Goal: Information Seeking & Learning: Learn about a topic

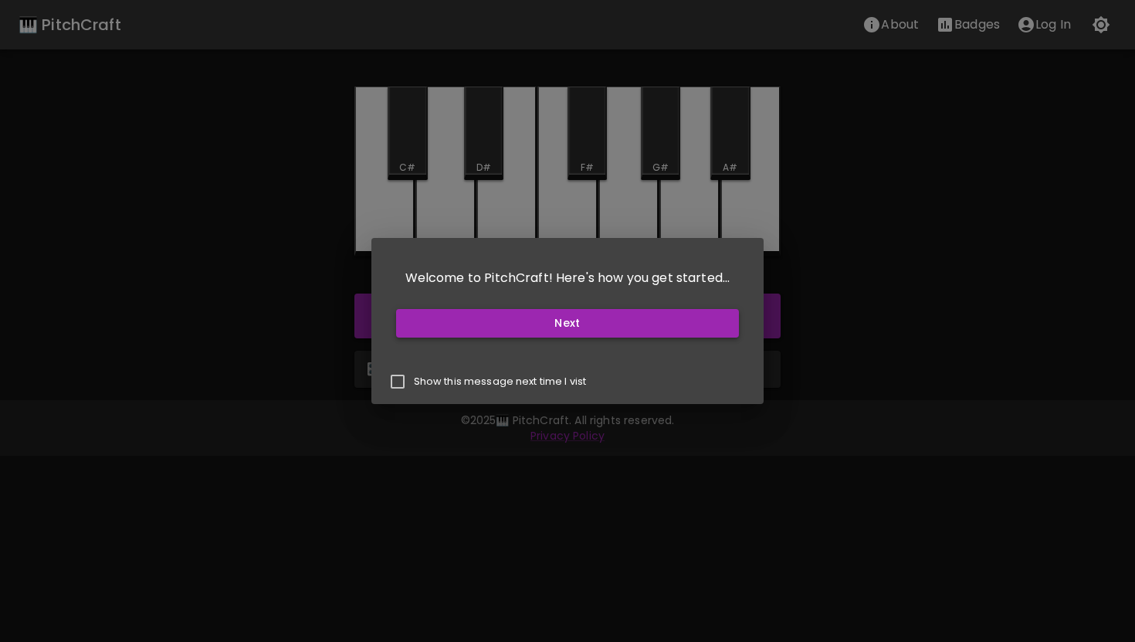
click at [488, 323] on button "Next" at bounding box center [568, 323] width 344 height 29
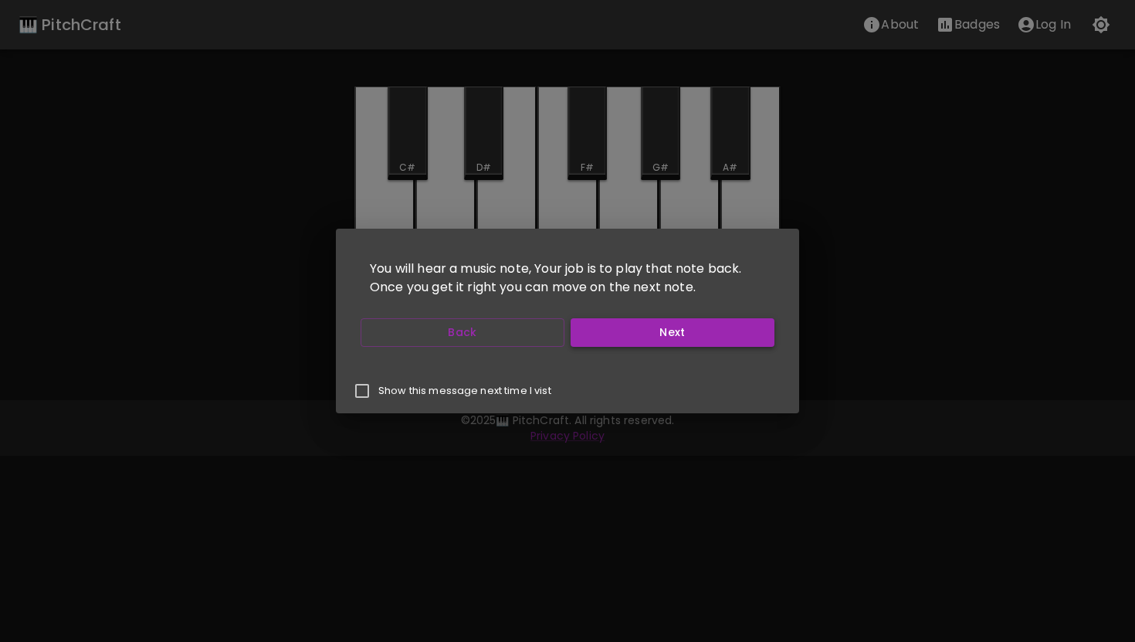
click at [622, 336] on button "Next" at bounding box center [673, 332] width 204 height 29
click at [602, 335] on button "Next" at bounding box center [673, 332] width 204 height 29
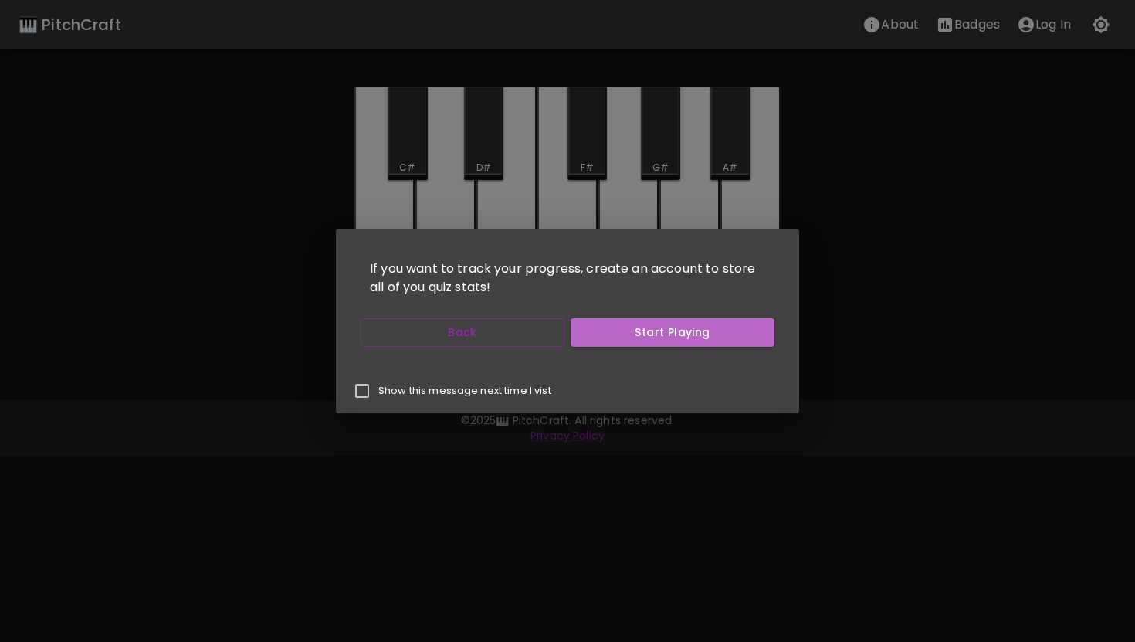
click at [602, 335] on button "Start Playing" at bounding box center [673, 332] width 204 height 29
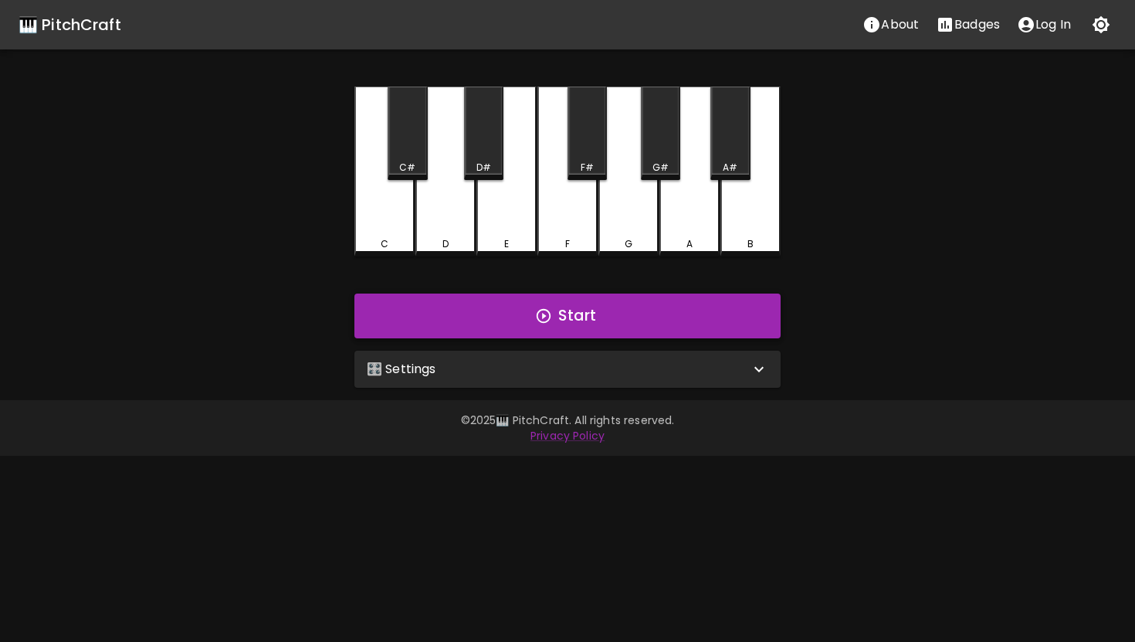
click at [485, 317] on button "Start" at bounding box center [567, 315] width 426 height 45
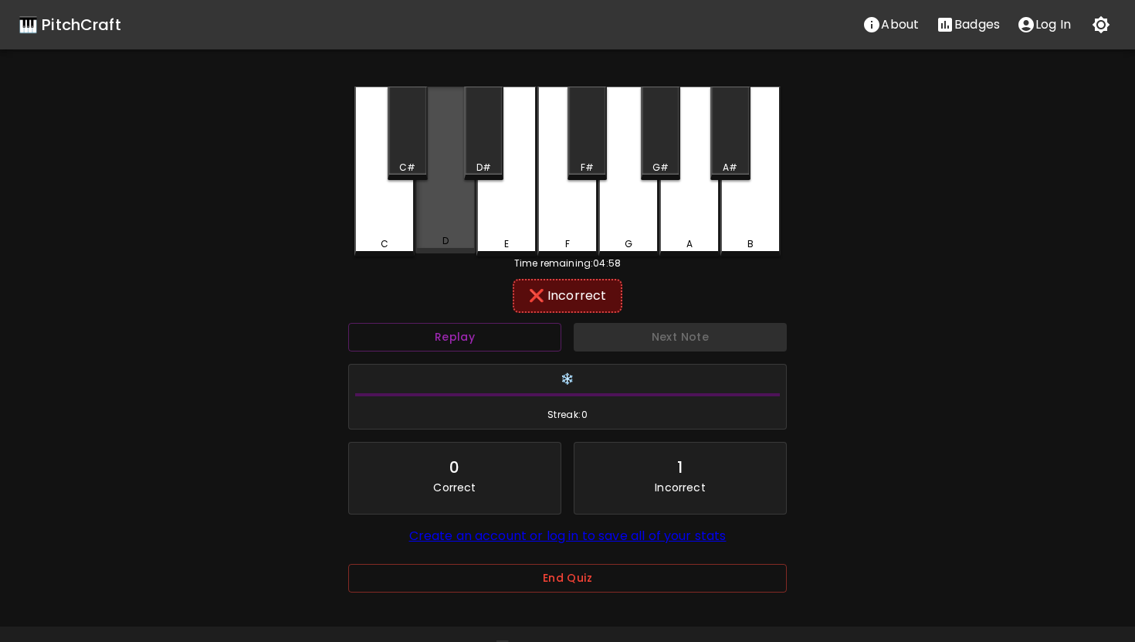
click at [427, 209] on div "D" at bounding box center [445, 169] width 60 height 167
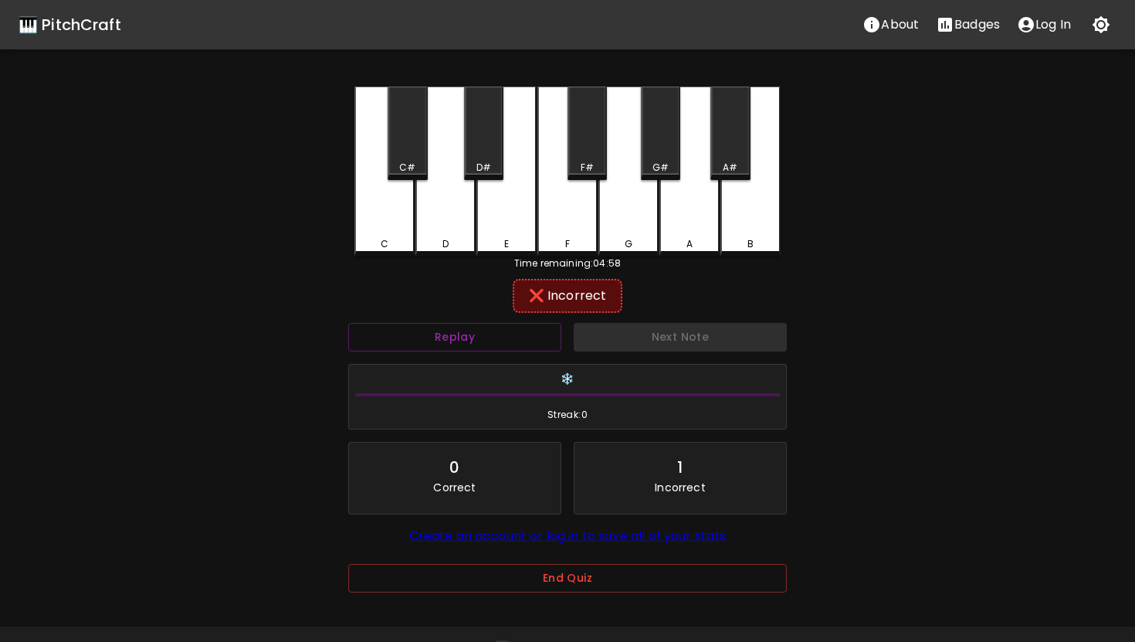
click at [405, 210] on div "C" at bounding box center [384, 171] width 60 height 170
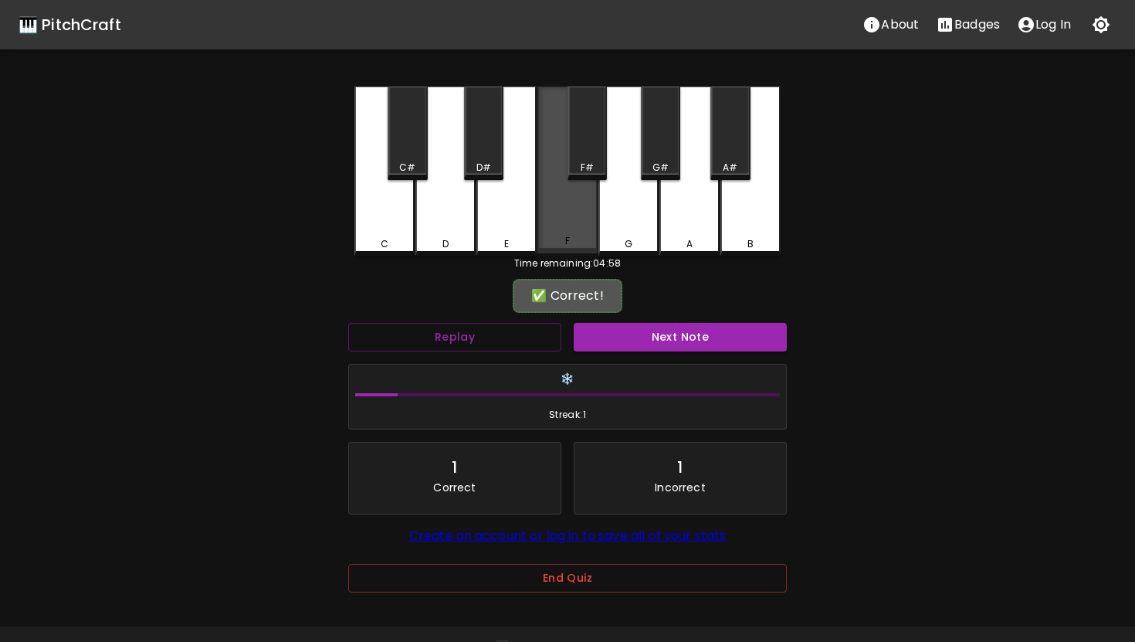
click at [544, 216] on div "F" at bounding box center [567, 169] width 60 height 167
click at [637, 346] on button "Next Note" at bounding box center [680, 337] width 213 height 29
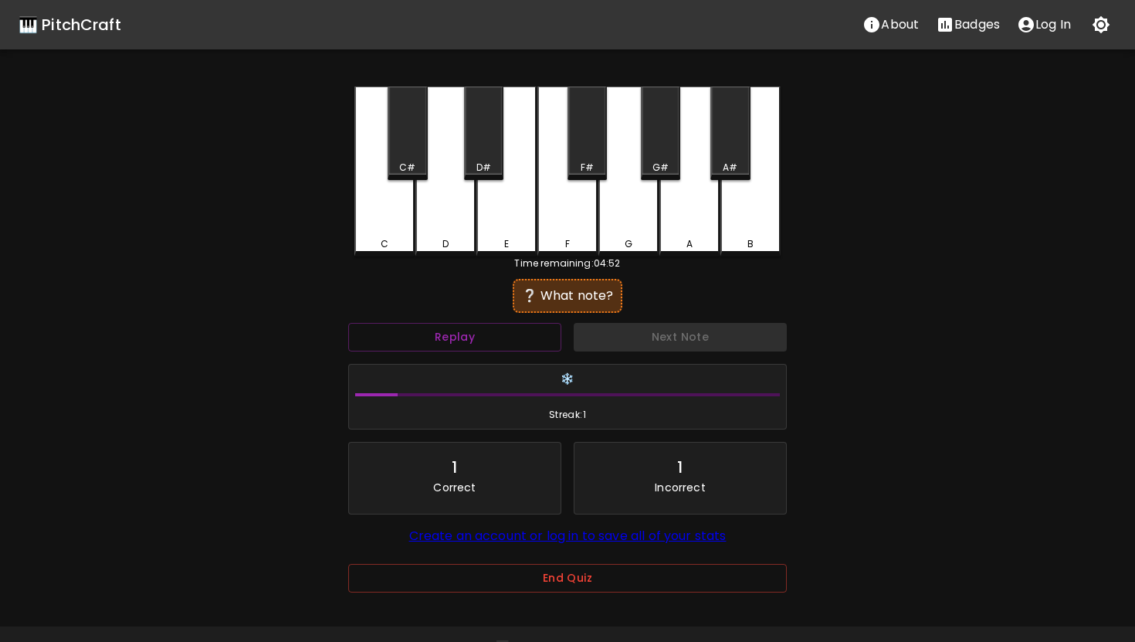
click at [574, 246] on div "F" at bounding box center [567, 244] width 57 height 14
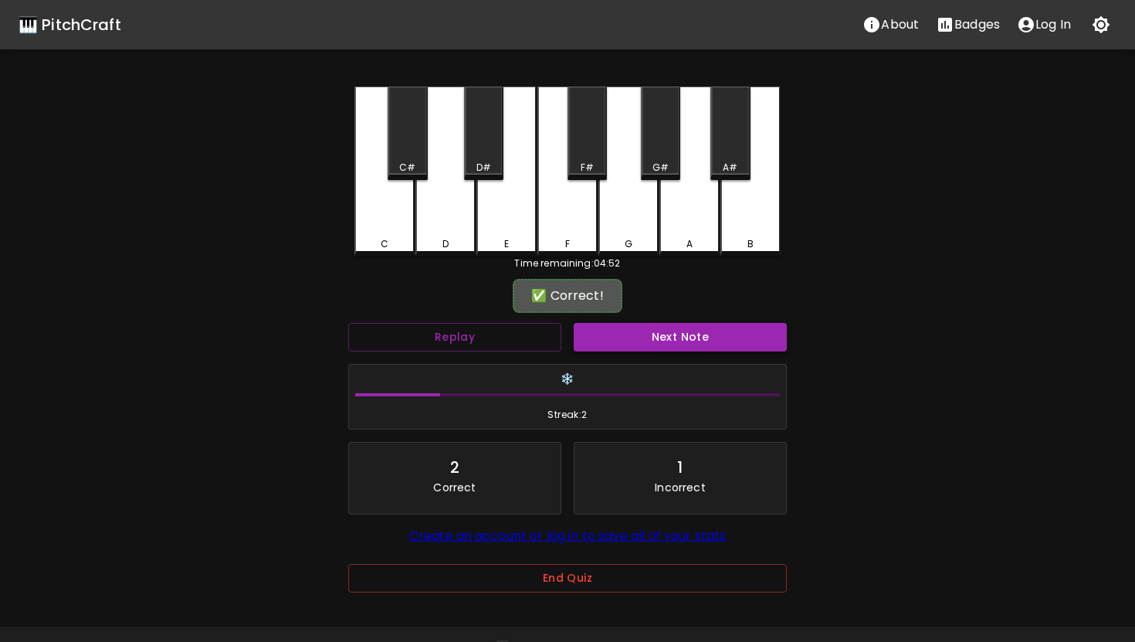
click at [616, 337] on button "Next Note" at bounding box center [680, 337] width 213 height 29
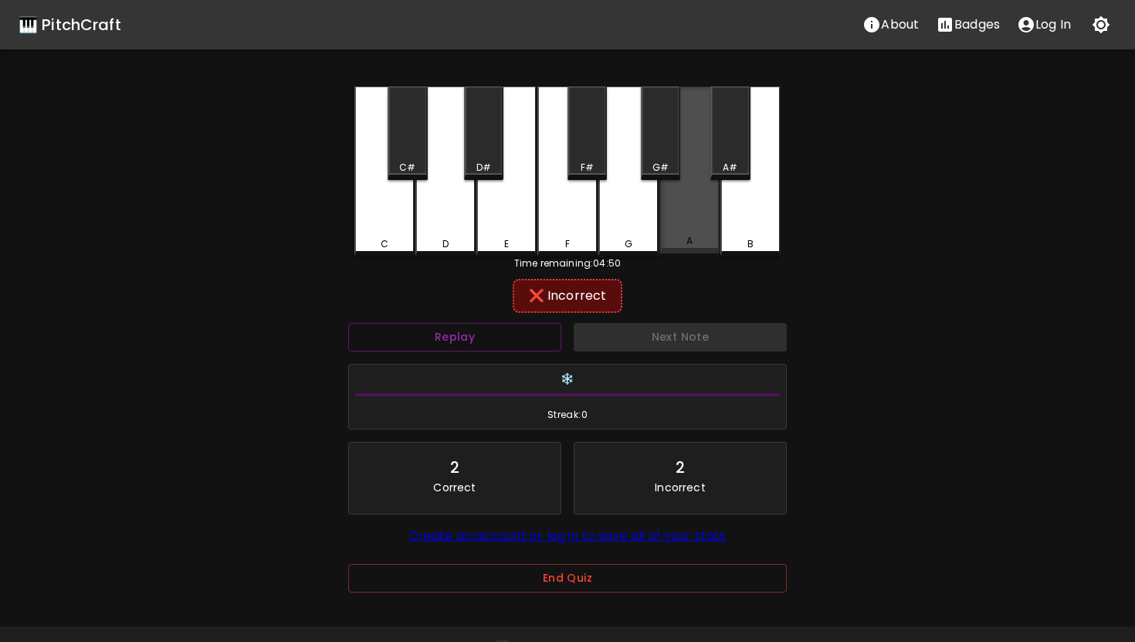
click at [688, 235] on div "A" at bounding box center [689, 169] width 60 height 167
click at [647, 228] on div "G" at bounding box center [628, 171] width 60 height 170
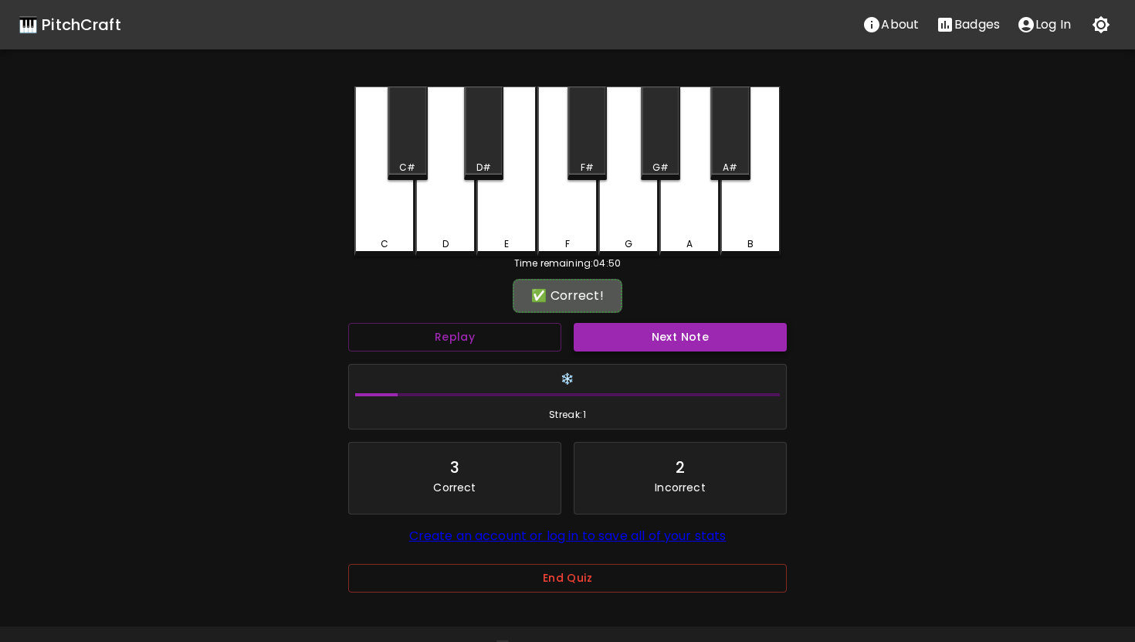
click at [666, 333] on button "Next Note" at bounding box center [680, 337] width 213 height 29
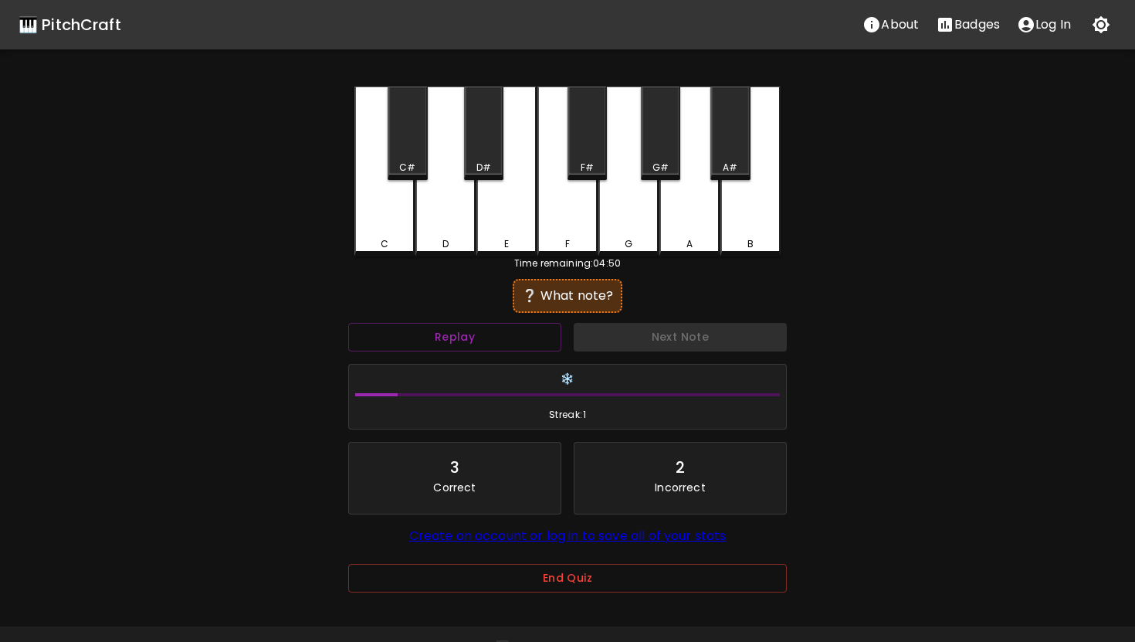
click at [744, 232] on div "B" at bounding box center [750, 171] width 60 height 170
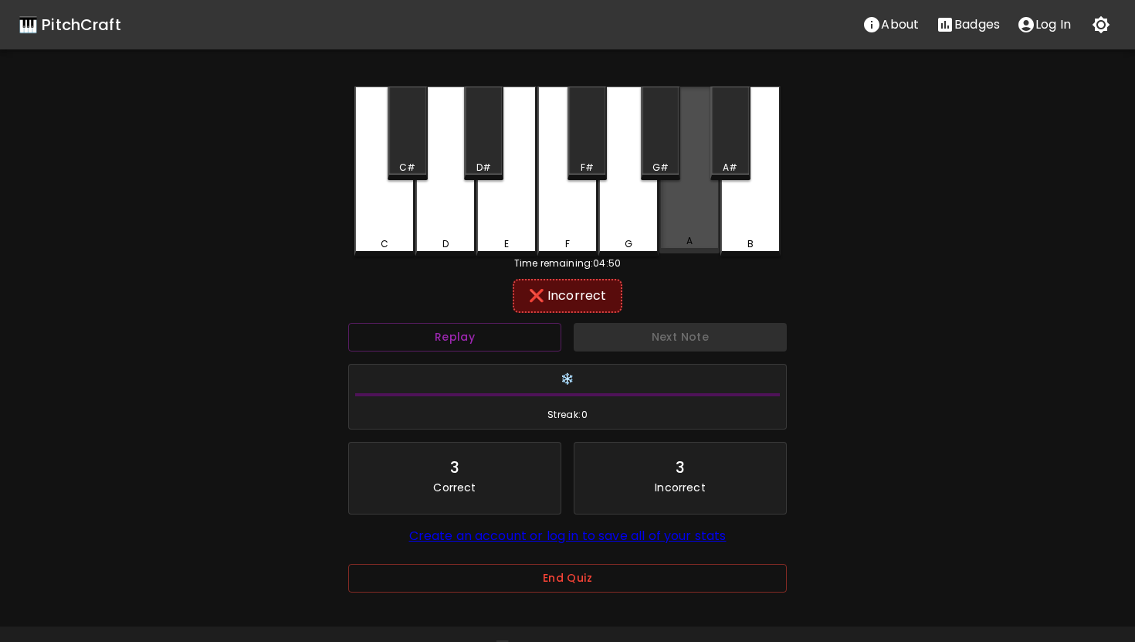
click at [701, 235] on div "A" at bounding box center [689, 169] width 60 height 167
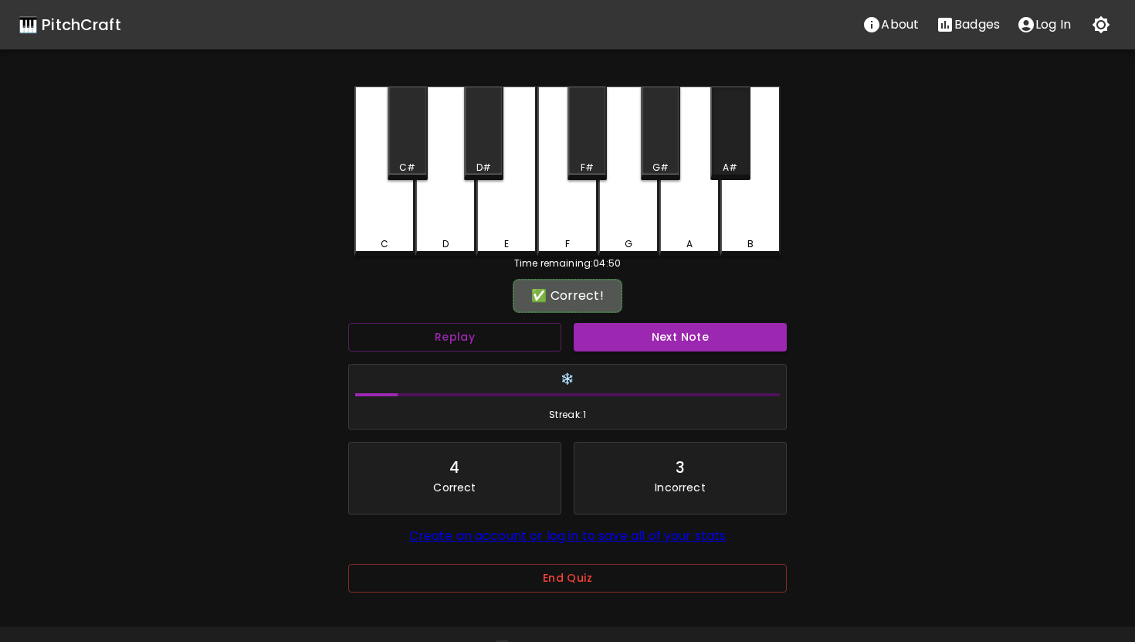
click at [736, 168] on div "A#" at bounding box center [730, 168] width 15 height 14
click at [726, 349] on button "Next Note" at bounding box center [680, 337] width 213 height 29
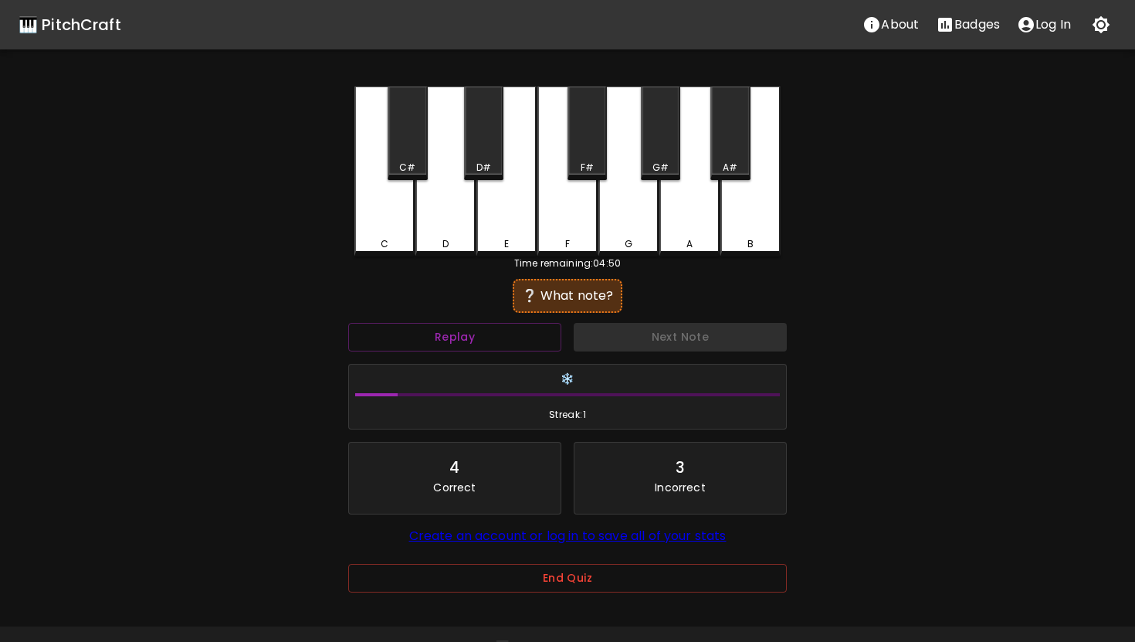
click at [698, 174] on div "A" at bounding box center [689, 171] width 60 height 170
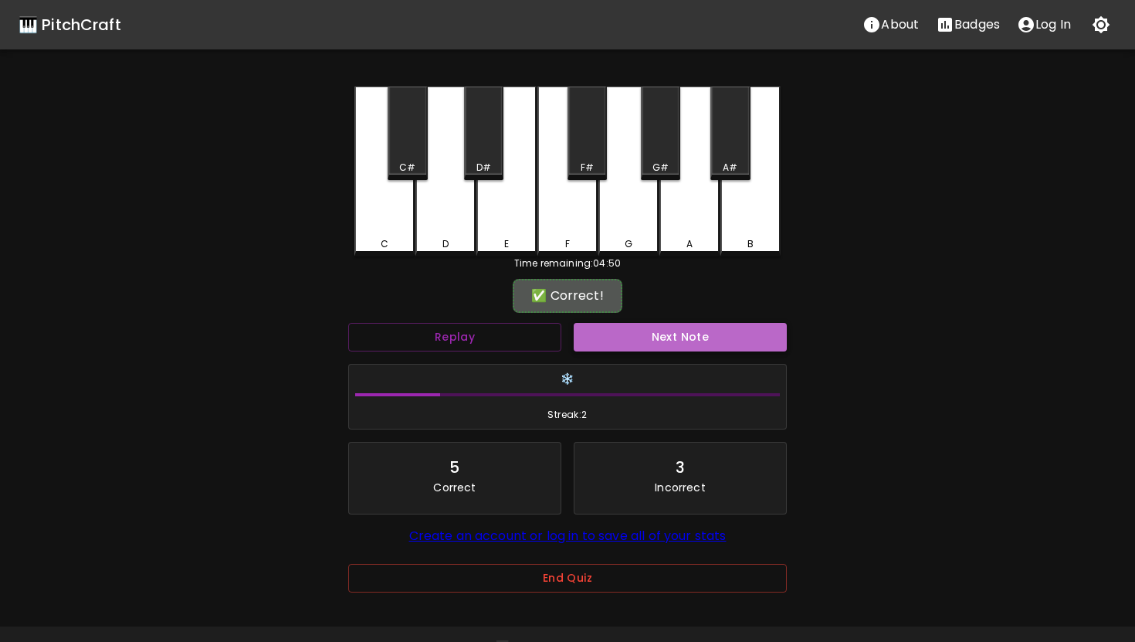
click at [711, 334] on button "Next Note" at bounding box center [680, 337] width 213 height 29
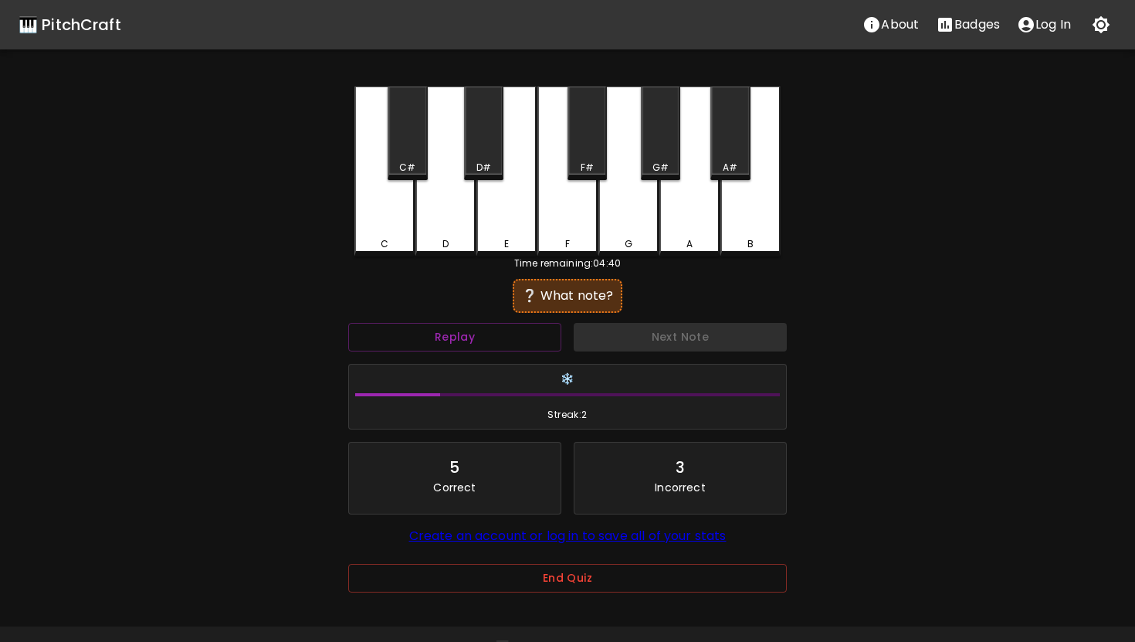
click at [438, 225] on div "D" at bounding box center [445, 171] width 60 height 170
click at [477, 174] on div "D#" at bounding box center [483, 132] width 39 height 93
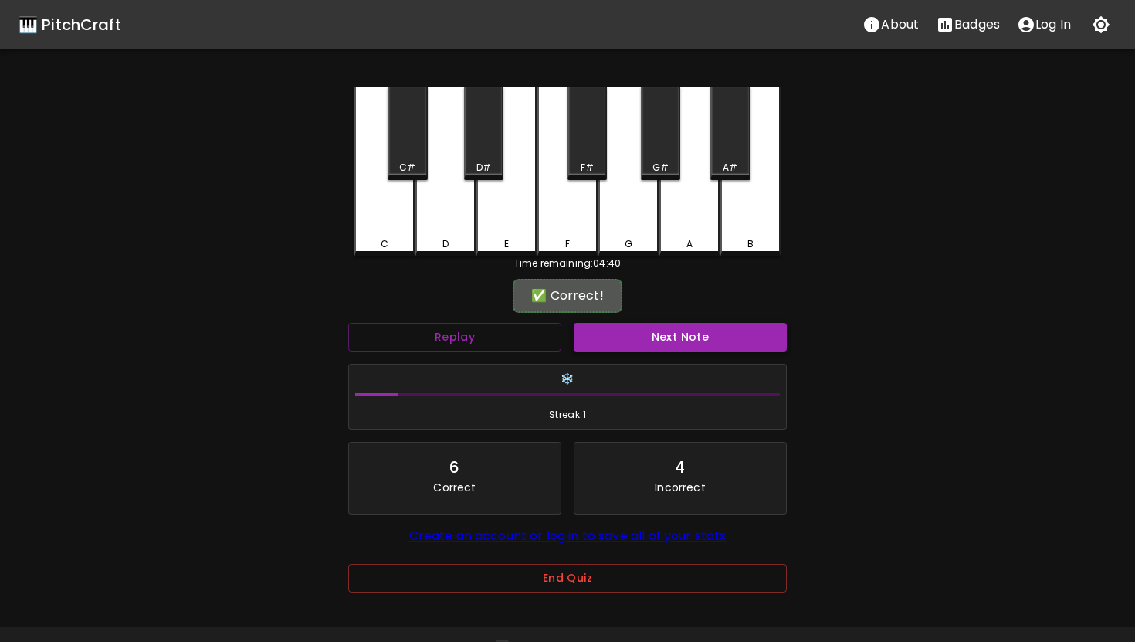
click at [635, 347] on button "Next Note" at bounding box center [680, 337] width 213 height 29
click at [398, 137] on div "C#" at bounding box center [407, 132] width 39 height 93
click at [606, 334] on button "Next Note" at bounding box center [680, 337] width 213 height 29
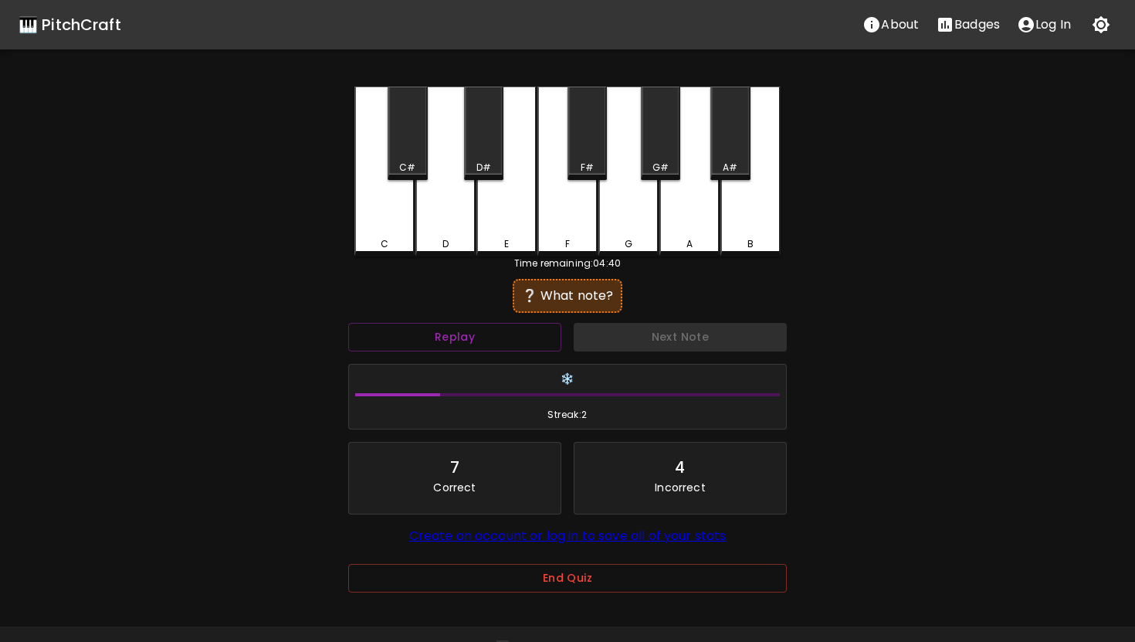
click at [496, 158] on div "D#" at bounding box center [483, 132] width 39 height 93
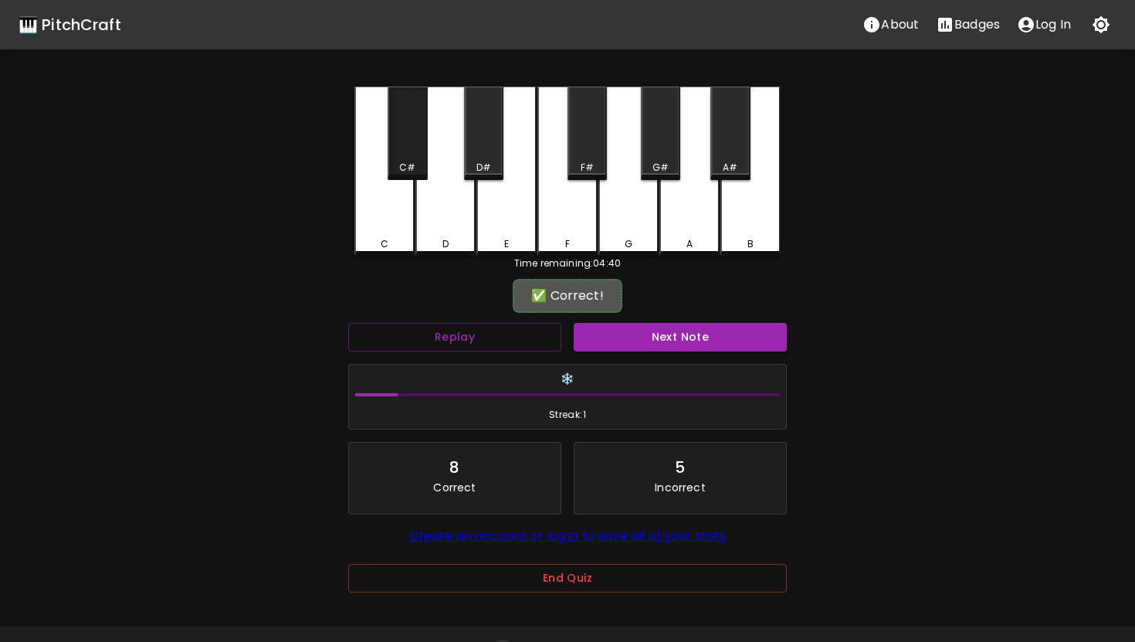
click at [422, 137] on div "C#" at bounding box center [407, 132] width 39 height 93
click at [647, 338] on button "Next Note" at bounding box center [680, 337] width 213 height 29
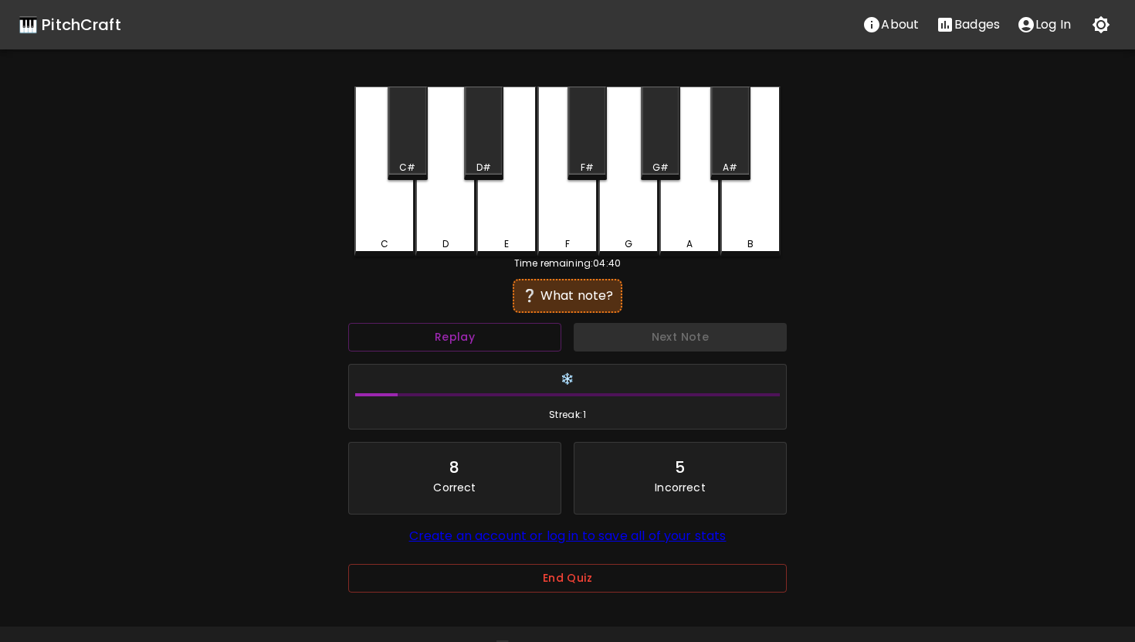
click at [663, 141] on div "G#" at bounding box center [660, 132] width 39 height 93
click at [728, 167] on div "A#" at bounding box center [730, 168] width 15 height 14
click at [591, 137] on div "F#" at bounding box center [586, 132] width 39 height 93
click at [661, 213] on div "A" at bounding box center [689, 171] width 60 height 170
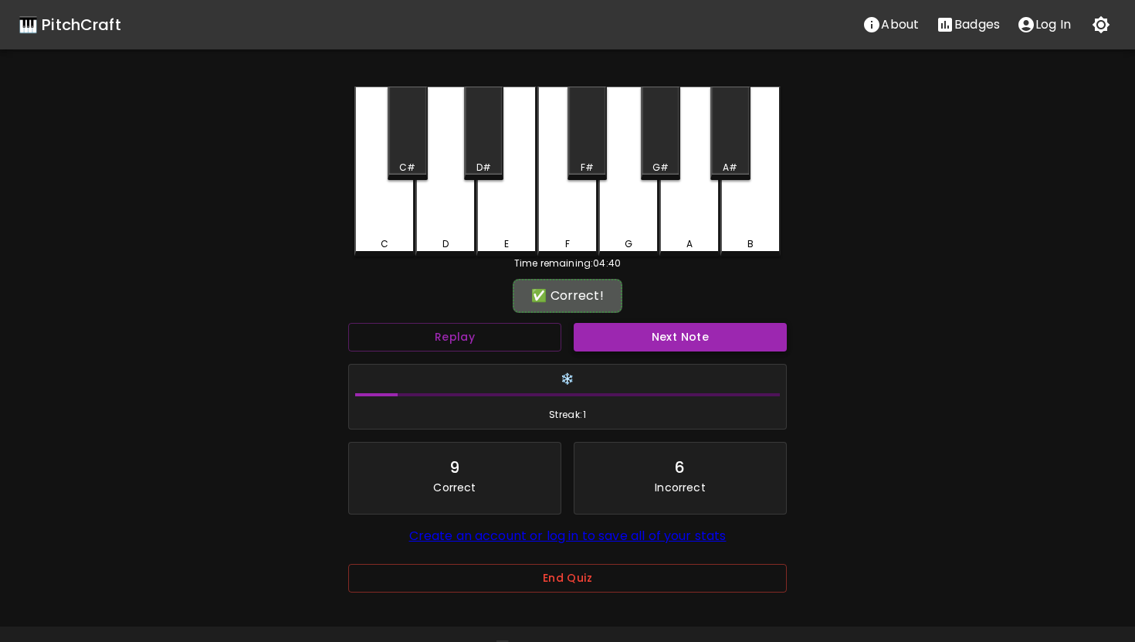
click at [697, 341] on button "Next Note" at bounding box center [680, 337] width 213 height 29
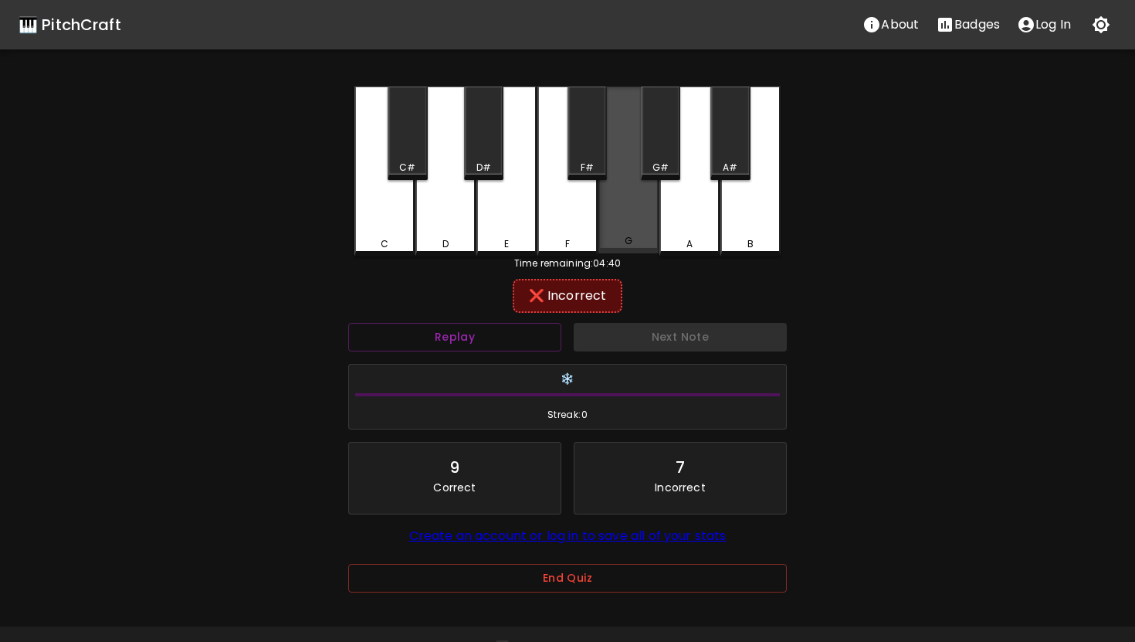
click at [625, 227] on div "G" at bounding box center [628, 169] width 60 height 167
click at [706, 219] on div "A" at bounding box center [689, 171] width 60 height 170
click at [673, 147] on div "G#" at bounding box center [660, 132] width 39 height 93
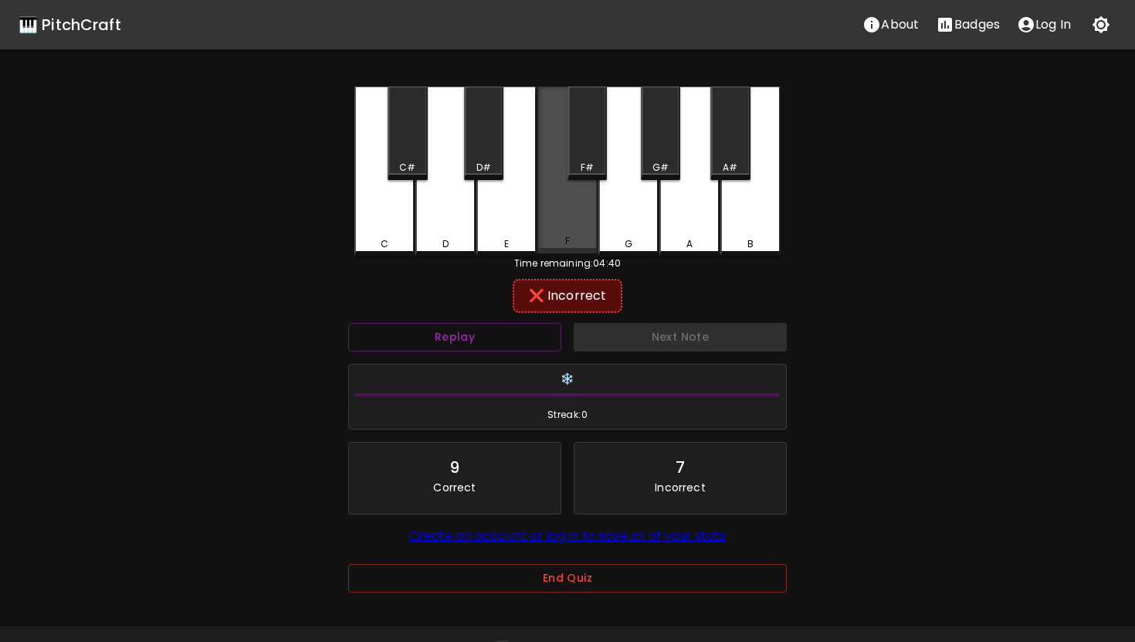
click at [582, 222] on div "F" at bounding box center [567, 169] width 60 height 167
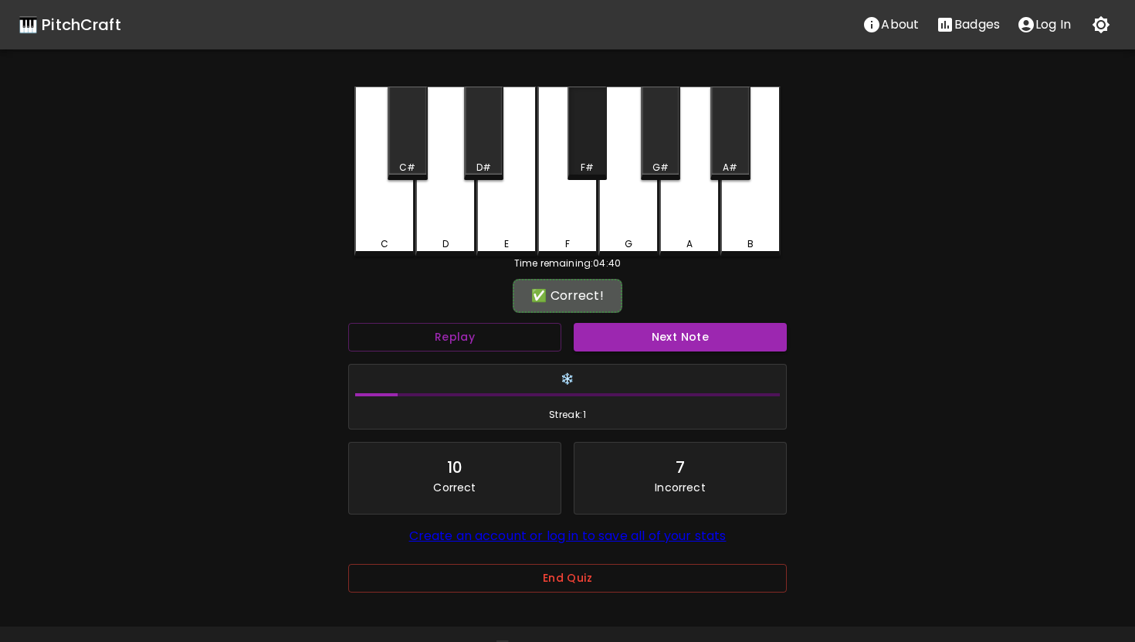
click at [591, 164] on div "F#" at bounding box center [587, 168] width 13 height 14
click at [679, 330] on button "Next Note" at bounding box center [680, 337] width 213 height 29
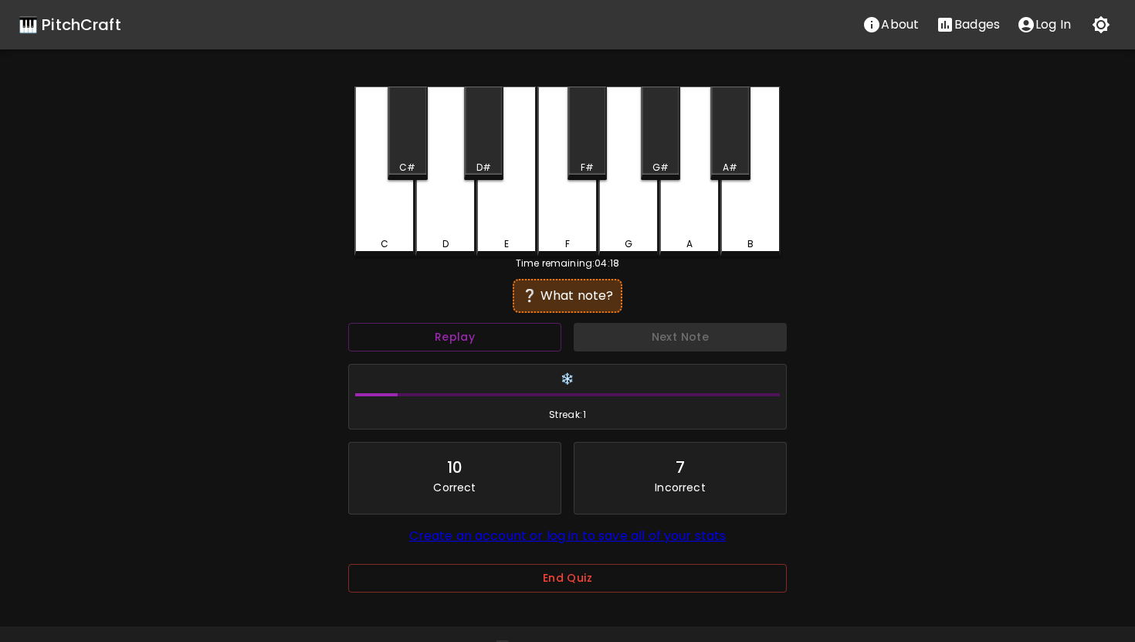
click at [583, 209] on div "F" at bounding box center [567, 171] width 60 height 170
click at [526, 208] on div "E" at bounding box center [506, 171] width 60 height 170
click at [631, 212] on div "G" at bounding box center [628, 171] width 60 height 170
click at [464, 203] on div "D" at bounding box center [445, 171] width 60 height 170
click at [476, 174] on div "D#" at bounding box center [483, 132] width 39 height 93
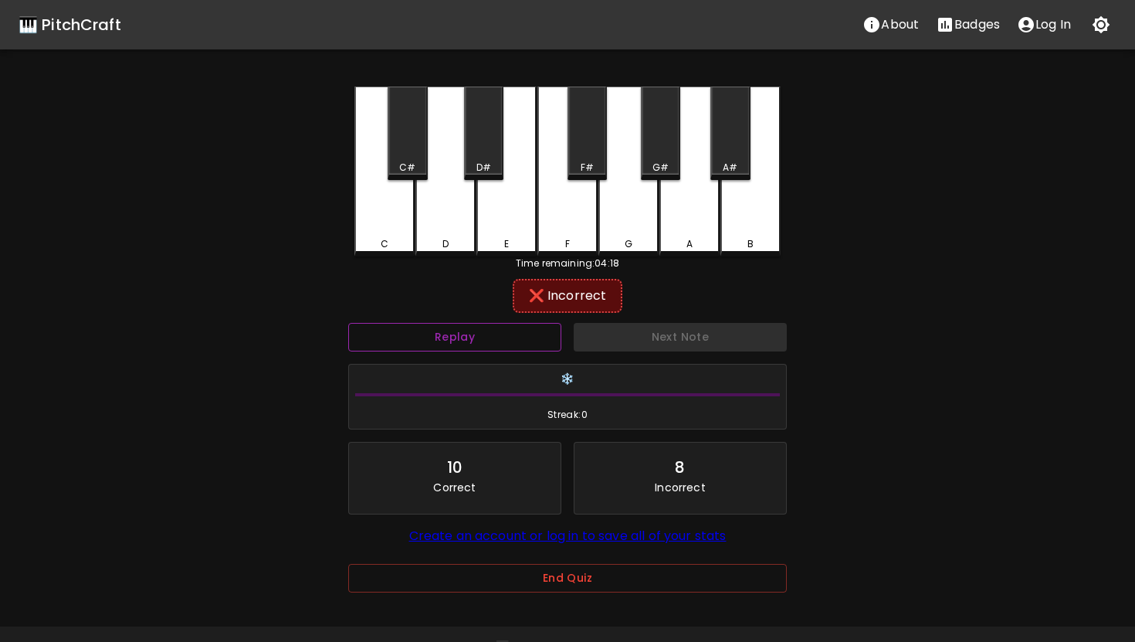
click at [530, 323] on button "Replay" at bounding box center [454, 337] width 213 height 29
click at [529, 327] on button "Replay" at bounding box center [454, 337] width 213 height 29
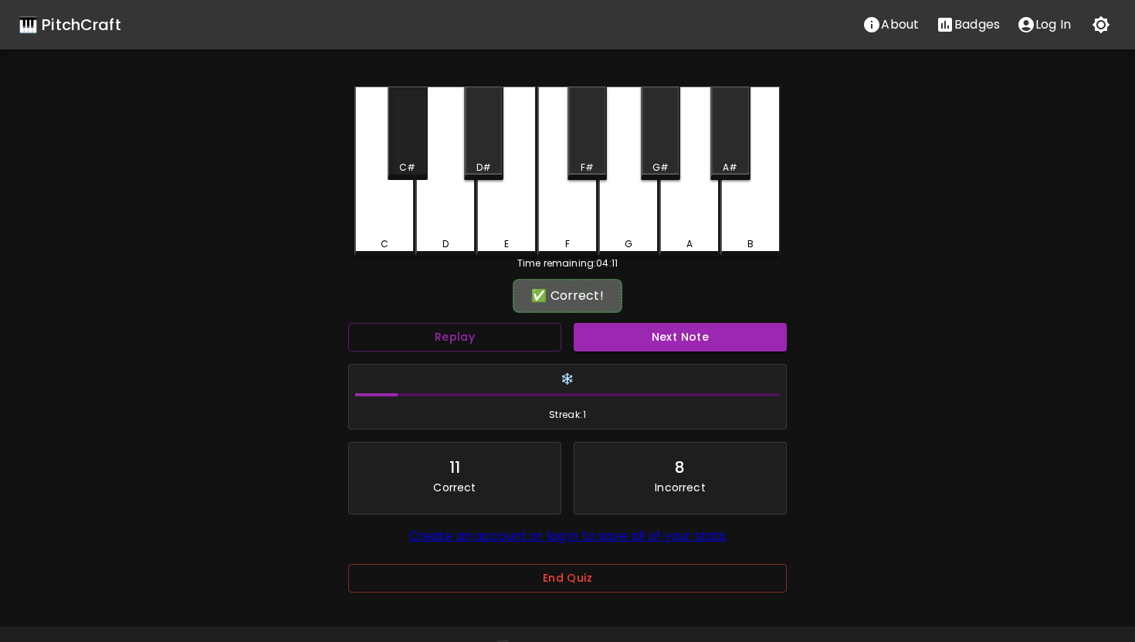
click at [418, 150] on div "C#" at bounding box center [407, 132] width 39 height 93
click at [625, 330] on button "Next Note" at bounding box center [680, 337] width 213 height 29
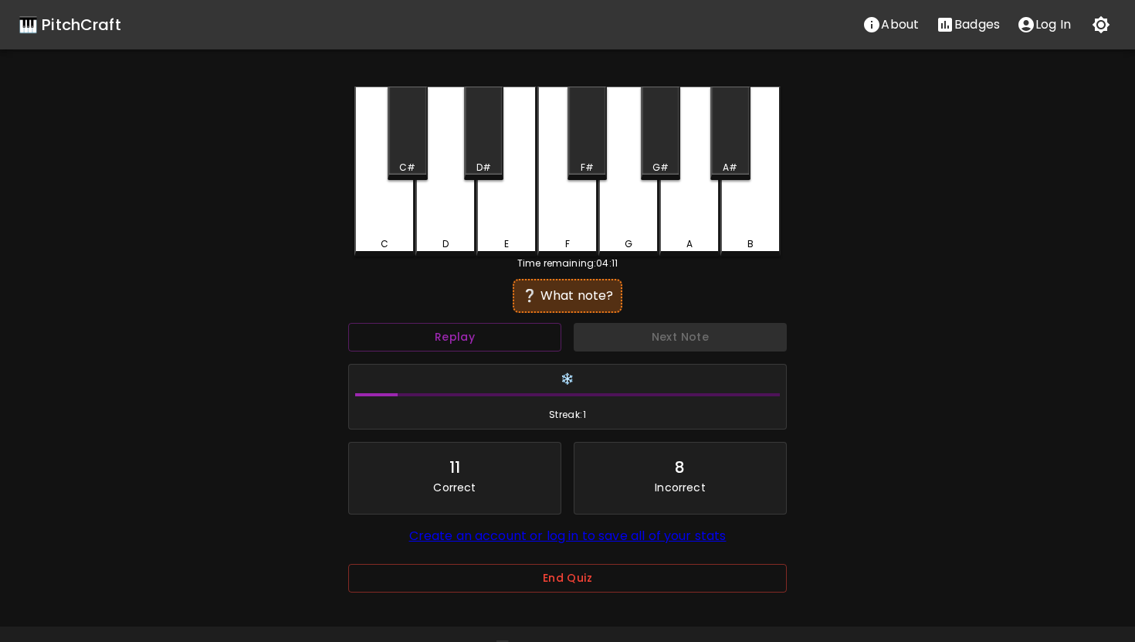
click at [645, 212] on div "G" at bounding box center [628, 171] width 60 height 170
click at [585, 161] on div "F#" at bounding box center [587, 168] width 13 height 14
click at [596, 212] on div "F" at bounding box center [567, 171] width 60 height 170
click at [514, 317] on div "Replay" at bounding box center [454, 337] width 225 height 41
click at [508, 323] on button "Replay" at bounding box center [454, 337] width 213 height 29
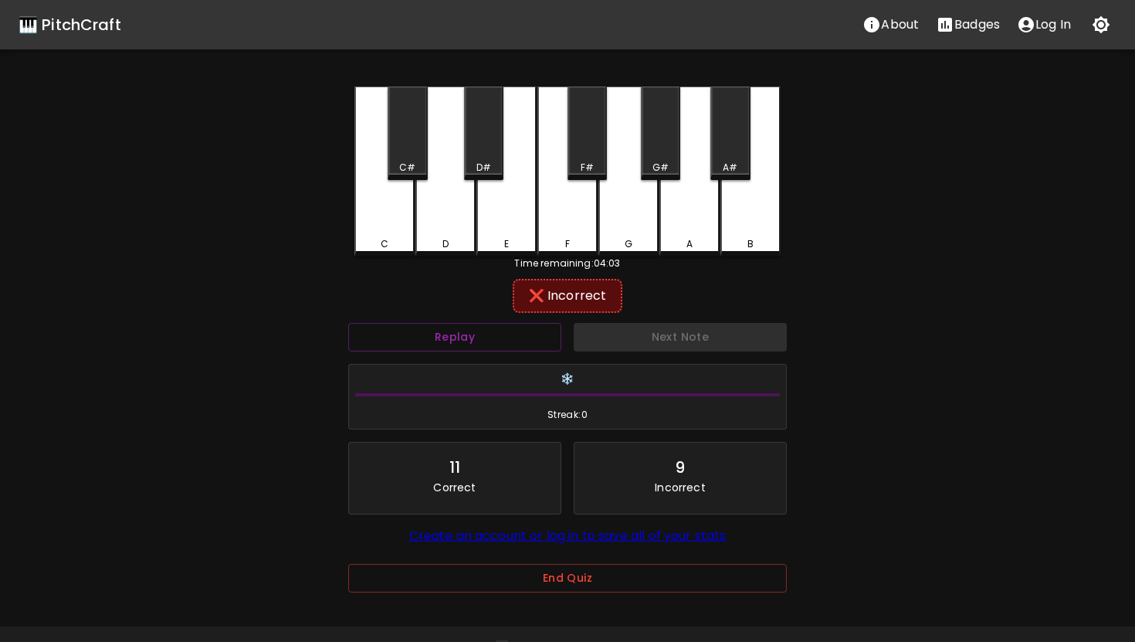
click at [500, 311] on div "❌ Incorrect" at bounding box center [567, 295] width 439 height 39
click at [379, 181] on div "C" at bounding box center [384, 171] width 60 height 170
click at [460, 335] on button "Replay" at bounding box center [454, 337] width 213 height 29
click at [487, 171] on div "D#" at bounding box center [483, 168] width 15 height 14
click at [500, 217] on div "E" at bounding box center [506, 169] width 60 height 167
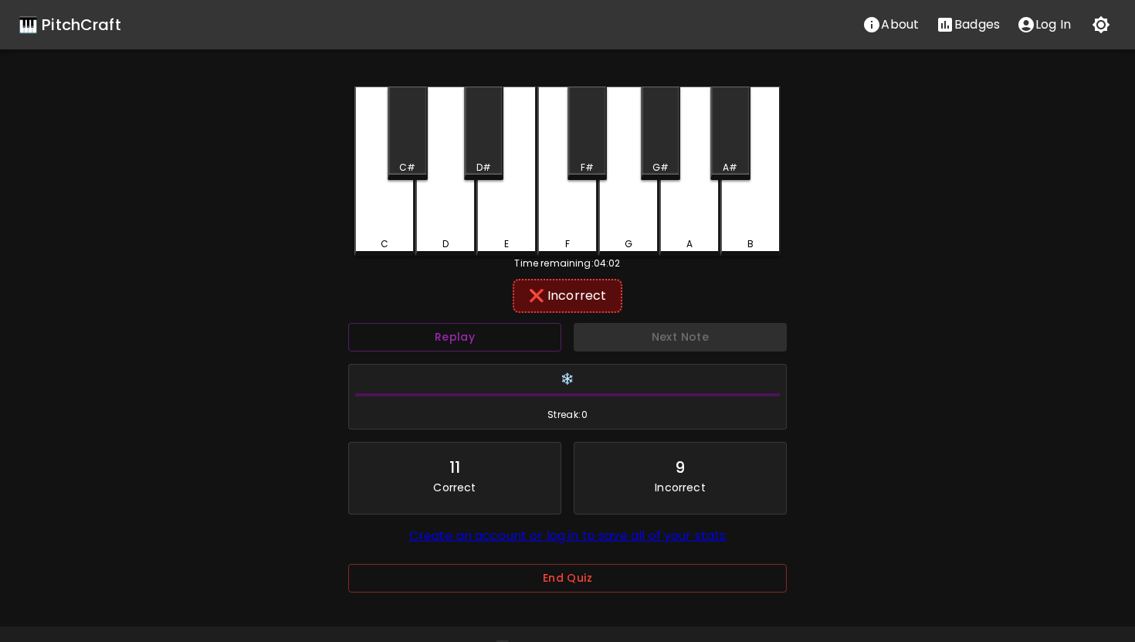
click at [713, 139] on div "A#" at bounding box center [729, 132] width 39 height 93
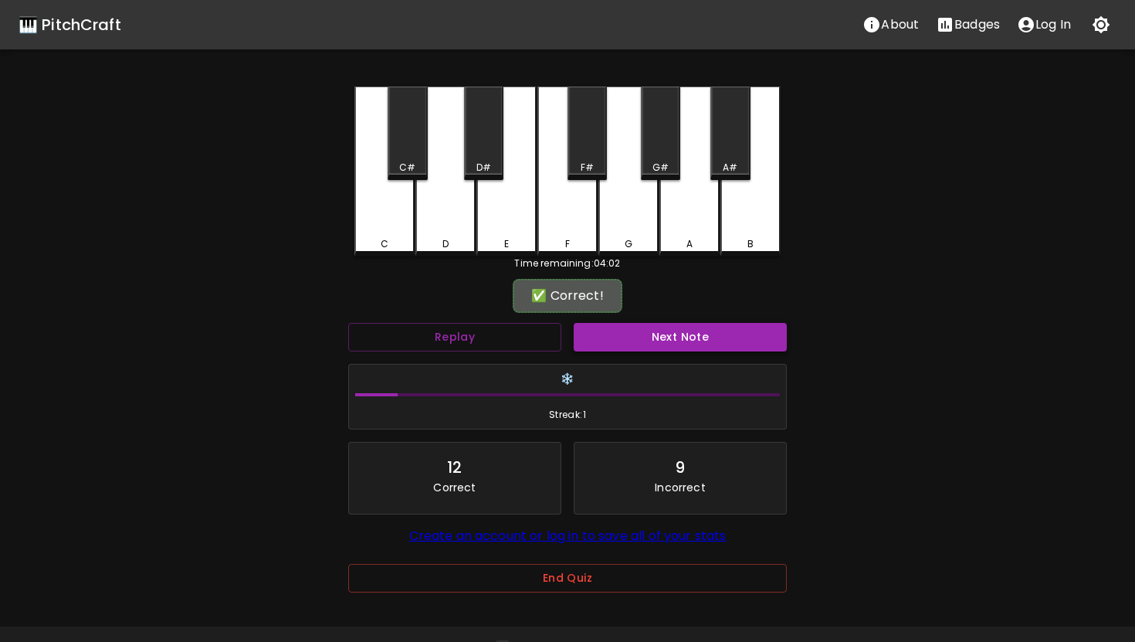
click at [672, 324] on button "Next Note" at bounding box center [680, 337] width 213 height 29
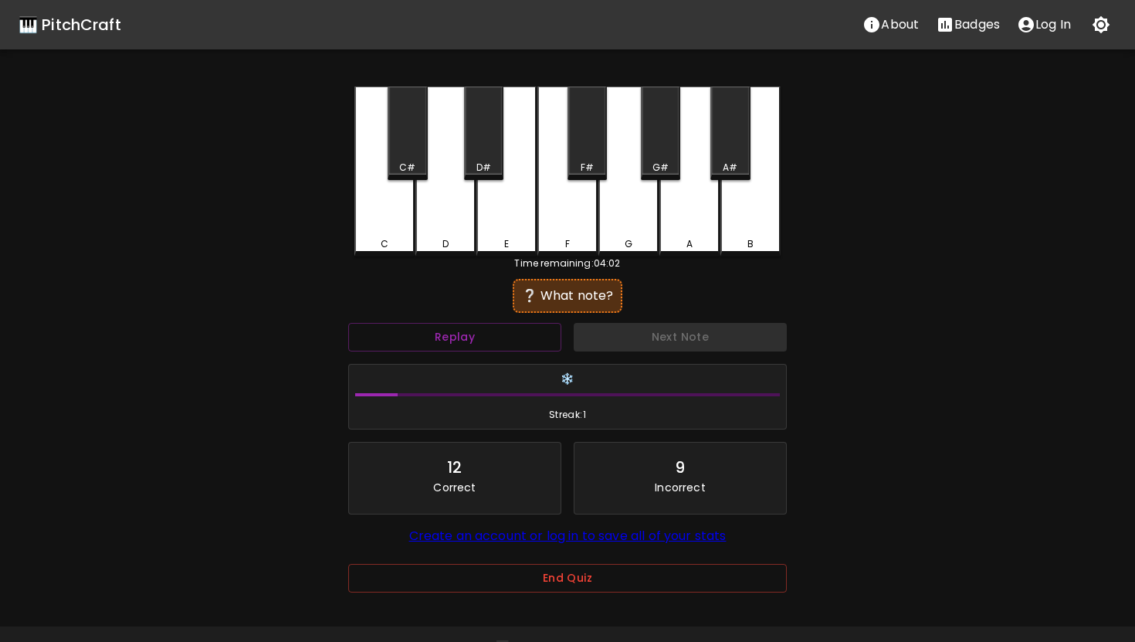
click at [505, 198] on div "E" at bounding box center [506, 171] width 60 height 170
click at [513, 168] on div "E" at bounding box center [506, 171] width 60 height 170
click at [510, 337] on button "Replay" at bounding box center [454, 337] width 213 height 29
click at [486, 158] on div "D#" at bounding box center [483, 132] width 39 height 93
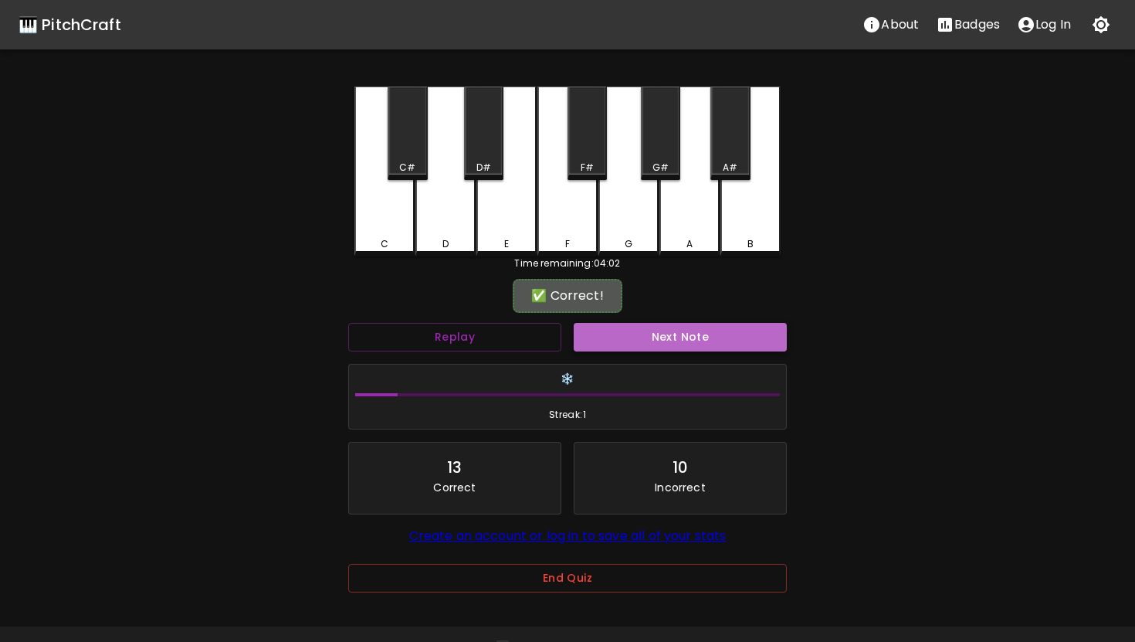
click at [611, 327] on button "Next Note" at bounding box center [680, 337] width 213 height 29
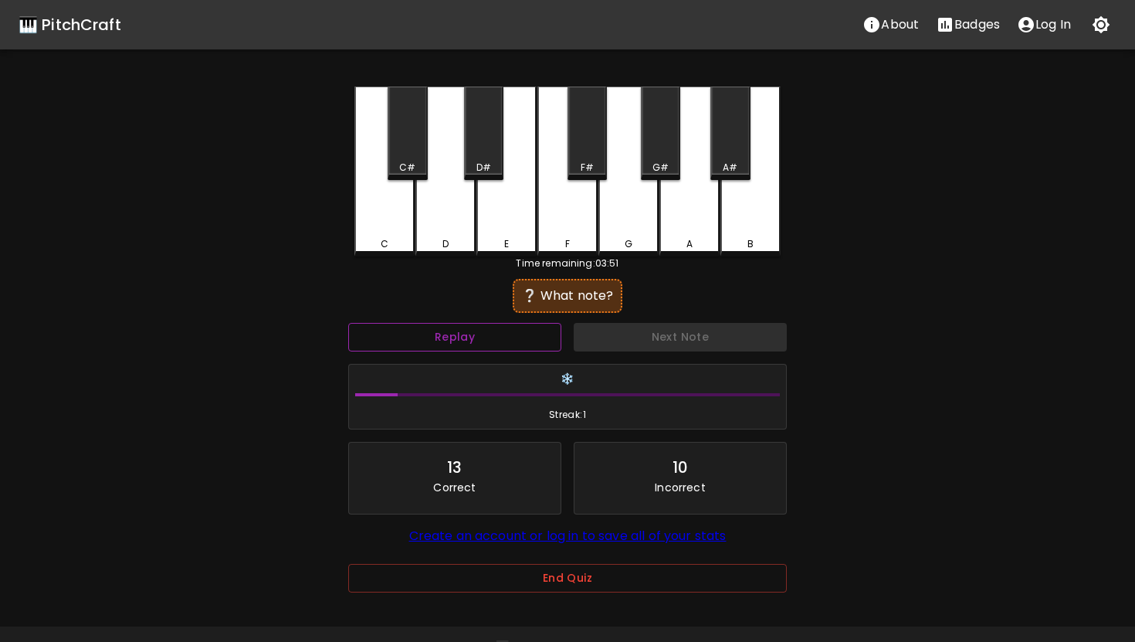
click at [517, 346] on button "Replay" at bounding box center [454, 337] width 213 height 29
click at [461, 202] on div "D" at bounding box center [445, 171] width 60 height 170
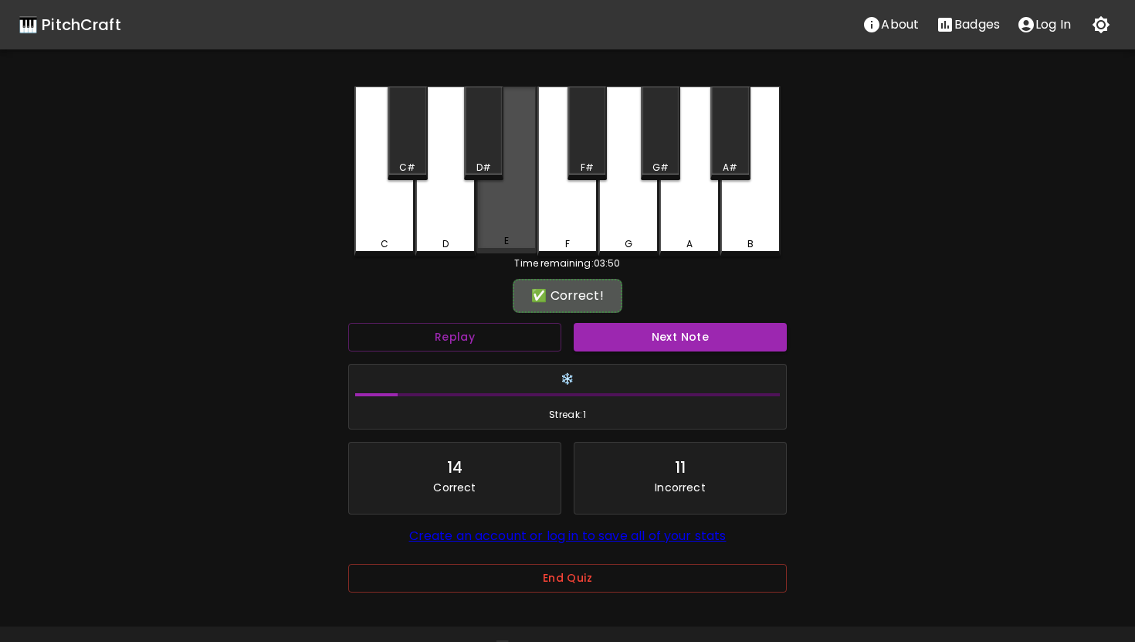
click at [503, 224] on div "E" at bounding box center [506, 169] width 60 height 167
click at [642, 351] on div "Next Note" at bounding box center [679, 337] width 225 height 41
click at [641, 337] on button "Next Note" at bounding box center [680, 337] width 213 height 29
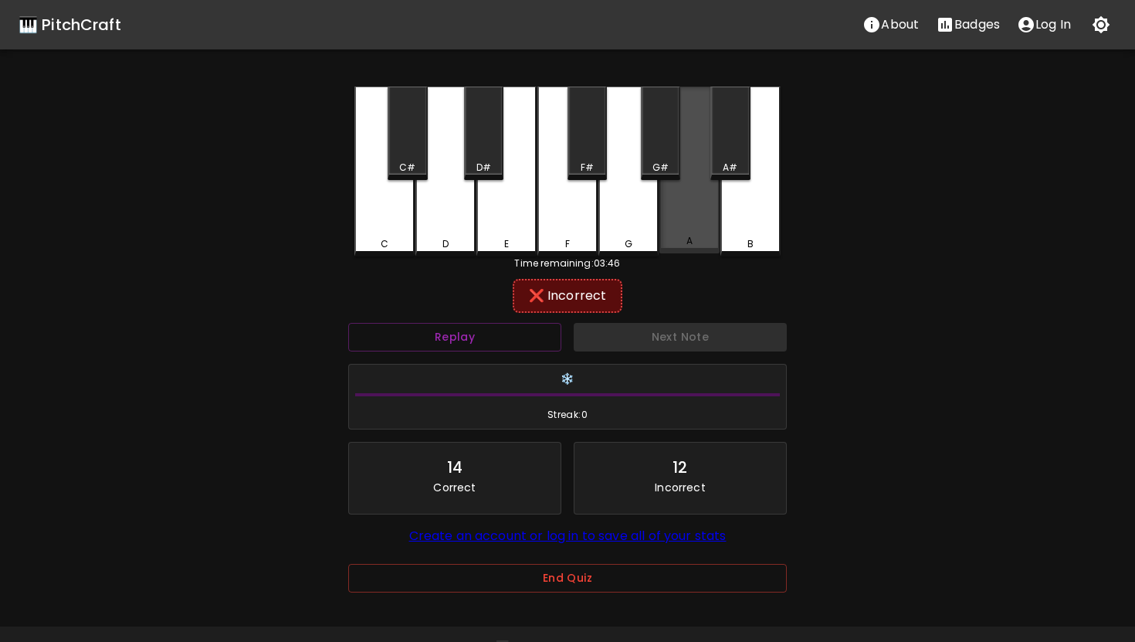
click at [677, 222] on div "A" at bounding box center [689, 169] width 60 height 167
click at [661, 160] on div "G#" at bounding box center [660, 132] width 39 height 93
click at [650, 229] on div "G" at bounding box center [628, 171] width 60 height 170
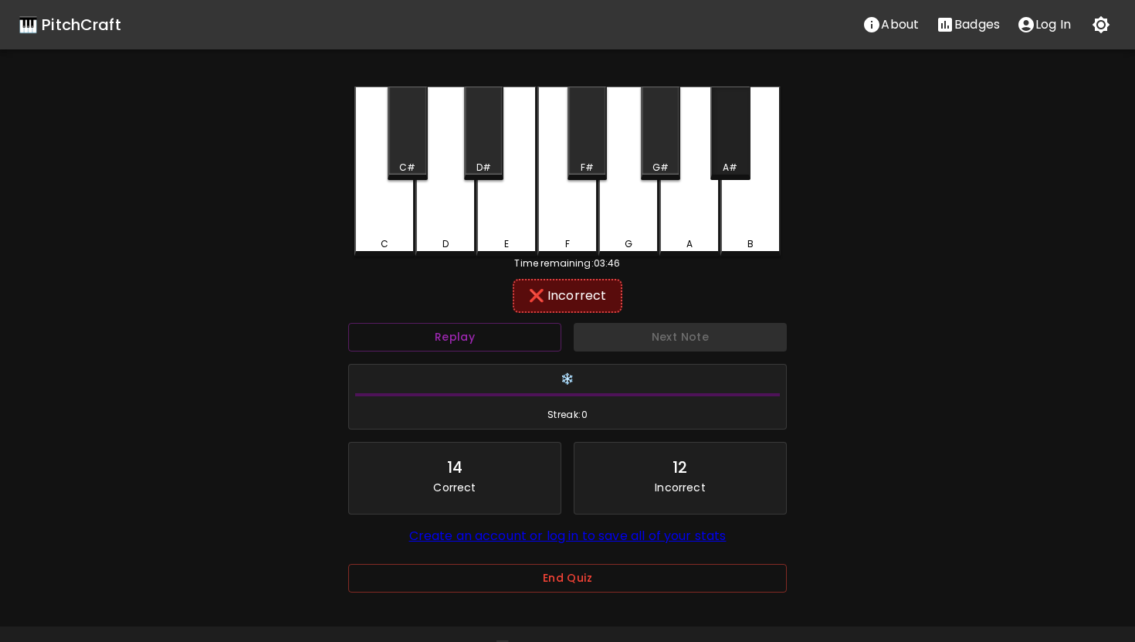
click at [742, 147] on div "A#" at bounding box center [729, 132] width 39 height 93
click at [742, 218] on div "B" at bounding box center [750, 171] width 60 height 170
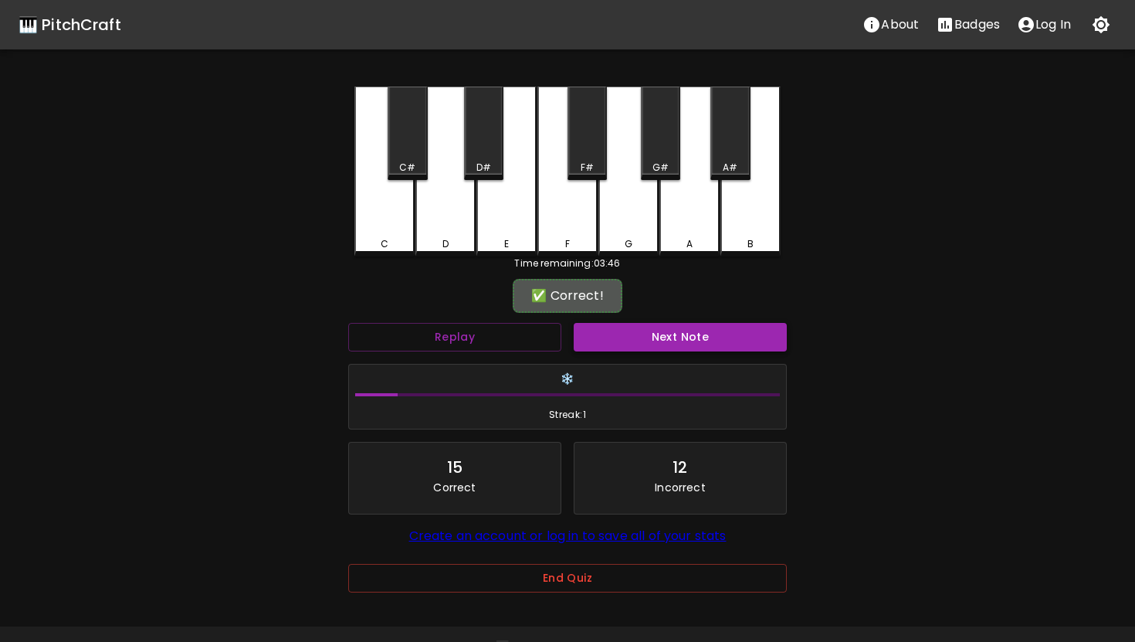
click at [711, 323] on button "Next Note" at bounding box center [680, 337] width 213 height 29
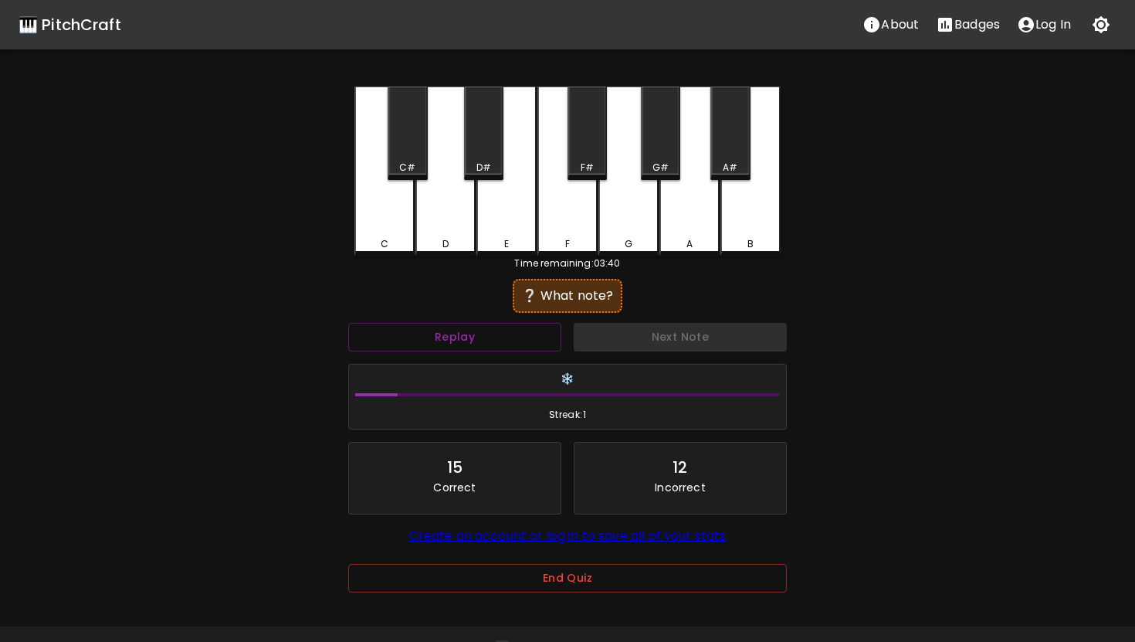
click at [459, 228] on div "D" at bounding box center [445, 171] width 60 height 170
click at [480, 153] on div "D#" at bounding box center [483, 132] width 39 height 93
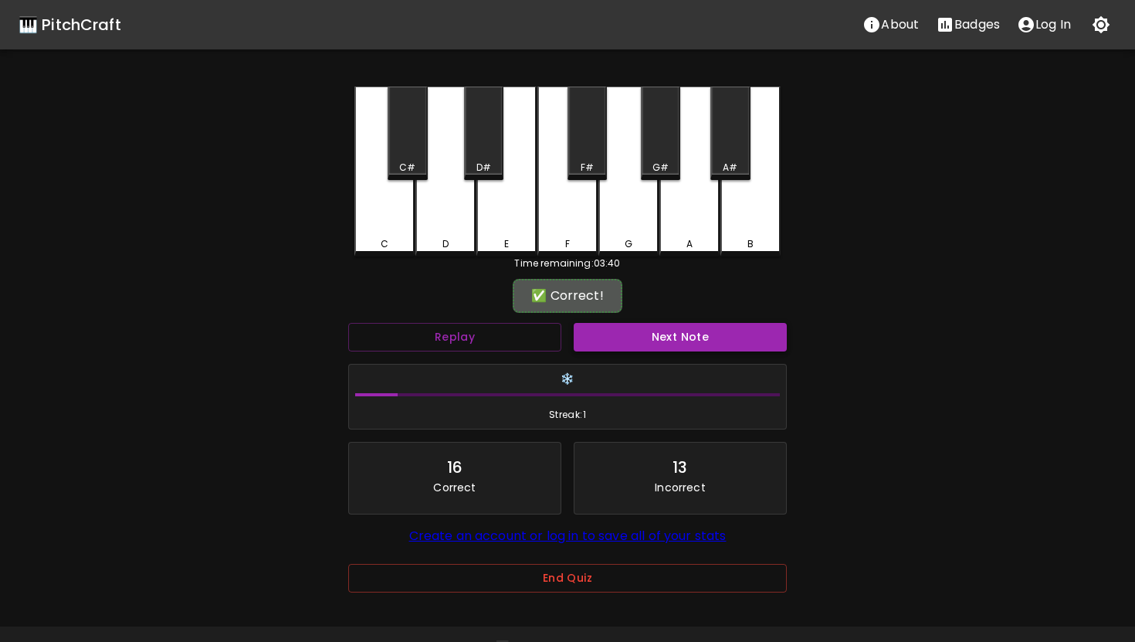
click at [642, 327] on button "Next Note" at bounding box center [680, 337] width 213 height 29
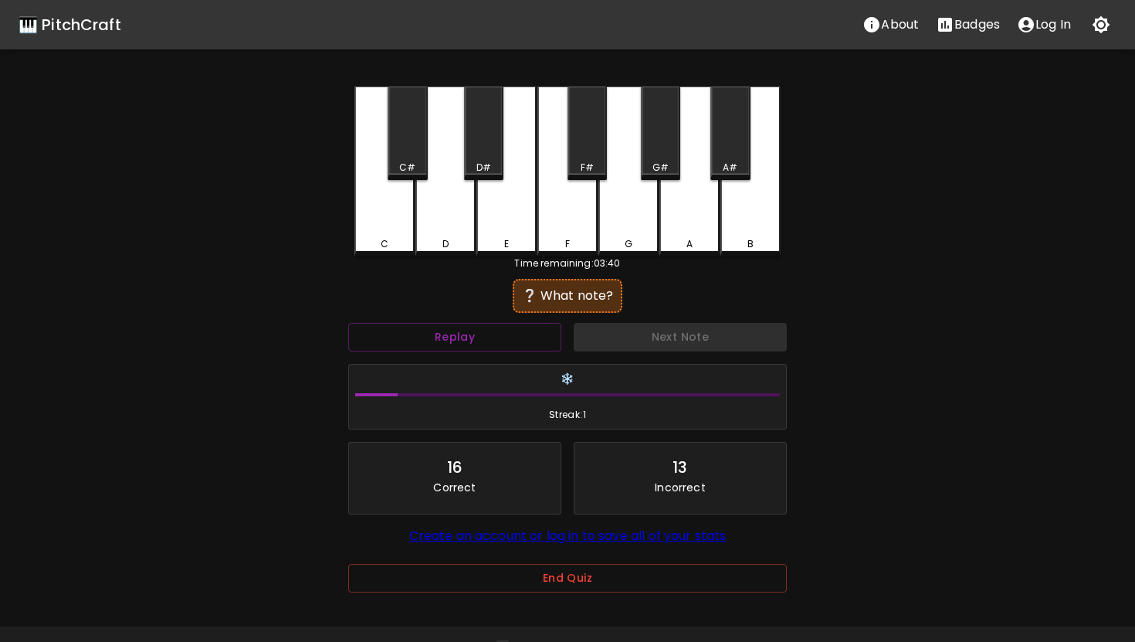
click at [588, 237] on div "F" at bounding box center [567, 244] width 57 height 14
click at [518, 229] on div "E" at bounding box center [506, 171] width 60 height 170
click at [605, 171] on div "F#" at bounding box center [587, 168] width 36 height 14
click at [642, 271] on div "C C# D D# E F F# G G# A A# B Time remaining: 03:40 ❌ Incorrect Replay Next Note…" at bounding box center [567, 349] width 463 height 527
click at [628, 257] on div "Time remaining: 03:40" at bounding box center [567, 263] width 426 height 14
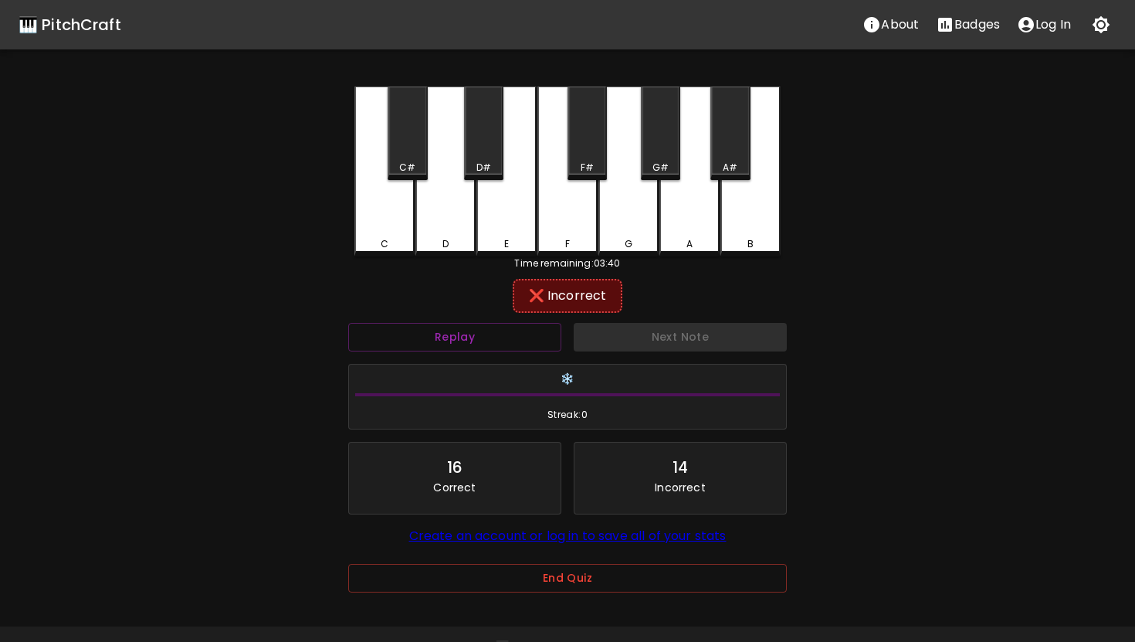
click at [628, 222] on div "G" at bounding box center [628, 171] width 60 height 170
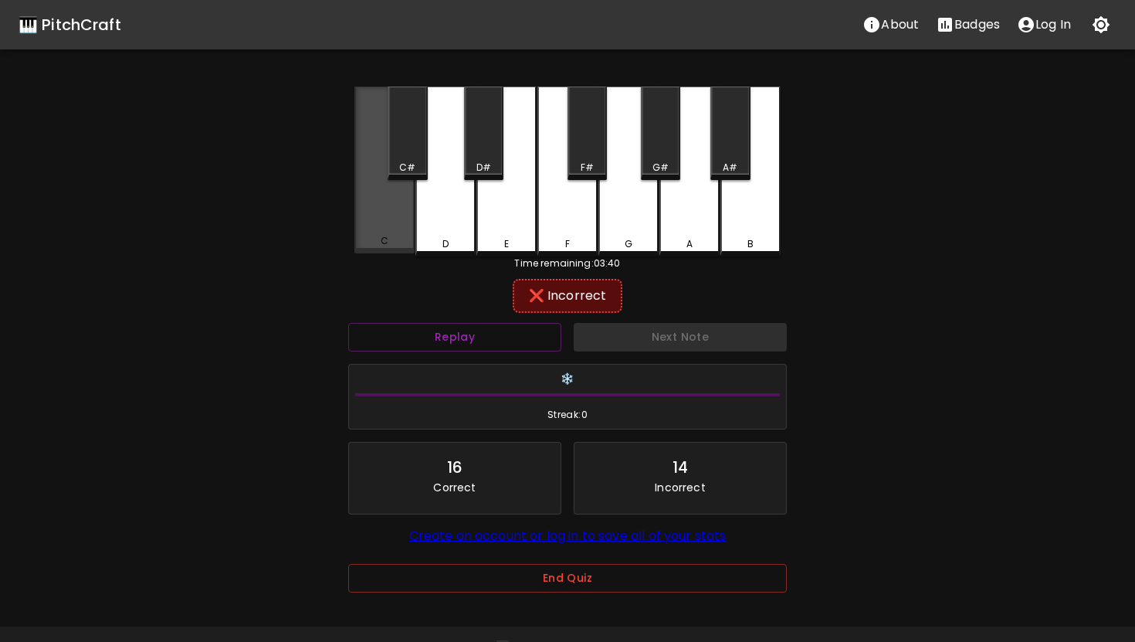
click at [407, 217] on div "C" at bounding box center [384, 169] width 60 height 167
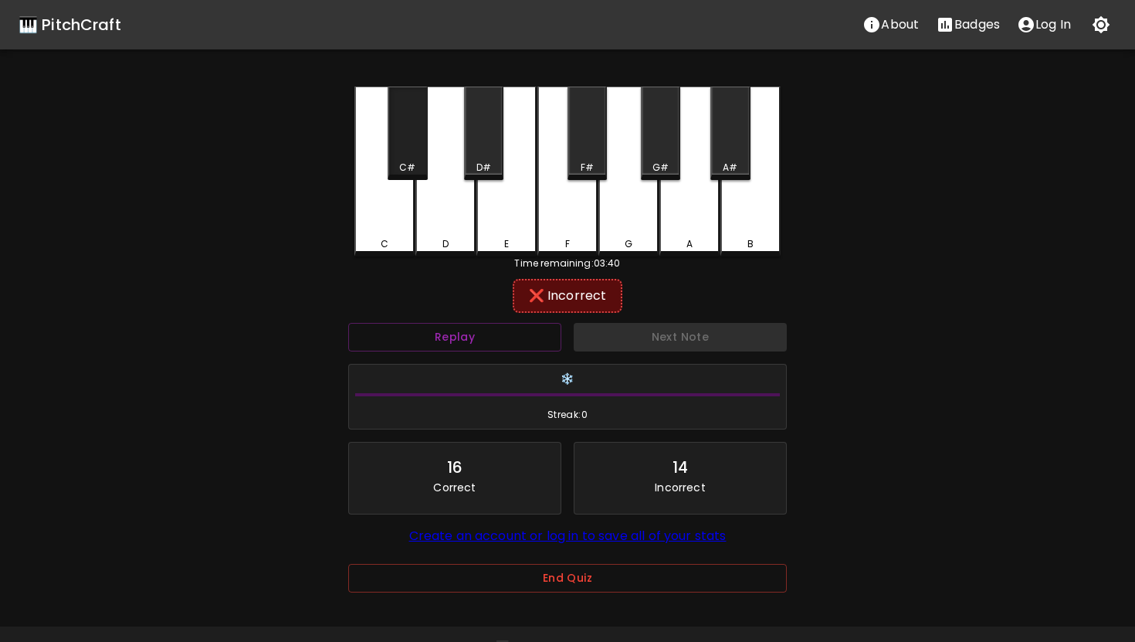
click at [407, 125] on div "C#" at bounding box center [407, 132] width 39 height 93
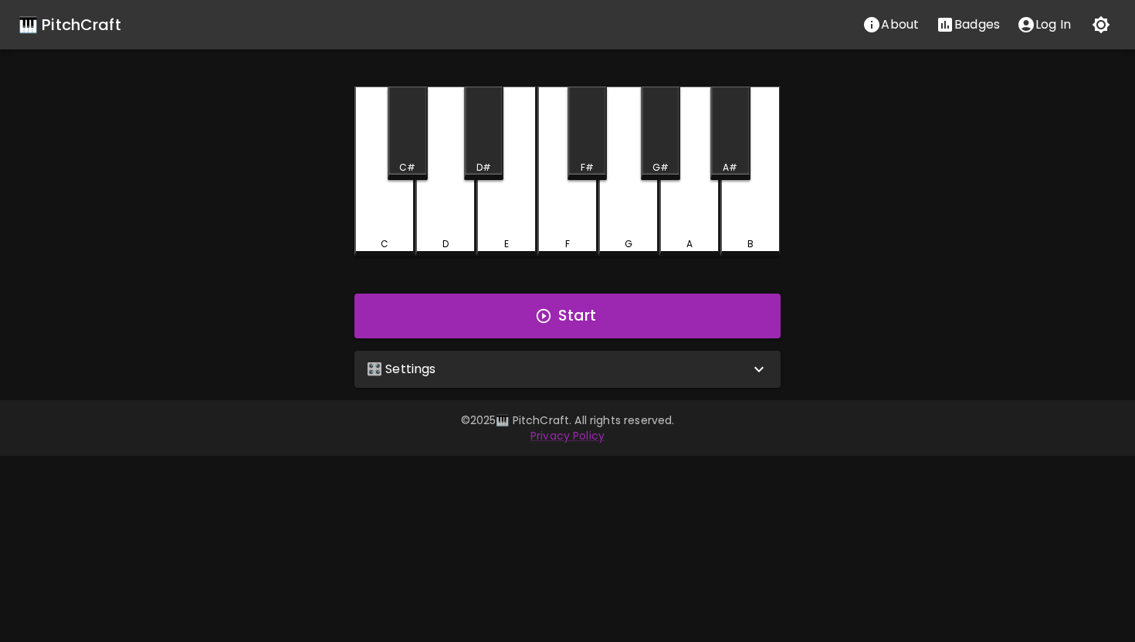
click at [388, 369] on p "🎛️ Settings" at bounding box center [401, 369] width 69 height 19
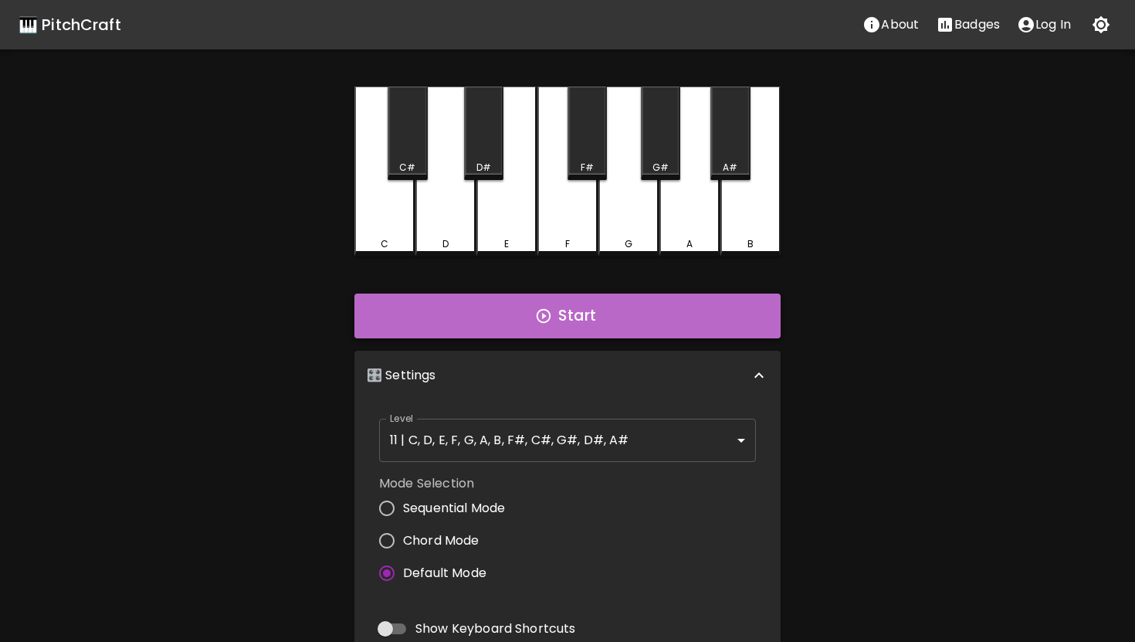
click at [506, 330] on button "Start" at bounding box center [567, 315] width 426 height 45
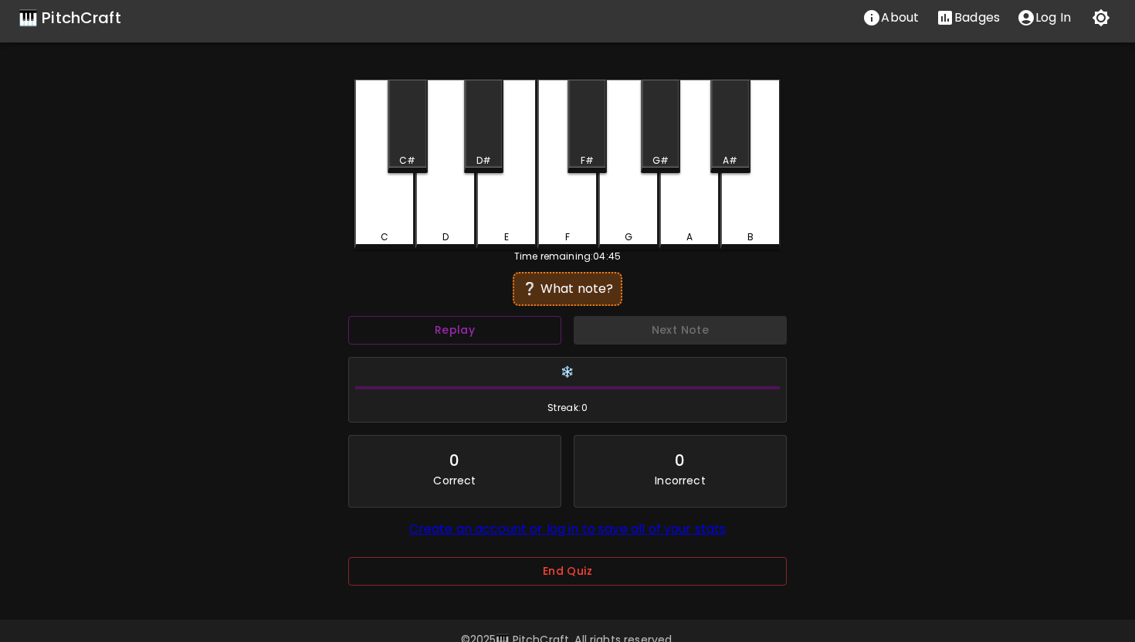
scroll to position [40, 0]
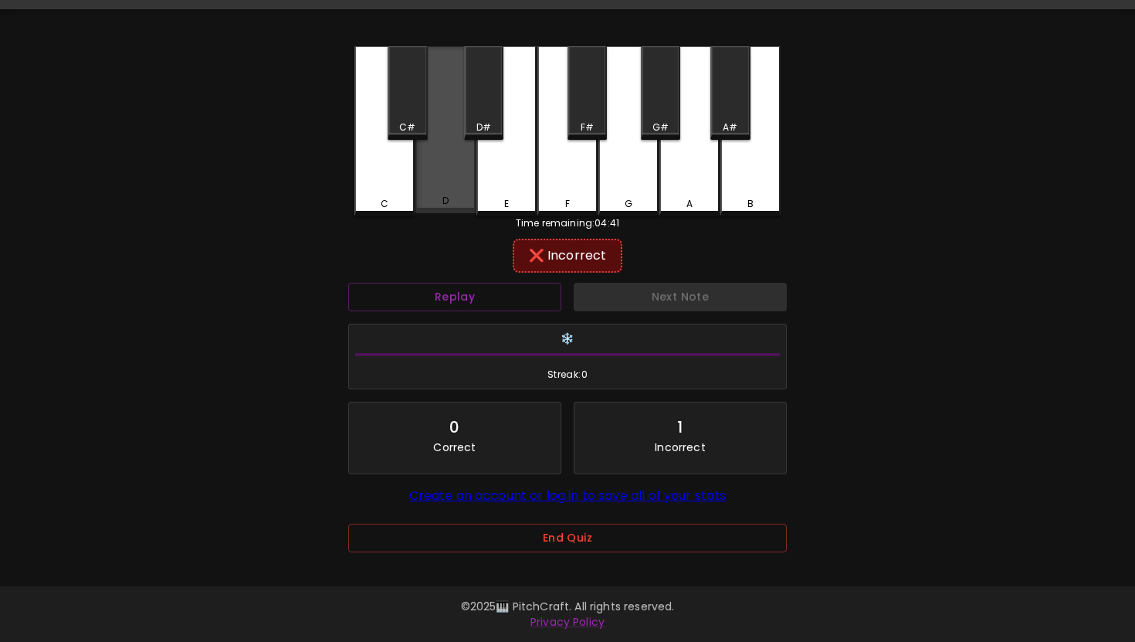
click at [459, 158] on div "D" at bounding box center [445, 129] width 60 height 167
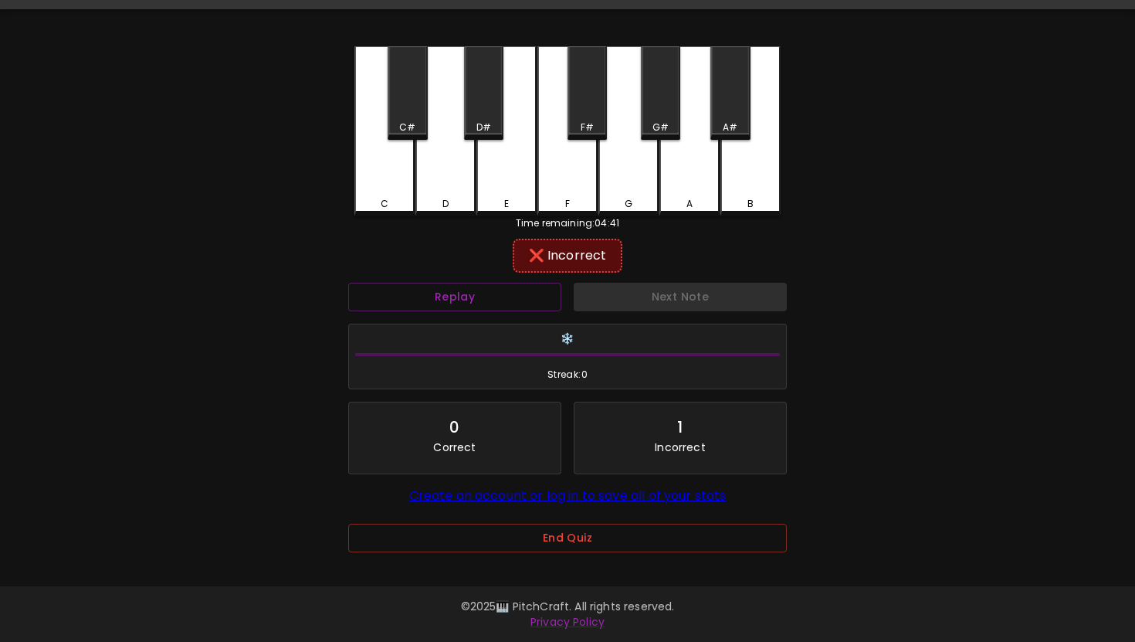
click at [493, 92] on div "D#" at bounding box center [483, 92] width 39 height 93
click at [567, 193] on div "F" at bounding box center [567, 129] width 60 height 167
click at [530, 189] on div "E" at bounding box center [506, 129] width 60 height 167
click at [580, 103] on div "F#" at bounding box center [586, 92] width 39 height 93
click at [624, 186] on div "G" at bounding box center [628, 129] width 60 height 167
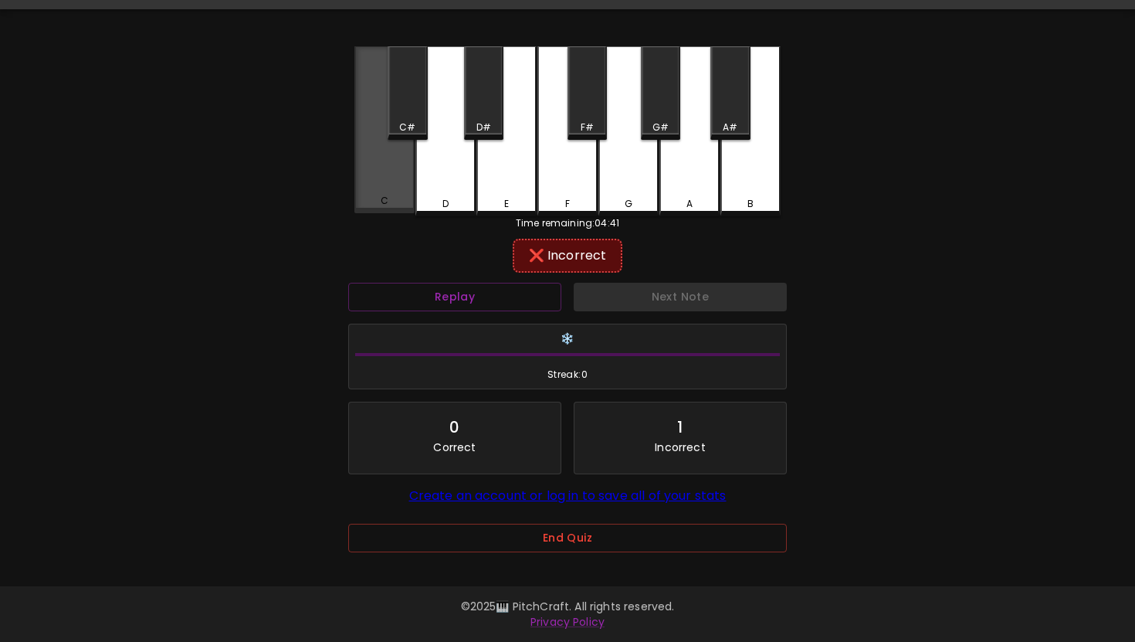
click at [369, 191] on div "C" at bounding box center [384, 129] width 60 height 167
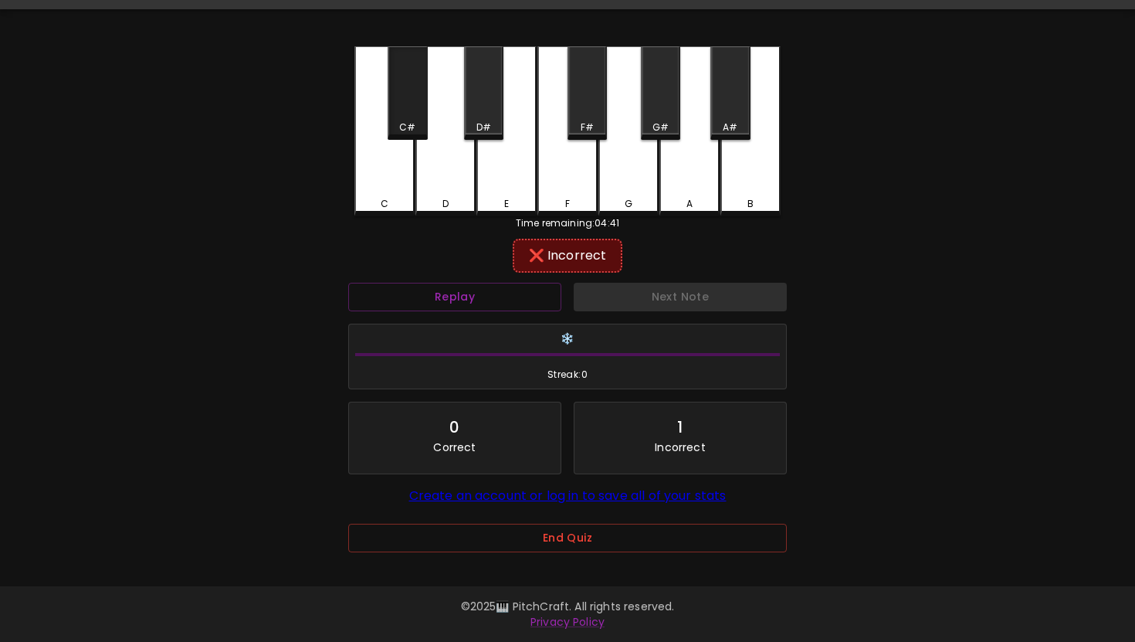
click at [408, 87] on div "C#" at bounding box center [407, 92] width 39 height 93
click at [699, 200] on div "A" at bounding box center [689, 204] width 57 height 14
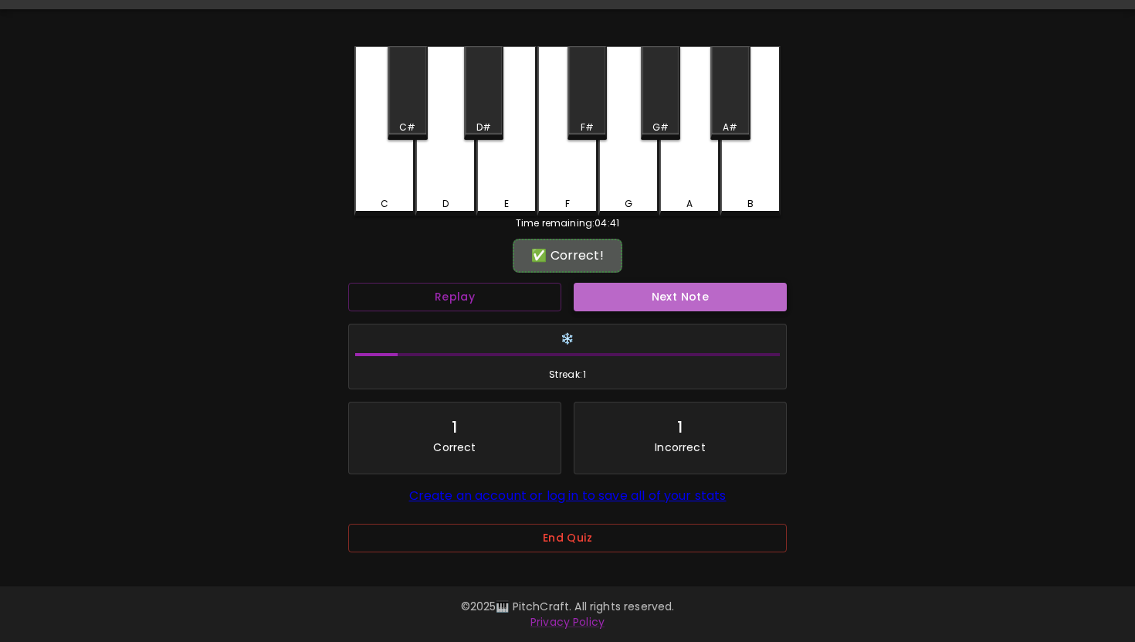
click at [681, 294] on button "Next Note" at bounding box center [680, 297] width 213 height 29
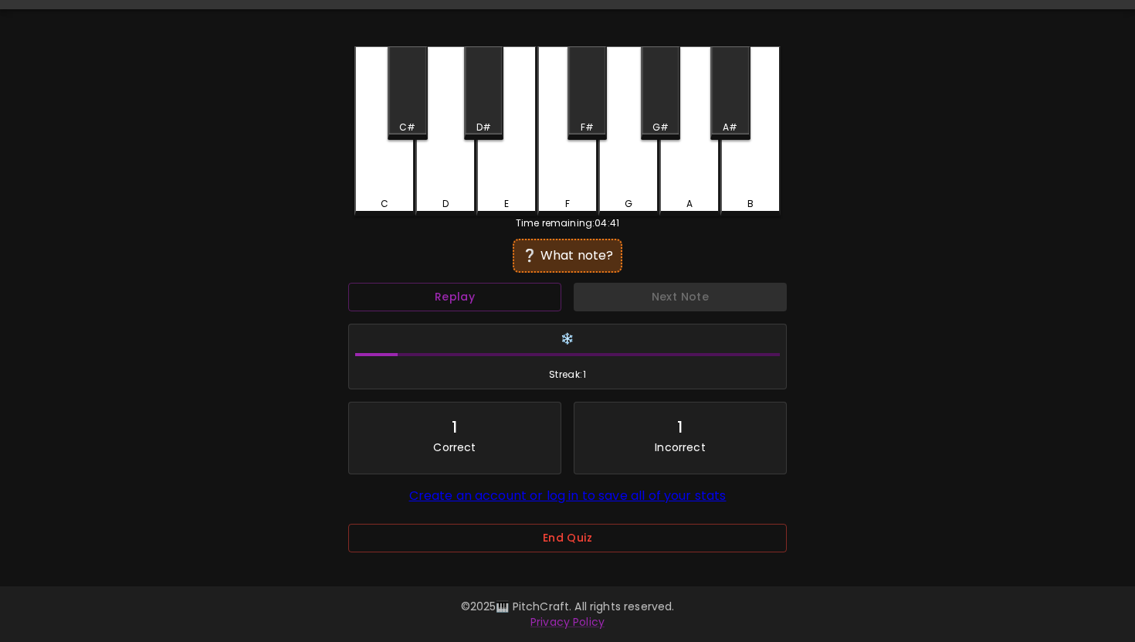
click at [743, 160] on div "B" at bounding box center [750, 131] width 60 height 170
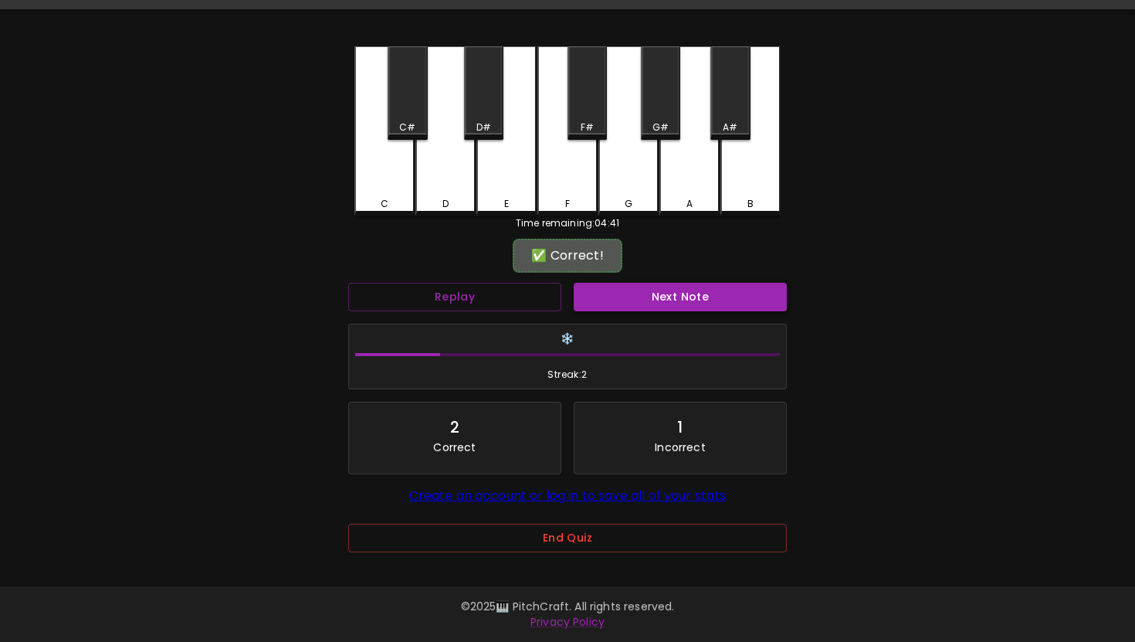
click at [669, 286] on button "Next Note" at bounding box center [680, 297] width 213 height 29
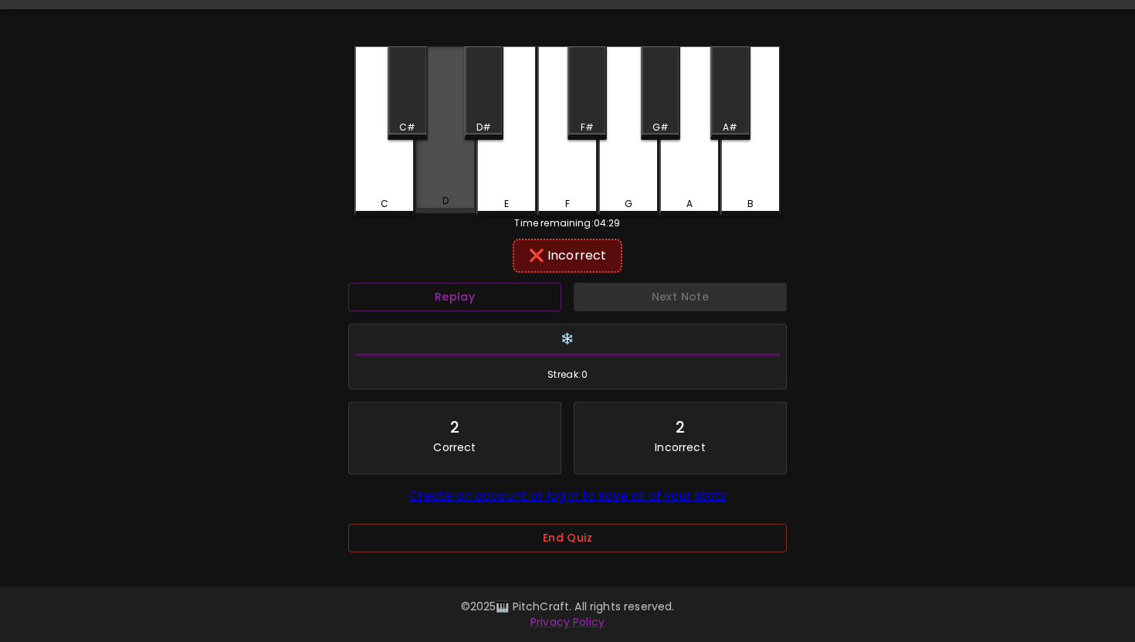
click at [457, 166] on div "D" at bounding box center [445, 129] width 60 height 167
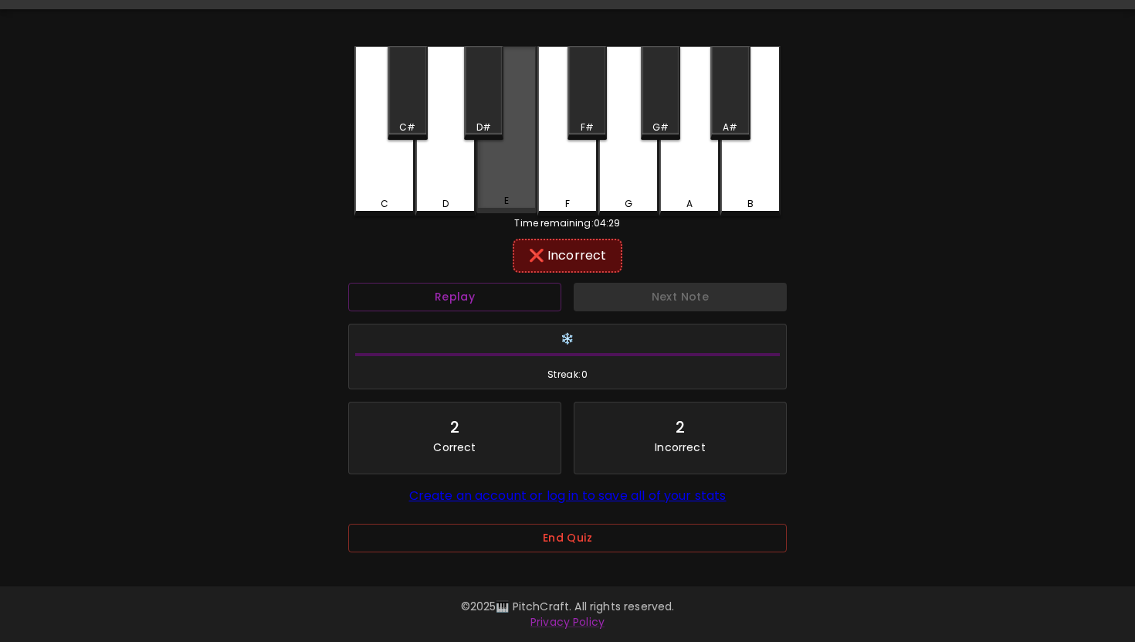
click at [496, 174] on div "E" at bounding box center [506, 129] width 60 height 167
click at [475, 117] on div "D#" at bounding box center [483, 92] width 39 height 93
click at [393, 108] on div "C#" at bounding box center [407, 92] width 39 height 93
click at [522, 195] on div "E" at bounding box center [506, 131] width 60 height 170
click at [560, 194] on div "F" at bounding box center [567, 131] width 60 height 170
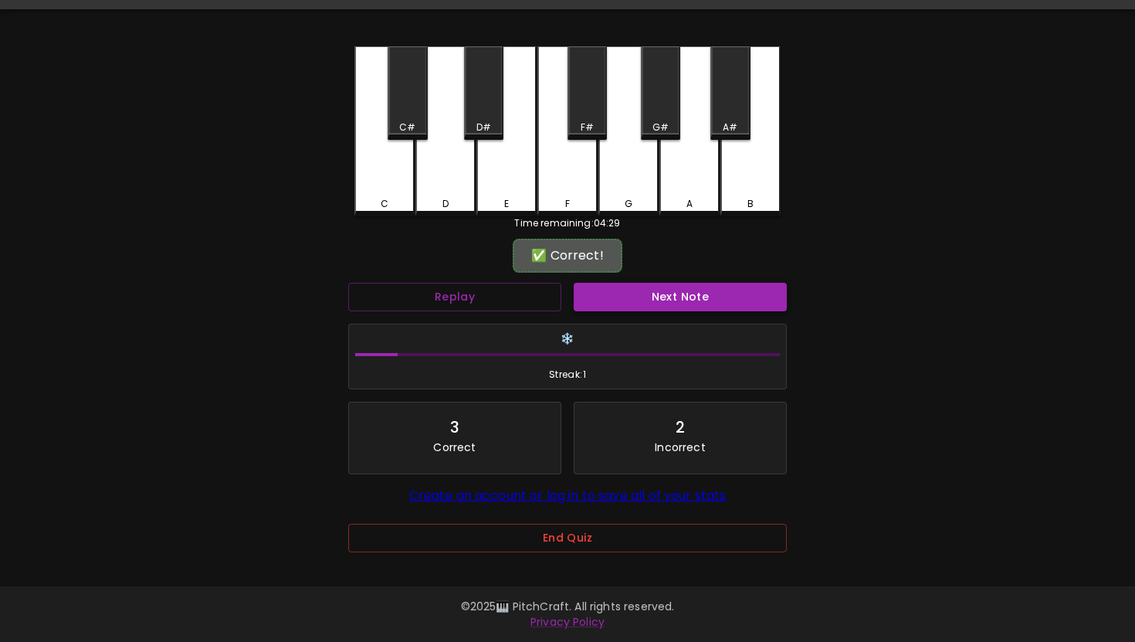
click at [625, 300] on button "Next Note" at bounding box center [680, 297] width 213 height 29
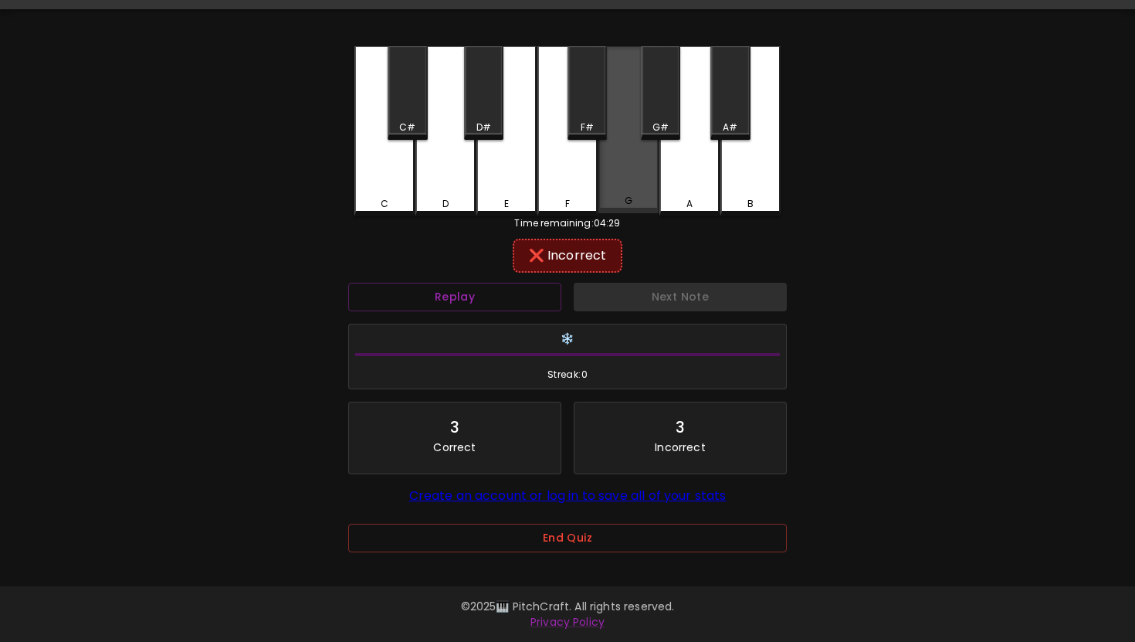
click at [623, 186] on div "G" at bounding box center [628, 129] width 60 height 167
click at [574, 95] on div "F#" at bounding box center [586, 92] width 39 height 93
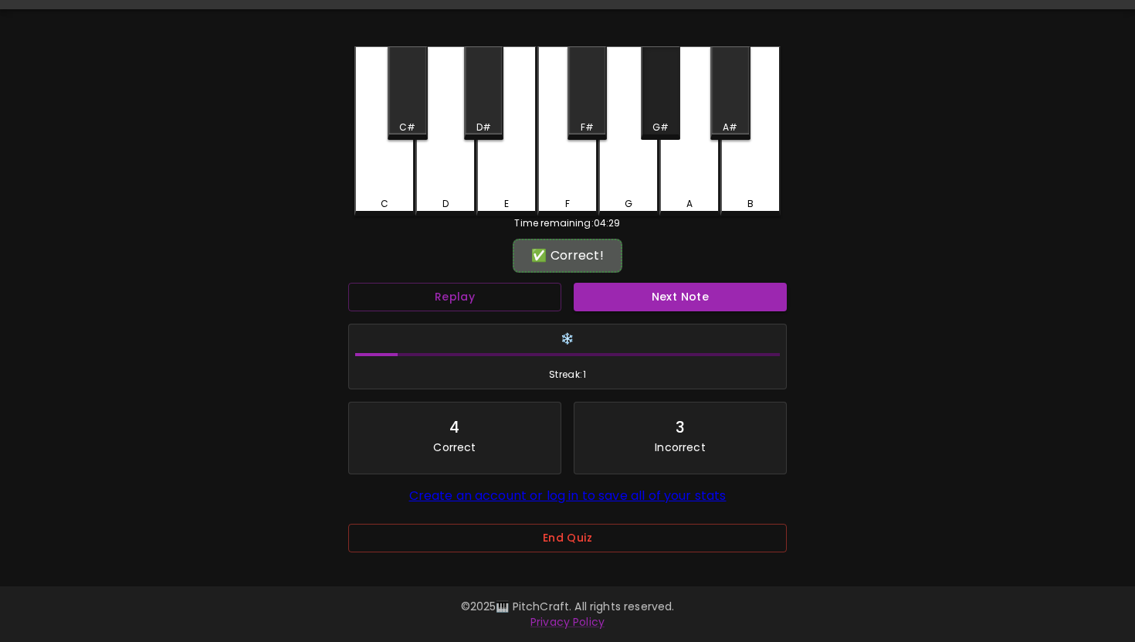
click at [671, 110] on div "G#" at bounding box center [660, 92] width 39 height 93
click at [671, 290] on button "Next Note" at bounding box center [680, 297] width 213 height 29
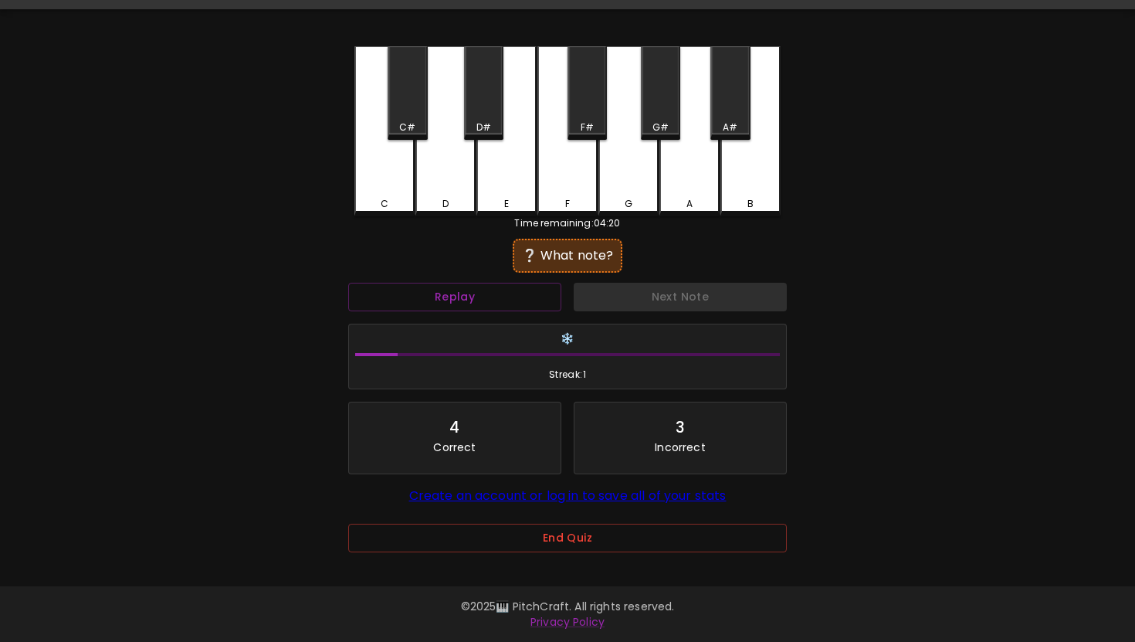
click at [697, 171] on div "A" at bounding box center [689, 131] width 60 height 170
click at [655, 75] on div "G#" at bounding box center [660, 92] width 39 height 93
click at [727, 111] on div "A#" at bounding box center [729, 92] width 39 height 93
click at [757, 148] on div "B" at bounding box center [750, 131] width 60 height 170
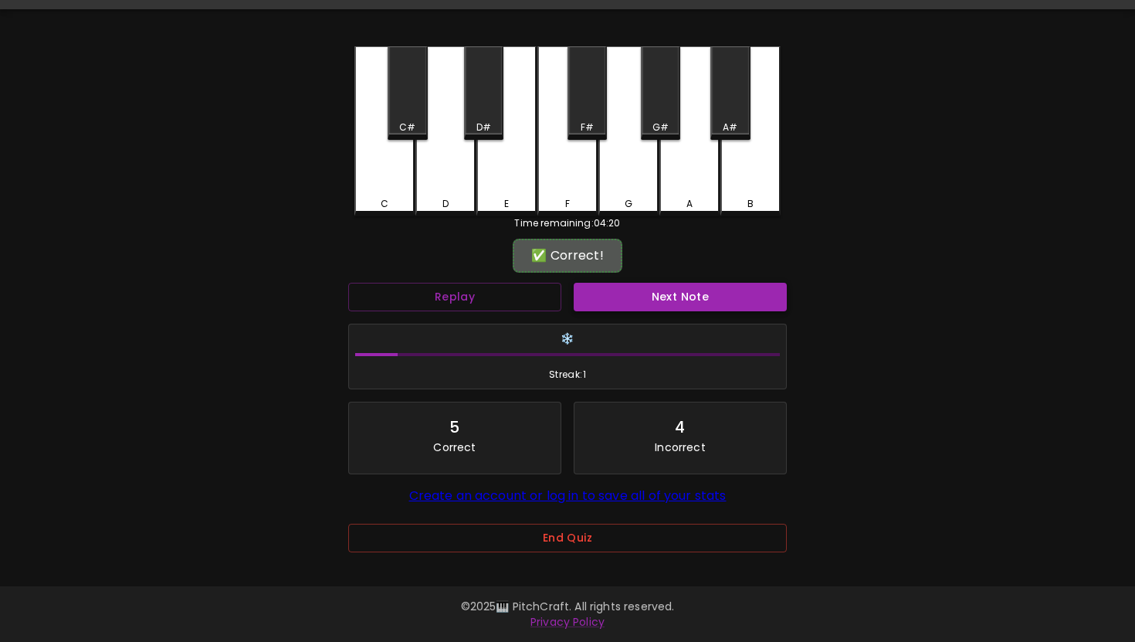
click at [678, 299] on button "Next Note" at bounding box center [680, 297] width 213 height 29
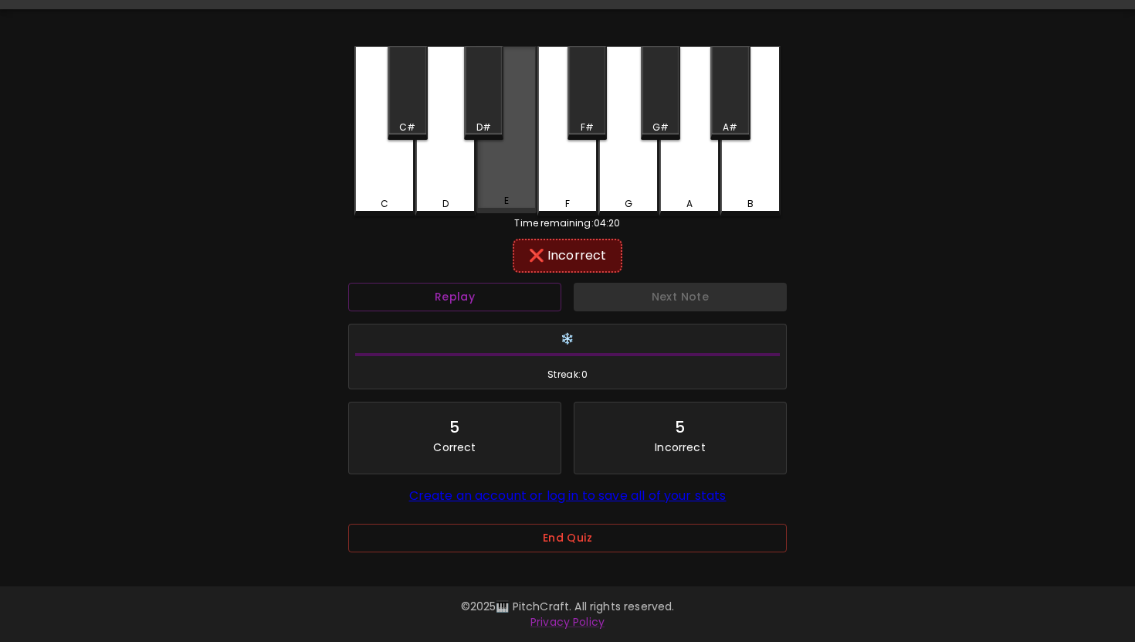
click at [513, 164] on div "E" at bounding box center [506, 129] width 60 height 167
click at [445, 178] on div "D" at bounding box center [445, 131] width 60 height 170
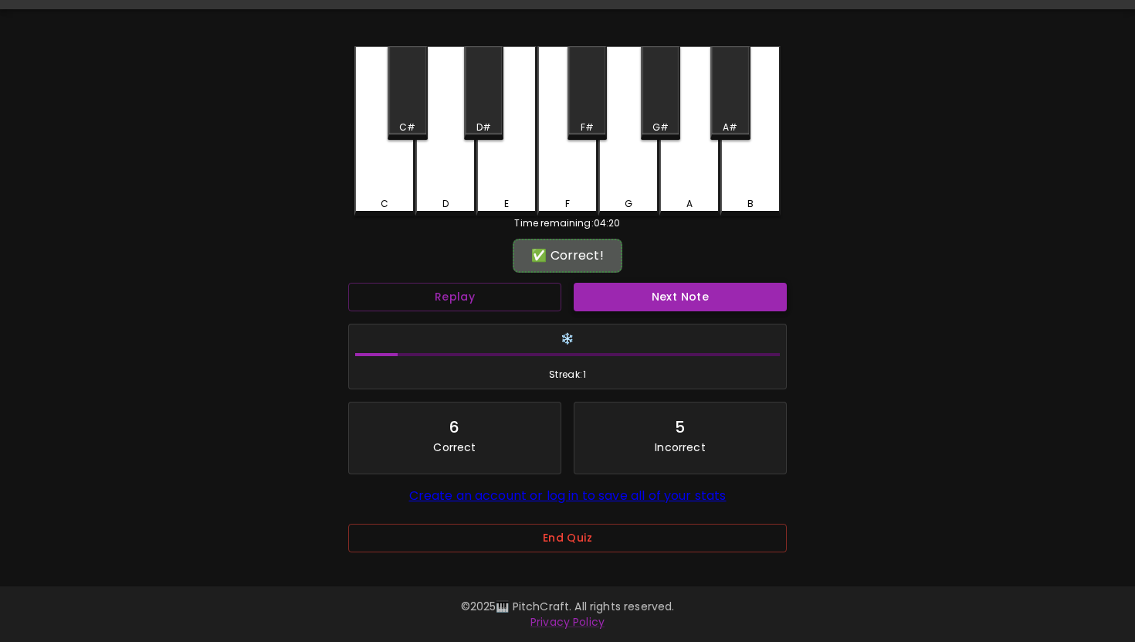
click at [662, 287] on button "Next Note" at bounding box center [680, 297] width 213 height 29
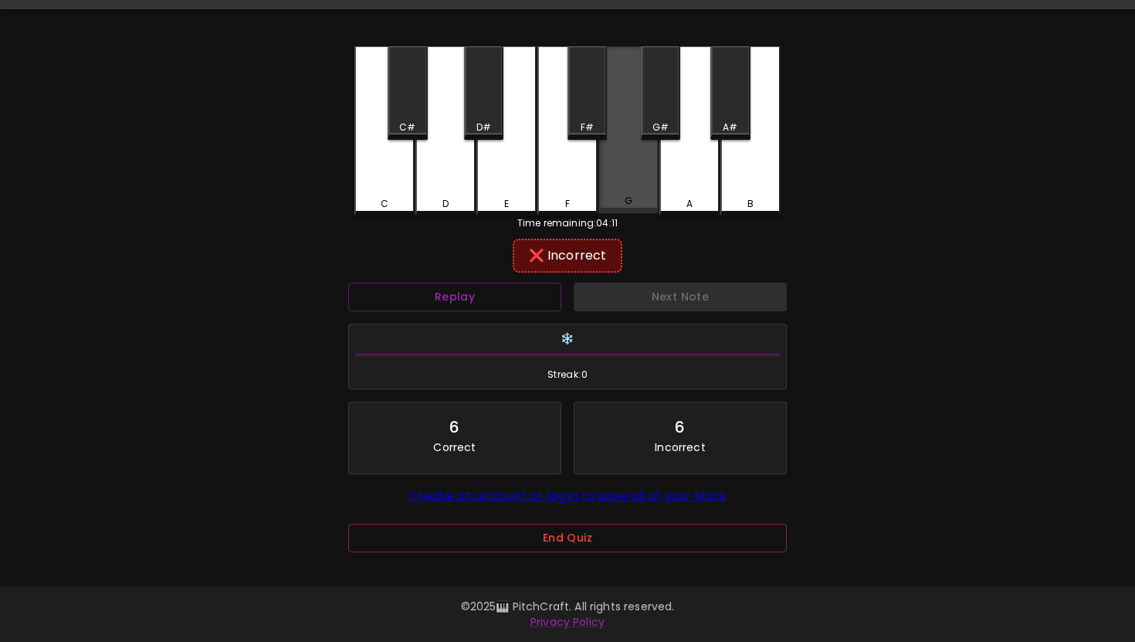
click at [623, 153] on div "G" at bounding box center [628, 129] width 60 height 167
click at [594, 90] on div "F#" at bounding box center [586, 92] width 39 height 93
click at [662, 115] on div "G#" at bounding box center [660, 92] width 39 height 93
click at [559, 176] on div "F" at bounding box center [567, 131] width 60 height 170
click at [665, 178] on div "A" at bounding box center [689, 131] width 60 height 170
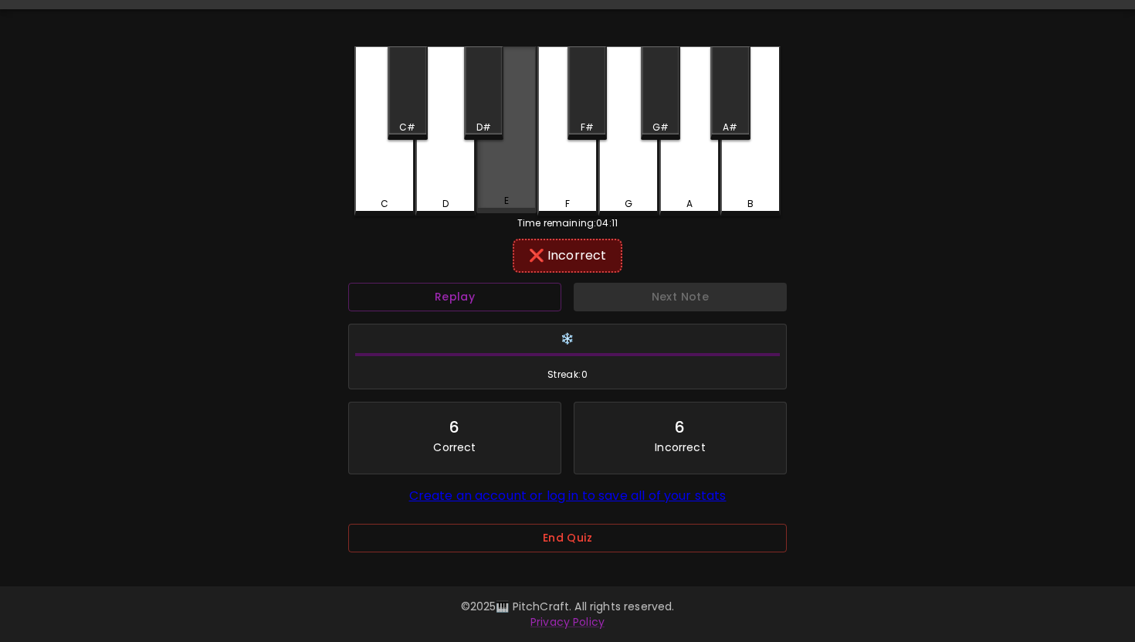
click at [513, 151] on div "E" at bounding box center [506, 129] width 60 height 167
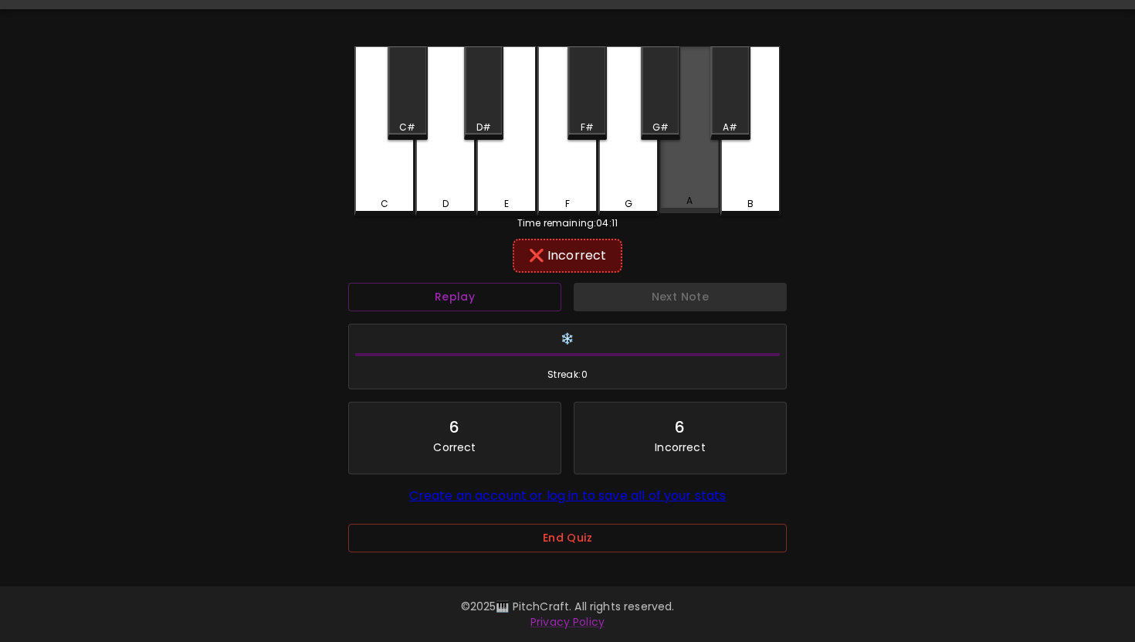
click at [684, 124] on div "A" at bounding box center [689, 129] width 60 height 167
click at [706, 124] on div "A" at bounding box center [689, 131] width 60 height 170
click at [730, 124] on div "A#" at bounding box center [730, 127] width 15 height 14
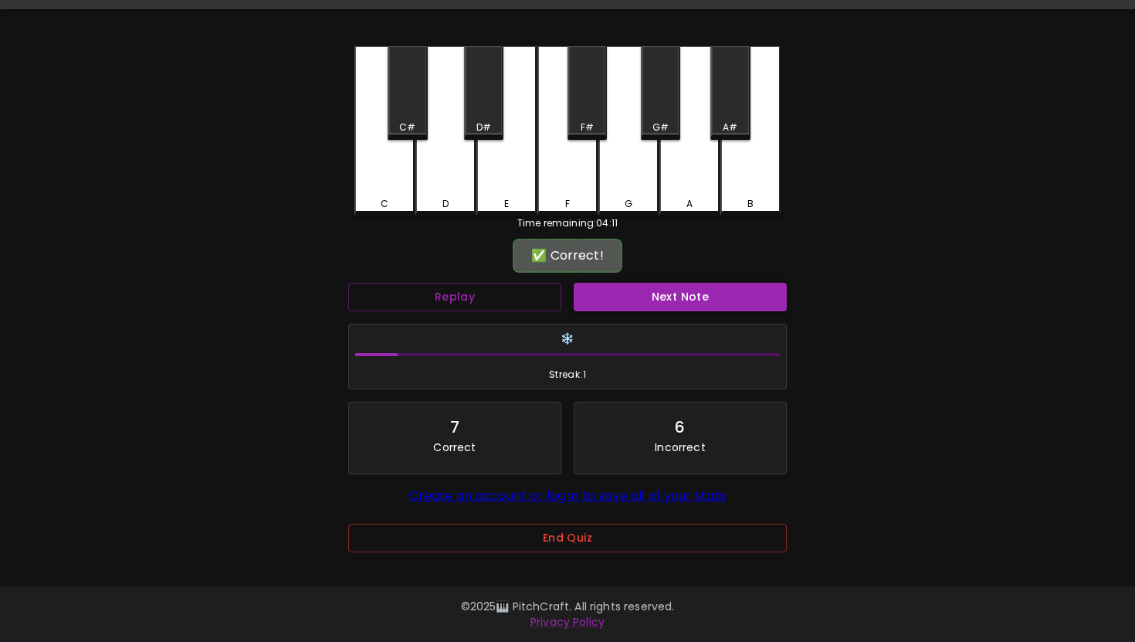
click at [705, 283] on button "Next Note" at bounding box center [680, 297] width 213 height 29
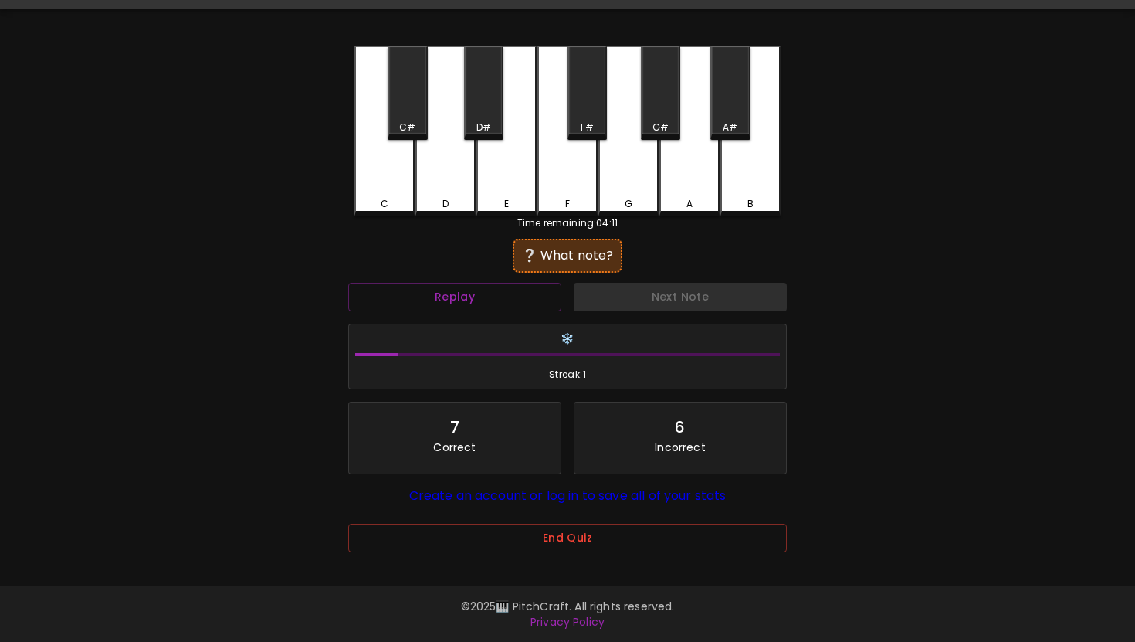
click at [754, 215] on div "B" at bounding box center [750, 131] width 60 height 170
click at [740, 113] on div "A#" at bounding box center [729, 92] width 39 height 93
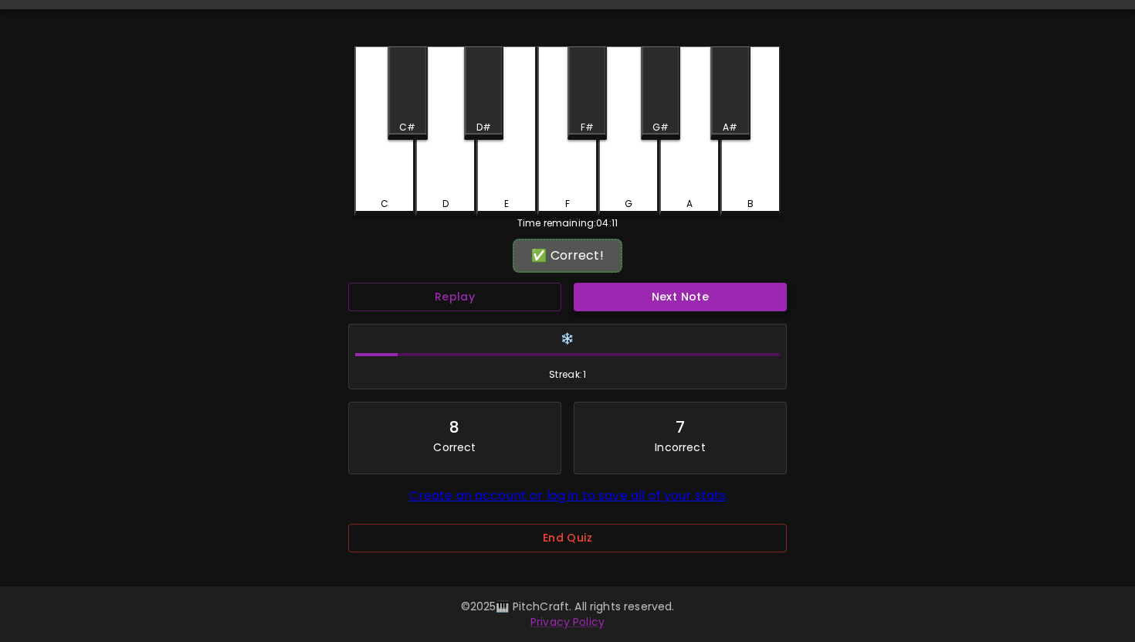
click at [670, 289] on button "Next Note" at bounding box center [680, 297] width 213 height 29
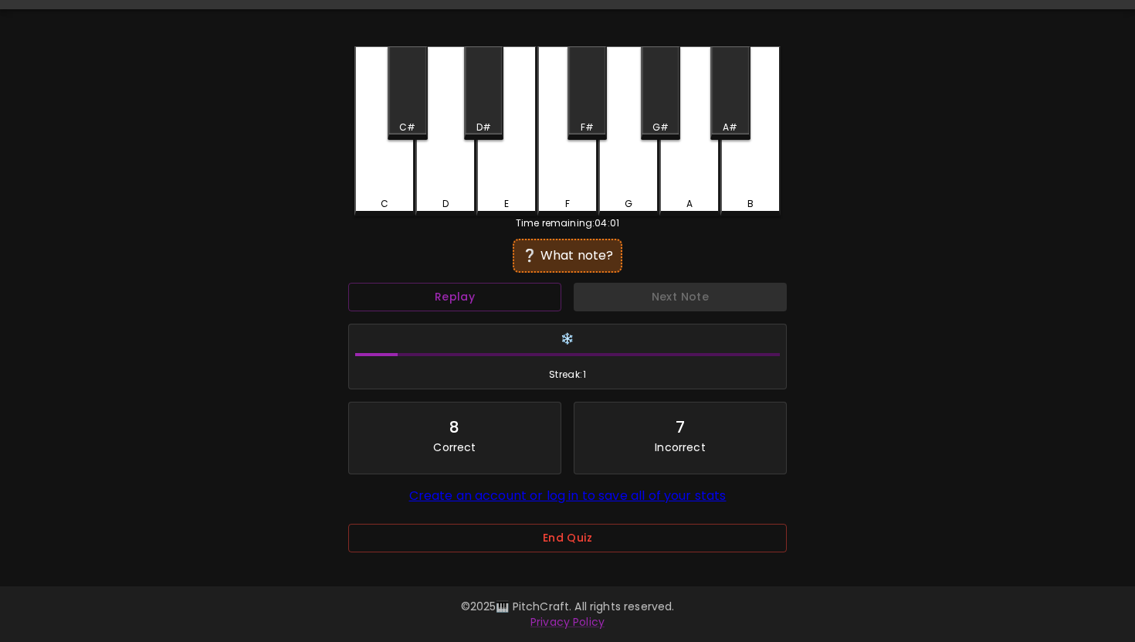
click at [564, 171] on div "F" at bounding box center [567, 131] width 60 height 170
click at [599, 103] on div "F#" at bounding box center [586, 92] width 39 height 93
click at [616, 175] on div "G" at bounding box center [628, 131] width 60 height 170
click at [507, 197] on div "E" at bounding box center [506, 204] width 5 height 14
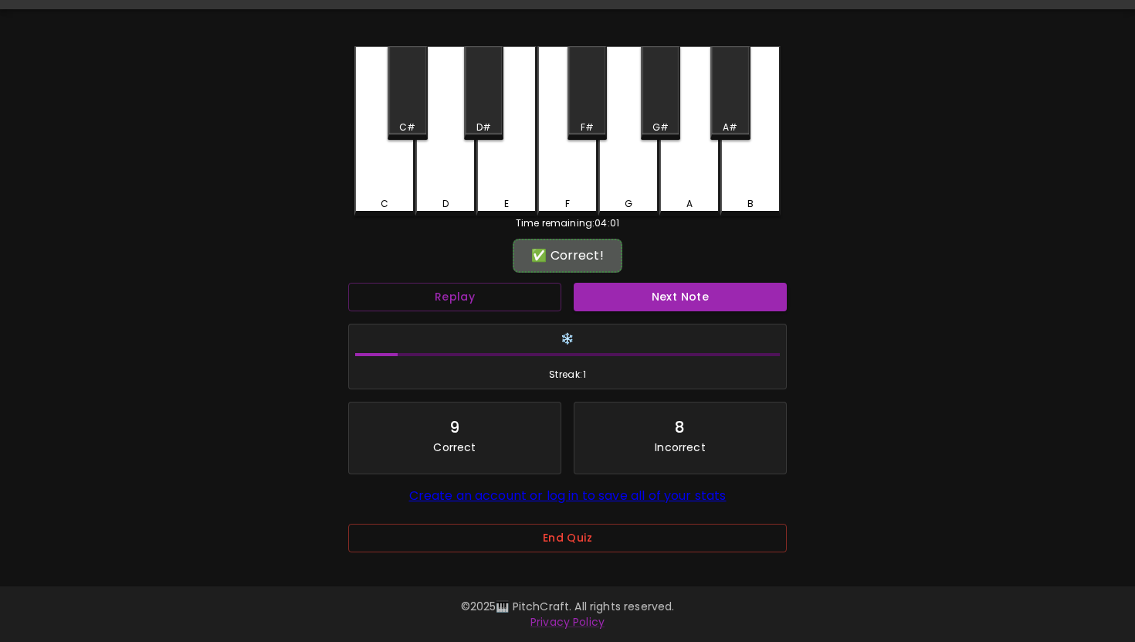
click at [634, 275] on div "✅ Correct! Replay Next Note ❄️ Streak: 1 9 Correct 8 Incorrect Create an accoun…" at bounding box center [567, 410] width 439 height 337
click at [638, 314] on div "Next Note" at bounding box center [679, 296] width 225 height 41
click at [641, 294] on button "Next Note" at bounding box center [680, 297] width 213 height 29
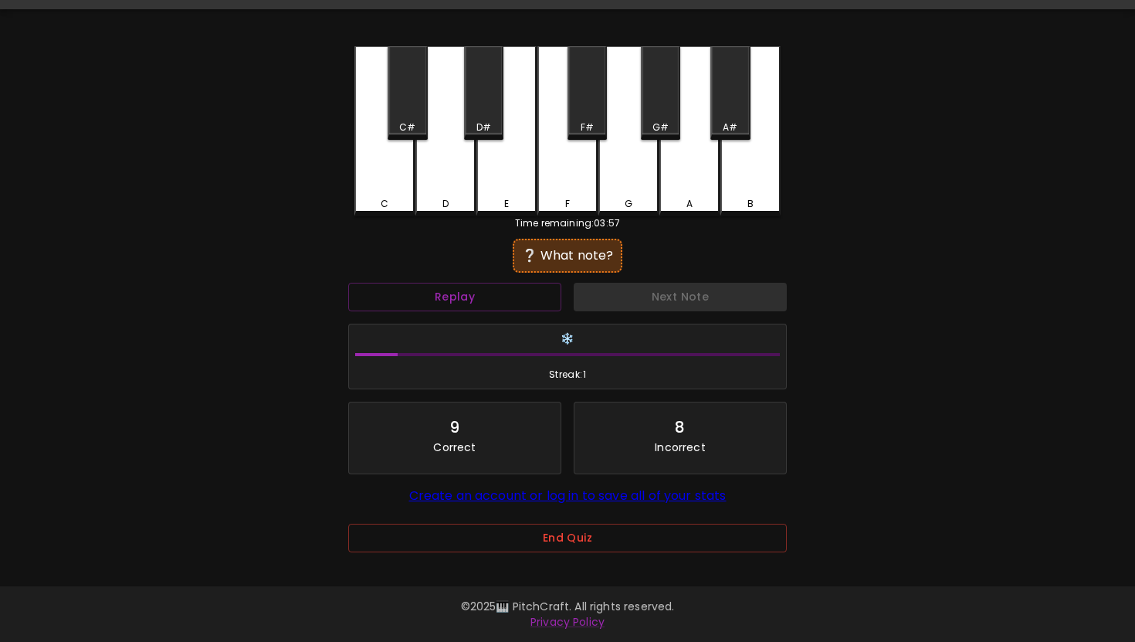
click at [641, 294] on div "Next Note" at bounding box center [679, 296] width 225 height 41
click at [594, 97] on div "F#" at bounding box center [586, 92] width 39 height 93
click at [632, 179] on div "G" at bounding box center [628, 131] width 60 height 170
click at [667, 118] on div "G#" at bounding box center [660, 92] width 39 height 93
click at [687, 205] on div "A" at bounding box center [689, 204] width 6 height 14
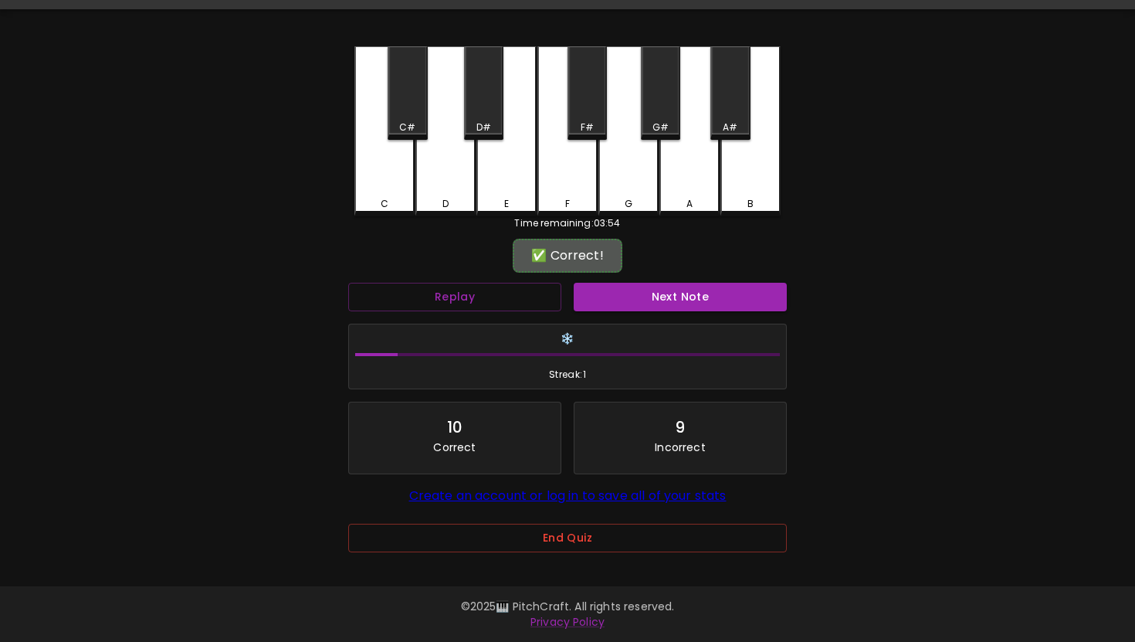
click at [645, 320] on div "❄️ Streak: 1" at bounding box center [567, 356] width 451 height 79
click at [645, 311] on div "Next Note" at bounding box center [679, 296] width 225 height 41
click at [645, 309] on button "Next Note" at bounding box center [680, 297] width 213 height 29
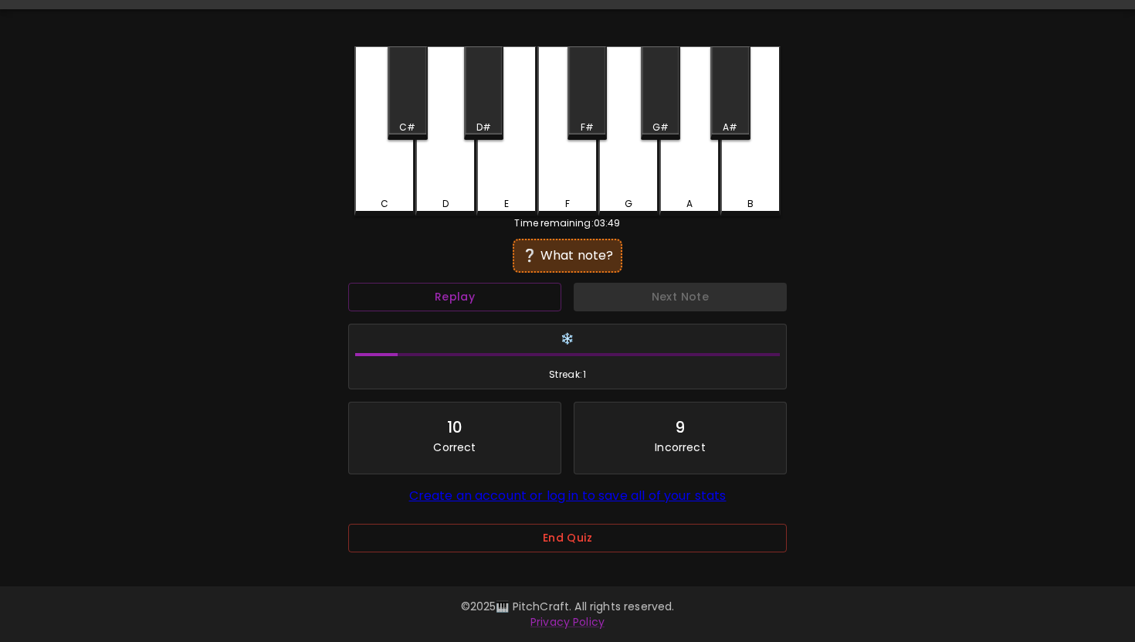
click at [508, 195] on div "E" at bounding box center [506, 131] width 60 height 170
click at [486, 137] on div "D#" at bounding box center [483, 92] width 39 height 93
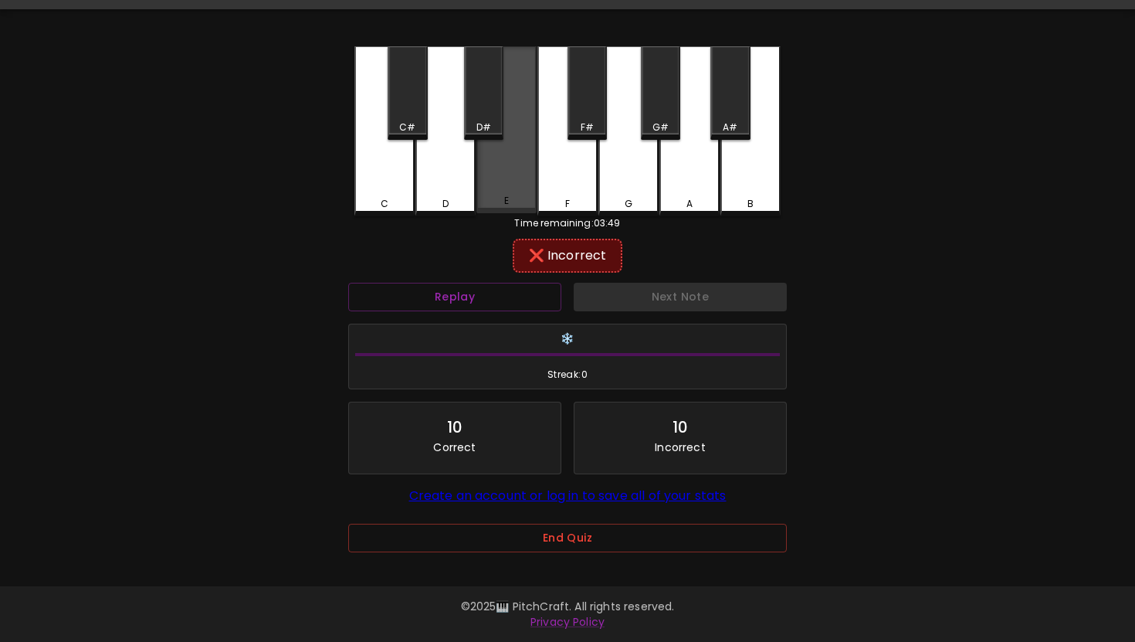
click at [477, 179] on div "E" at bounding box center [506, 129] width 60 height 167
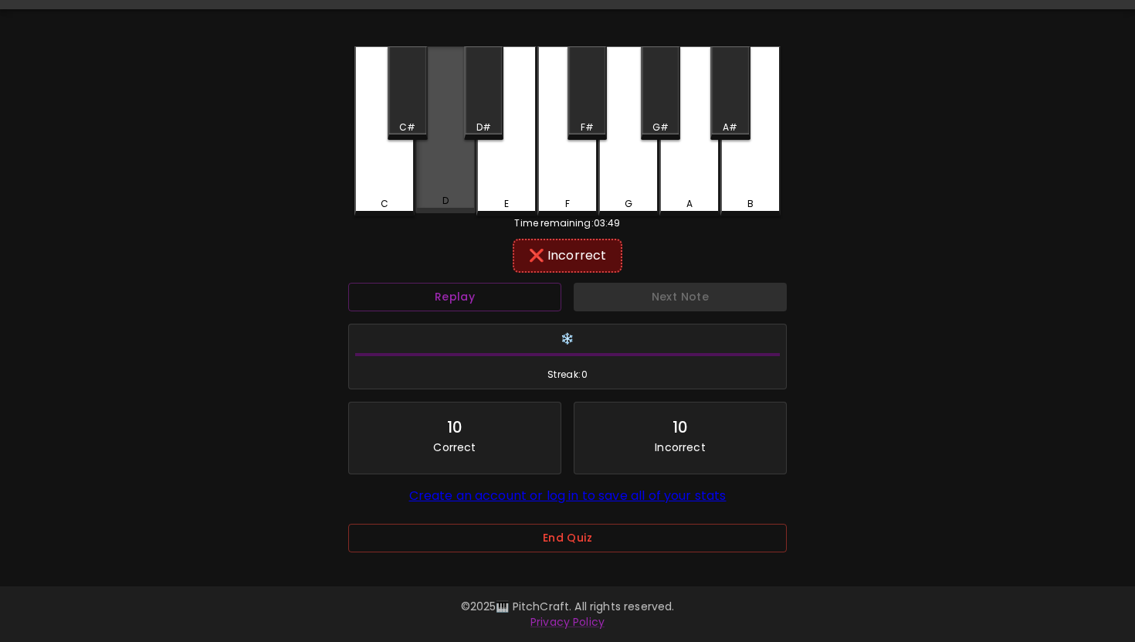
click at [456, 179] on div "D" at bounding box center [445, 129] width 60 height 167
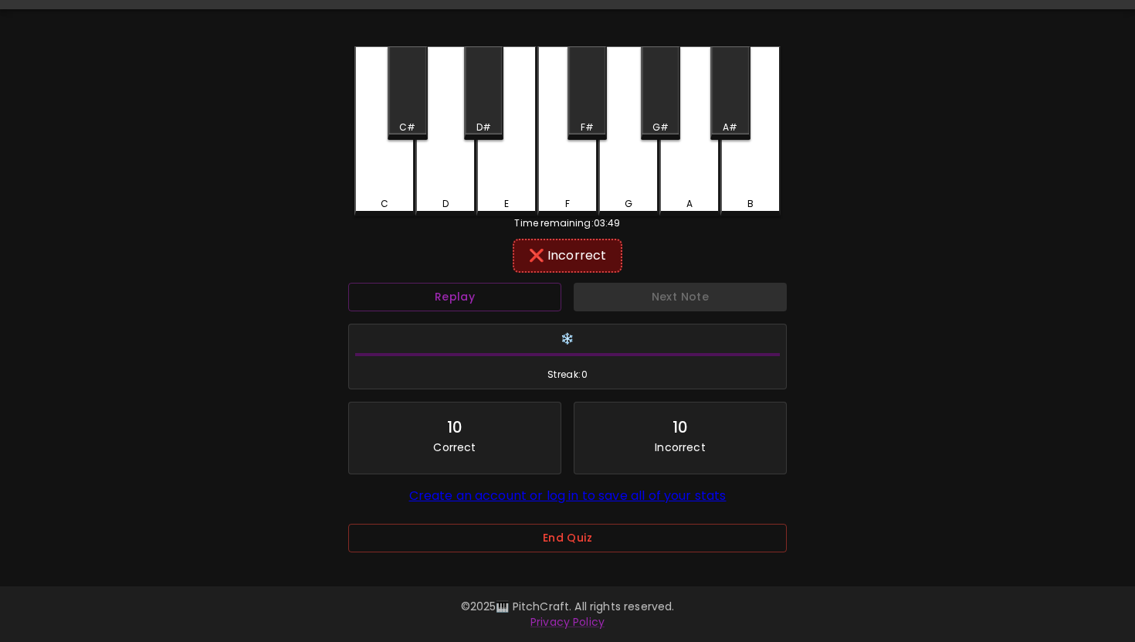
click at [566, 171] on div "F" at bounding box center [567, 131] width 60 height 170
click at [615, 104] on div "G" at bounding box center [628, 131] width 60 height 170
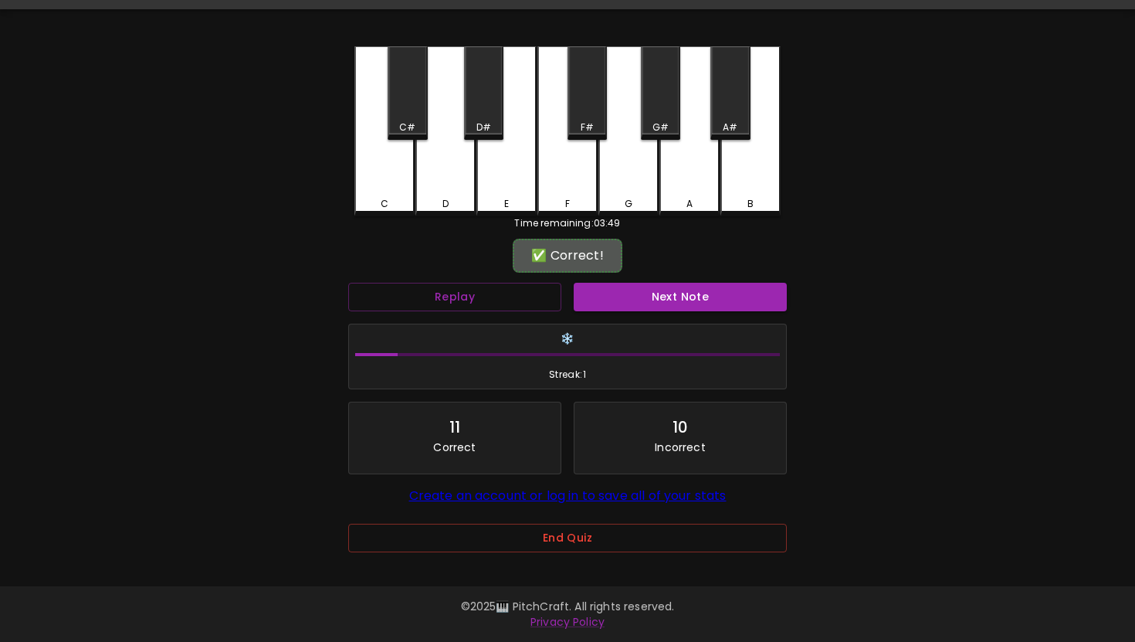
click at [642, 334] on h6 "❄️" at bounding box center [567, 338] width 425 height 17
click at [642, 301] on button "Next Note" at bounding box center [680, 297] width 213 height 29
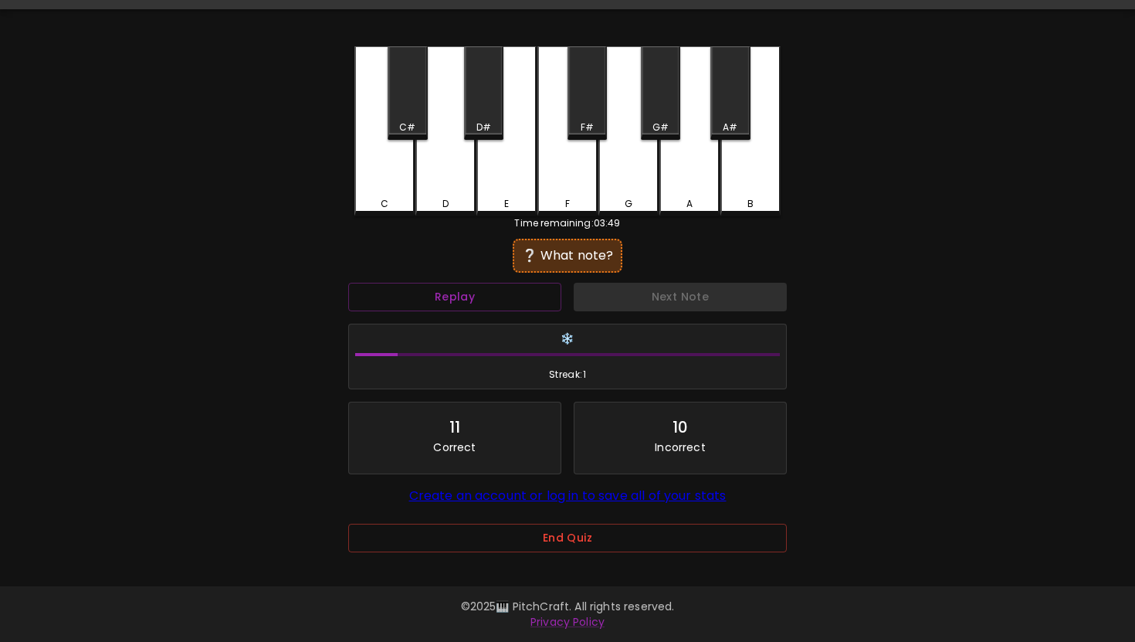
click at [557, 135] on div "F" at bounding box center [567, 131] width 60 height 170
click at [608, 147] on div "G" at bounding box center [628, 131] width 60 height 170
click at [678, 161] on div "A" at bounding box center [689, 131] width 60 height 170
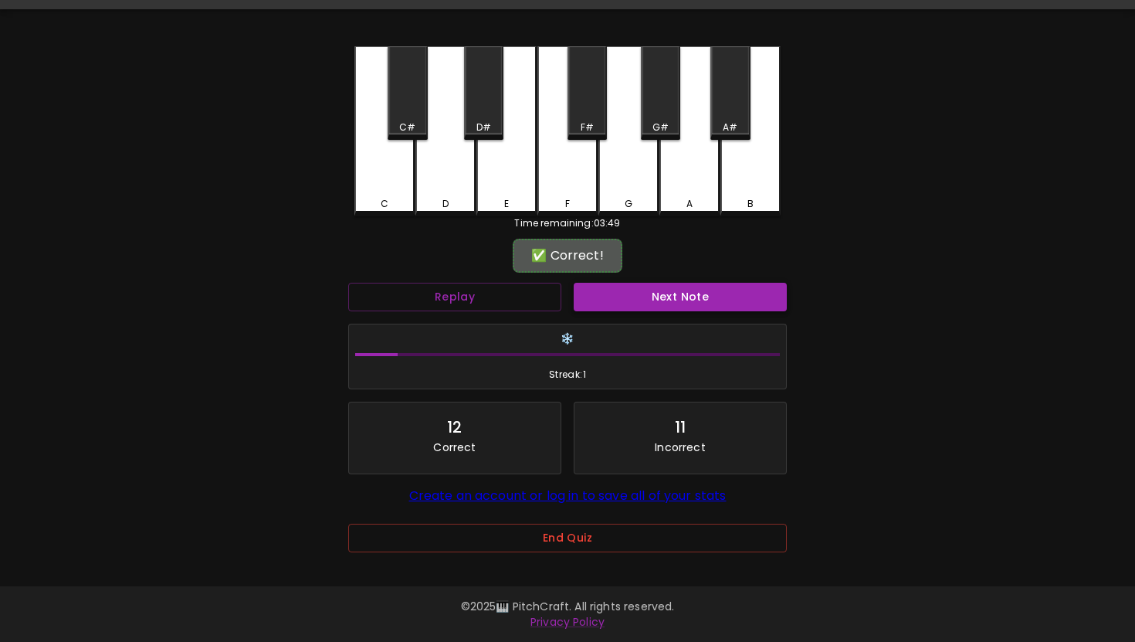
click at [662, 284] on button "Next Note" at bounding box center [680, 297] width 213 height 29
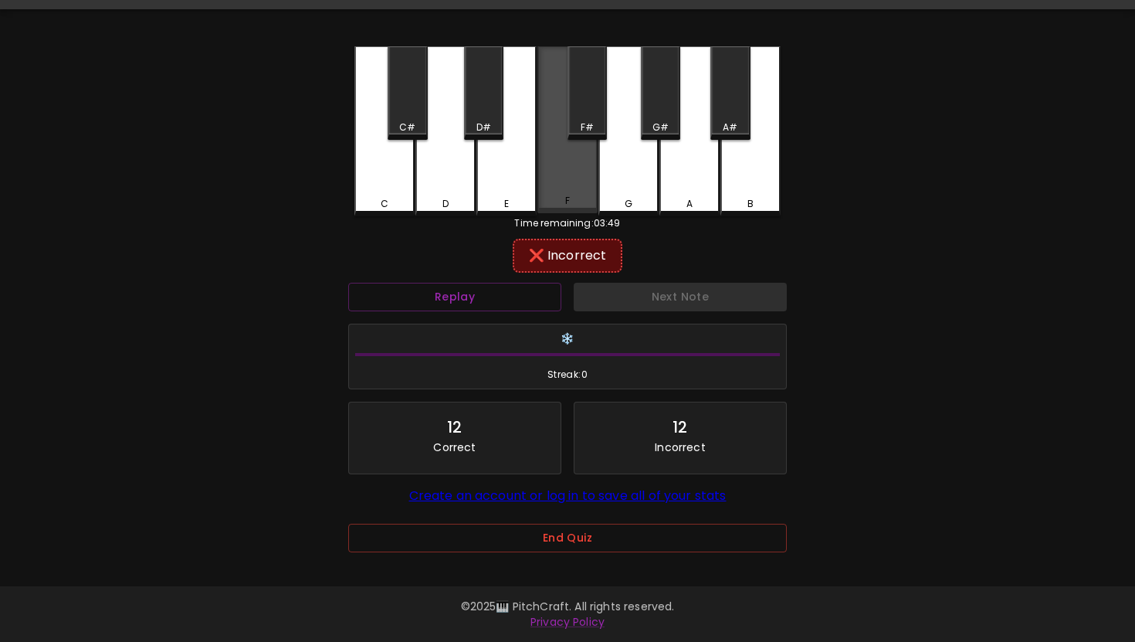
click at [578, 154] on div "F" at bounding box center [567, 129] width 60 height 167
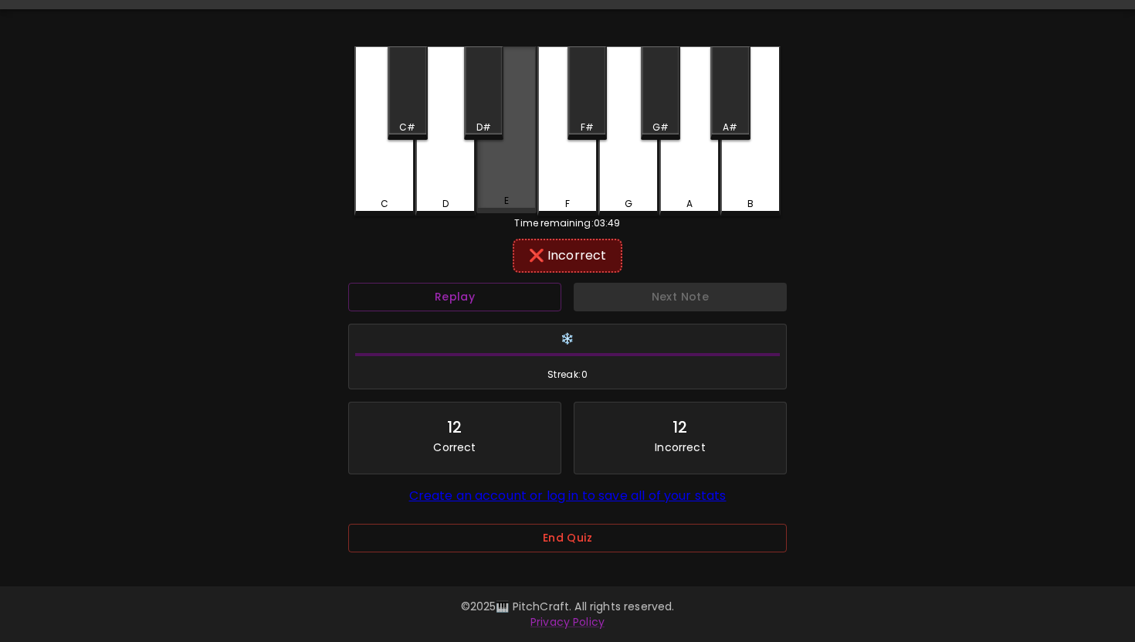
click at [534, 148] on div "E" at bounding box center [506, 129] width 60 height 167
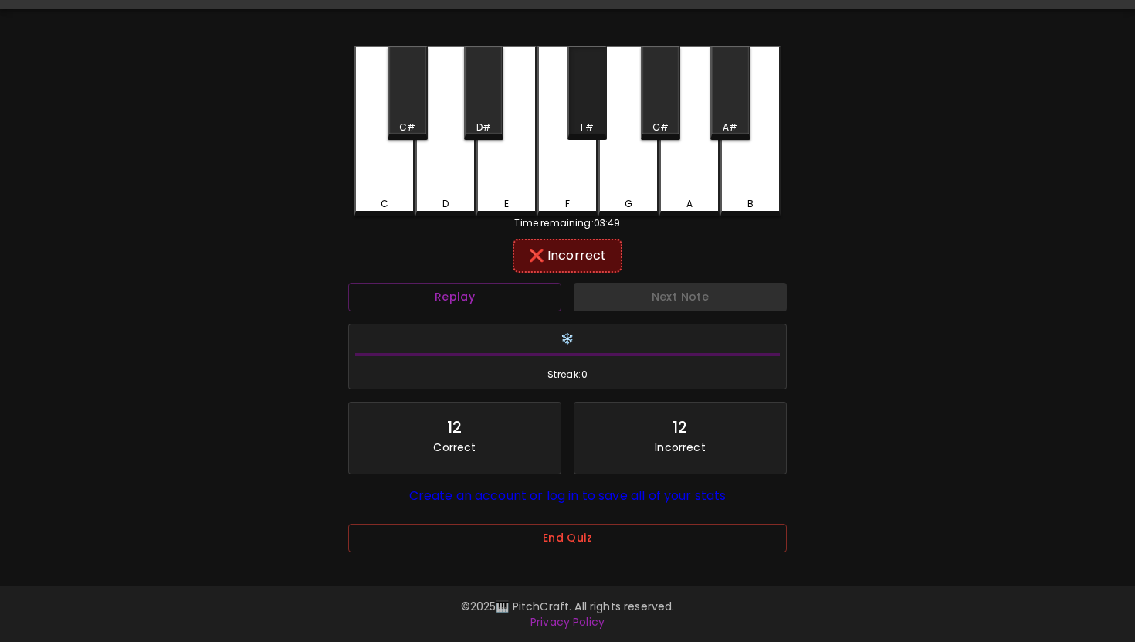
click at [579, 130] on div "F#" at bounding box center [587, 127] width 36 height 14
click at [628, 192] on div "G" at bounding box center [628, 131] width 60 height 170
click at [473, 112] on div "D#" at bounding box center [483, 92] width 39 height 93
click at [450, 158] on div "D" at bounding box center [445, 131] width 60 height 170
click at [401, 120] on div "C#" at bounding box center [407, 127] width 16 height 14
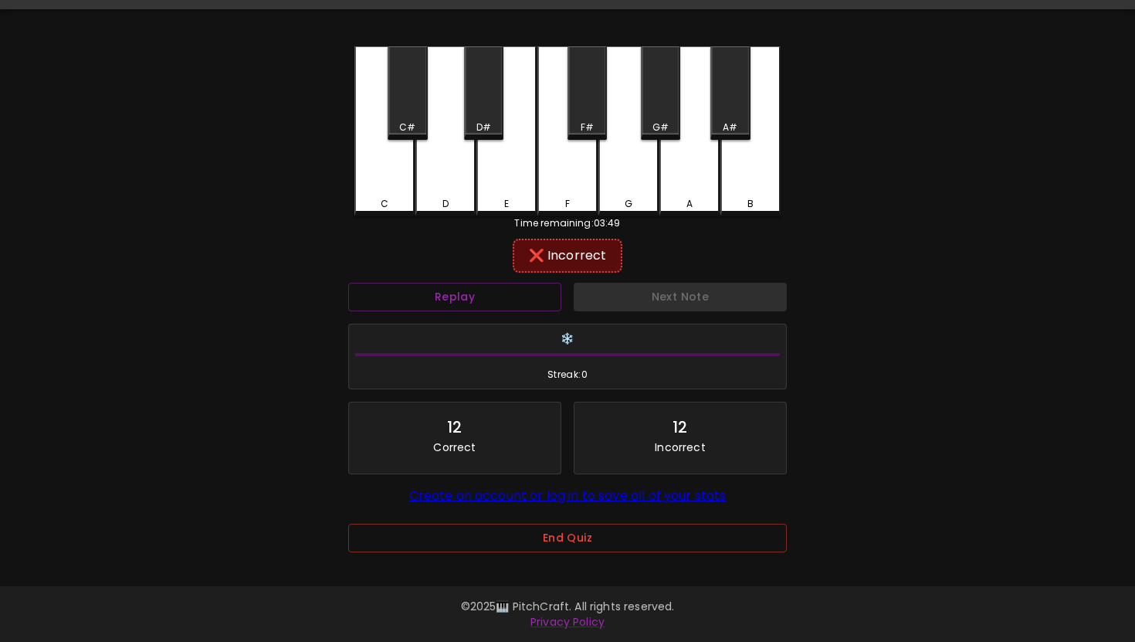
click at [373, 176] on div "C" at bounding box center [384, 131] width 60 height 170
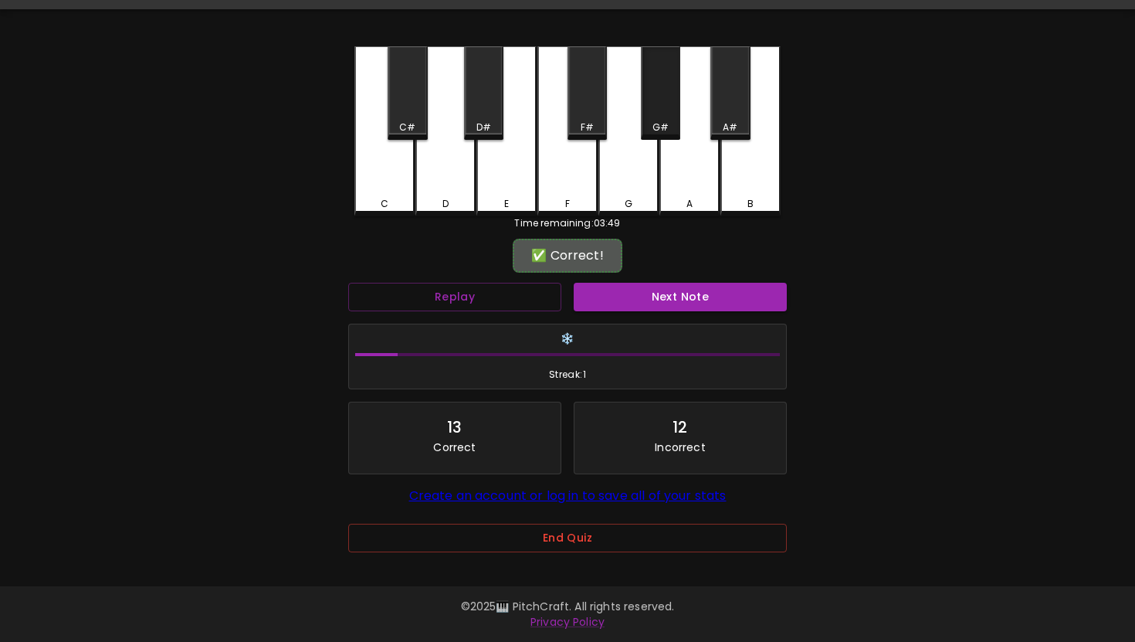
click at [669, 127] on div "G#" at bounding box center [660, 127] width 36 height 14
click at [672, 313] on div "Next Note" at bounding box center [679, 296] width 225 height 41
click at [669, 279] on div "Next Note" at bounding box center [679, 296] width 225 height 41
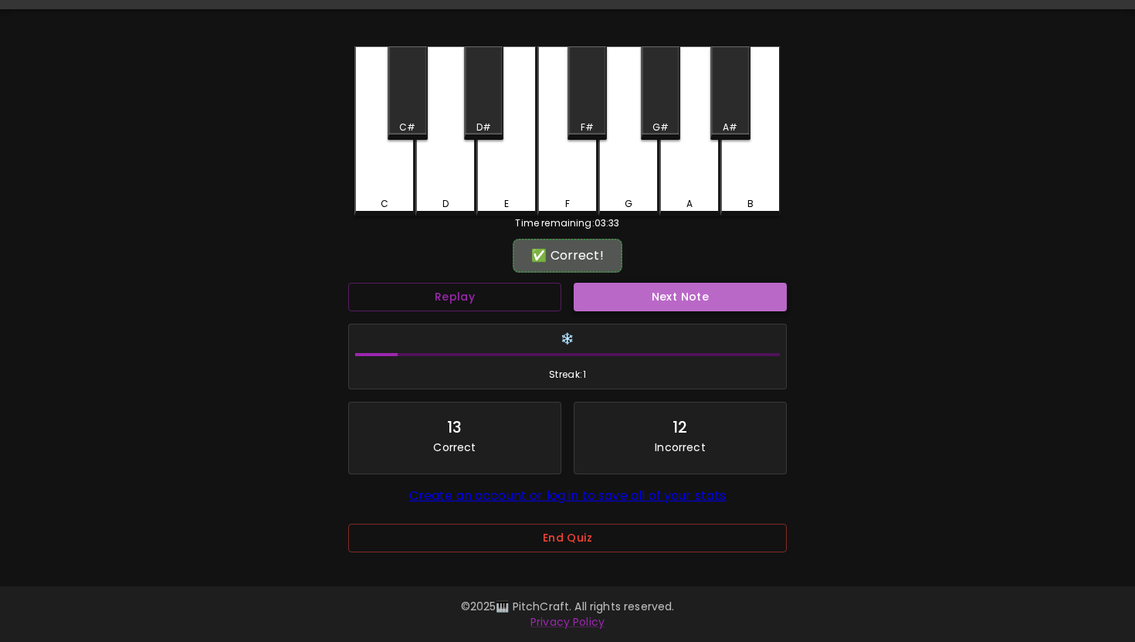
click at [664, 310] on button "Next Note" at bounding box center [680, 297] width 213 height 29
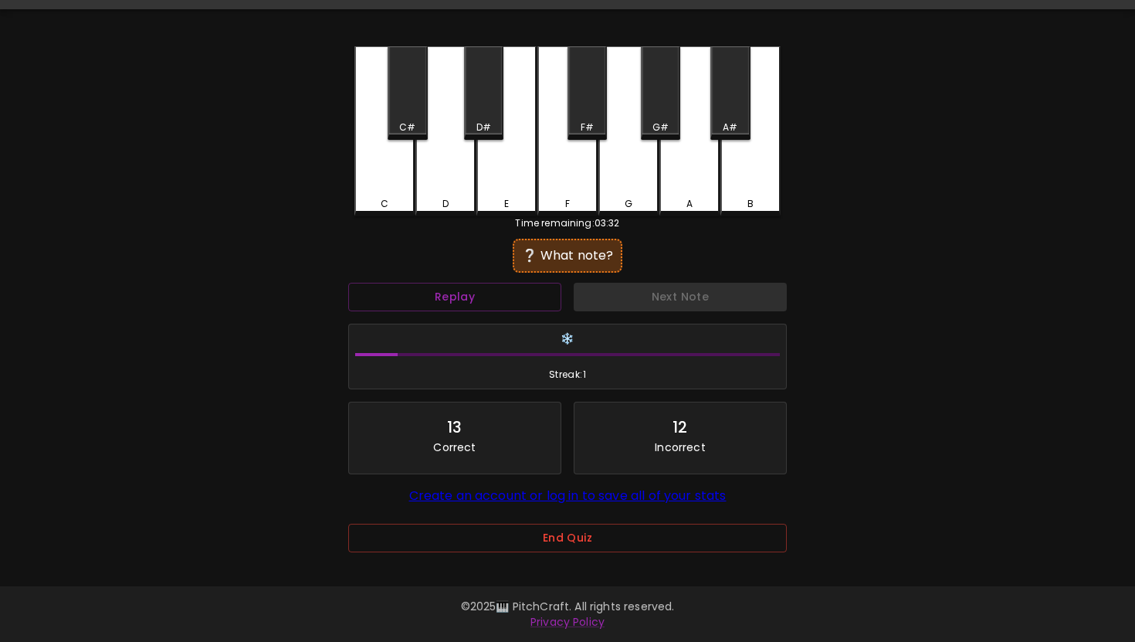
click at [541, 188] on div "F" at bounding box center [567, 131] width 60 height 170
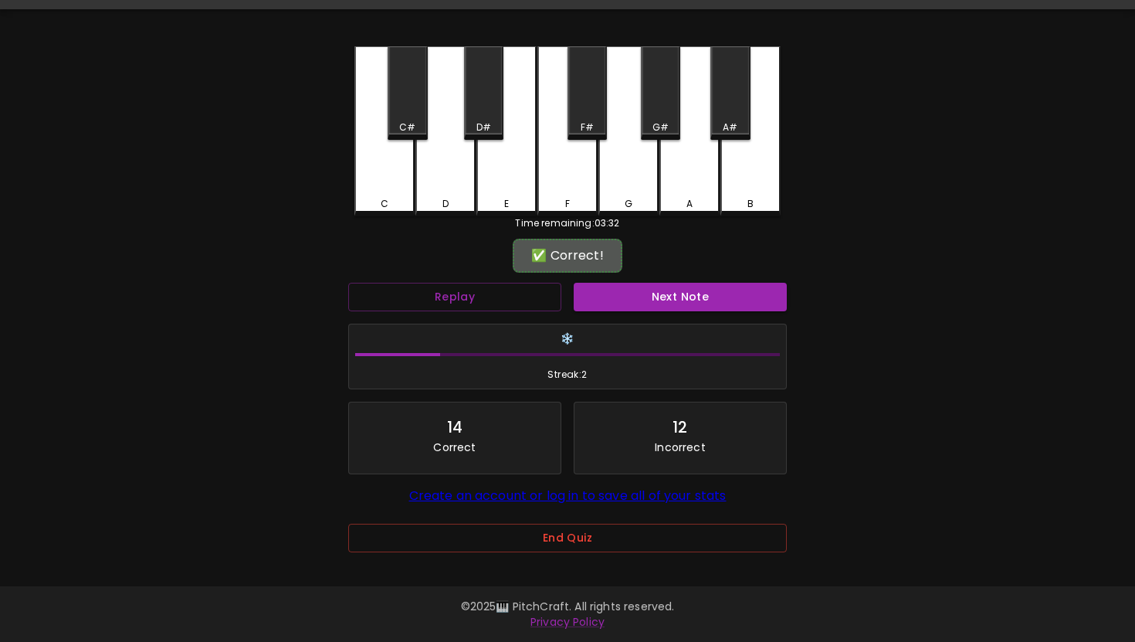
click at [655, 312] on div "Next Note" at bounding box center [679, 296] width 225 height 41
click at [645, 275] on div "✅ Correct! Replay Next Note ❄️ Streak: 2 14 Correct 12 Incorrect Create an acco…" at bounding box center [567, 410] width 439 height 337
click at [645, 296] on button "Next Note" at bounding box center [680, 297] width 213 height 29
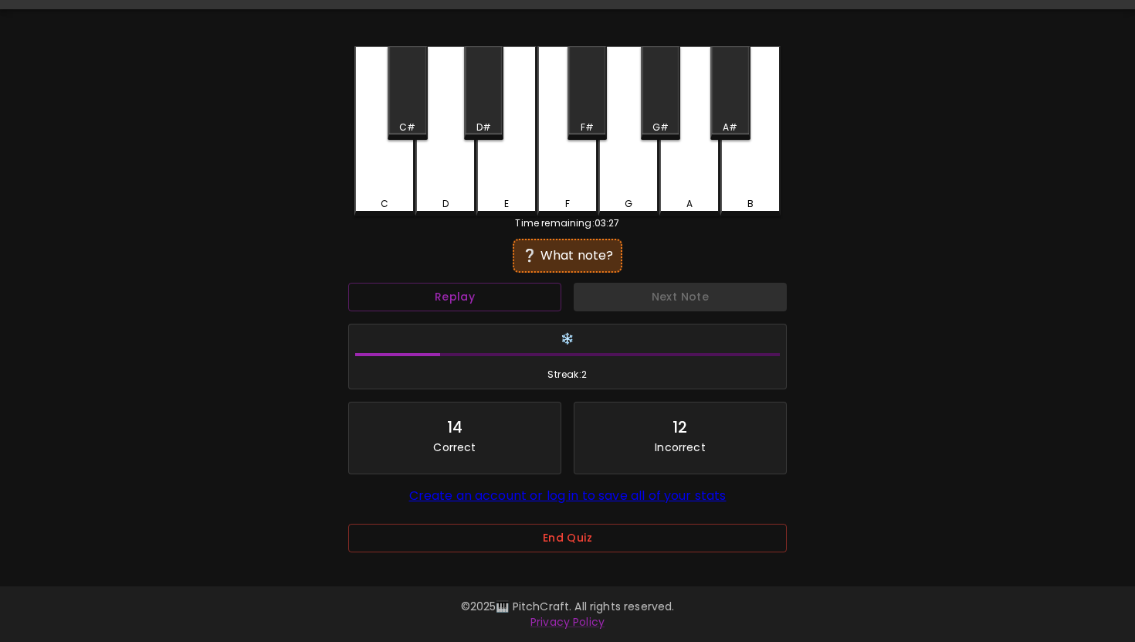
click at [632, 184] on div "G" at bounding box center [628, 131] width 60 height 170
click at [679, 162] on div "A" at bounding box center [689, 131] width 60 height 170
click at [655, 99] on div "G#" at bounding box center [660, 92] width 39 height 93
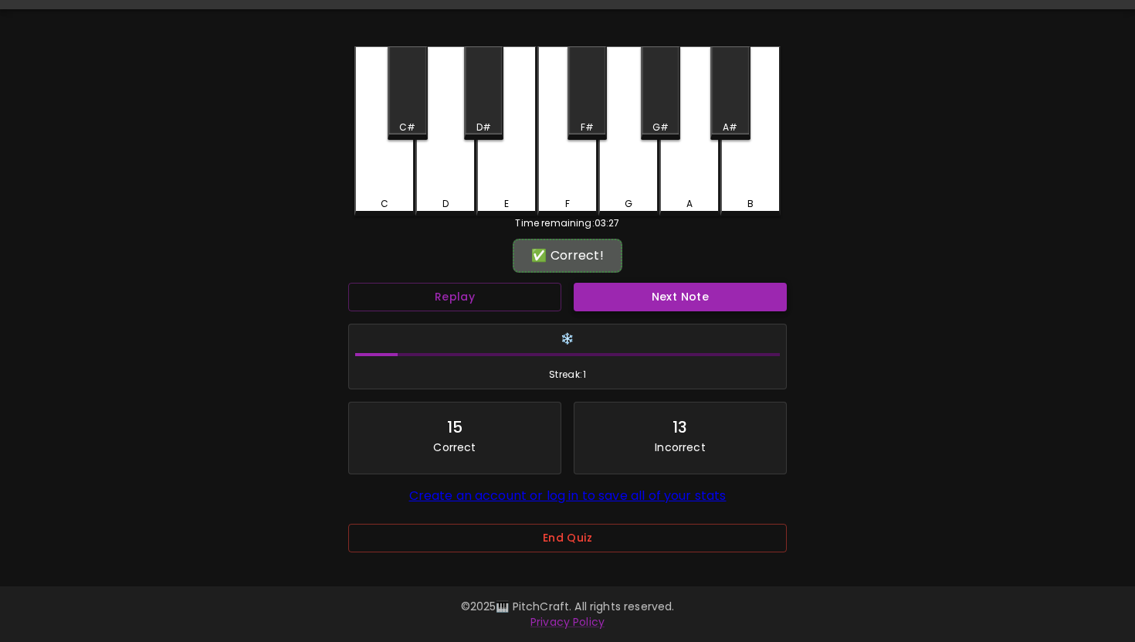
click at [653, 290] on button "Next Note" at bounding box center [680, 297] width 213 height 29
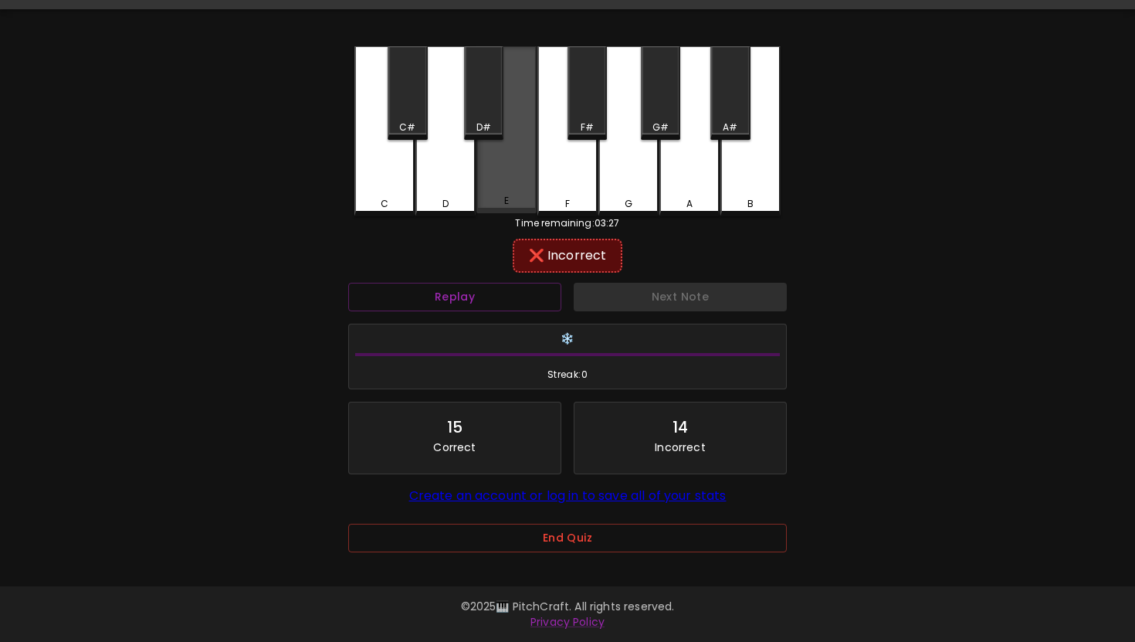
click at [510, 190] on div "E" at bounding box center [506, 129] width 60 height 167
click at [553, 193] on div "F" at bounding box center [567, 131] width 60 height 170
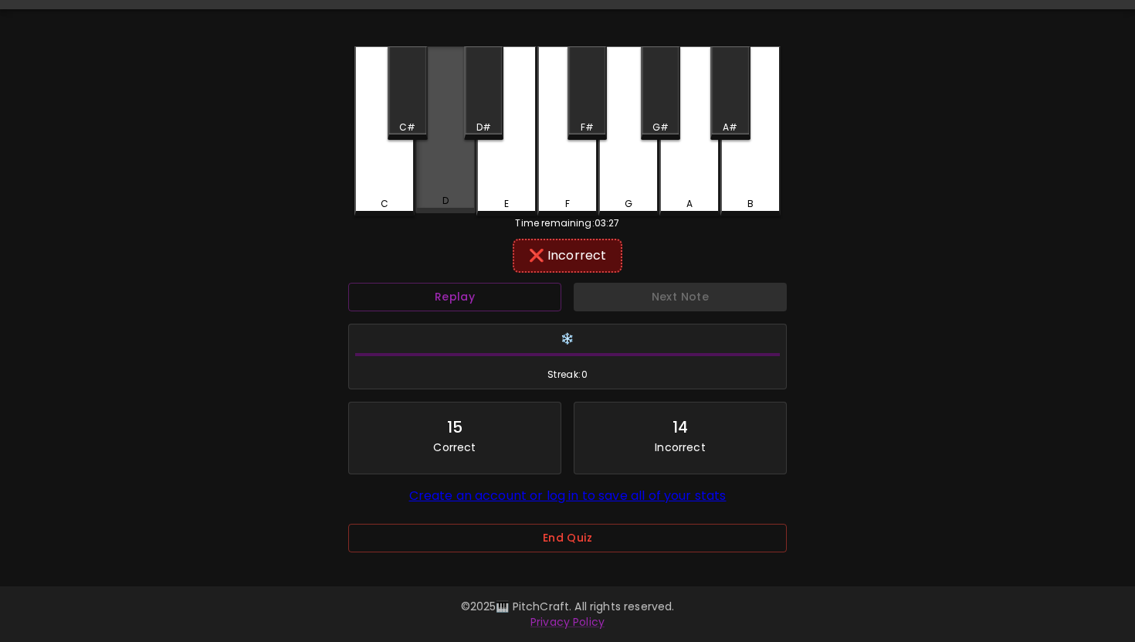
click at [424, 170] on div "D" at bounding box center [445, 129] width 60 height 167
click at [461, 144] on div "D" at bounding box center [445, 129] width 60 height 167
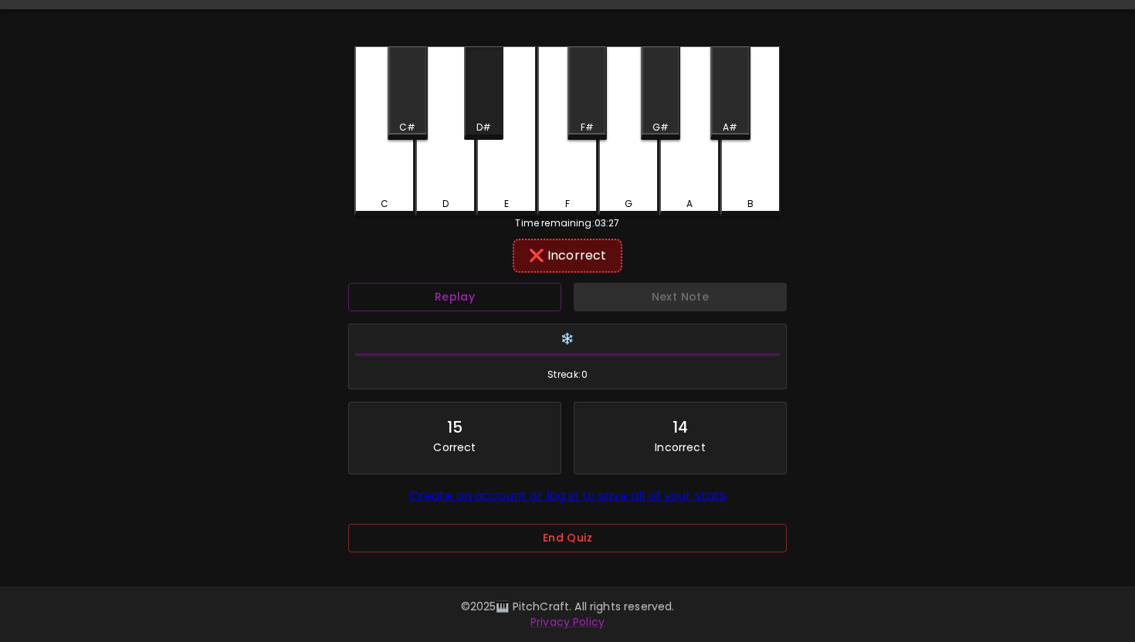
click at [471, 122] on div "D#" at bounding box center [484, 127] width 36 height 14
click at [585, 117] on div "F#" at bounding box center [586, 92] width 39 height 93
click at [670, 126] on div "G#" at bounding box center [660, 127] width 36 height 14
click at [632, 200] on div "G" at bounding box center [629, 204] width 8 height 14
click at [564, 200] on div "F" at bounding box center [567, 204] width 57 height 14
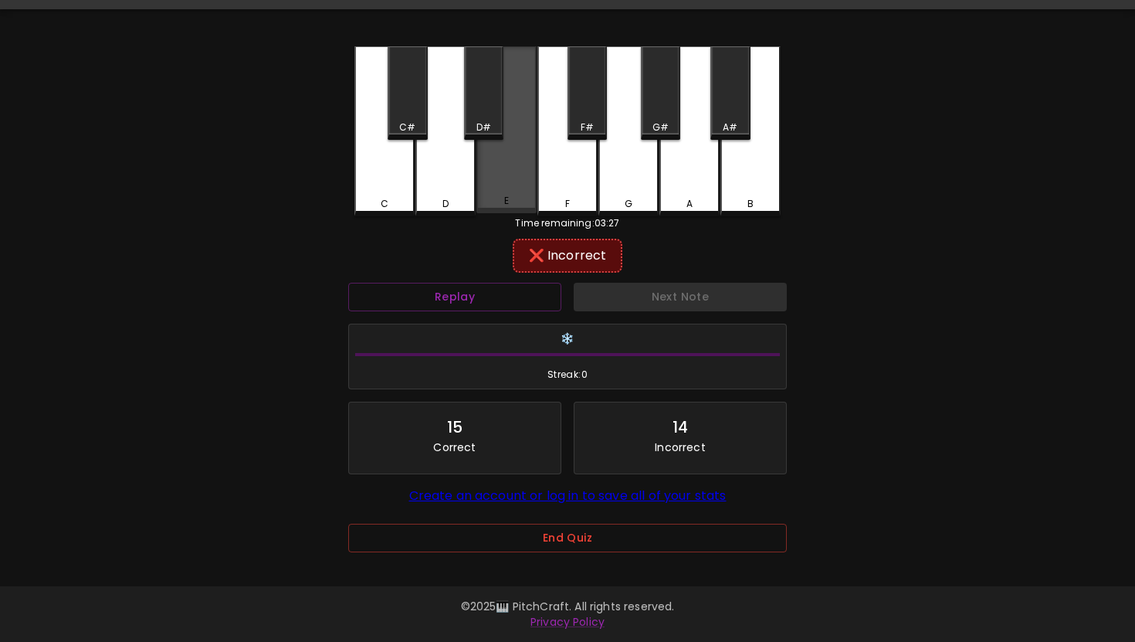
click at [522, 200] on div "E" at bounding box center [506, 201] width 57 height 14
click at [470, 191] on div "D" at bounding box center [445, 131] width 60 height 170
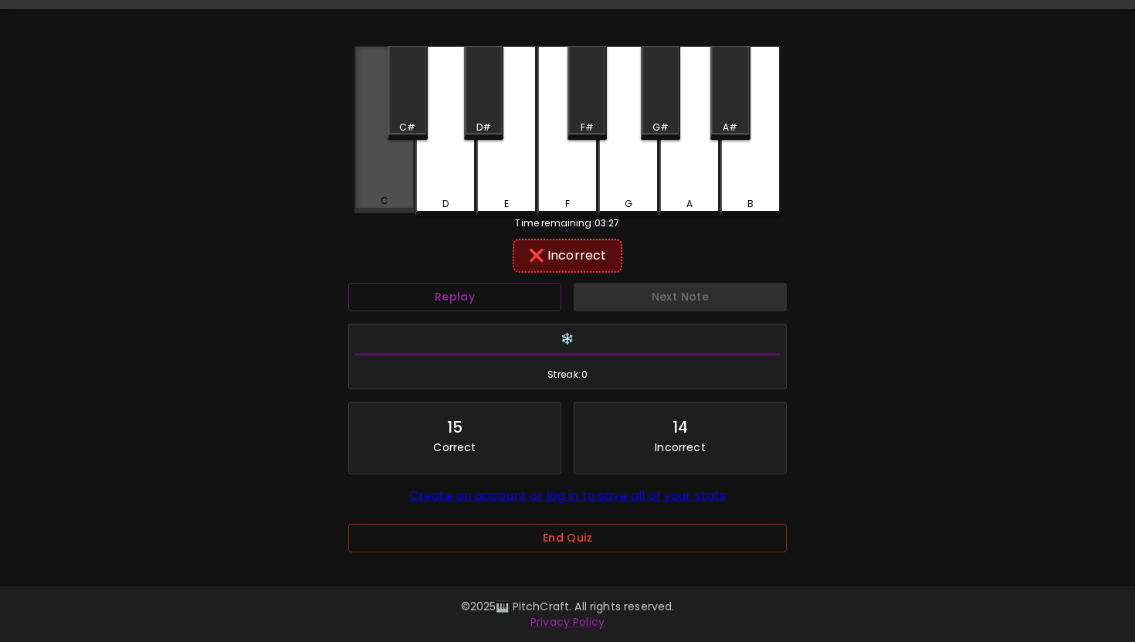
click at [404, 185] on div "C" at bounding box center [384, 129] width 60 height 167
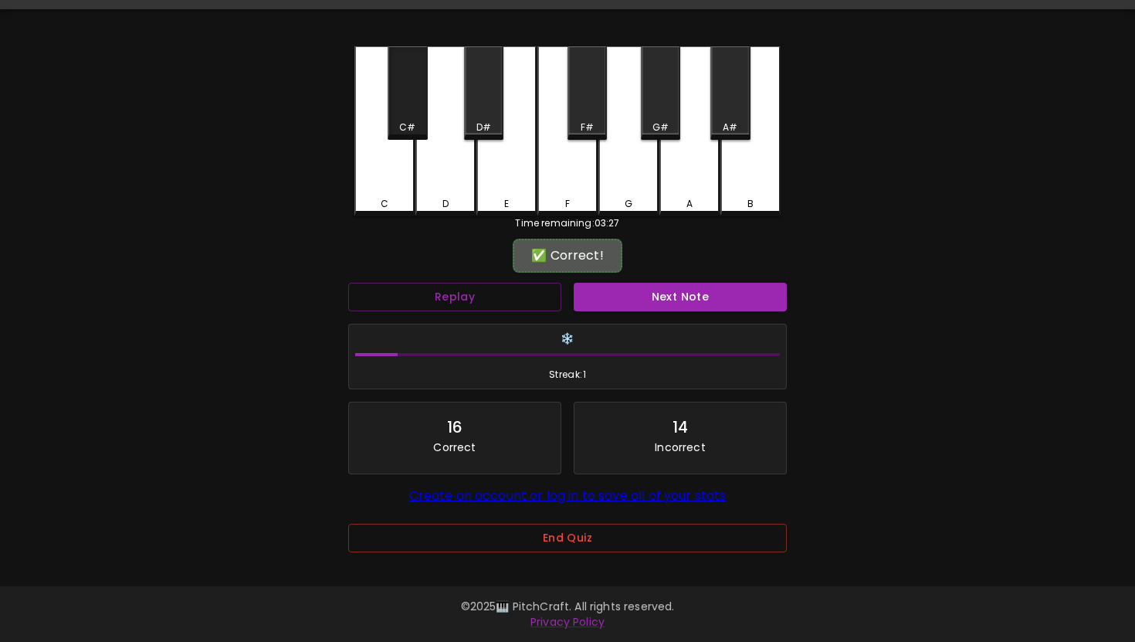
click at [404, 118] on div "C#" at bounding box center [407, 92] width 39 height 93
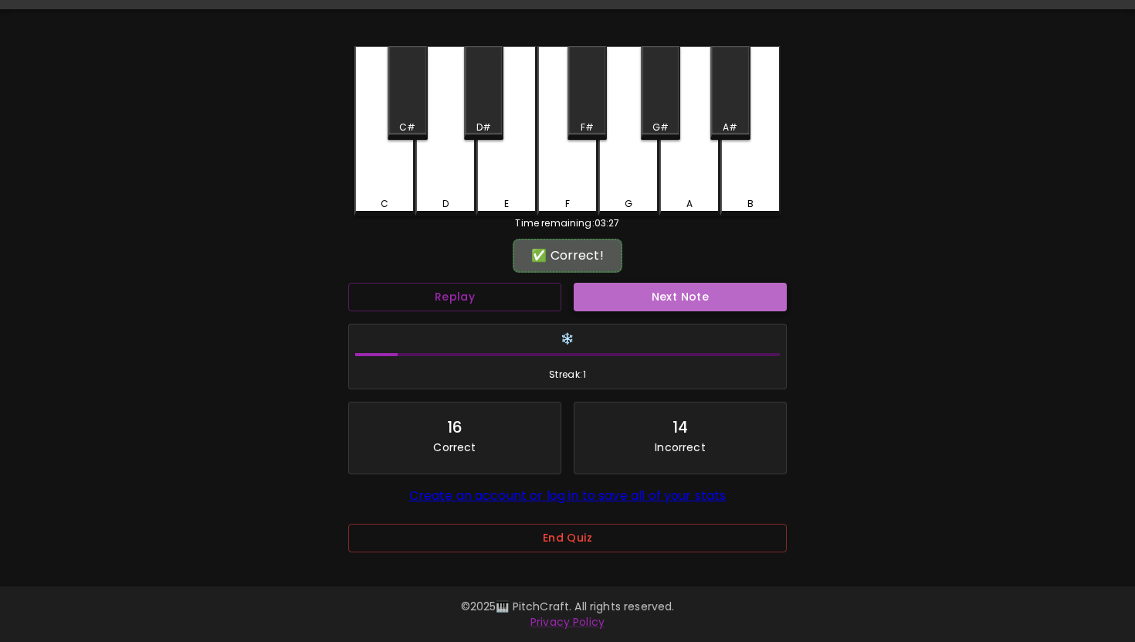
click at [632, 300] on button "Next Note" at bounding box center [680, 297] width 213 height 29
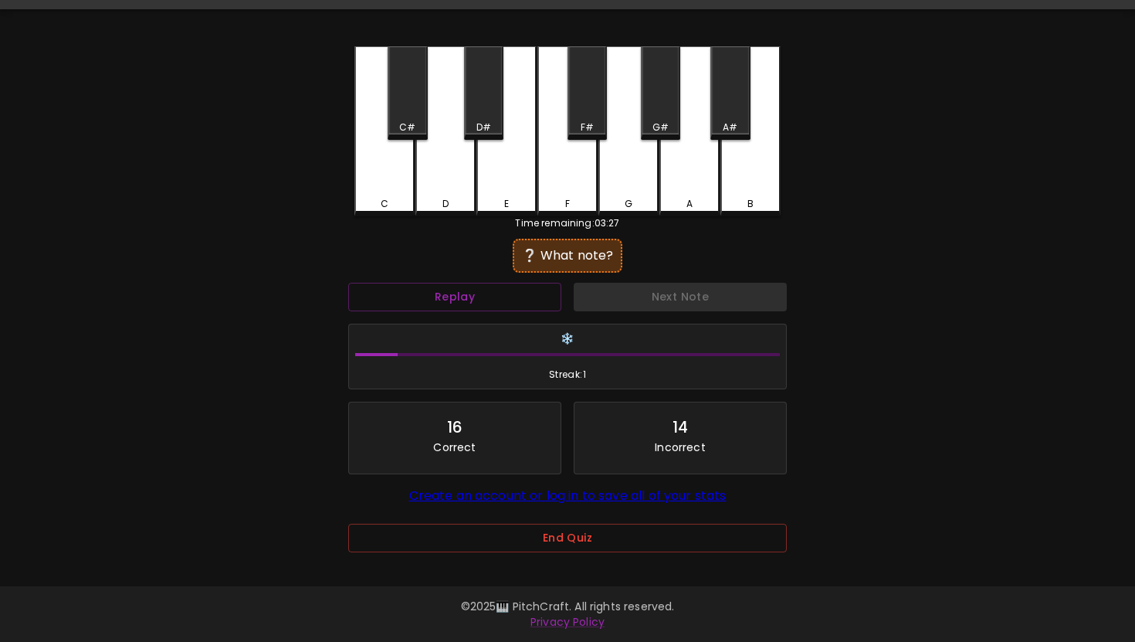
click at [446, 180] on div "D" at bounding box center [445, 131] width 60 height 170
click at [471, 137] on div "D#" at bounding box center [483, 92] width 39 height 93
click at [496, 186] on div "E" at bounding box center [506, 131] width 60 height 170
click at [573, 175] on div "F" at bounding box center [567, 131] width 60 height 170
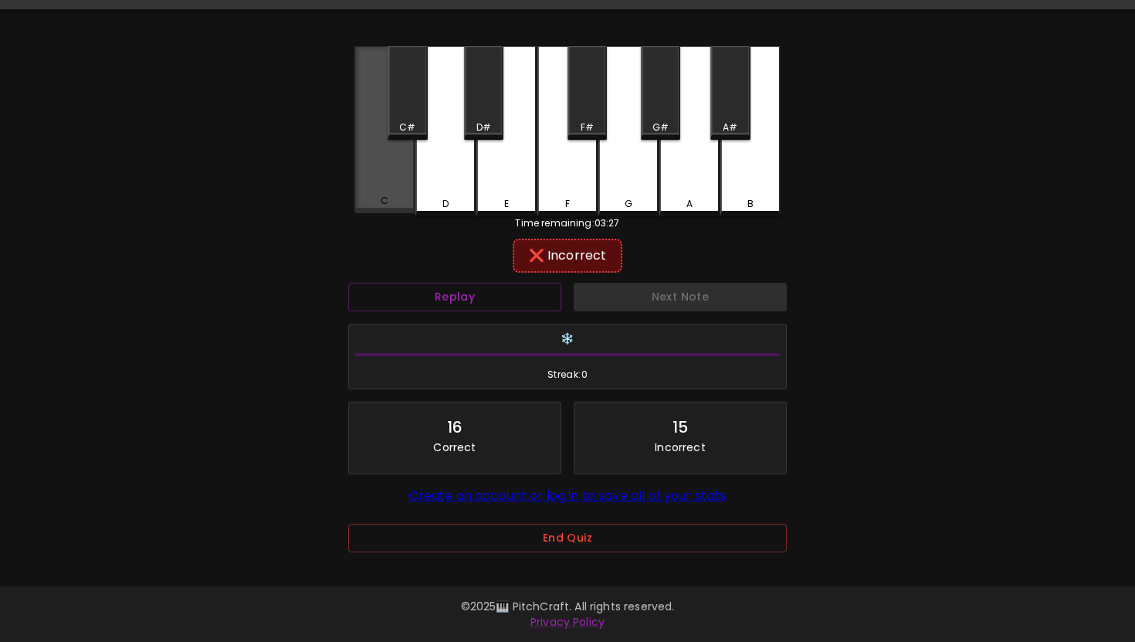
click at [388, 158] on div "C" at bounding box center [384, 129] width 60 height 167
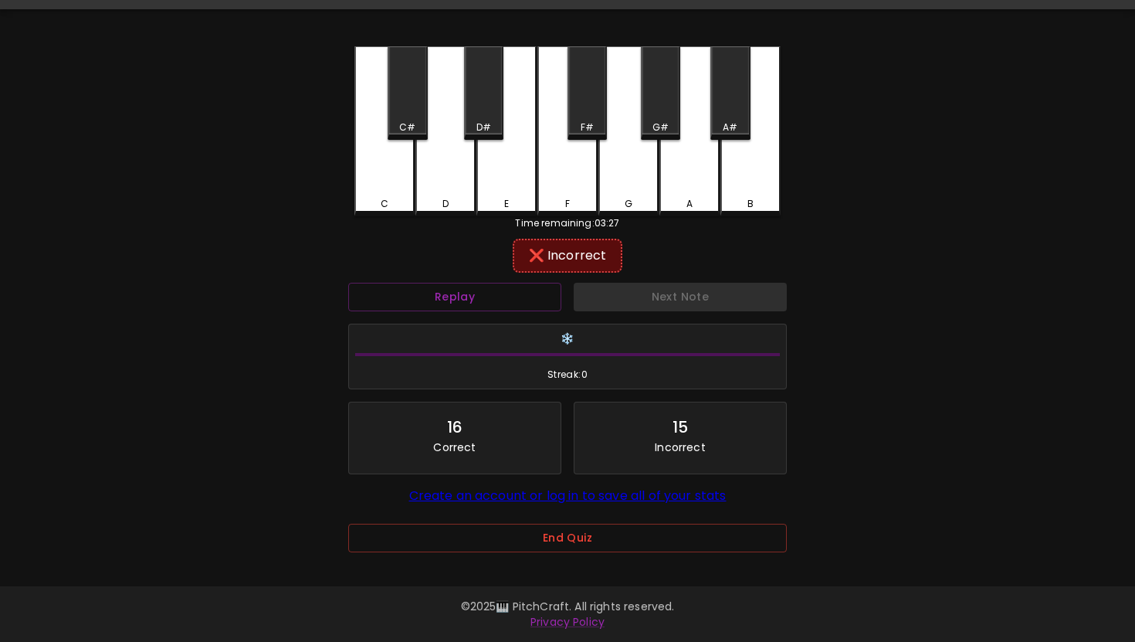
click at [401, 111] on div "C#" at bounding box center [407, 92] width 39 height 93
click at [594, 112] on div "F#" at bounding box center [586, 92] width 39 height 93
click at [632, 194] on div "G" at bounding box center [628, 131] width 60 height 170
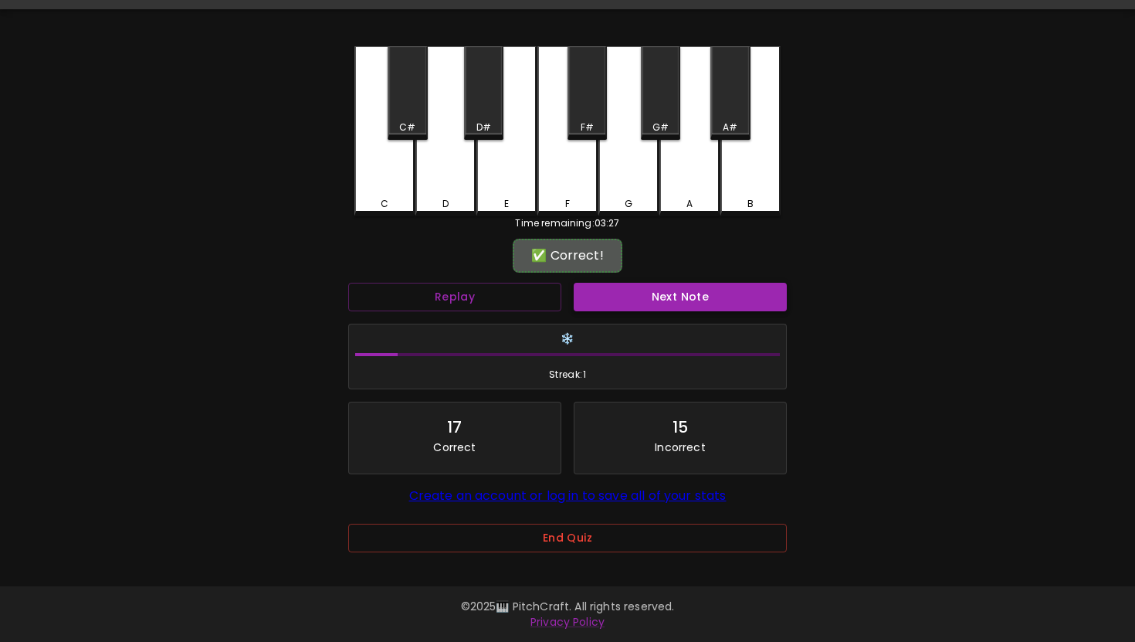
click at [659, 292] on button "Next Note" at bounding box center [680, 297] width 213 height 29
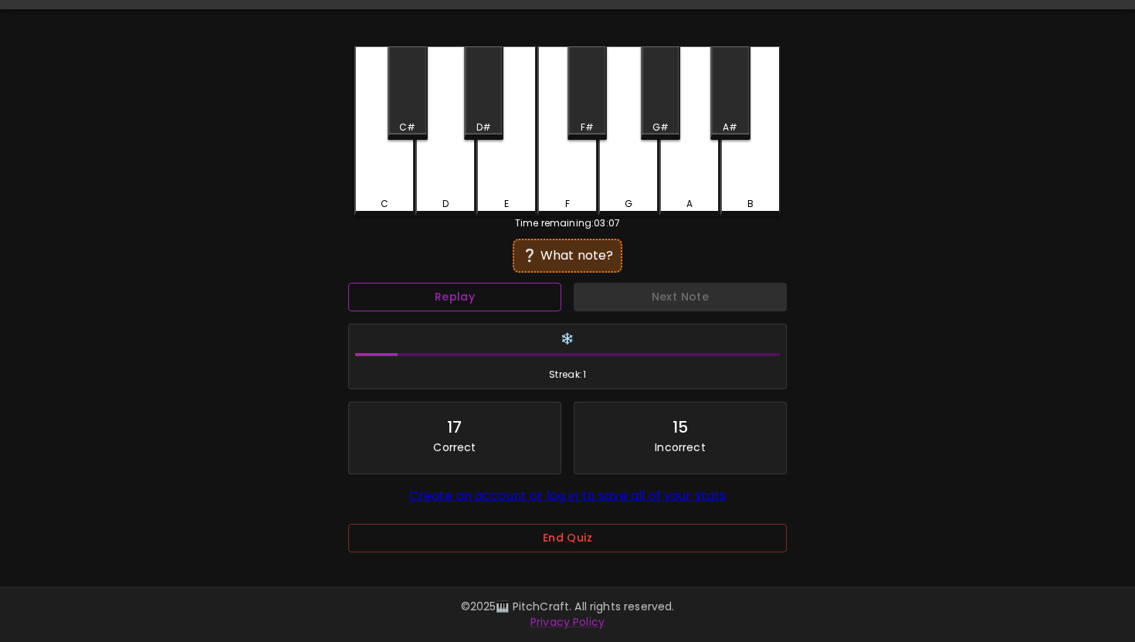
click at [504, 283] on button "Replay" at bounding box center [454, 297] width 213 height 29
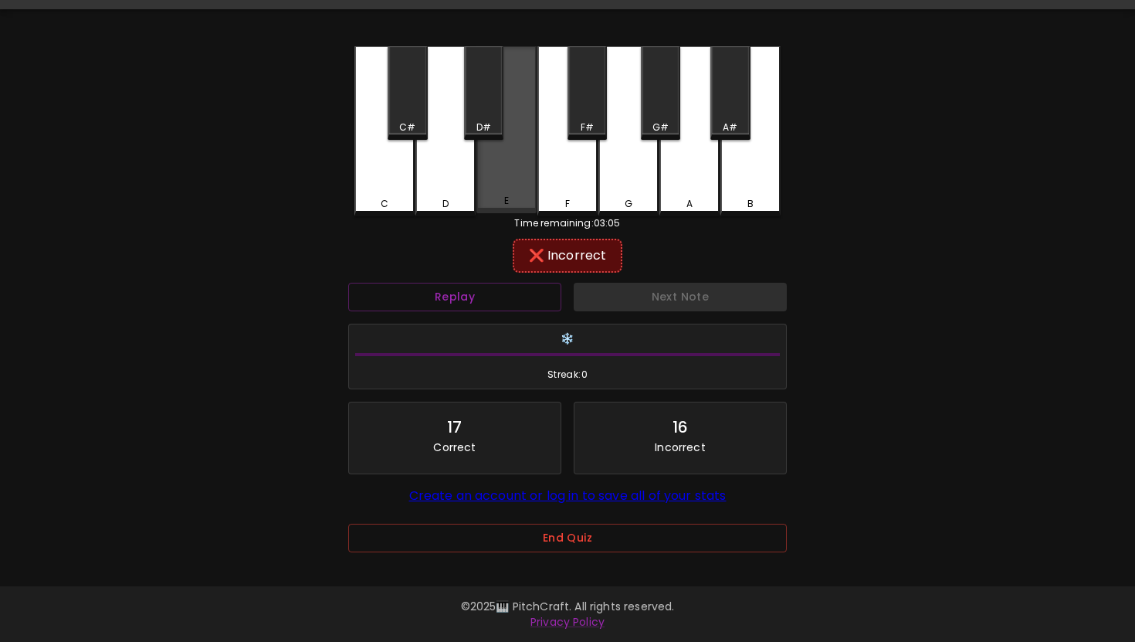
click at [504, 152] on div "E" at bounding box center [506, 129] width 60 height 167
click at [507, 273] on div "❌ Incorrect" at bounding box center [567, 255] width 439 height 39
click at [507, 293] on button "Replay" at bounding box center [454, 297] width 213 height 29
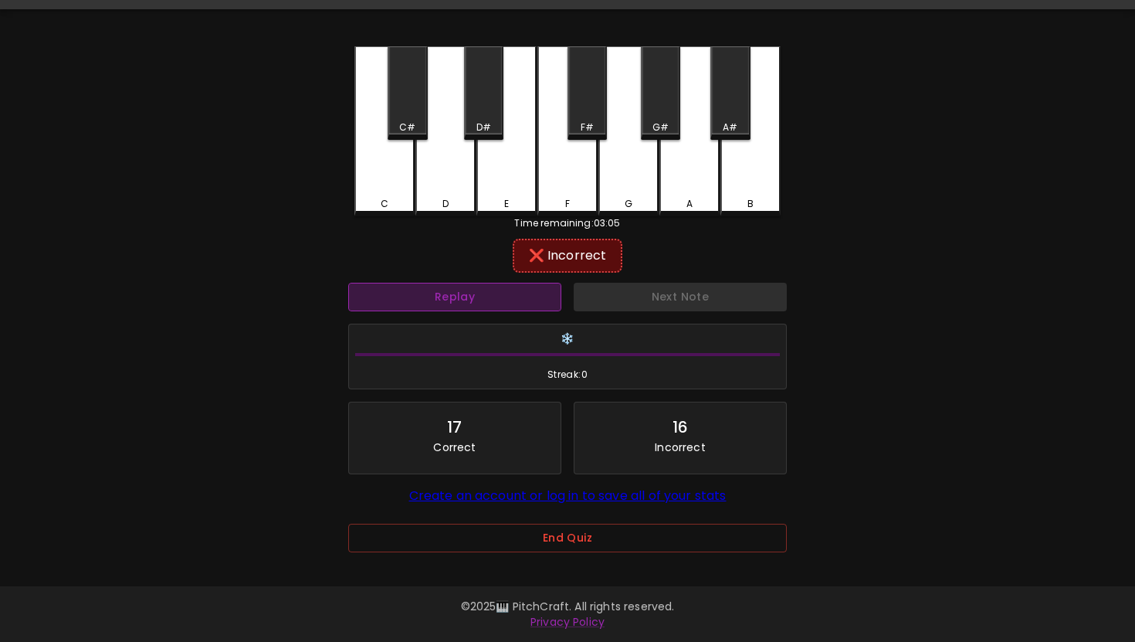
click at [507, 293] on button "Replay" at bounding box center [454, 297] width 213 height 29
click at [575, 127] on div "F#" at bounding box center [587, 127] width 36 height 14
click at [566, 169] on div "F" at bounding box center [567, 131] width 60 height 170
click at [476, 83] on div "D#" at bounding box center [483, 92] width 39 height 93
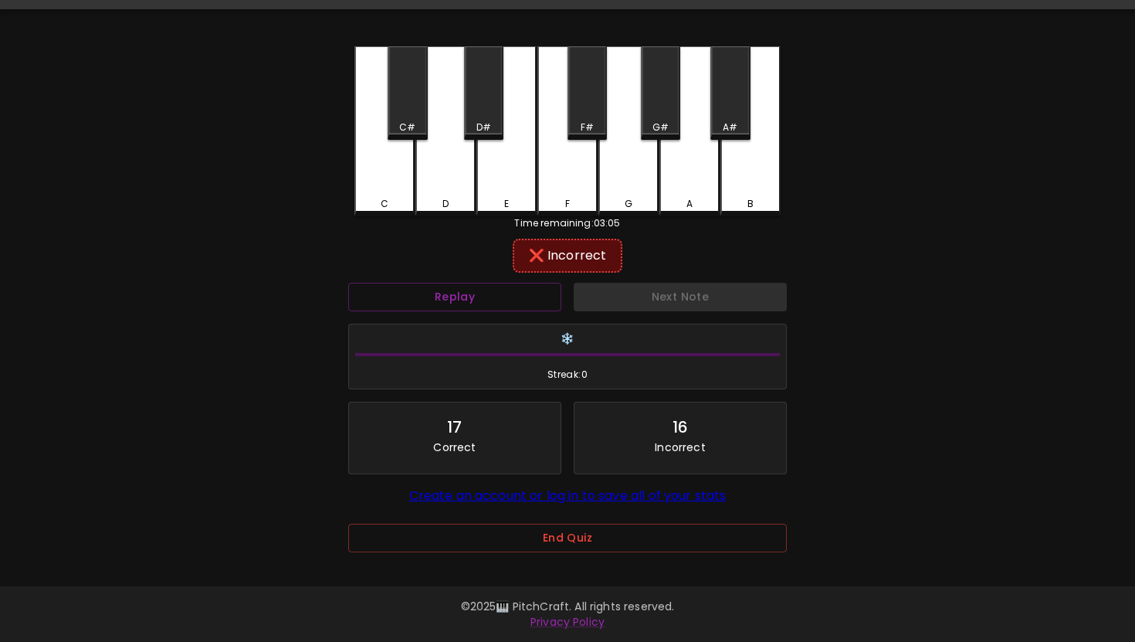
click at [462, 168] on div "D" at bounding box center [445, 131] width 60 height 170
click at [615, 171] on div "G" at bounding box center [628, 131] width 60 height 170
click at [390, 123] on div "C#" at bounding box center [407, 127] width 36 height 14
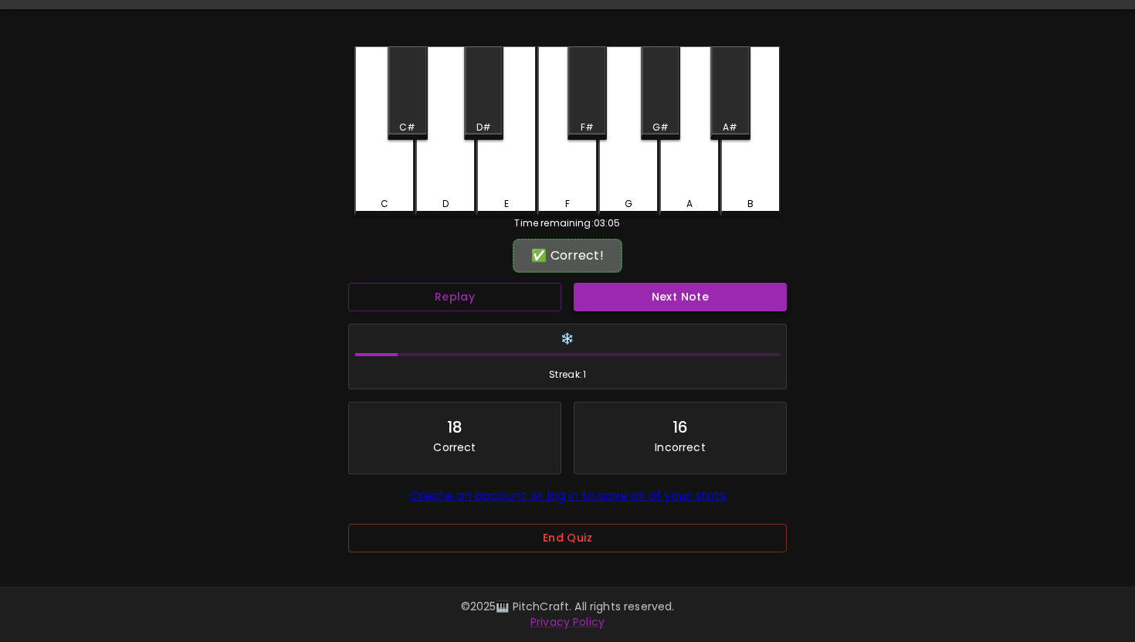
click at [601, 286] on button "Next Note" at bounding box center [680, 297] width 213 height 29
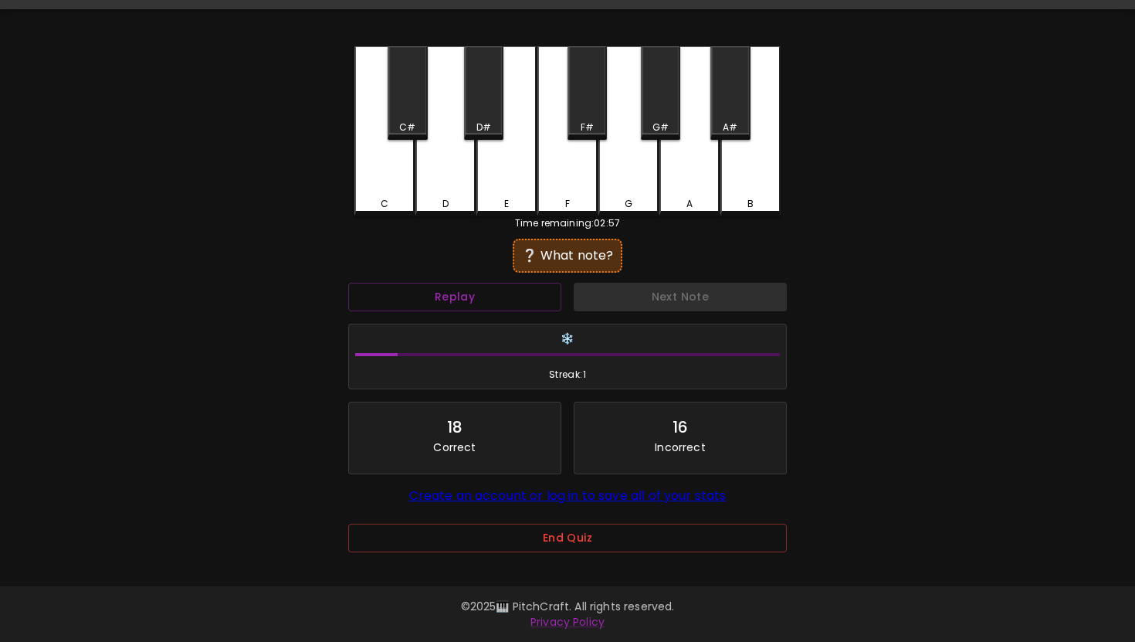
click at [460, 141] on div "D" at bounding box center [445, 131] width 60 height 170
click at [493, 103] on div "D#" at bounding box center [483, 92] width 39 height 93
click at [424, 103] on div "C#" at bounding box center [407, 92] width 39 height 93
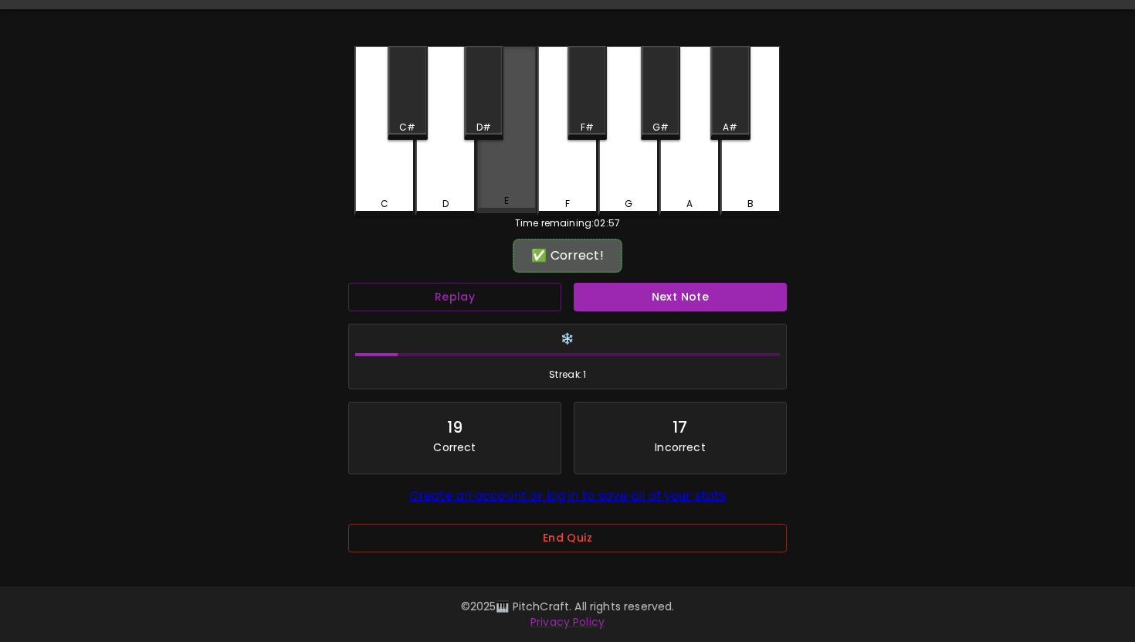
click at [527, 178] on div "E" at bounding box center [506, 129] width 60 height 167
click at [643, 283] on button "Next Note" at bounding box center [680, 297] width 213 height 29
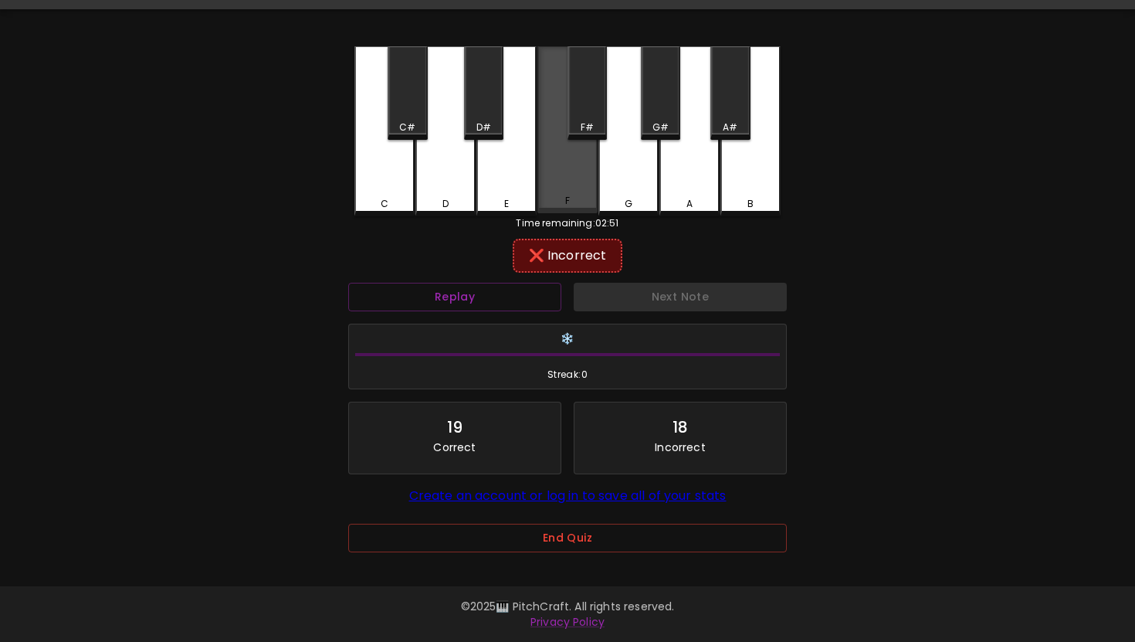
click at [592, 188] on div "F" at bounding box center [567, 129] width 60 height 167
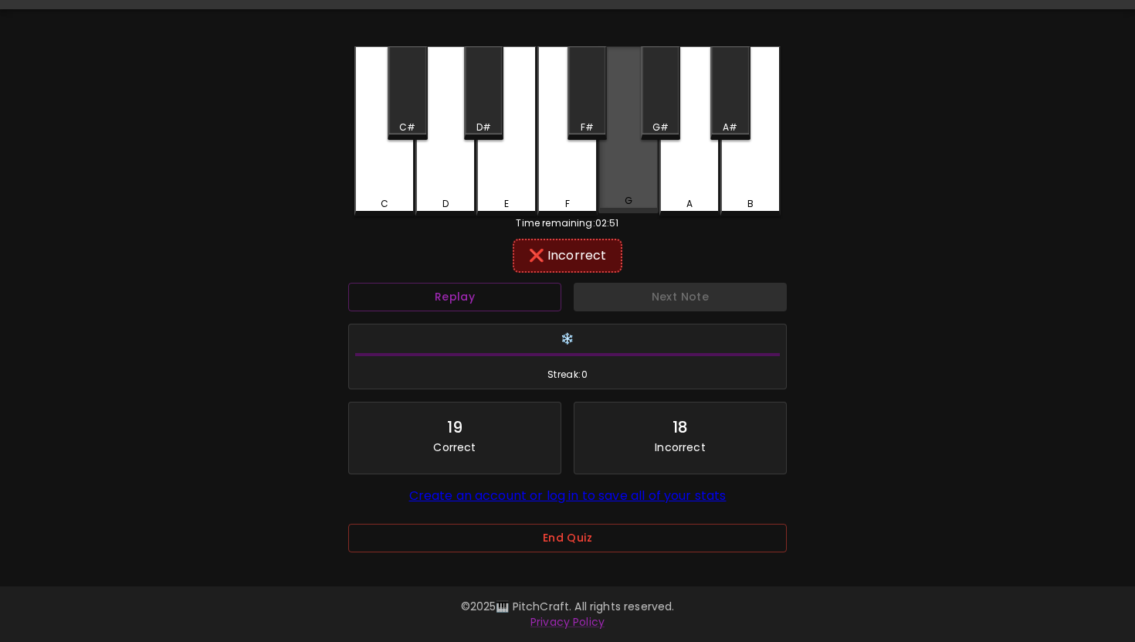
click at [622, 189] on div "G" at bounding box center [628, 129] width 60 height 167
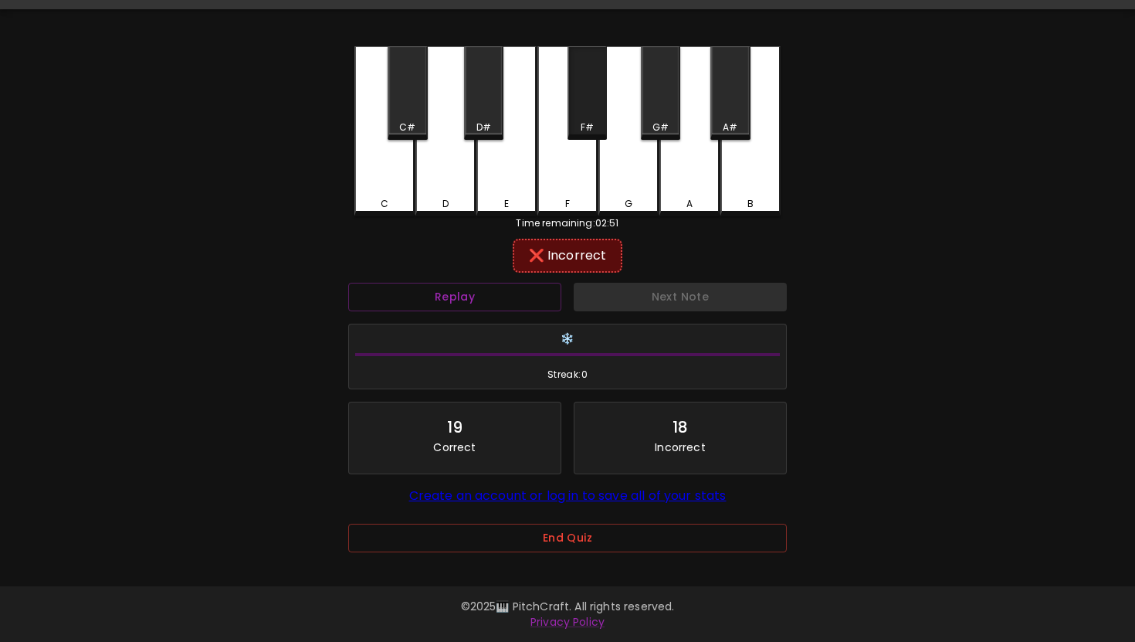
click at [581, 112] on div "F#" at bounding box center [586, 92] width 39 height 93
click at [540, 150] on div "F" at bounding box center [567, 131] width 60 height 170
click at [519, 150] on div "E" at bounding box center [506, 131] width 60 height 170
click at [475, 101] on div "D#" at bounding box center [483, 92] width 39 height 93
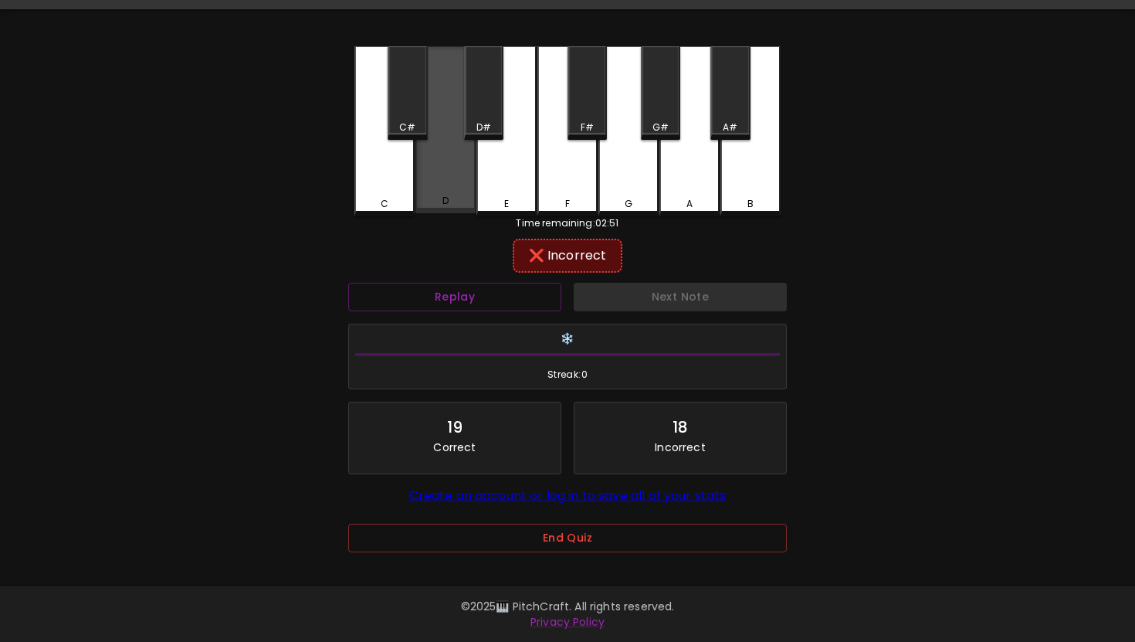
click at [452, 154] on div "D" at bounding box center [445, 129] width 60 height 167
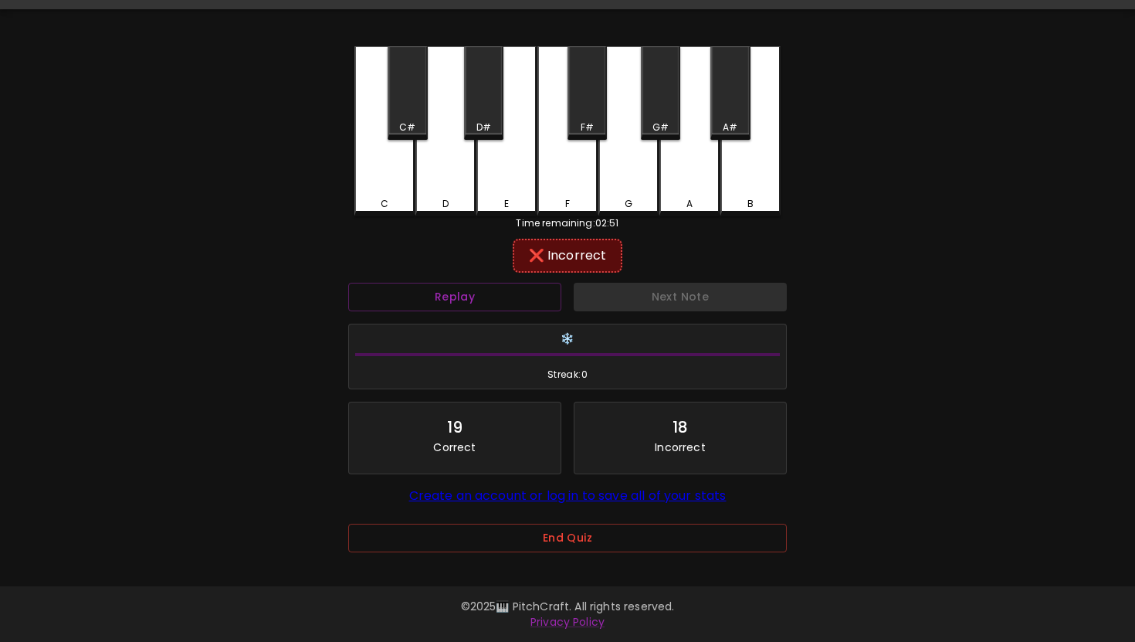
click at [390, 115] on div "C#" at bounding box center [407, 92] width 39 height 93
click at [374, 168] on div "C" at bounding box center [384, 131] width 60 height 170
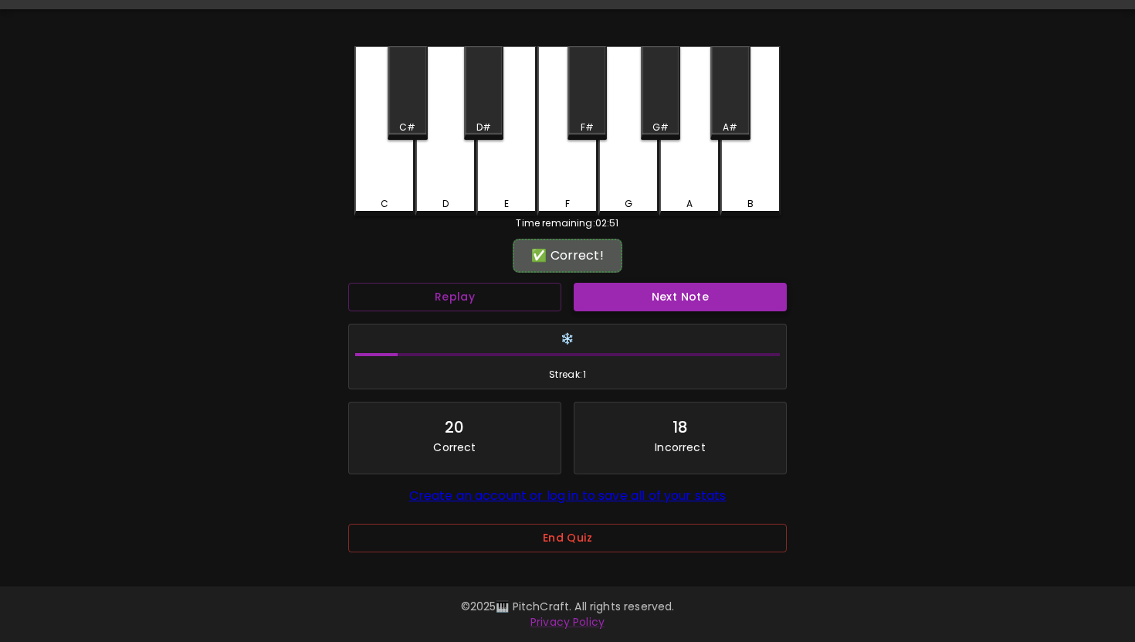
click at [632, 298] on button "Next Note" at bounding box center [680, 297] width 213 height 29
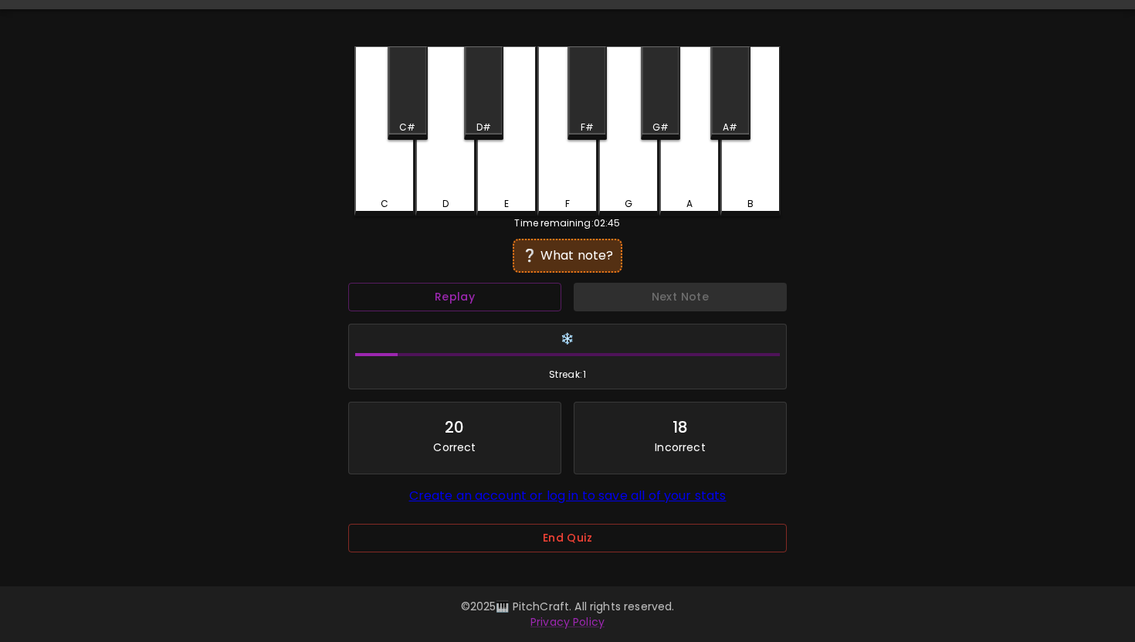
click at [626, 185] on div "G" at bounding box center [628, 131] width 60 height 170
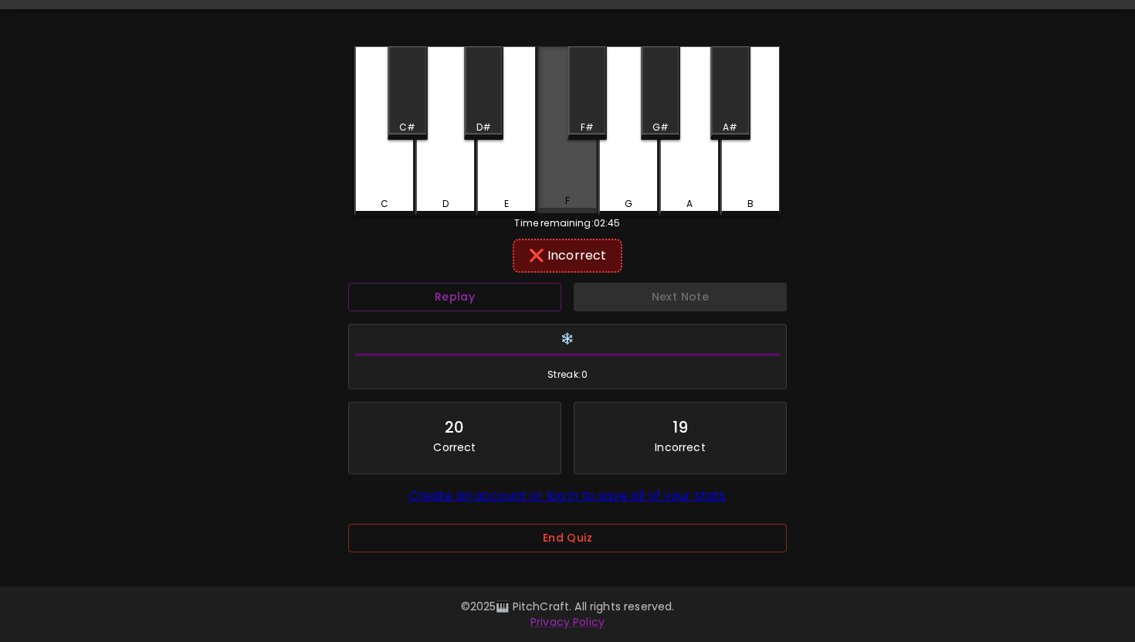
click at [559, 177] on div "F" at bounding box center [567, 129] width 60 height 167
click at [572, 98] on div "F#" at bounding box center [586, 92] width 39 height 93
click at [712, 211] on div "A" at bounding box center [689, 131] width 60 height 170
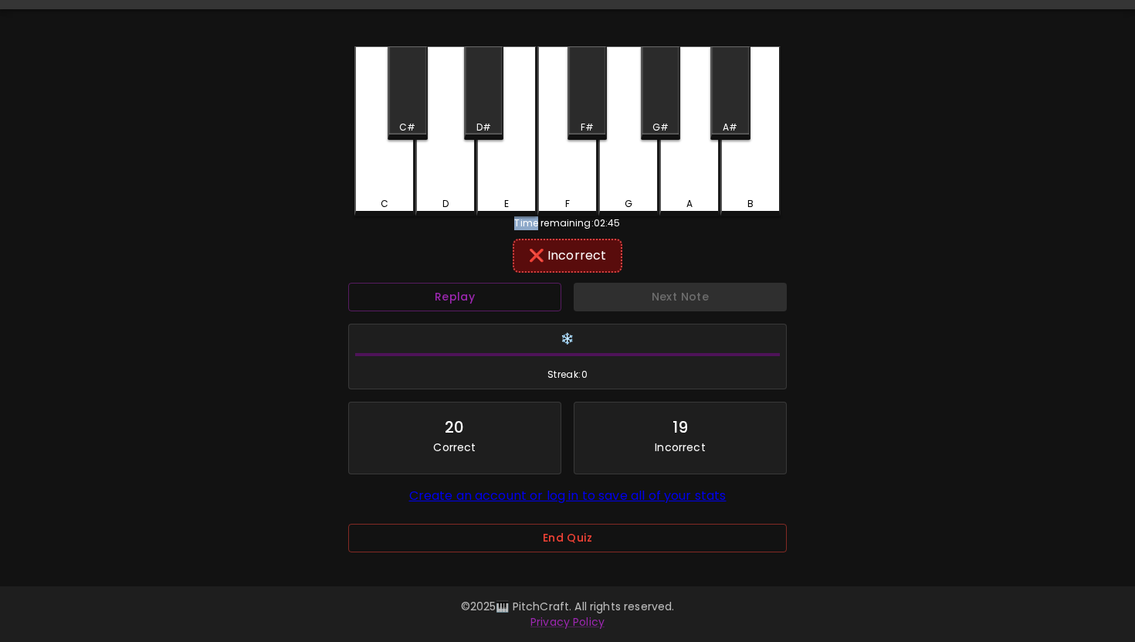
click at [712, 211] on div "A" at bounding box center [689, 131] width 60 height 170
click at [760, 185] on div "B" at bounding box center [750, 131] width 60 height 170
click at [743, 80] on div "A#" at bounding box center [729, 92] width 39 height 93
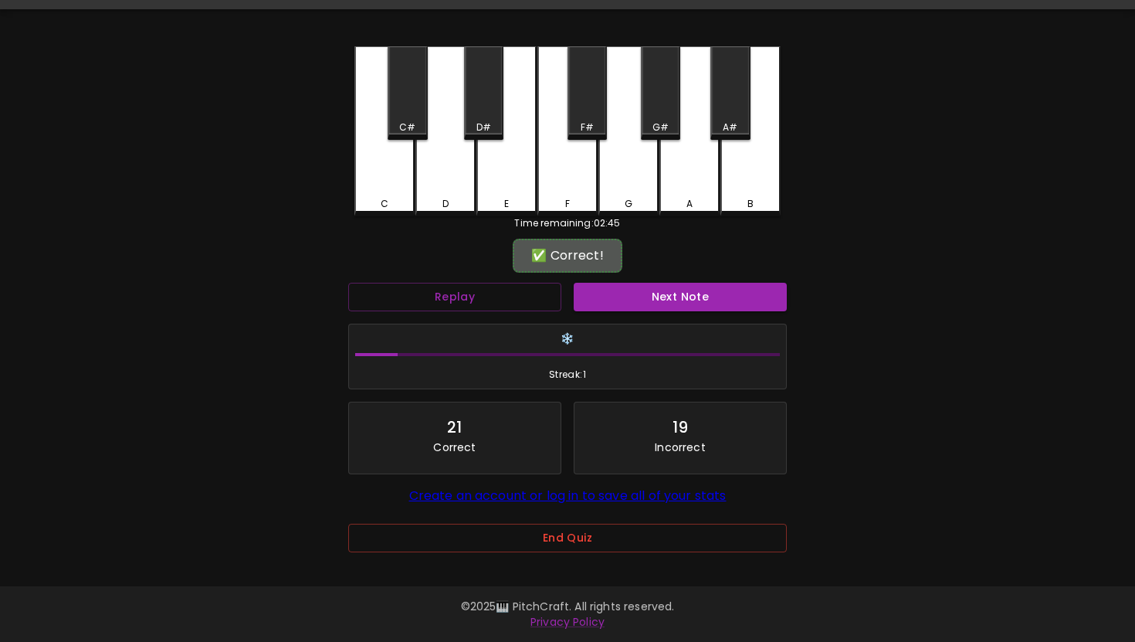
click at [664, 322] on div "❄️ Streak: 1" at bounding box center [567, 356] width 451 height 79
click at [664, 291] on button "Next Note" at bounding box center [680, 297] width 213 height 29
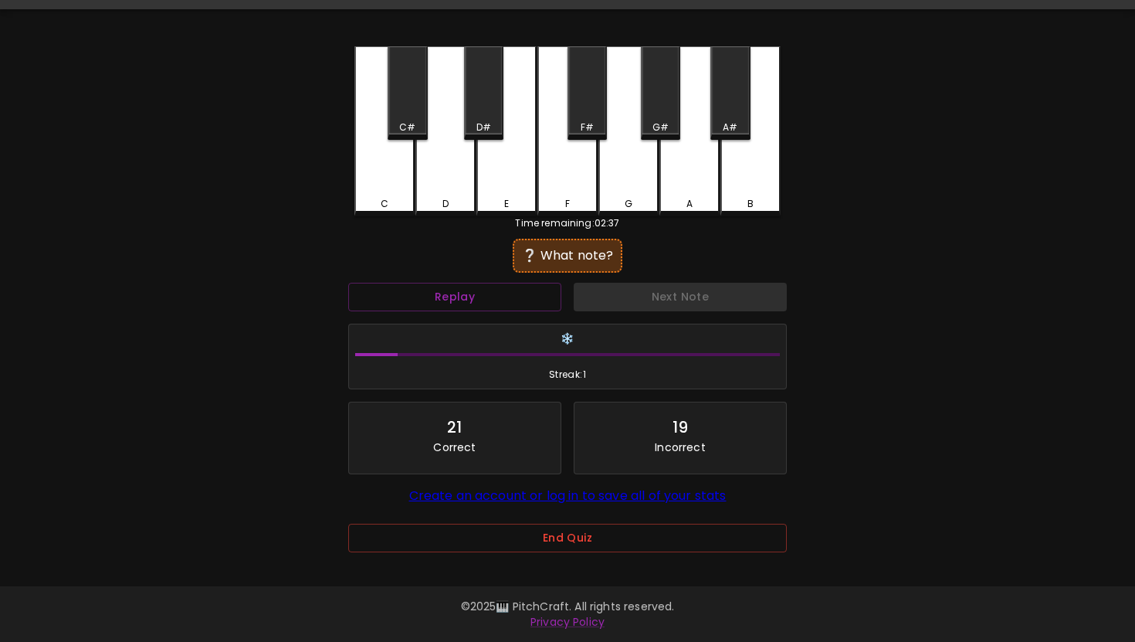
click at [577, 188] on div "F" at bounding box center [567, 131] width 60 height 170
click at [588, 127] on div "F#" at bounding box center [587, 127] width 13 height 14
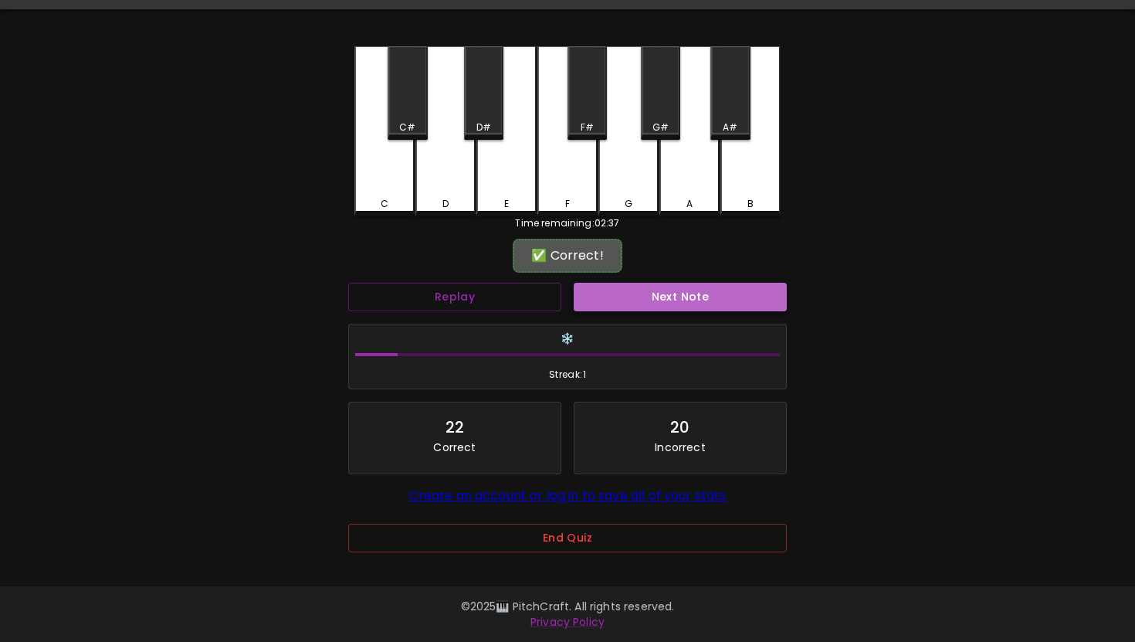
click at [639, 296] on button "Next Note" at bounding box center [680, 297] width 213 height 29
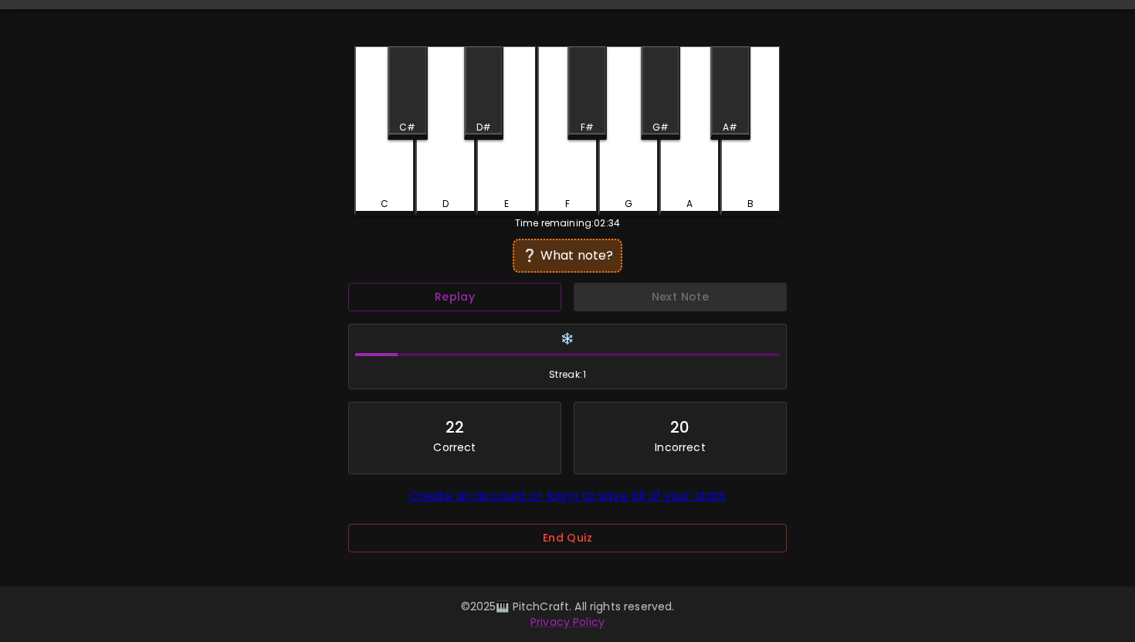
click at [513, 166] on div "E" at bounding box center [506, 131] width 60 height 170
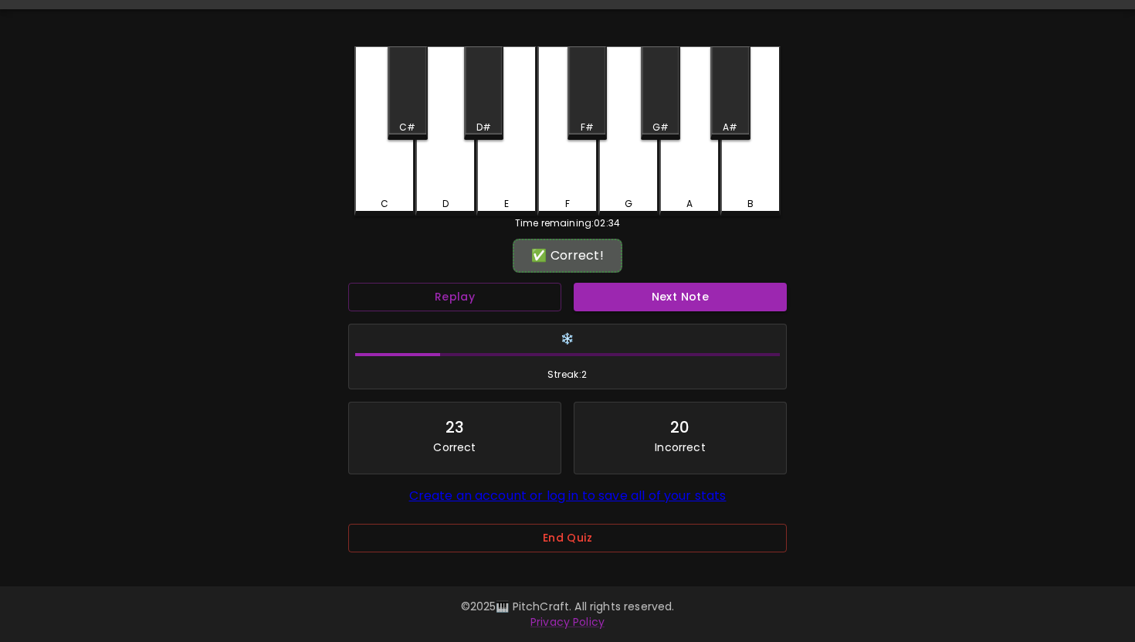
click at [676, 311] on div "Next Note" at bounding box center [679, 296] width 225 height 41
click at [669, 282] on div "Next Note" at bounding box center [679, 296] width 225 height 41
click at [672, 297] on button "Next Note" at bounding box center [680, 297] width 213 height 29
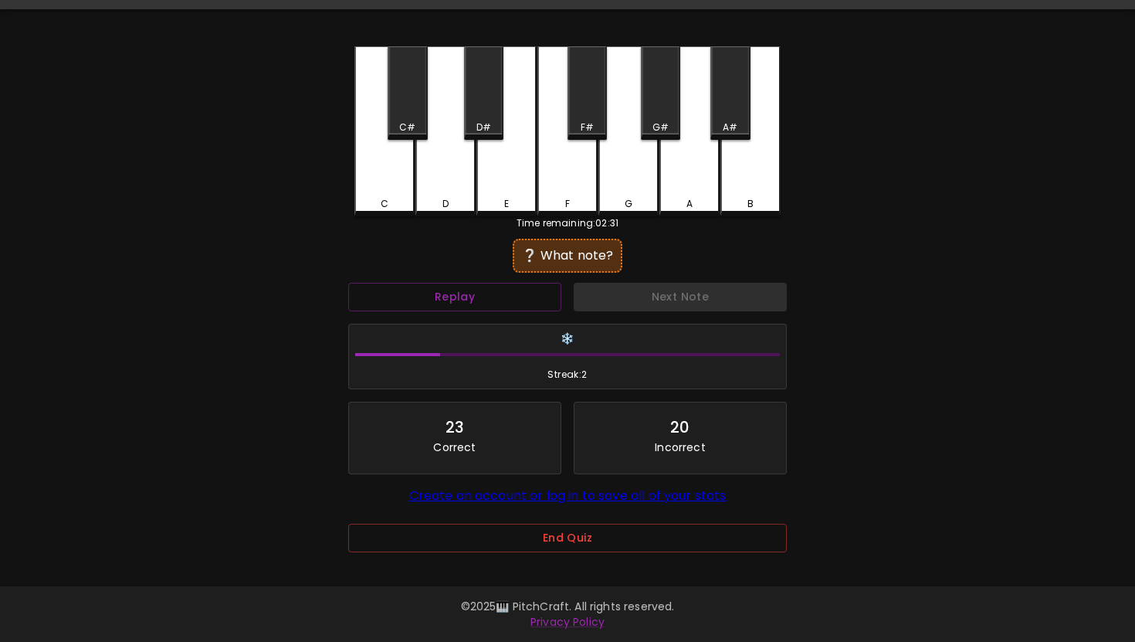
click at [749, 170] on div "B" at bounding box center [750, 131] width 60 height 170
click at [730, 119] on div "A#" at bounding box center [729, 92] width 39 height 93
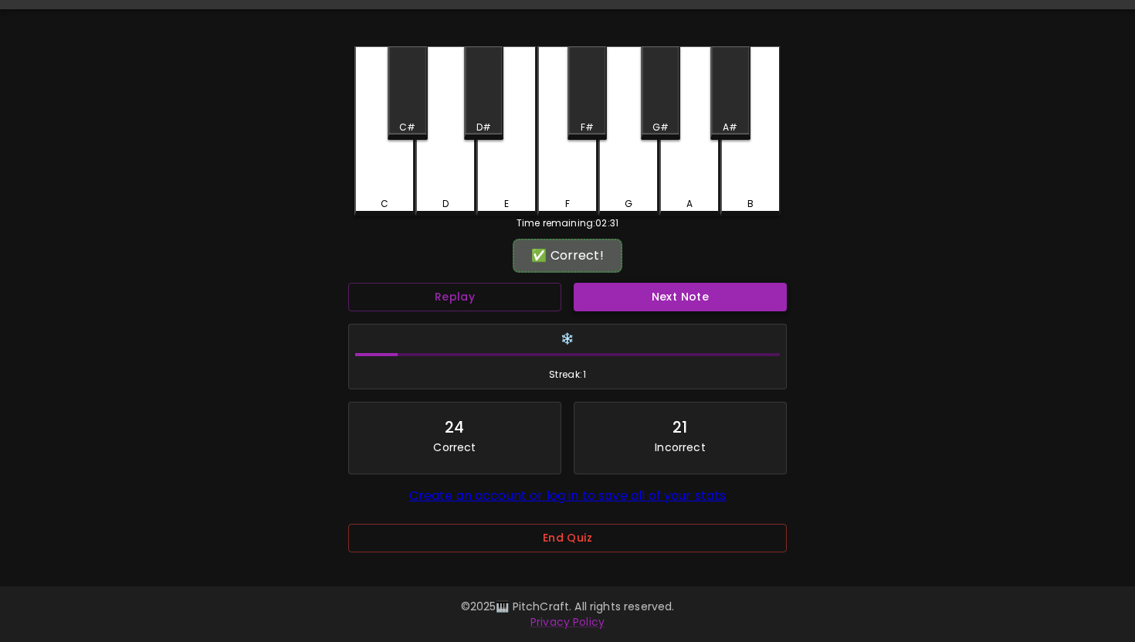
click at [710, 292] on button "Next Note" at bounding box center [680, 297] width 213 height 29
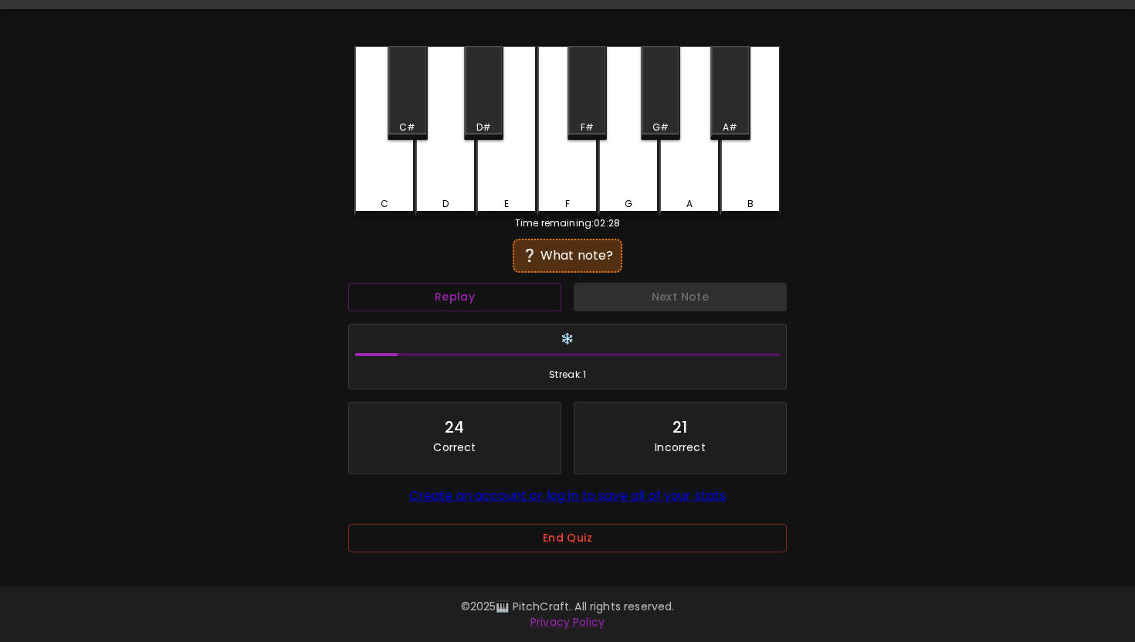
click at [629, 151] on div "G" at bounding box center [628, 131] width 60 height 170
click at [652, 117] on div "G#" at bounding box center [660, 92] width 39 height 93
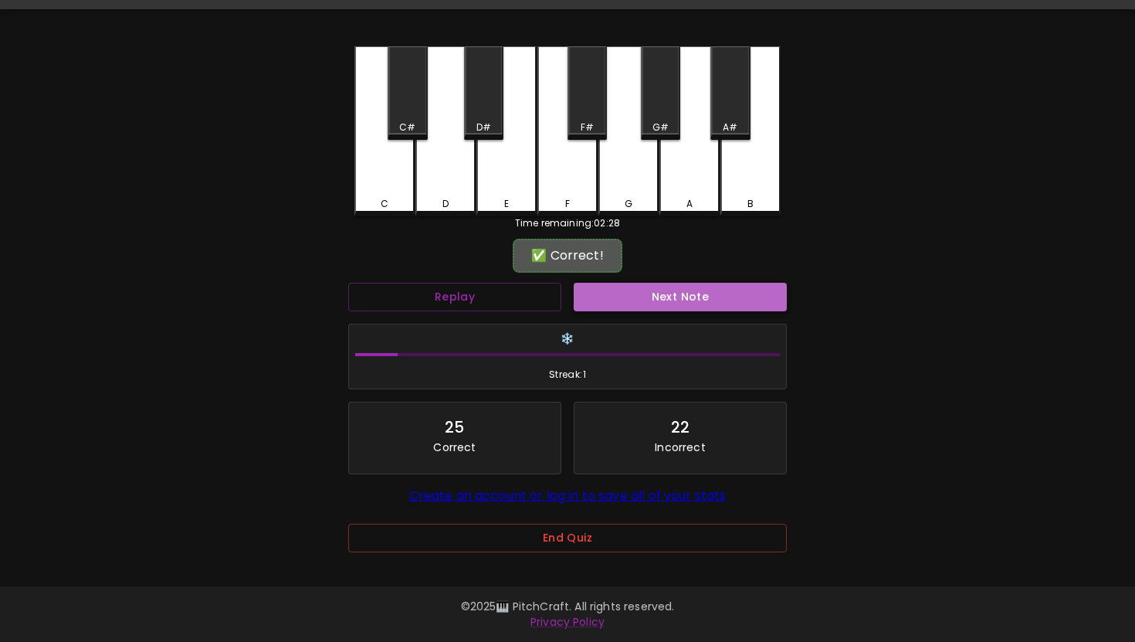
click at [687, 308] on button "Next Note" at bounding box center [680, 297] width 213 height 29
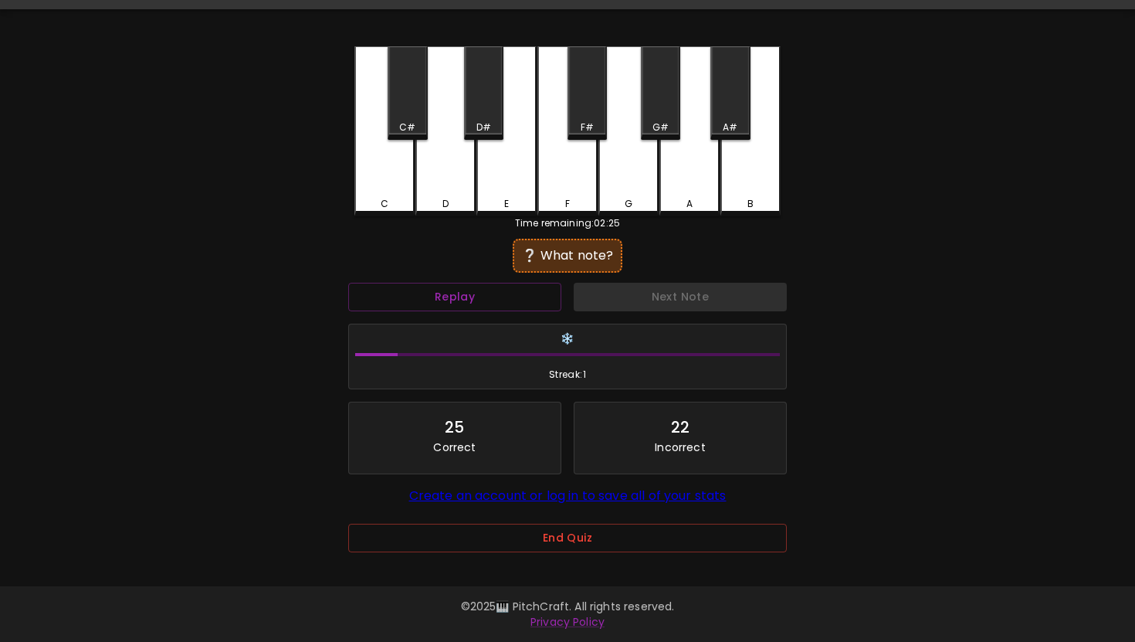
click at [574, 203] on div "F" at bounding box center [567, 204] width 57 height 14
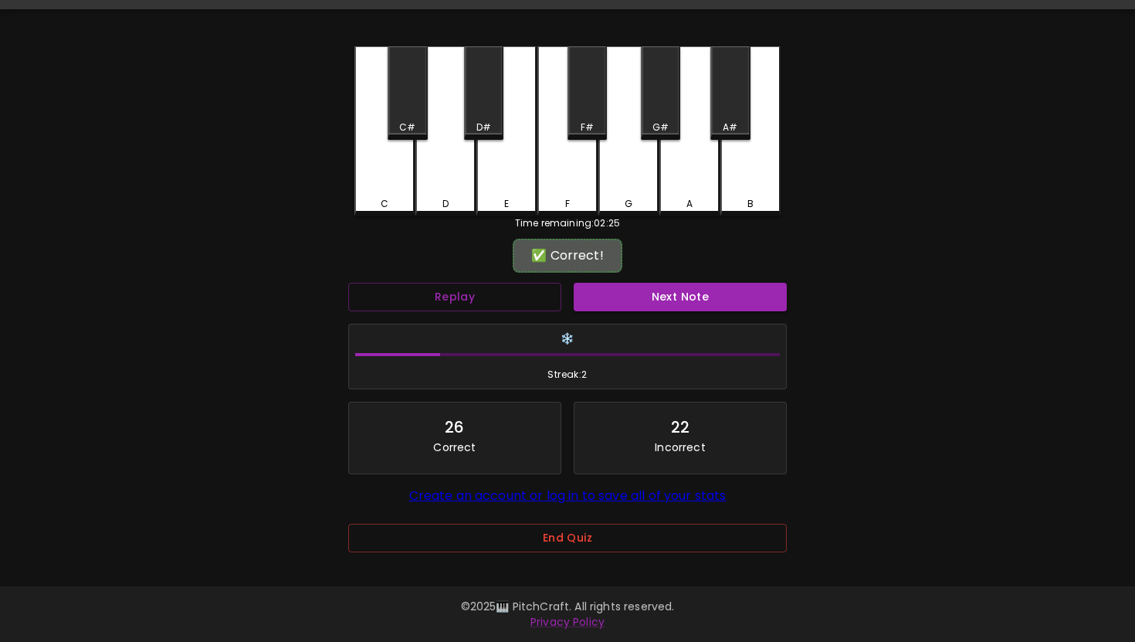
click at [623, 312] on div "Next Note" at bounding box center [679, 296] width 225 height 41
click at [628, 288] on button "Next Note" at bounding box center [680, 297] width 213 height 29
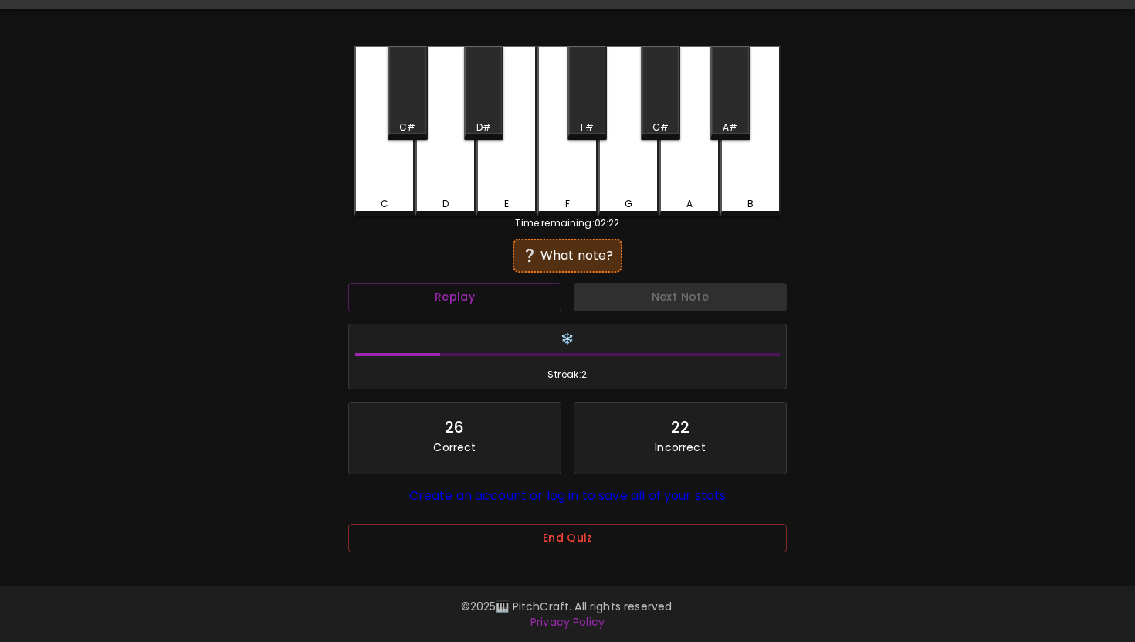
click at [523, 310] on div "Replay" at bounding box center [454, 296] width 225 height 41
click at [686, 186] on div "A" at bounding box center [689, 131] width 60 height 170
click at [757, 164] on div "B" at bounding box center [750, 131] width 60 height 170
click at [737, 119] on div "A#" at bounding box center [729, 92] width 39 height 93
click at [659, 80] on div "G#" at bounding box center [660, 92] width 39 height 93
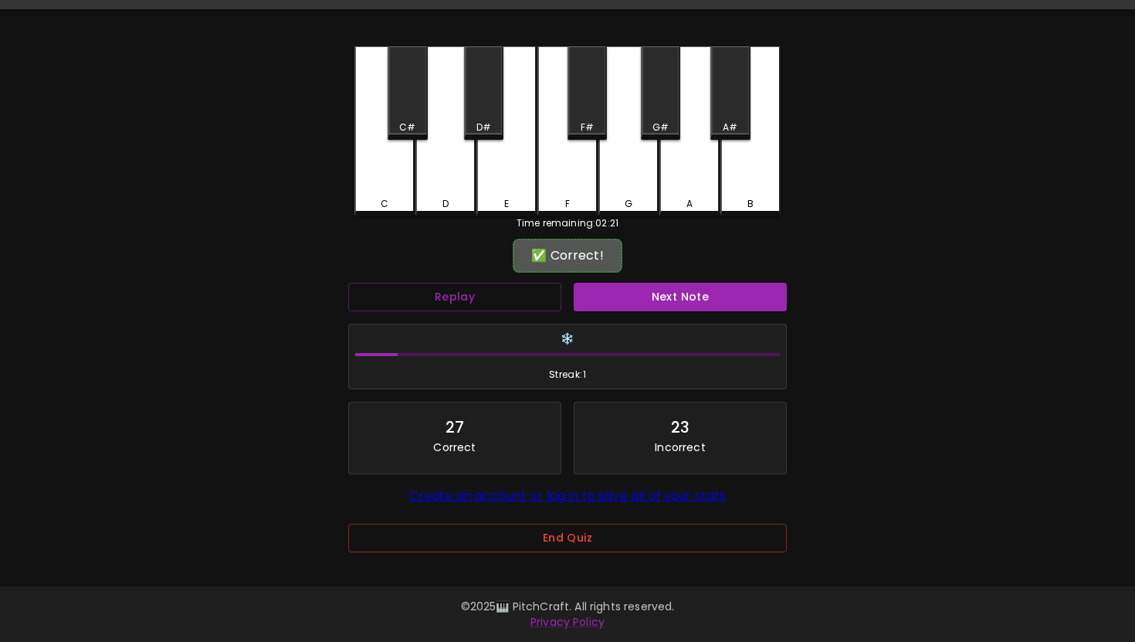
click at [673, 328] on div "❄️ Streak: 1" at bounding box center [567, 356] width 437 height 65
click at [674, 298] on button "Next Note" at bounding box center [680, 297] width 213 height 29
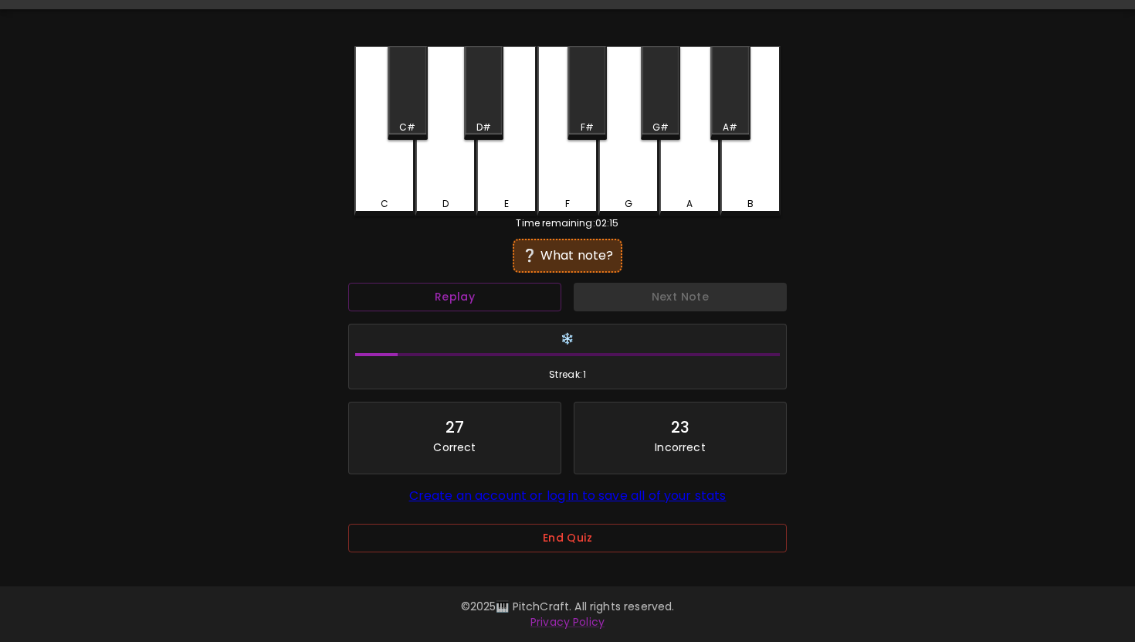
click at [631, 166] on div "G" at bounding box center [628, 131] width 60 height 170
click at [679, 179] on div "A" at bounding box center [689, 131] width 60 height 170
click at [599, 114] on div "F#" at bounding box center [586, 92] width 39 height 93
click at [603, 183] on div "G" at bounding box center [628, 131] width 60 height 170
click at [585, 181] on div "F" at bounding box center [567, 131] width 60 height 170
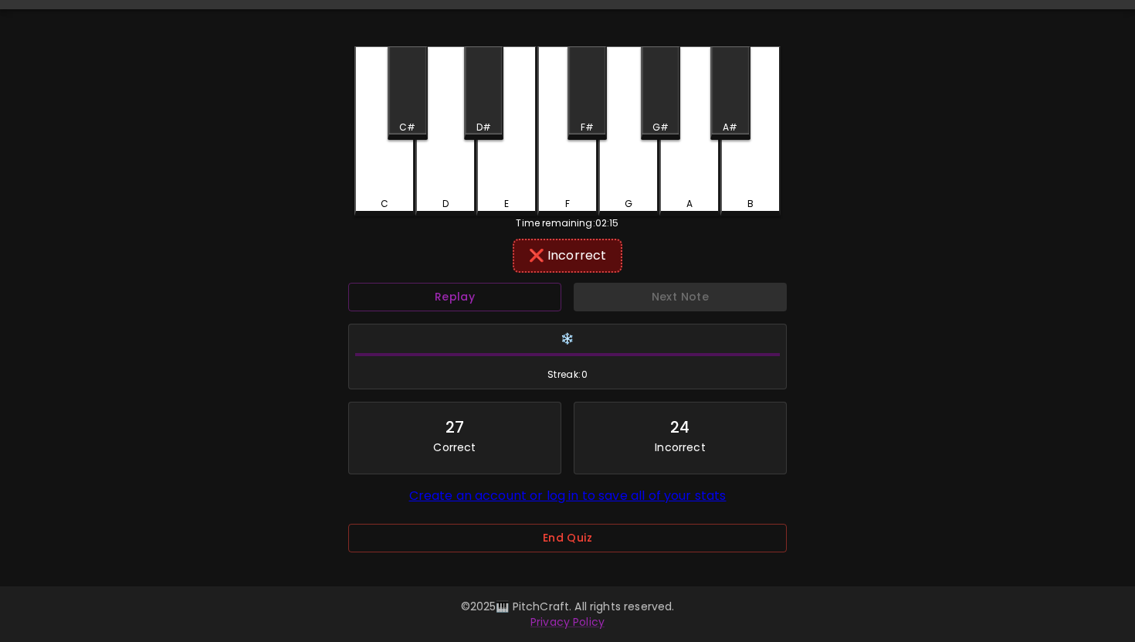
click at [730, 112] on div "A#" at bounding box center [729, 92] width 39 height 93
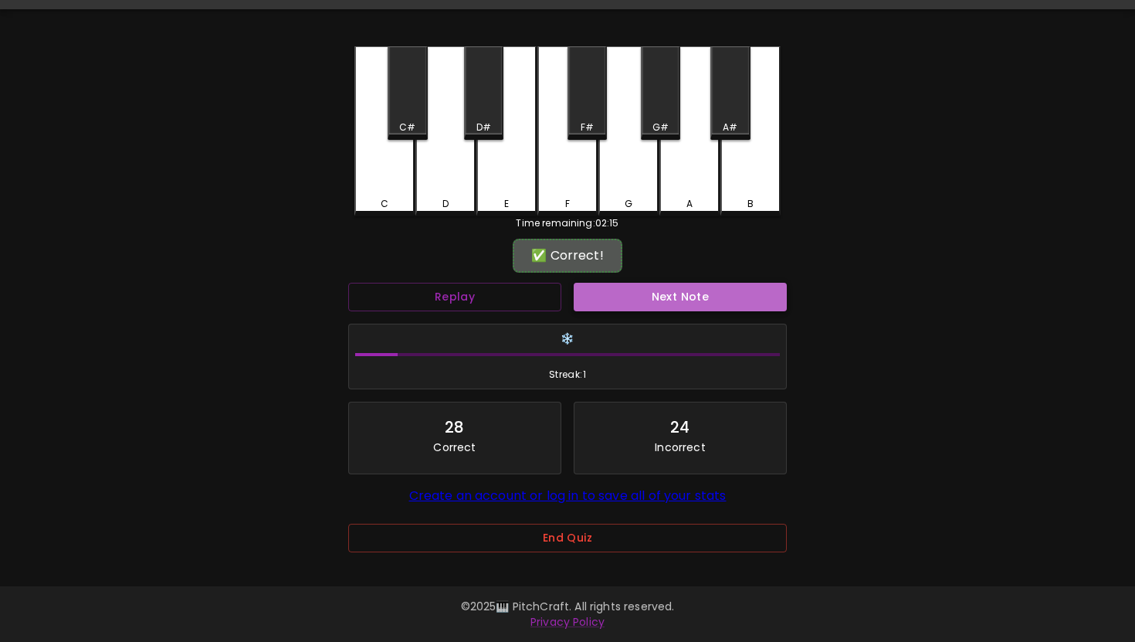
click at [720, 290] on button "Next Note" at bounding box center [680, 297] width 213 height 29
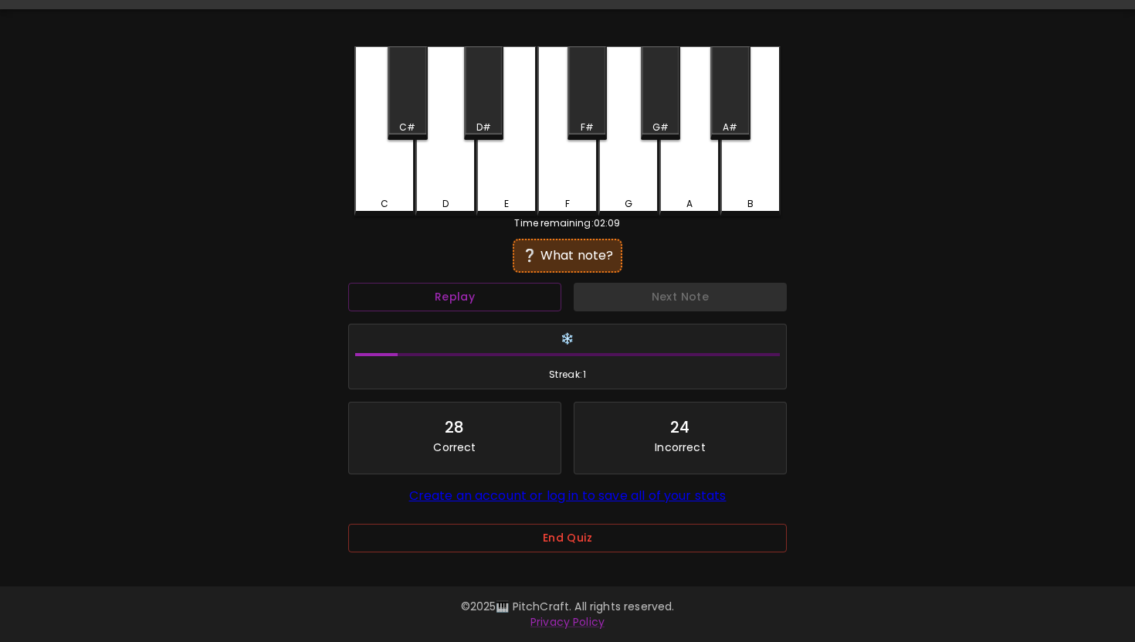
click at [550, 181] on div "F" at bounding box center [567, 131] width 60 height 170
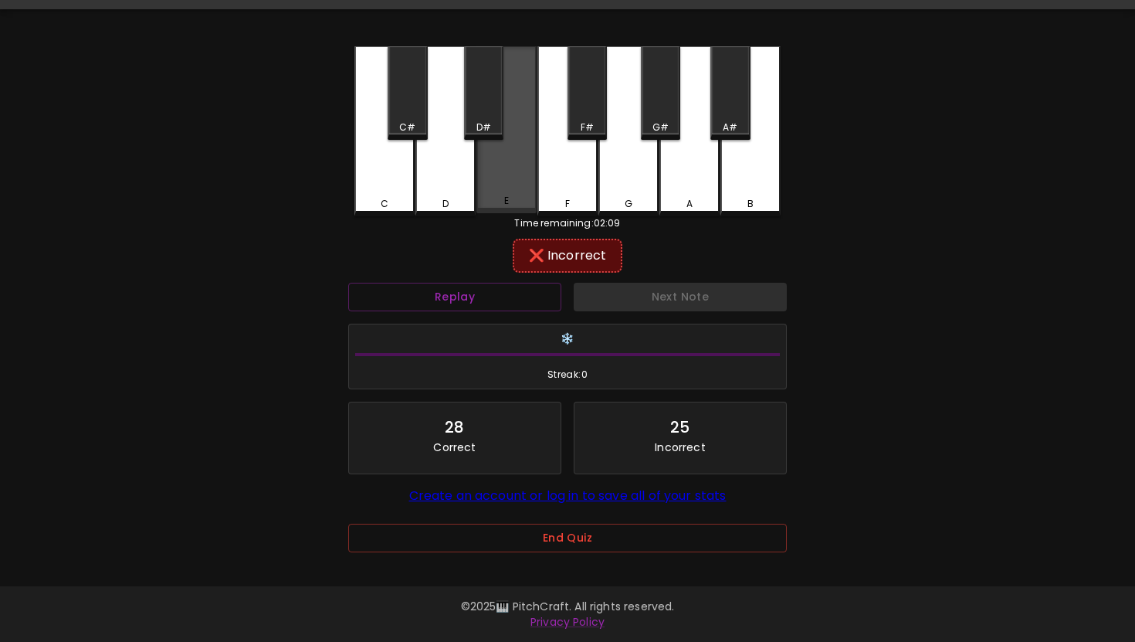
click at [487, 162] on div "E" at bounding box center [506, 129] width 60 height 167
click at [580, 103] on div "F#" at bounding box center [586, 92] width 39 height 93
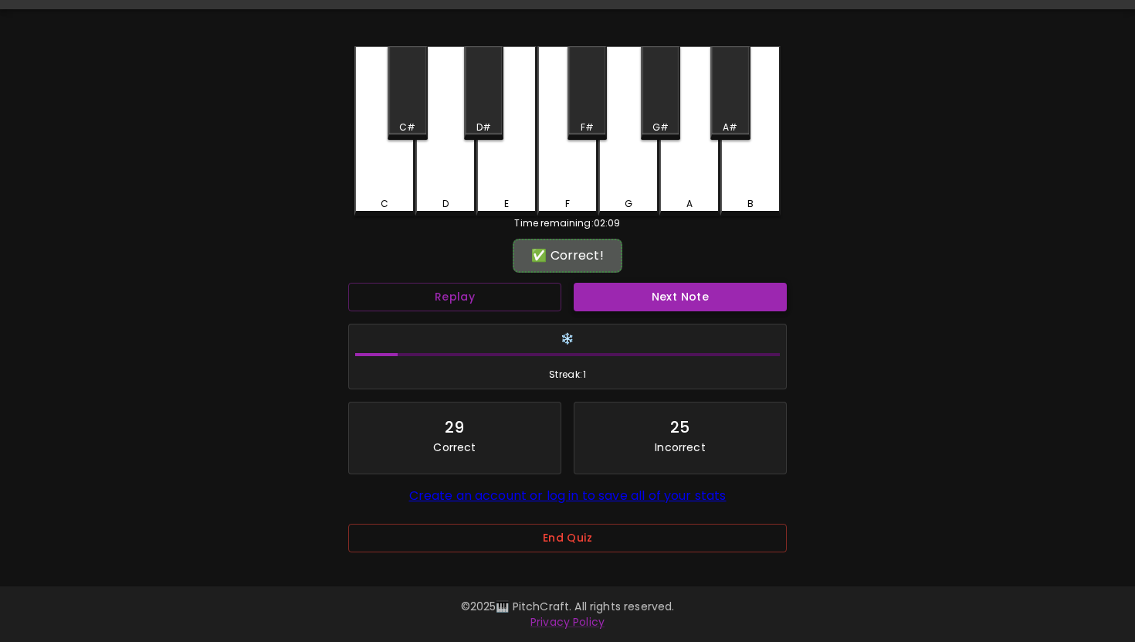
click at [628, 290] on button "Next Note" at bounding box center [680, 297] width 213 height 29
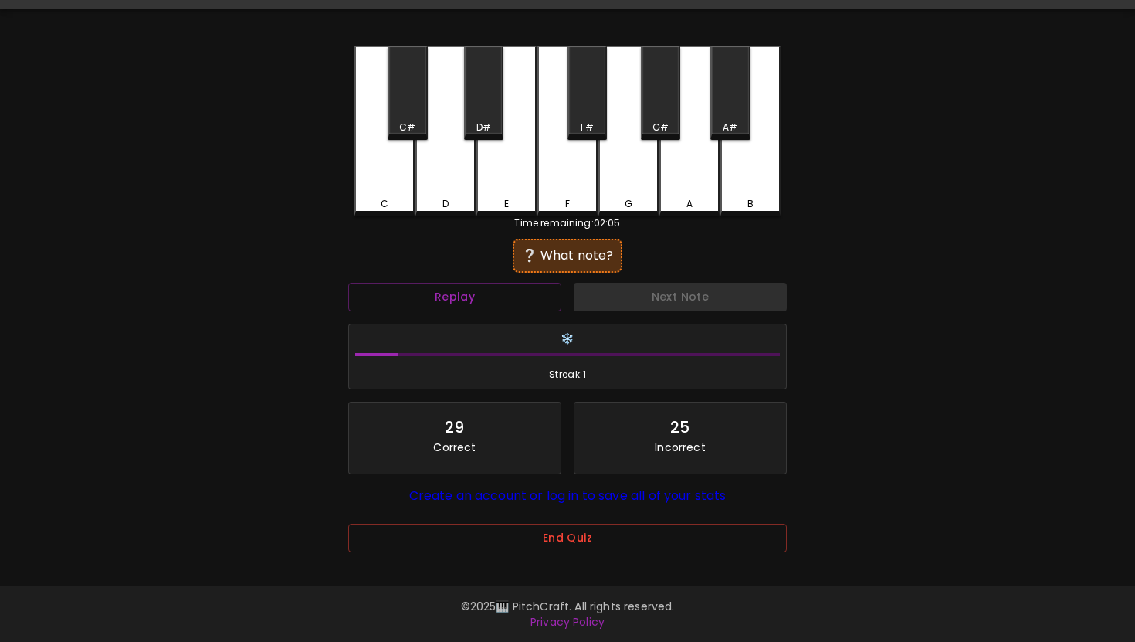
click at [481, 119] on div "D#" at bounding box center [483, 92] width 39 height 93
click at [489, 173] on div "E" at bounding box center [506, 131] width 60 height 170
click at [467, 173] on div "D" at bounding box center [445, 131] width 60 height 170
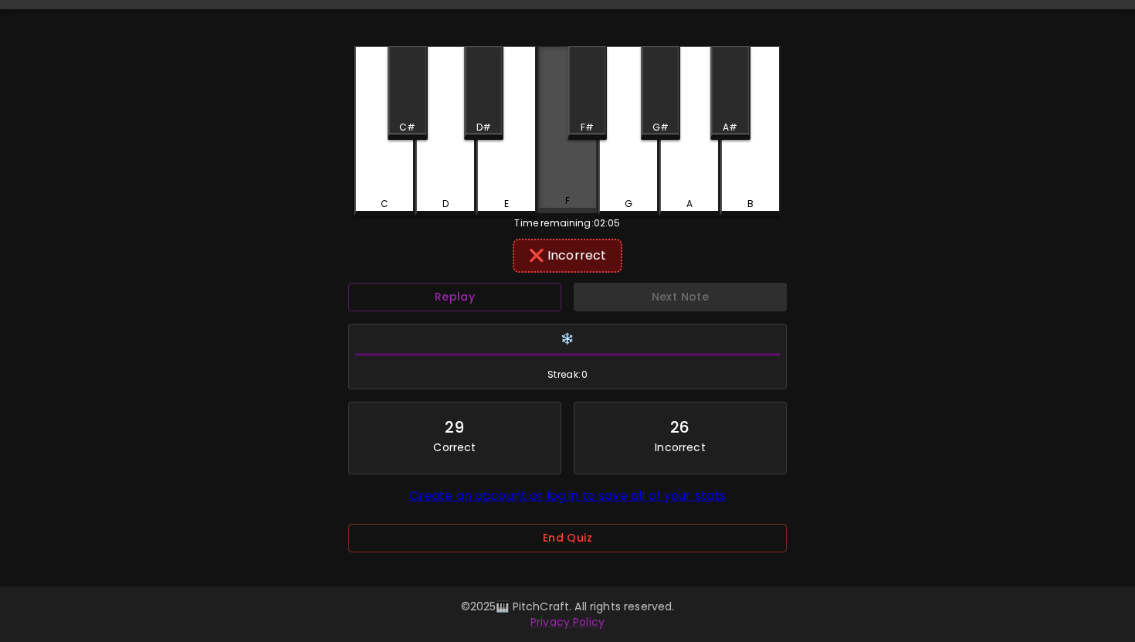
click at [571, 159] on div "F" at bounding box center [567, 129] width 60 height 167
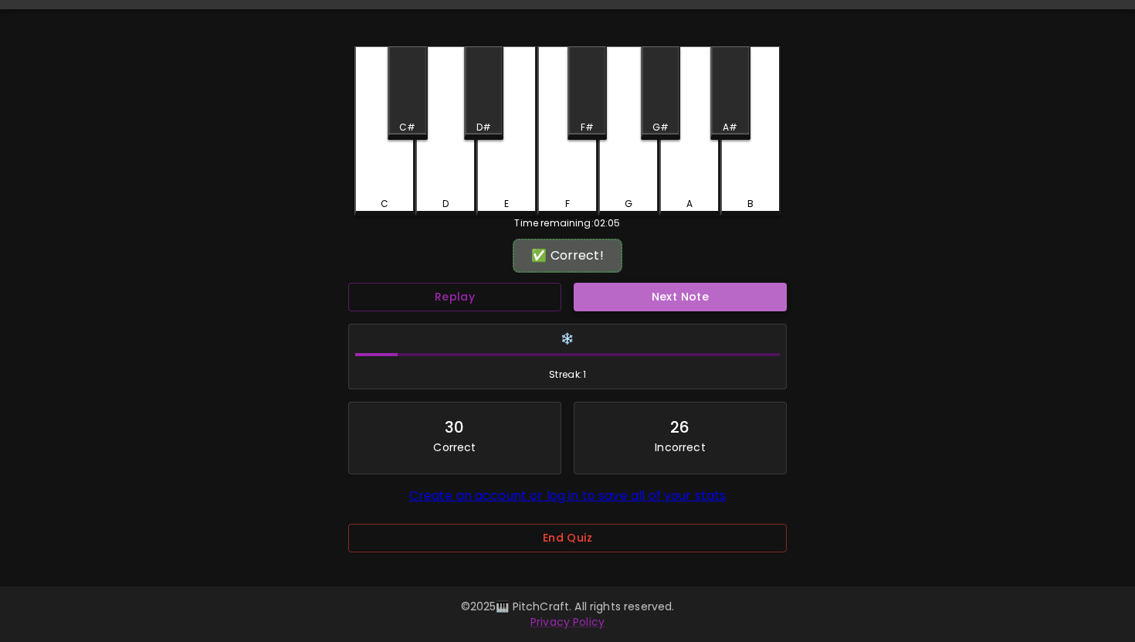
click at [639, 297] on button "Next Note" at bounding box center [680, 297] width 213 height 29
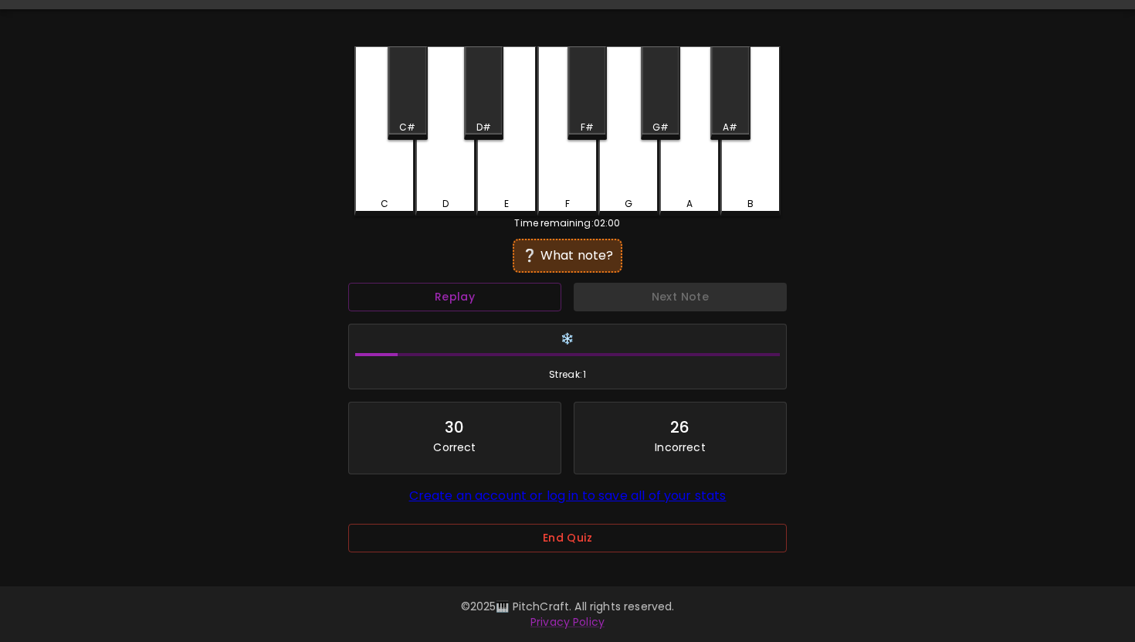
click at [652, 118] on div "G#" at bounding box center [660, 92] width 39 height 93
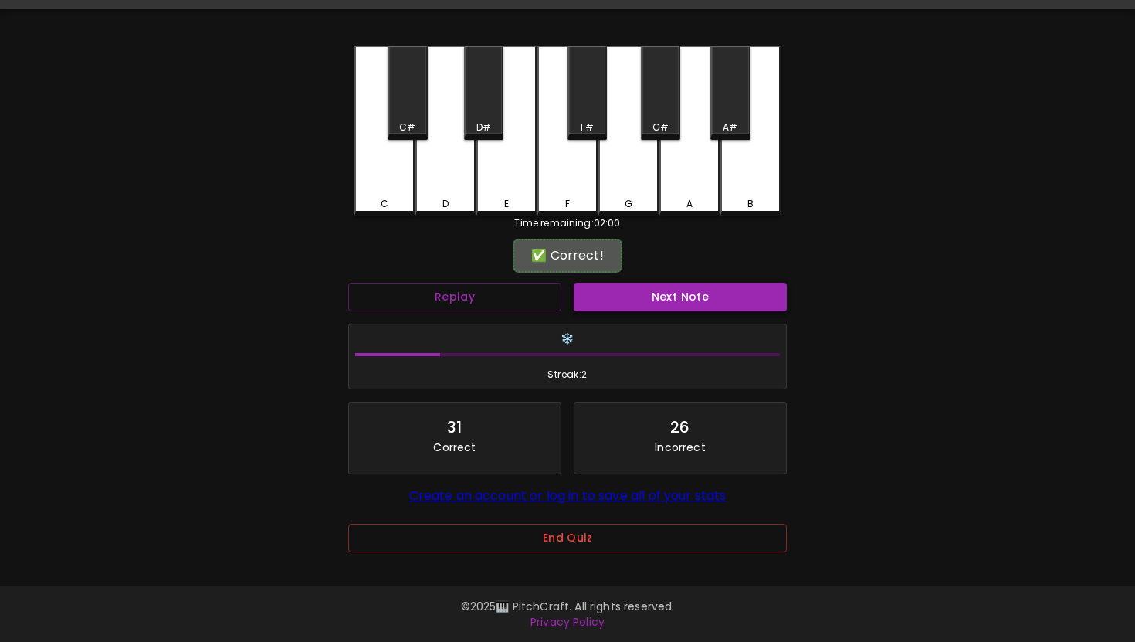
click at [666, 283] on button "Next Note" at bounding box center [680, 297] width 213 height 29
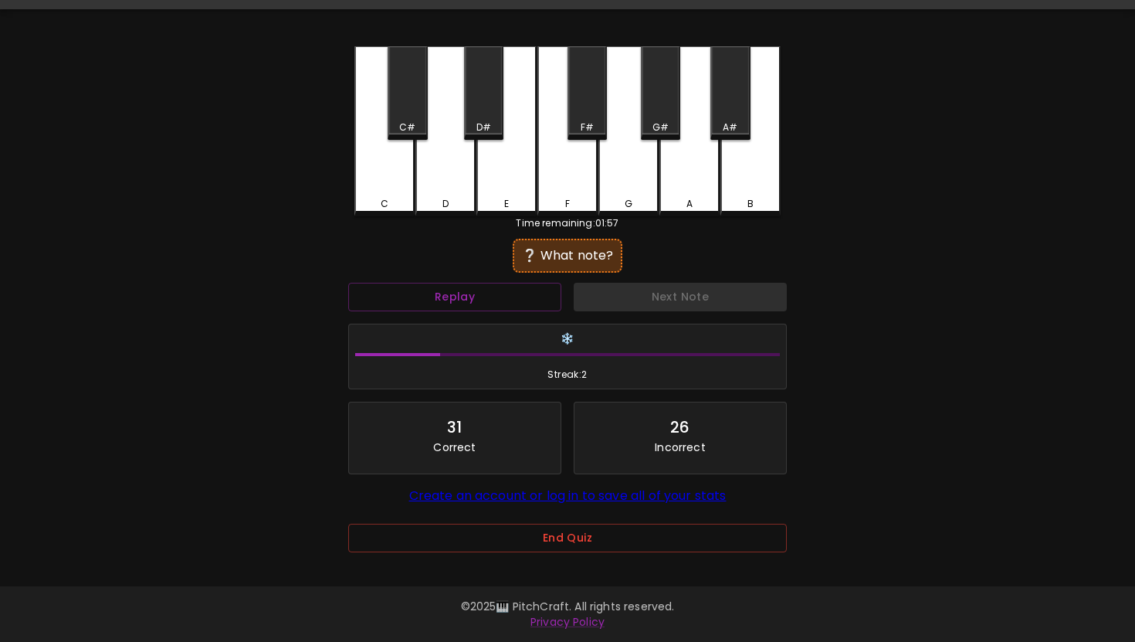
click at [683, 173] on div "A" at bounding box center [689, 131] width 60 height 170
click at [635, 185] on div "G" at bounding box center [628, 131] width 60 height 170
click at [728, 106] on div "A#" at bounding box center [729, 92] width 39 height 93
click at [730, 180] on div "B" at bounding box center [750, 131] width 60 height 170
click at [588, 120] on div "F#" at bounding box center [587, 127] width 13 height 14
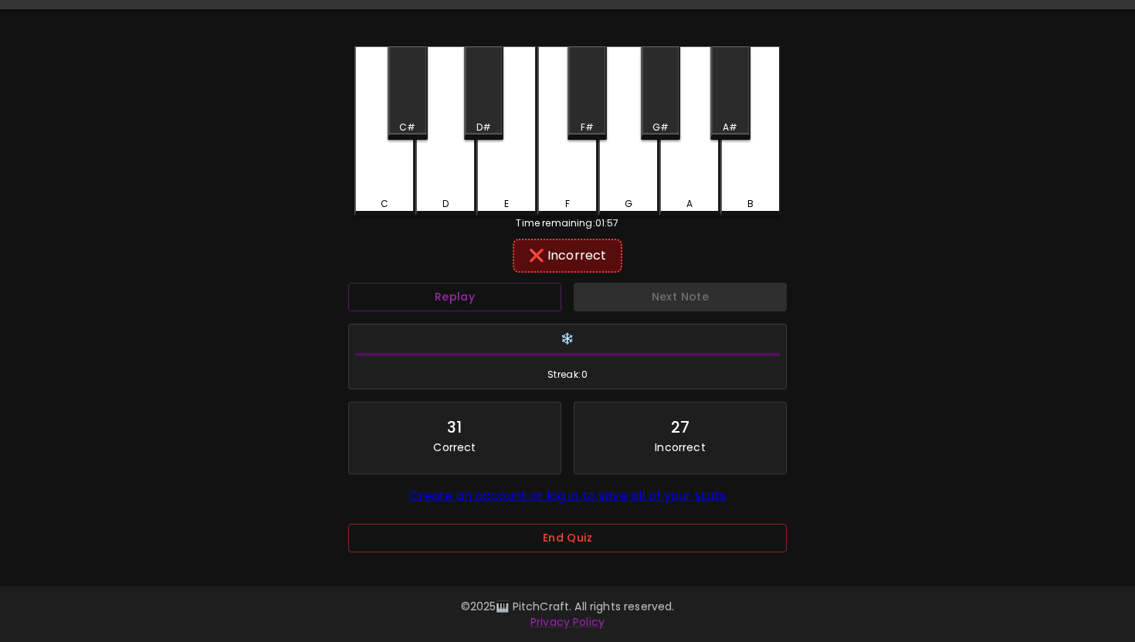
click at [608, 174] on div "G" at bounding box center [628, 131] width 60 height 170
click at [574, 173] on div "F" at bounding box center [567, 131] width 60 height 170
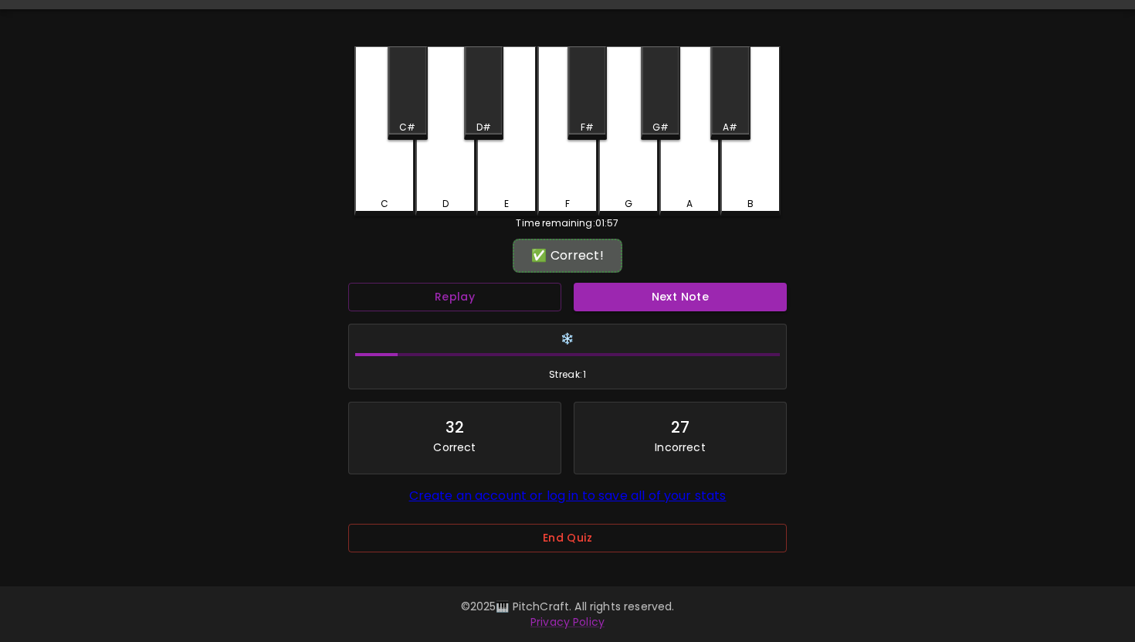
click at [637, 275] on div "✅ Correct! Replay Next Note ❄️ Streak: 1 32 Correct 27 Incorrect Create an acco…" at bounding box center [567, 410] width 439 height 337
click at [637, 291] on button "Next Note" at bounding box center [680, 297] width 213 height 29
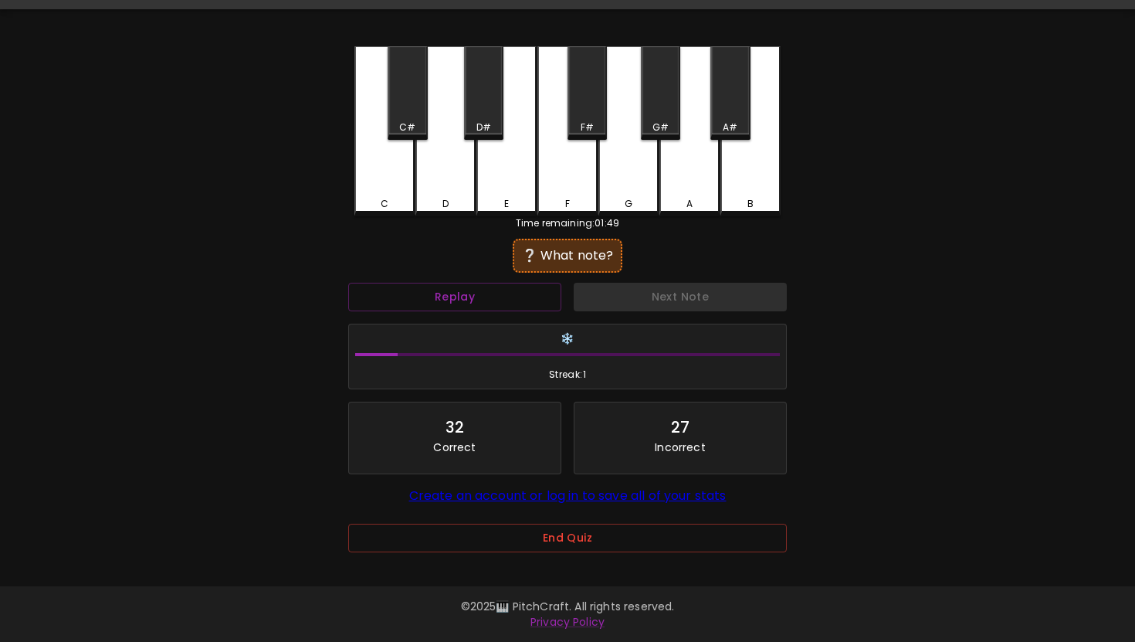
click at [694, 127] on div "A" at bounding box center [689, 131] width 60 height 170
click at [727, 104] on div "A#" at bounding box center [729, 92] width 39 height 93
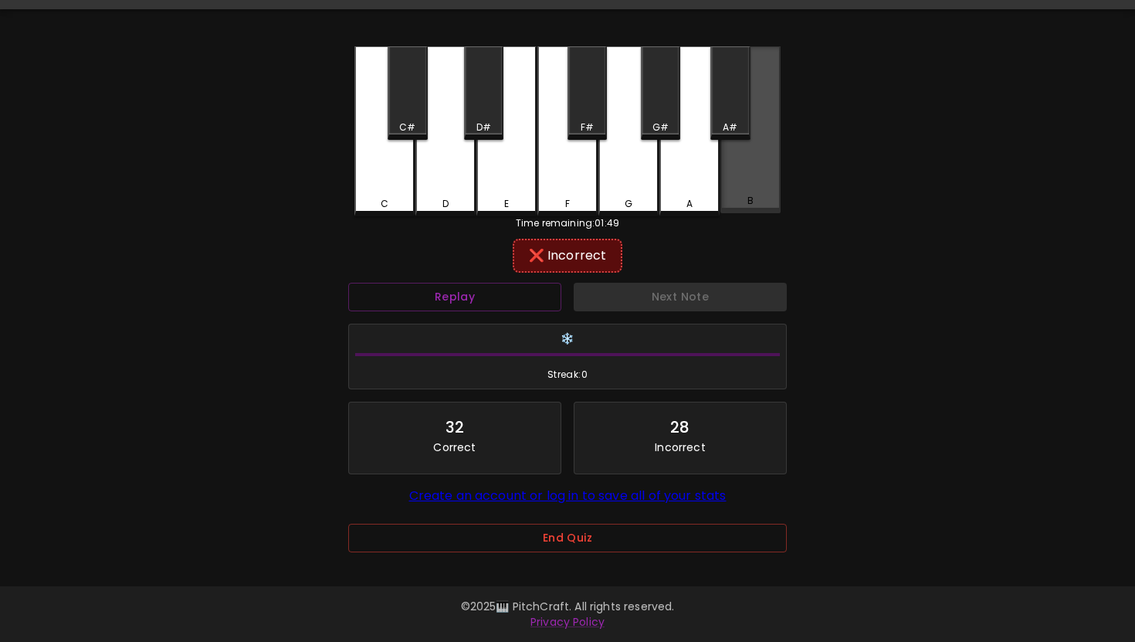
click at [747, 205] on div "B" at bounding box center [750, 201] width 57 height 14
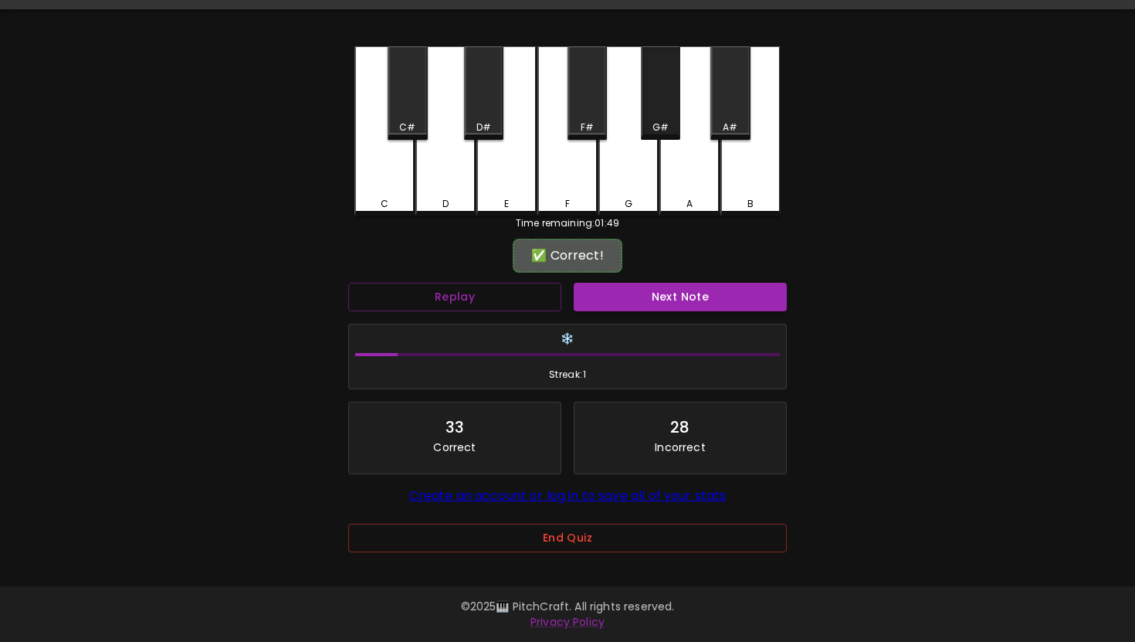
click at [668, 100] on div "G#" at bounding box center [660, 92] width 39 height 93
click at [668, 291] on button "Next Note" at bounding box center [680, 297] width 213 height 29
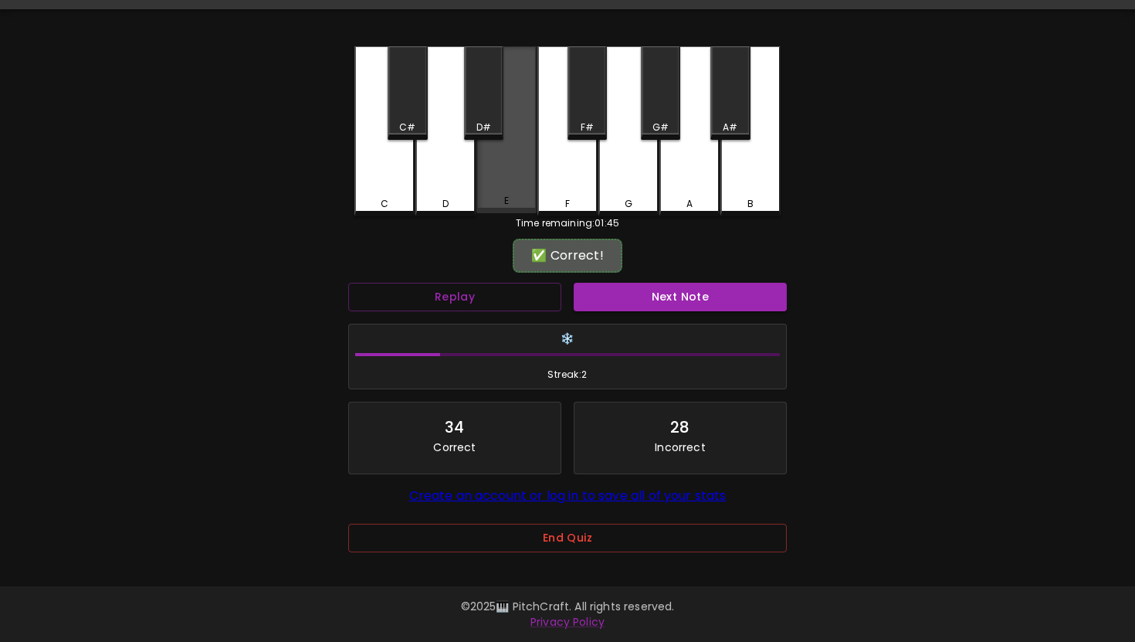
click at [529, 161] on div "E" at bounding box center [506, 129] width 60 height 167
click at [605, 283] on button "Next Note" at bounding box center [680, 297] width 213 height 29
click at [509, 138] on div "E" at bounding box center [506, 129] width 60 height 167
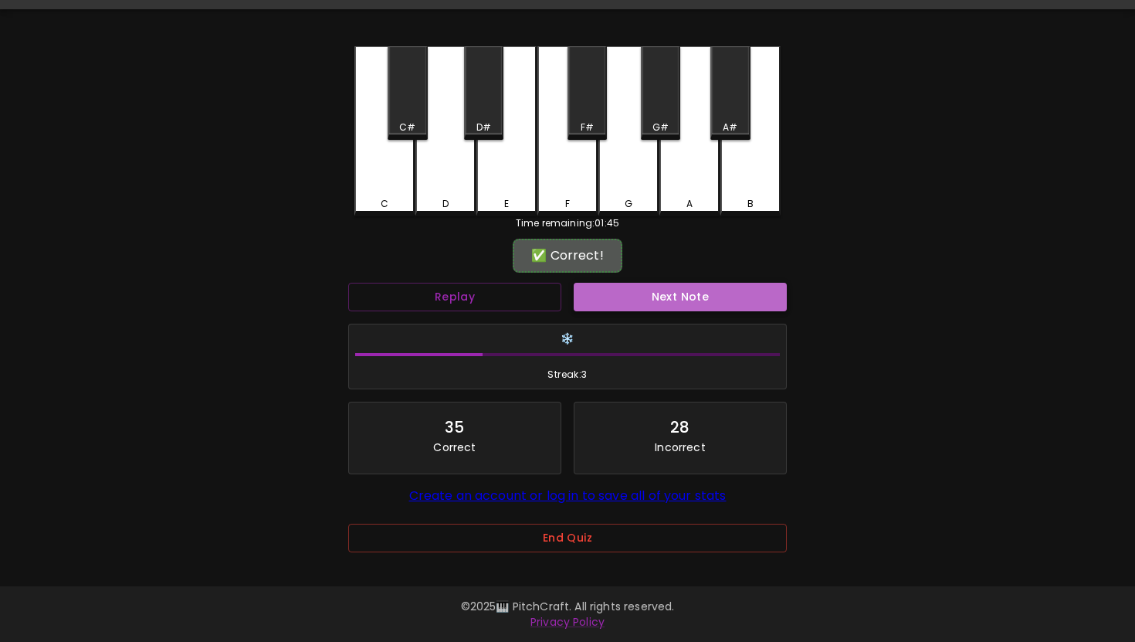
click at [611, 288] on button "Next Note" at bounding box center [680, 297] width 213 height 29
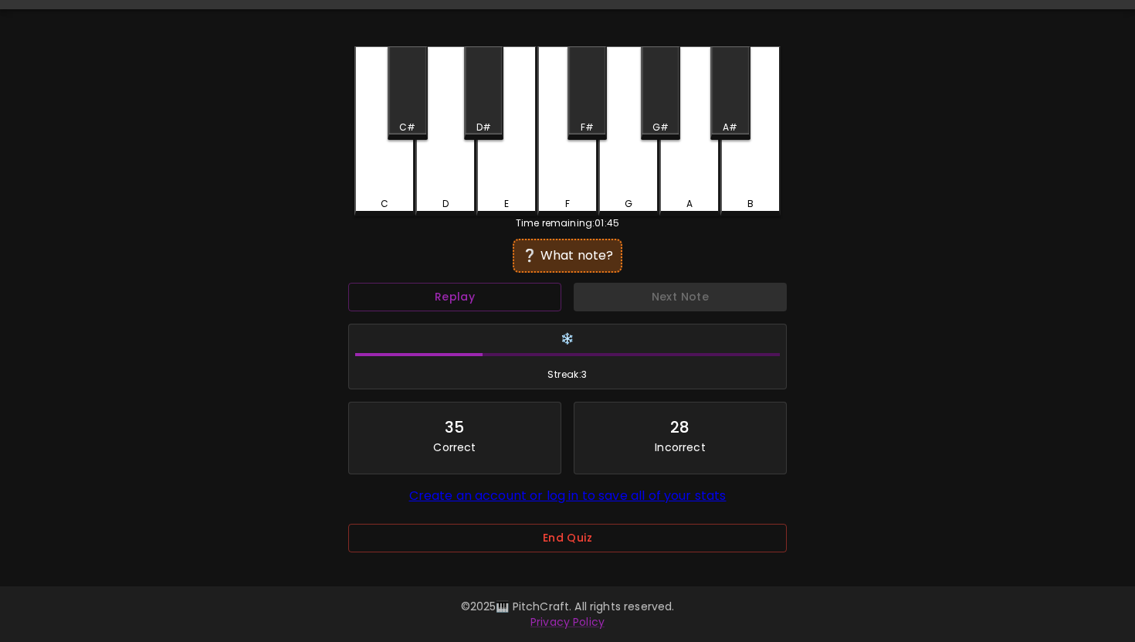
click at [632, 164] on div "G" at bounding box center [628, 131] width 60 height 170
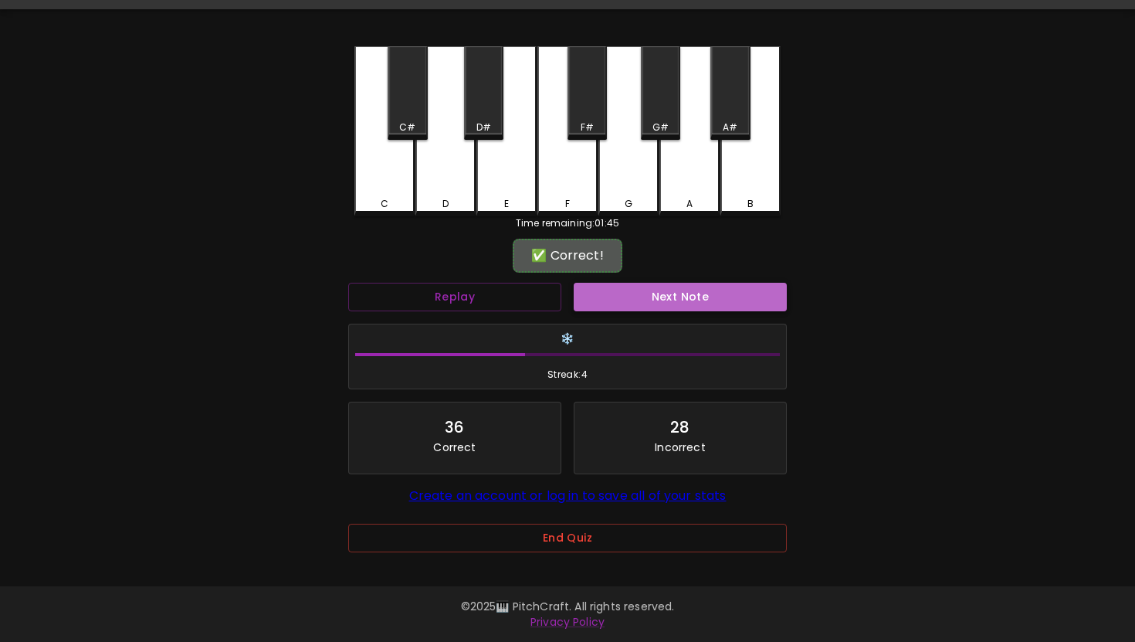
click at [647, 294] on button "Next Note" at bounding box center [680, 297] width 213 height 29
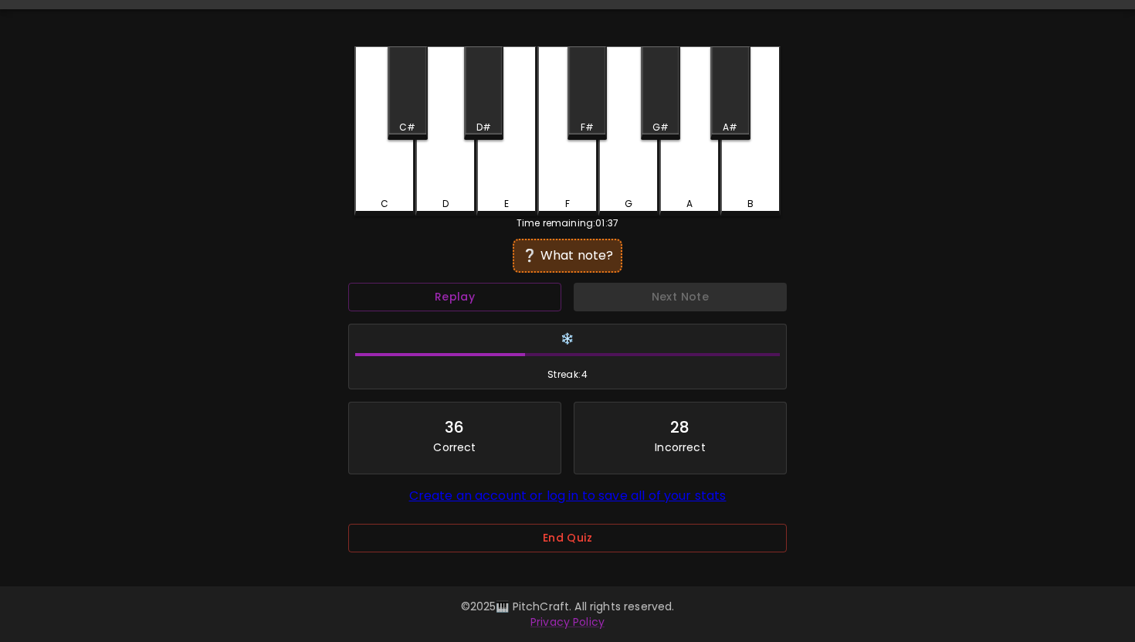
click at [584, 93] on div "F#" at bounding box center [586, 92] width 39 height 93
click at [679, 97] on div "G#" at bounding box center [660, 92] width 39 height 93
click at [729, 120] on div "A#" at bounding box center [730, 127] width 15 height 14
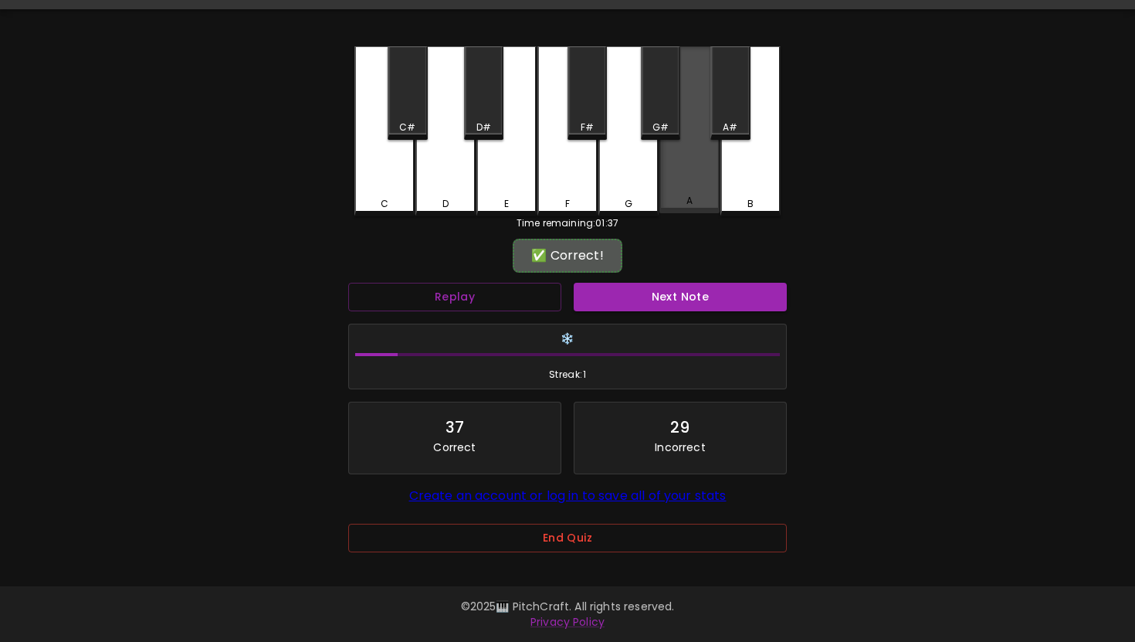
click at [679, 178] on div "A" at bounding box center [689, 129] width 60 height 167
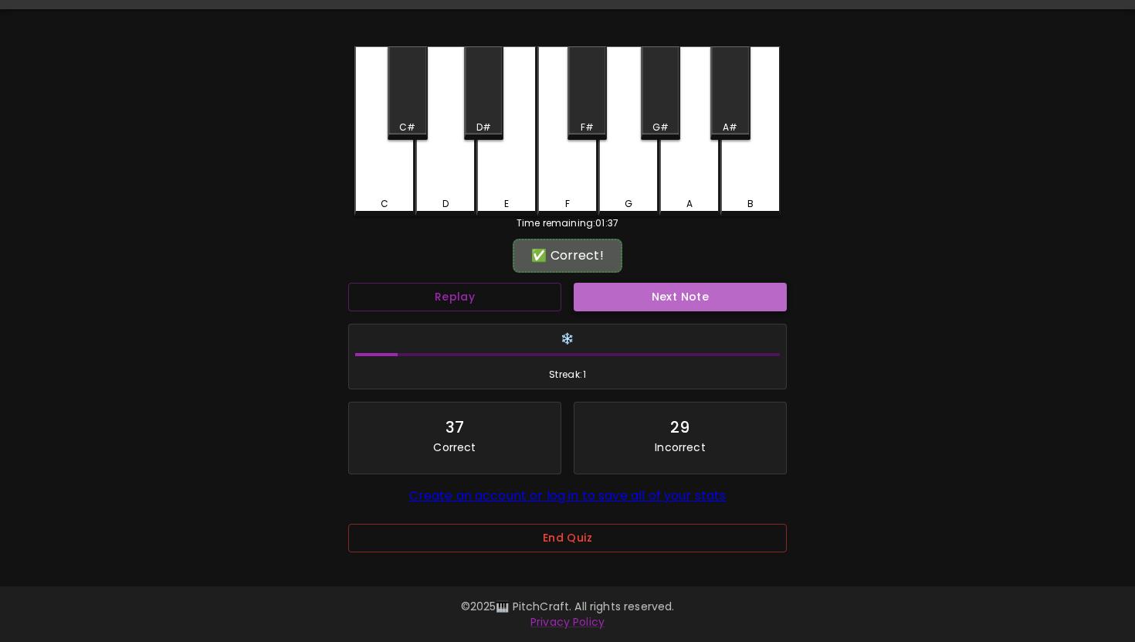
click at [670, 286] on button "Next Note" at bounding box center [680, 297] width 213 height 29
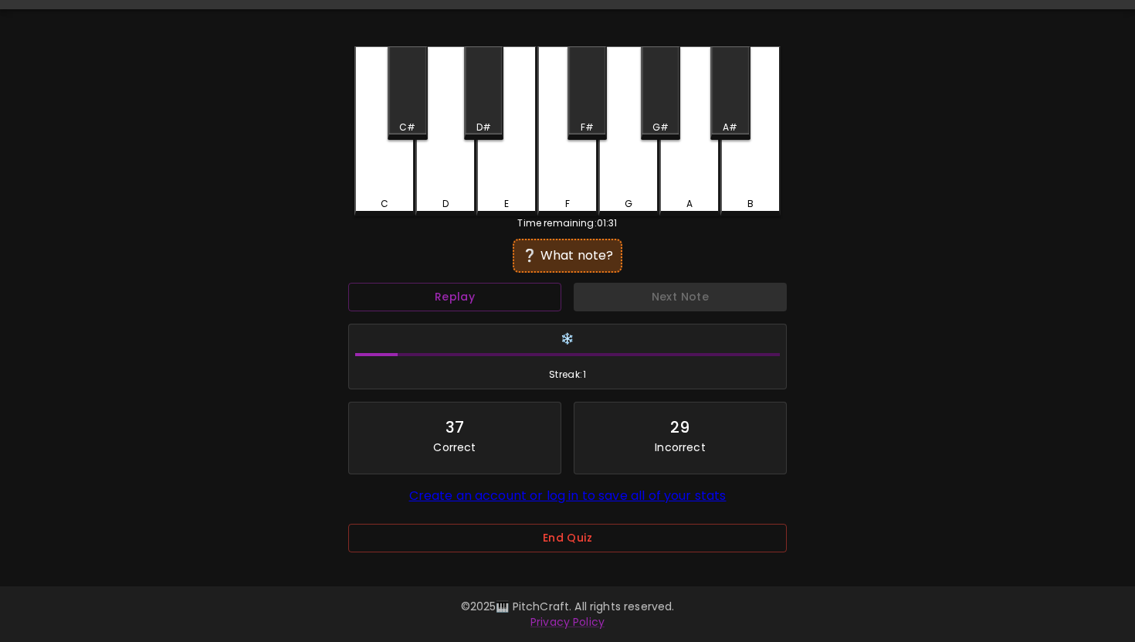
click at [520, 102] on div "E" at bounding box center [506, 131] width 60 height 170
click at [473, 96] on div "D#" at bounding box center [483, 92] width 39 height 93
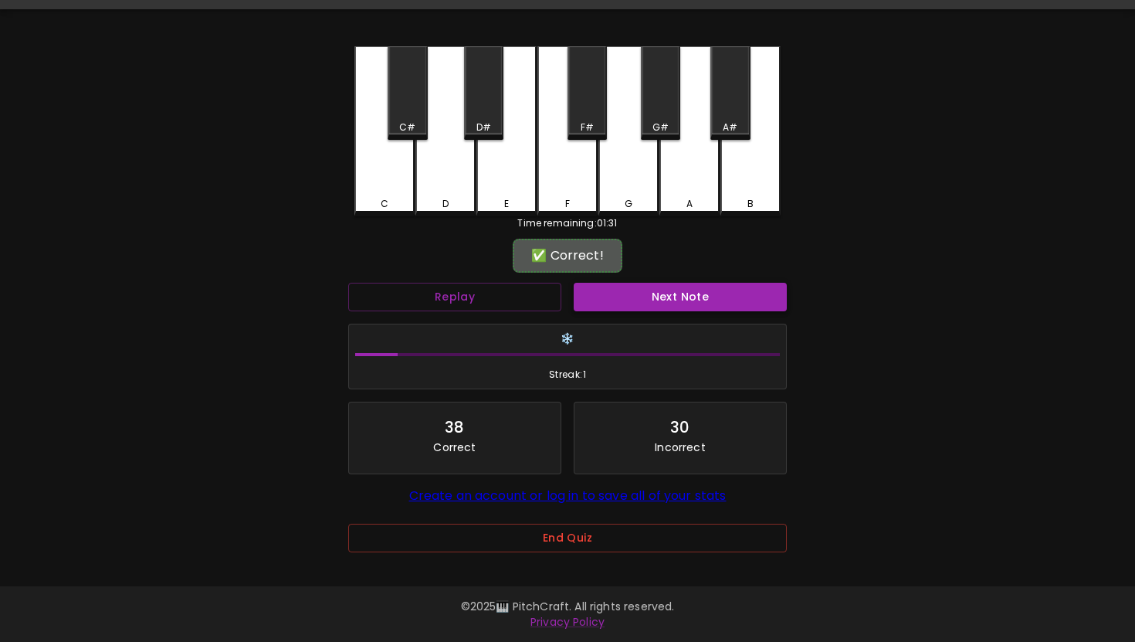
click at [626, 299] on button "Next Note" at bounding box center [680, 297] width 213 height 29
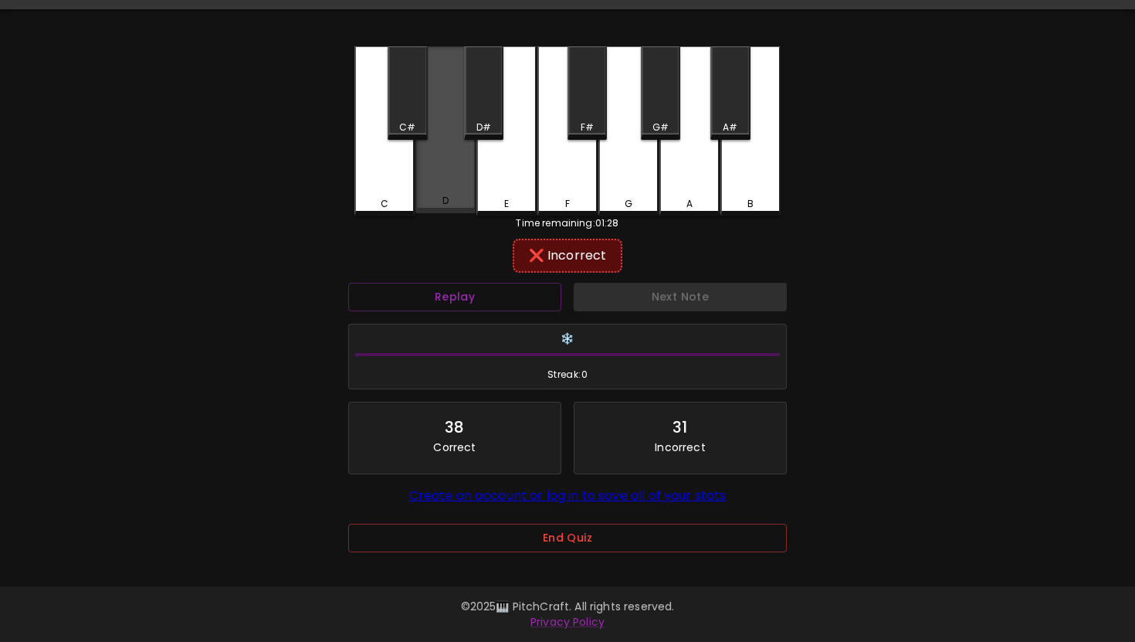
click at [445, 191] on div "D" at bounding box center [445, 129] width 60 height 167
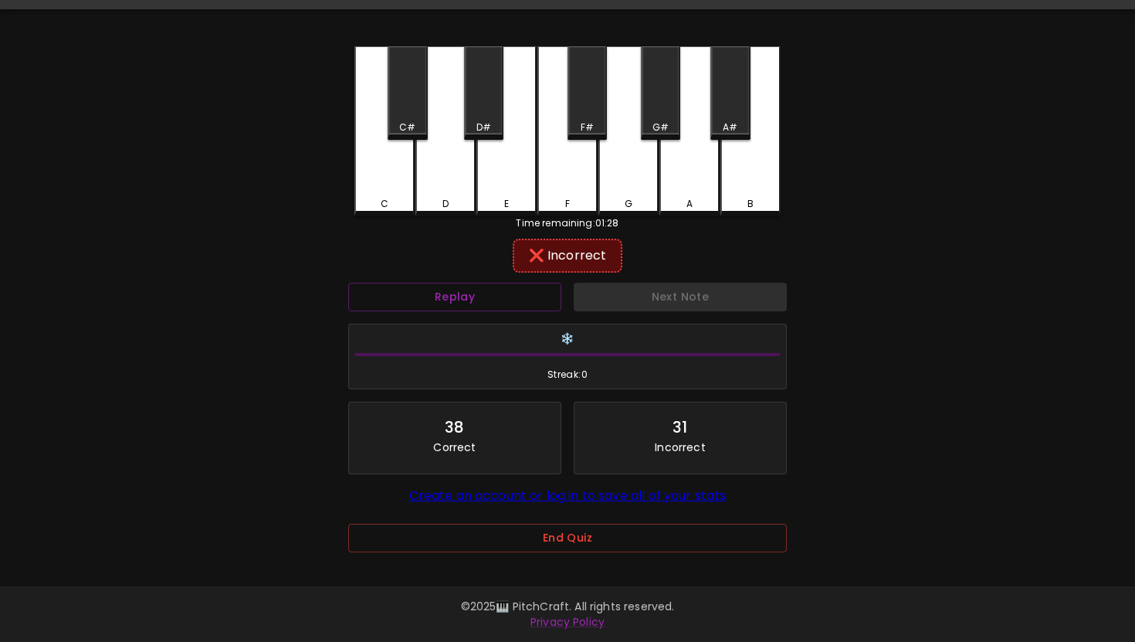
click at [415, 107] on div "C#" at bounding box center [407, 92] width 39 height 93
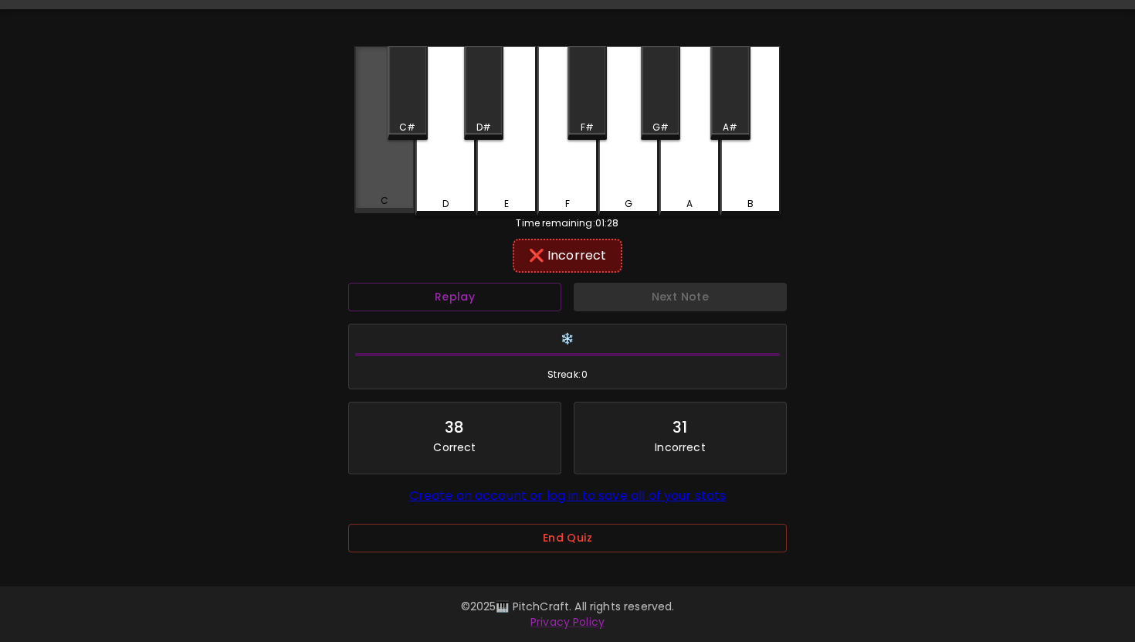
click at [395, 168] on div "C" at bounding box center [384, 129] width 60 height 167
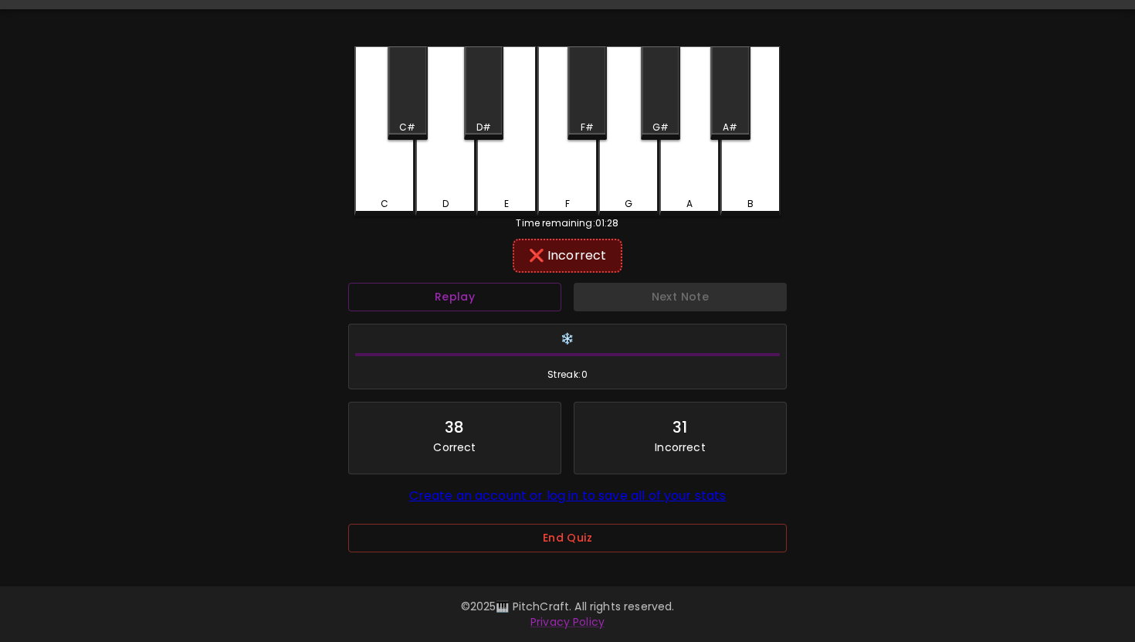
click at [480, 117] on div "D#" at bounding box center [483, 92] width 39 height 93
click at [499, 198] on div "E" at bounding box center [506, 201] width 57 height 14
click at [555, 189] on div "F" at bounding box center [567, 131] width 60 height 170
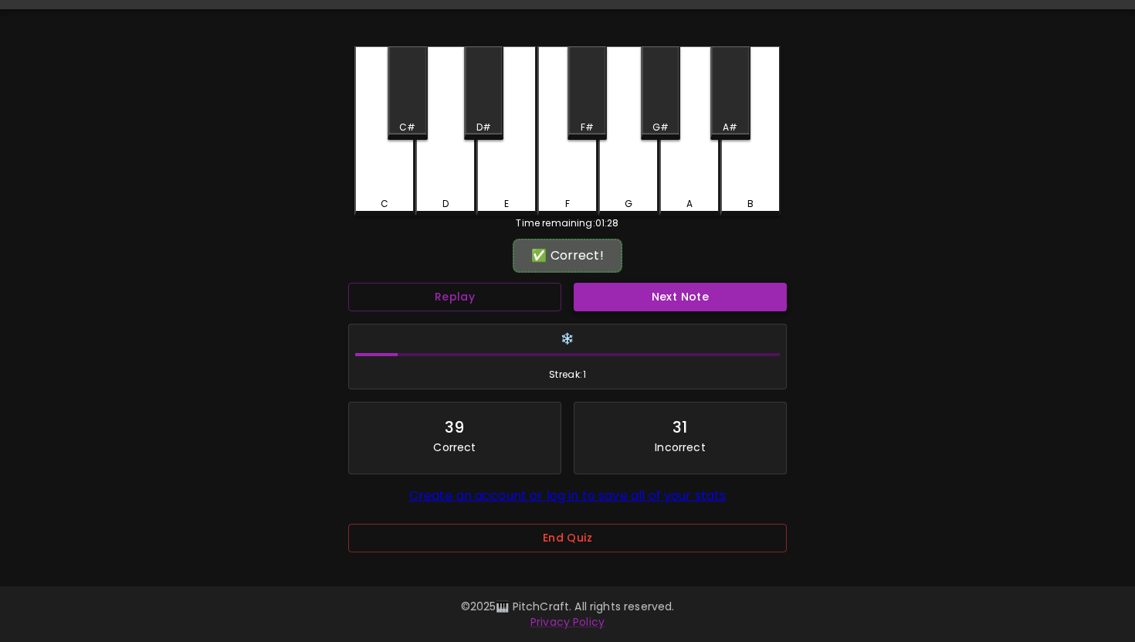
click at [610, 295] on button "Next Note" at bounding box center [680, 297] width 213 height 29
click at [532, 154] on div "E" at bounding box center [506, 129] width 60 height 167
click at [609, 304] on button "Next Note" at bounding box center [680, 297] width 213 height 29
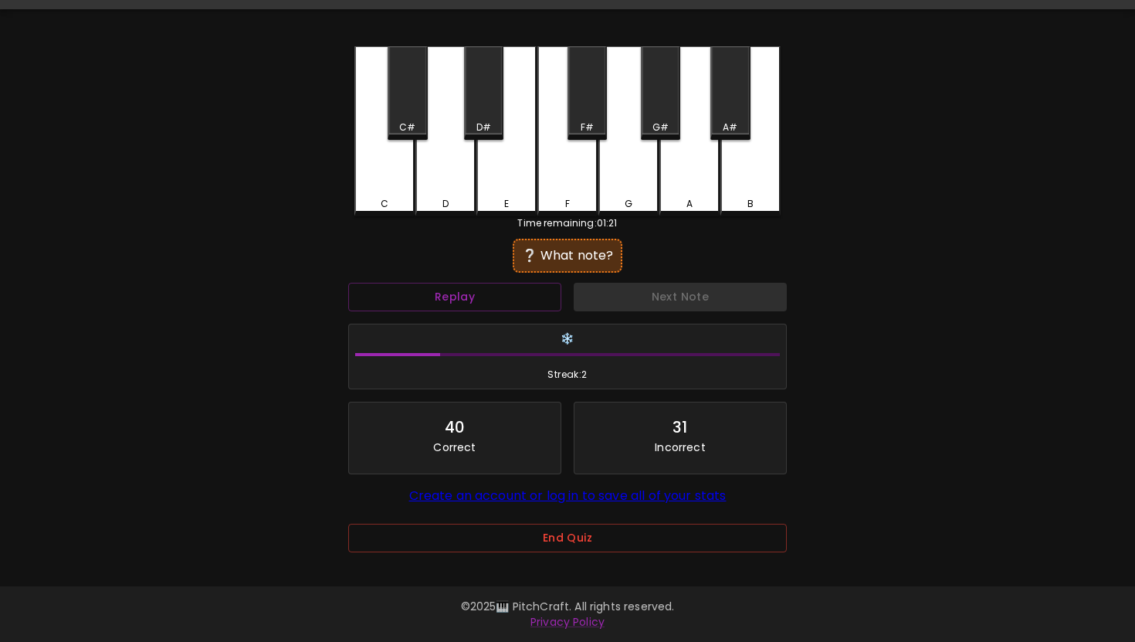
click at [628, 150] on div "G" at bounding box center [628, 131] width 60 height 170
click at [656, 124] on div "G#" at bounding box center [660, 127] width 16 height 14
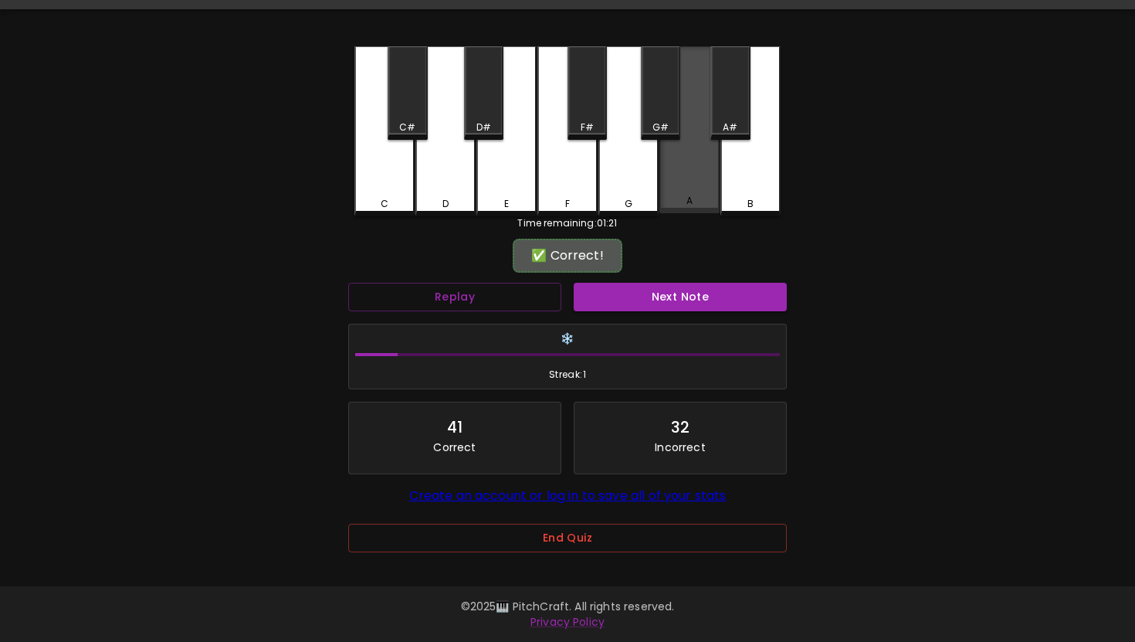
click at [677, 178] on div "A" at bounding box center [689, 129] width 60 height 167
click at [706, 283] on button "Next Note" at bounding box center [680, 297] width 213 height 29
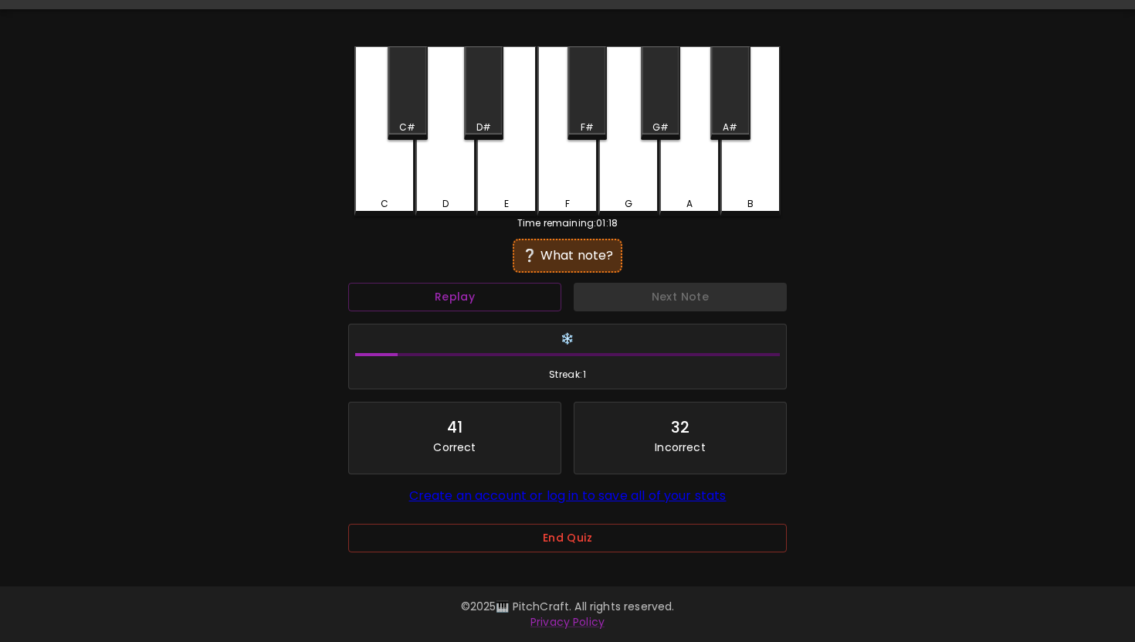
click at [493, 155] on div "E" at bounding box center [506, 131] width 60 height 170
click at [465, 104] on div "D#" at bounding box center [483, 92] width 39 height 93
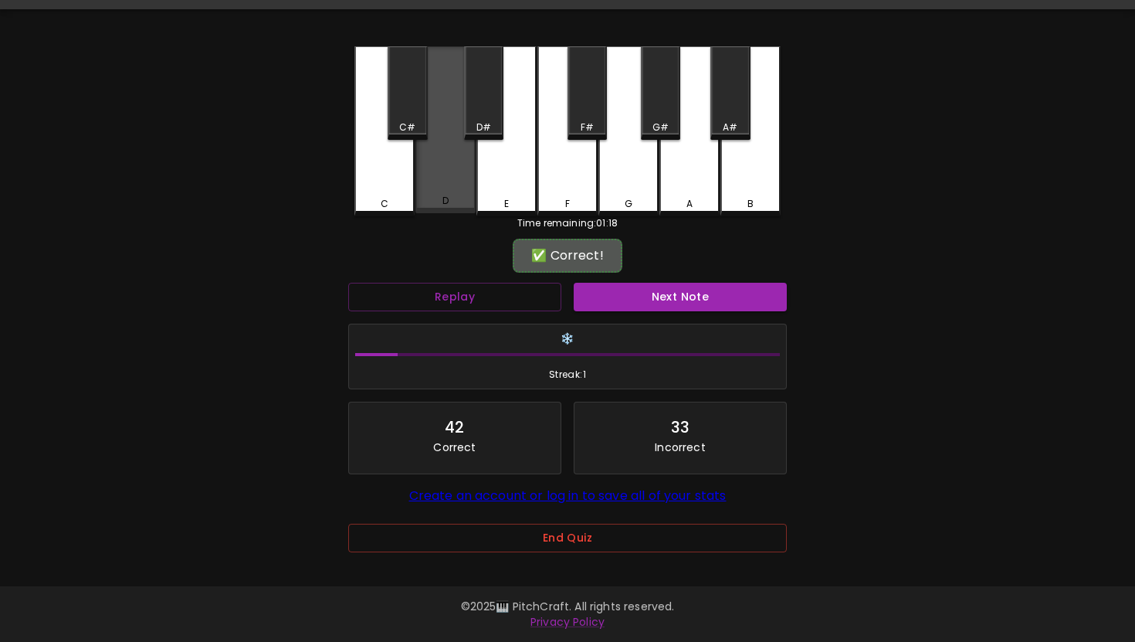
click at [449, 147] on div "D" at bounding box center [445, 129] width 60 height 167
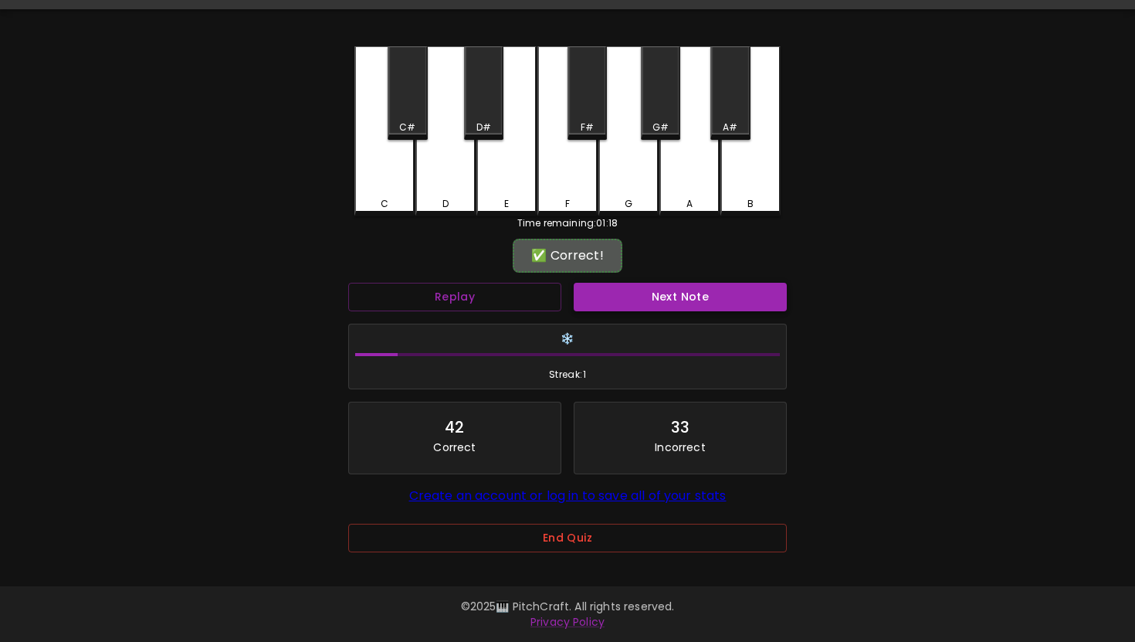
click at [611, 290] on button "Next Note" at bounding box center [680, 297] width 213 height 29
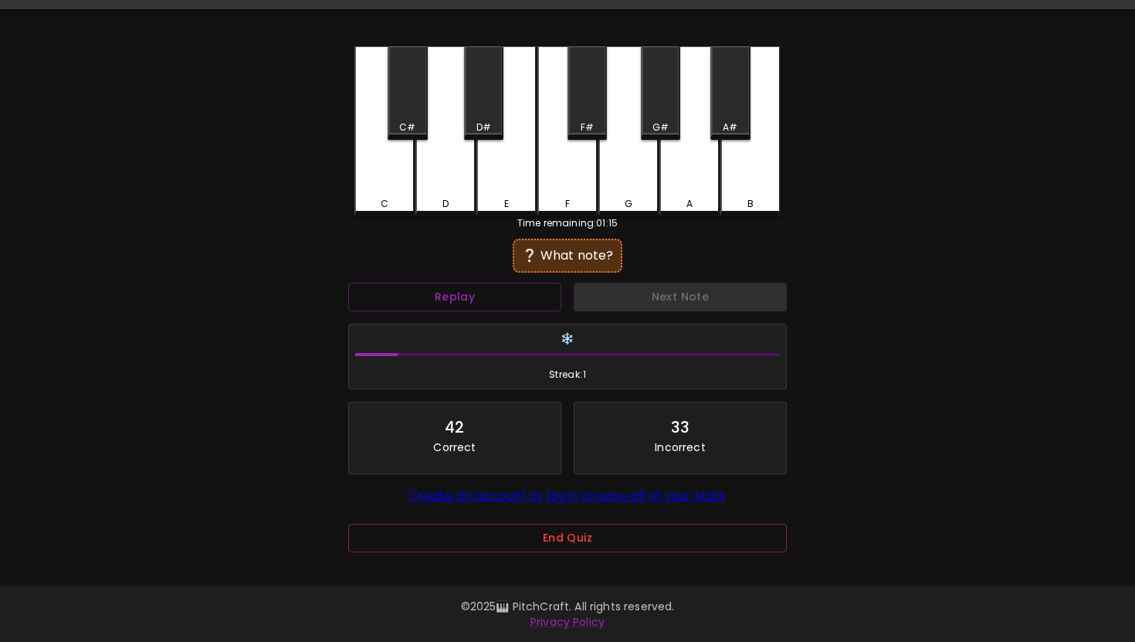
click at [404, 193] on div "C" at bounding box center [384, 131] width 60 height 170
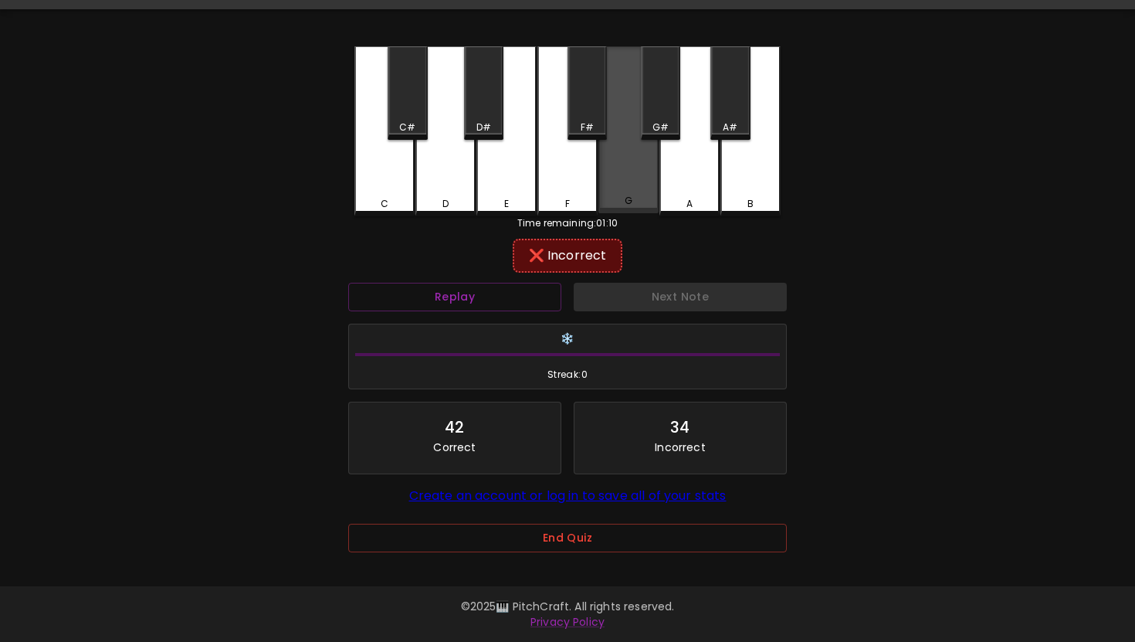
click at [627, 164] on div "G" at bounding box center [628, 129] width 60 height 167
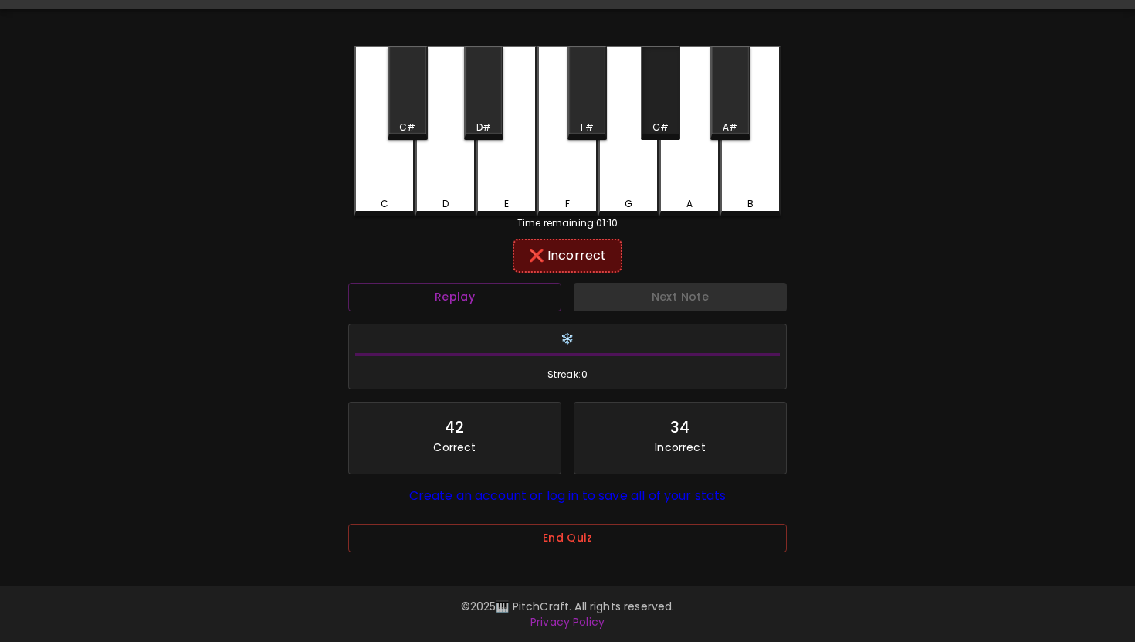
click at [666, 114] on div "G#" at bounding box center [660, 92] width 39 height 93
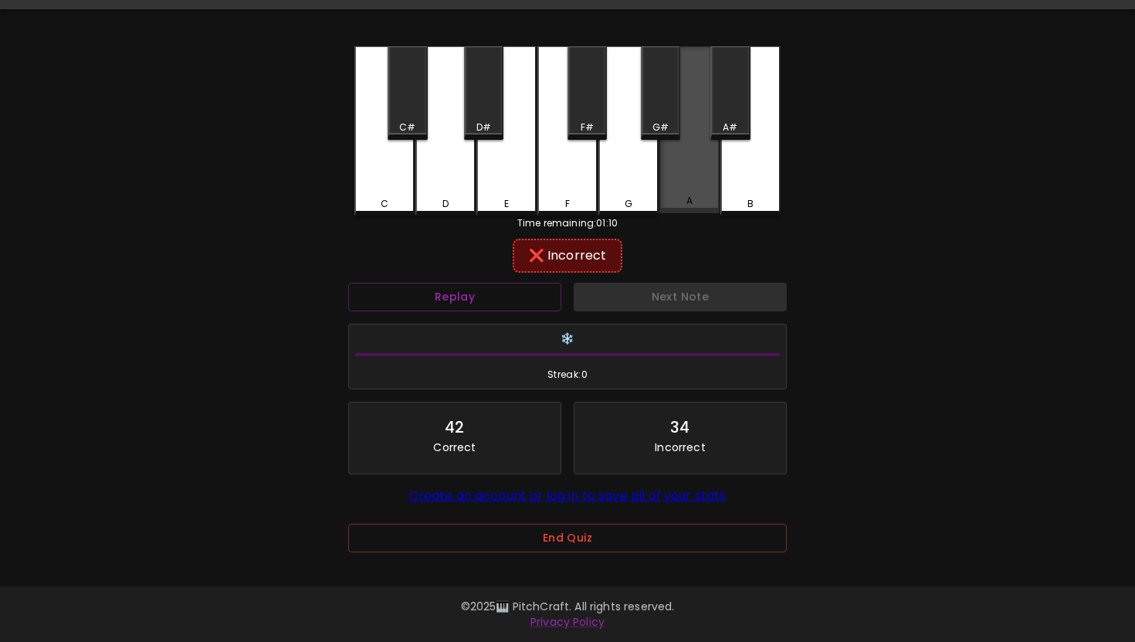
click at [681, 176] on div "A" at bounding box center [689, 129] width 60 height 167
click at [723, 117] on div "A#" at bounding box center [729, 92] width 39 height 93
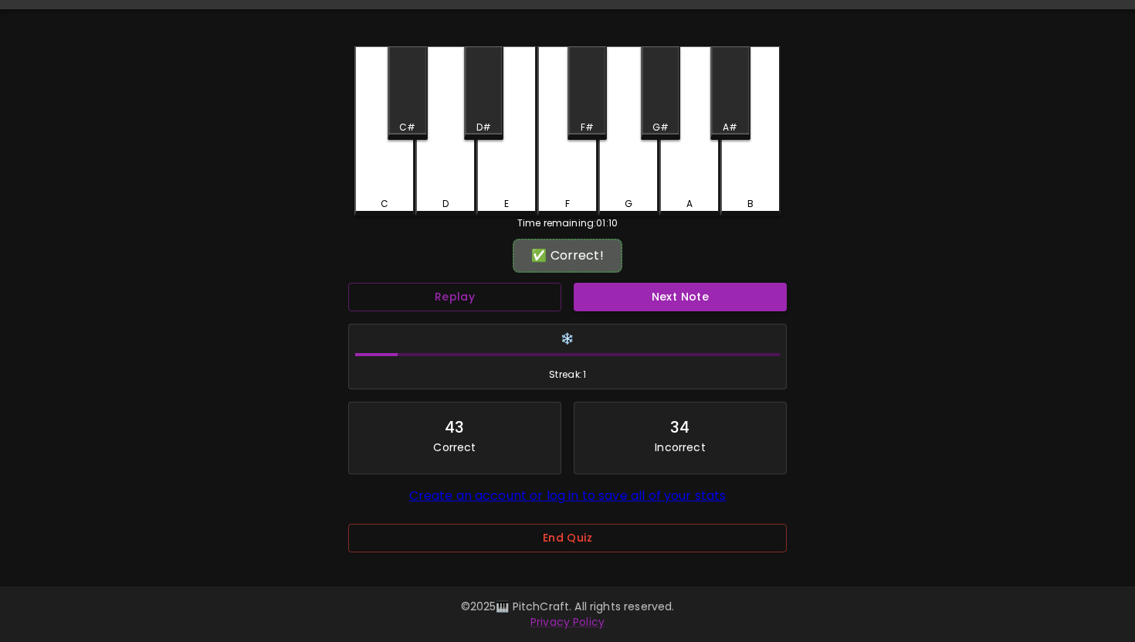
click at [704, 313] on div "Next Note" at bounding box center [679, 296] width 225 height 41
click at [703, 301] on button "Next Note" at bounding box center [680, 297] width 213 height 29
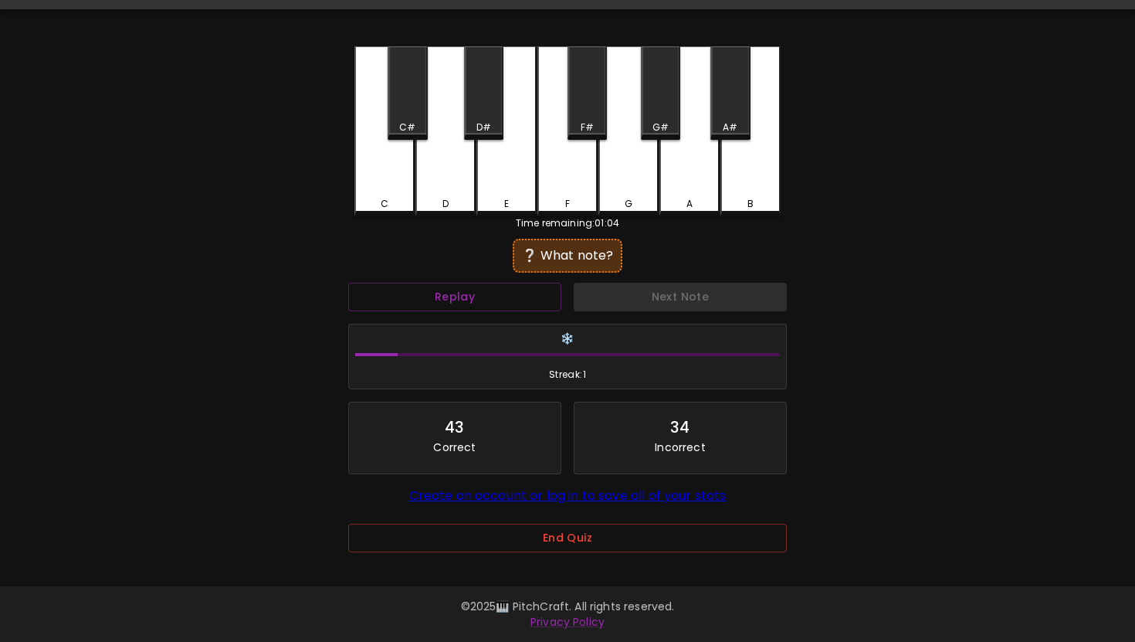
click at [554, 164] on div "F" at bounding box center [567, 131] width 60 height 170
click at [605, 178] on div "G" at bounding box center [628, 131] width 60 height 170
click at [590, 121] on div "F#" at bounding box center [587, 127] width 13 height 14
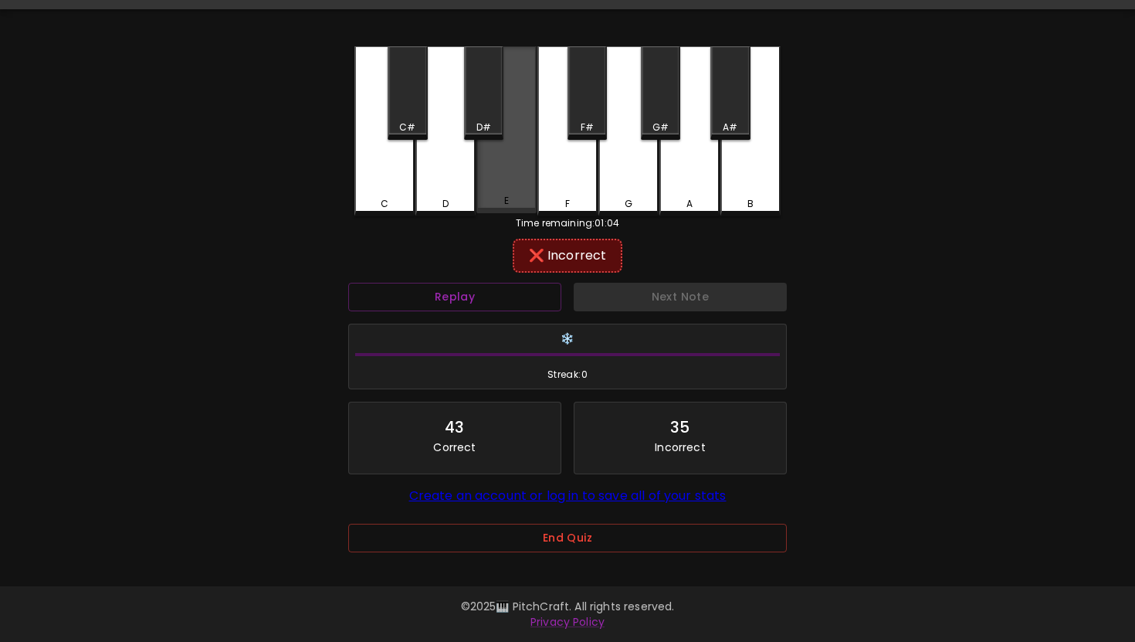
click at [506, 167] on div "E" at bounding box center [506, 129] width 60 height 167
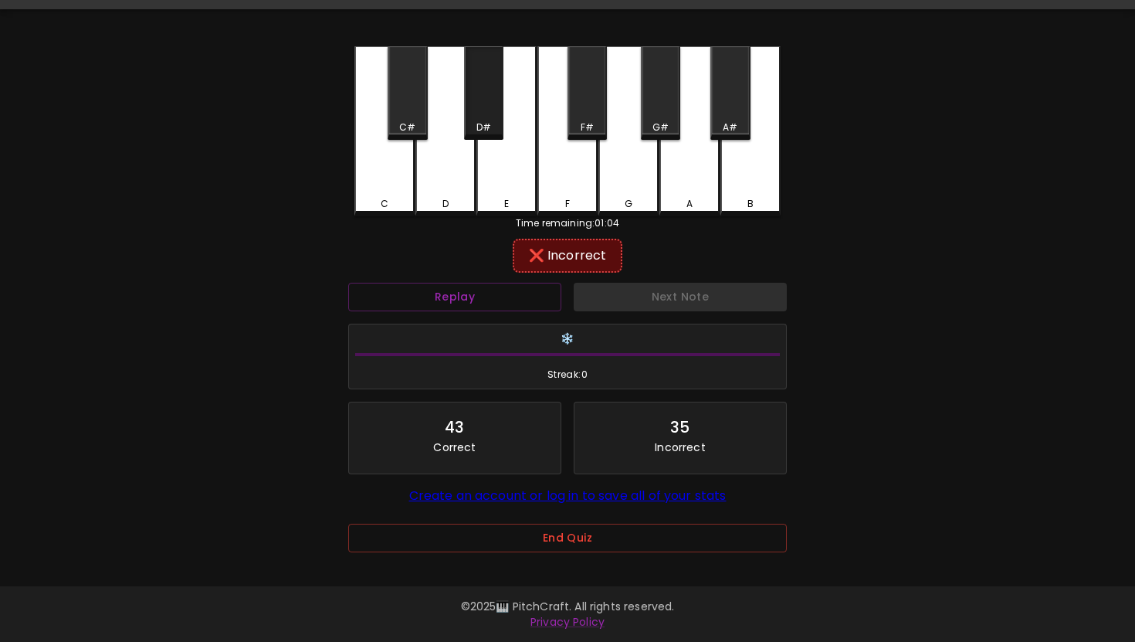
click at [491, 88] on div "D#" at bounding box center [483, 92] width 39 height 93
click at [655, 104] on div "G#" at bounding box center [660, 92] width 39 height 93
click at [672, 195] on div "A" at bounding box center [689, 131] width 60 height 170
click at [410, 181] on div "C" at bounding box center [384, 131] width 60 height 170
click at [440, 178] on div "D" at bounding box center [445, 131] width 60 height 170
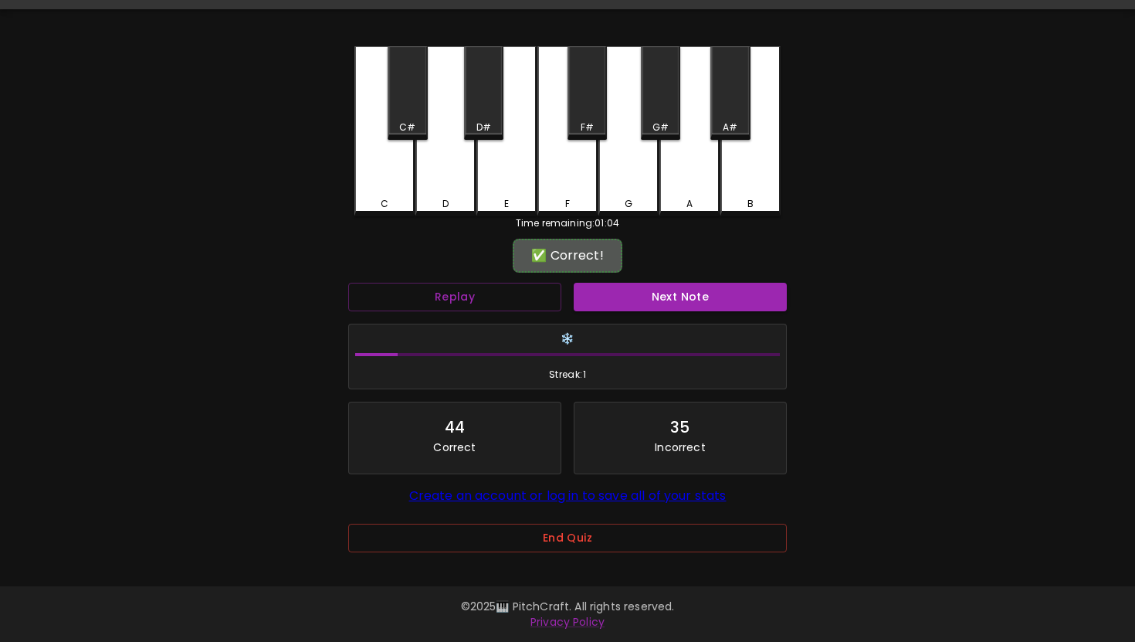
click at [659, 320] on div "❄️ Streak: 1" at bounding box center [567, 356] width 451 height 79
click at [660, 307] on button "Next Note" at bounding box center [680, 297] width 213 height 29
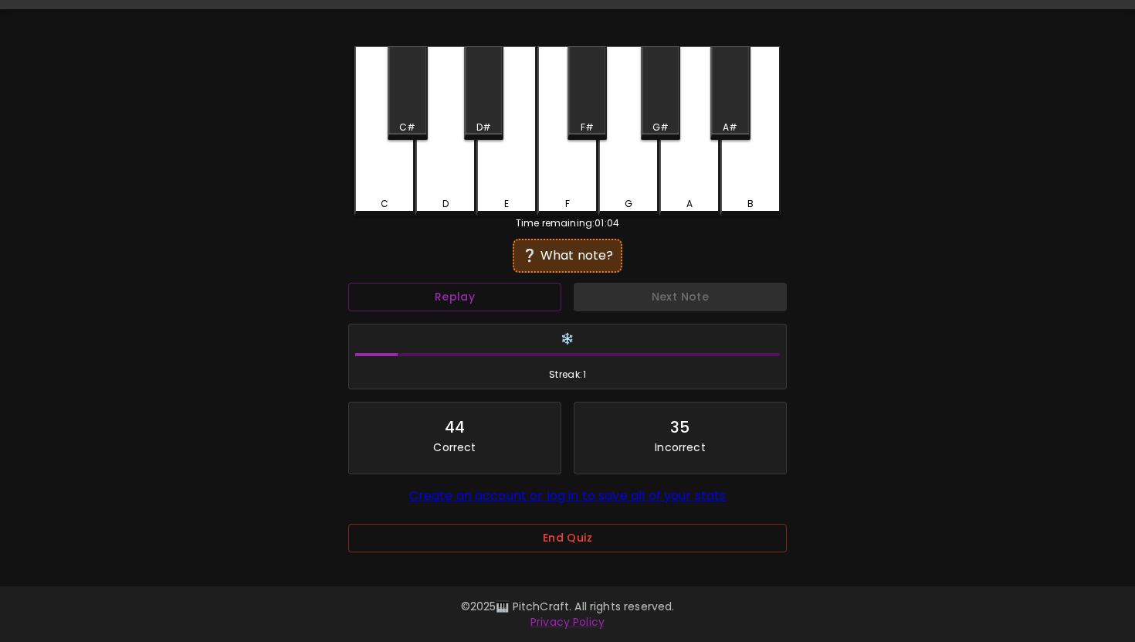
click at [486, 165] on div "E" at bounding box center [506, 131] width 60 height 170
click at [486, 117] on div "D#" at bounding box center [483, 92] width 39 height 93
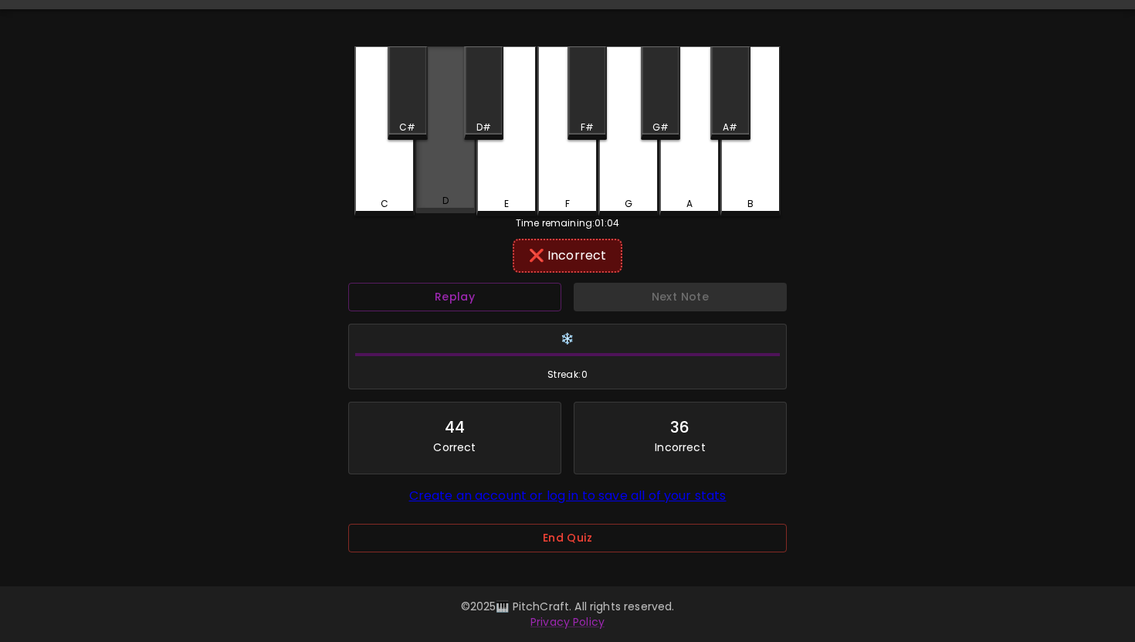
click at [467, 177] on div "D" at bounding box center [445, 129] width 60 height 167
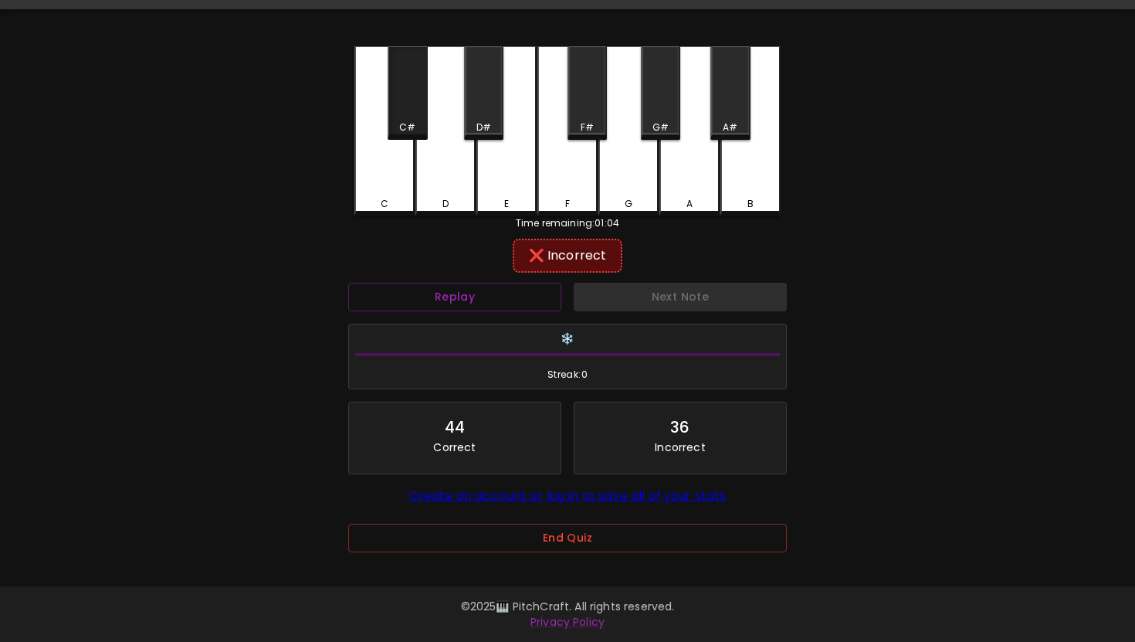
click at [397, 103] on div "C#" at bounding box center [407, 92] width 39 height 93
click at [392, 134] on div "C#" at bounding box center [407, 92] width 39 height 93
click at [562, 168] on div "F" at bounding box center [567, 131] width 60 height 170
click at [580, 117] on div "F#" at bounding box center [586, 92] width 39 height 93
click at [334, 195] on div "🎹 PitchCraft About Badges Log In C C# D D# E F F# G G# A A# B Time remaining: 0…" at bounding box center [567, 267] width 1135 height 614
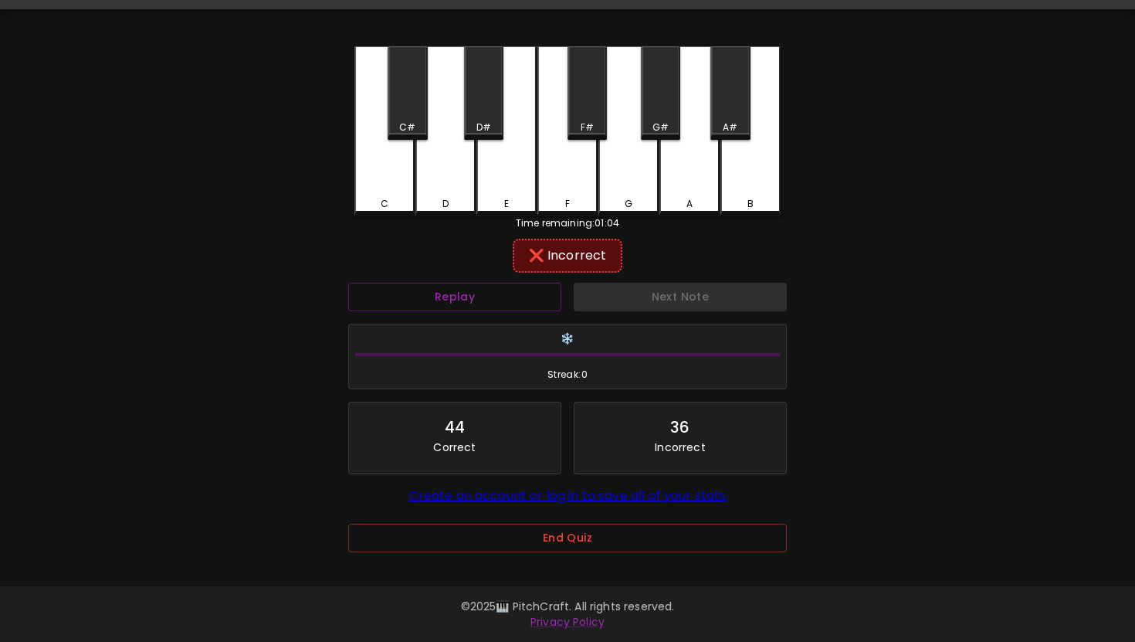
click at [369, 187] on div "C" at bounding box center [384, 131] width 60 height 170
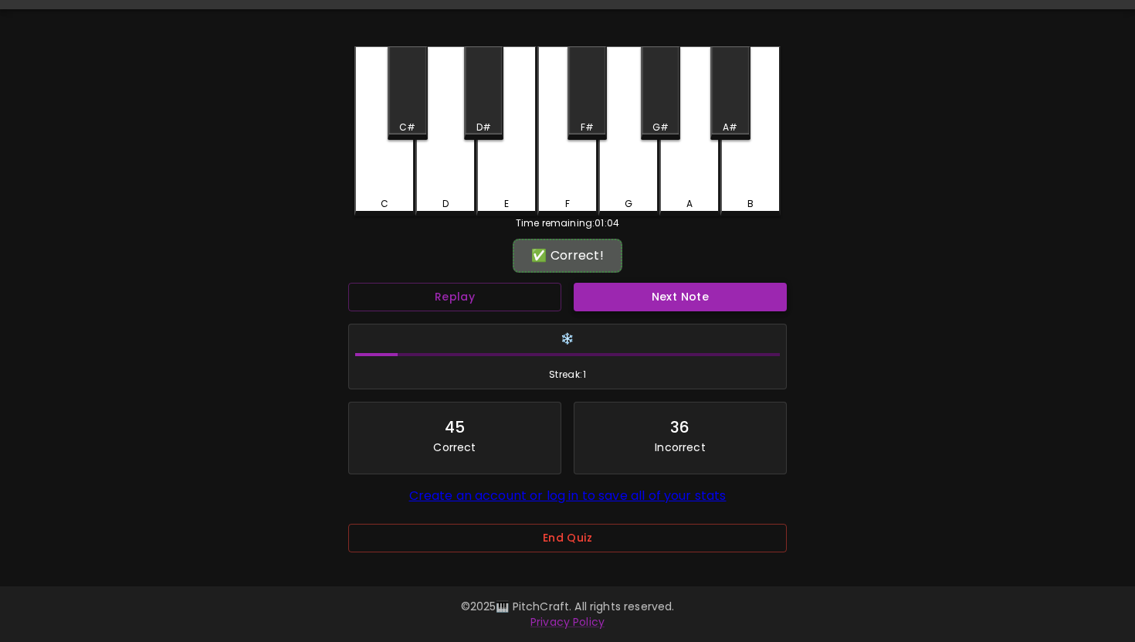
click at [641, 292] on button "Next Note" at bounding box center [680, 297] width 213 height 29
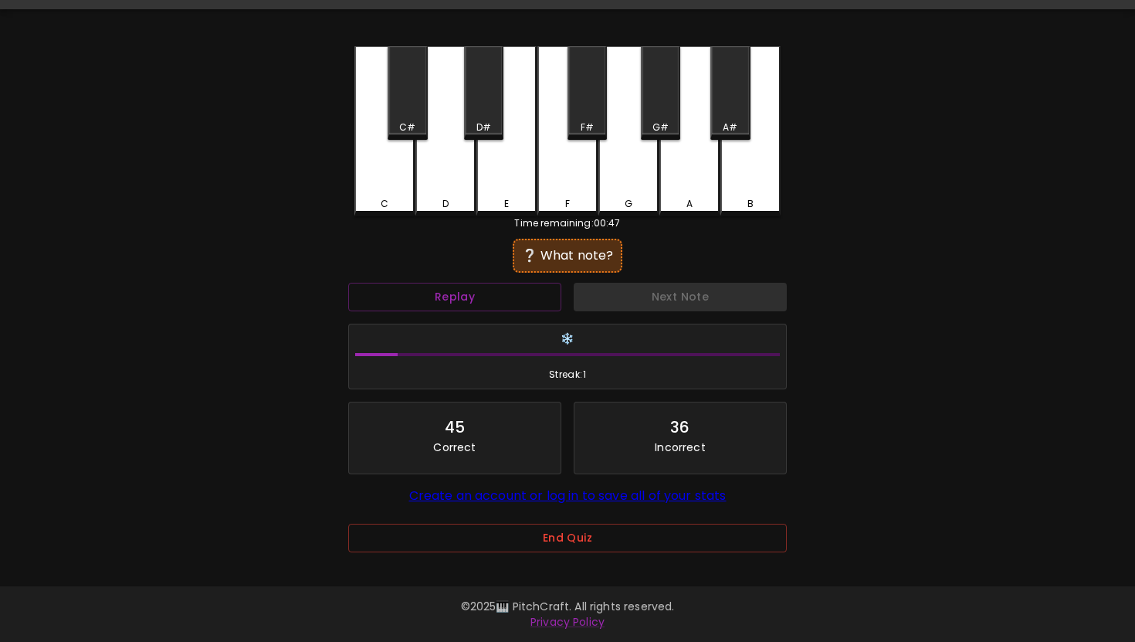
click at [563, 153] on div "F" at bounding box center [567, 131] width 60 height 170
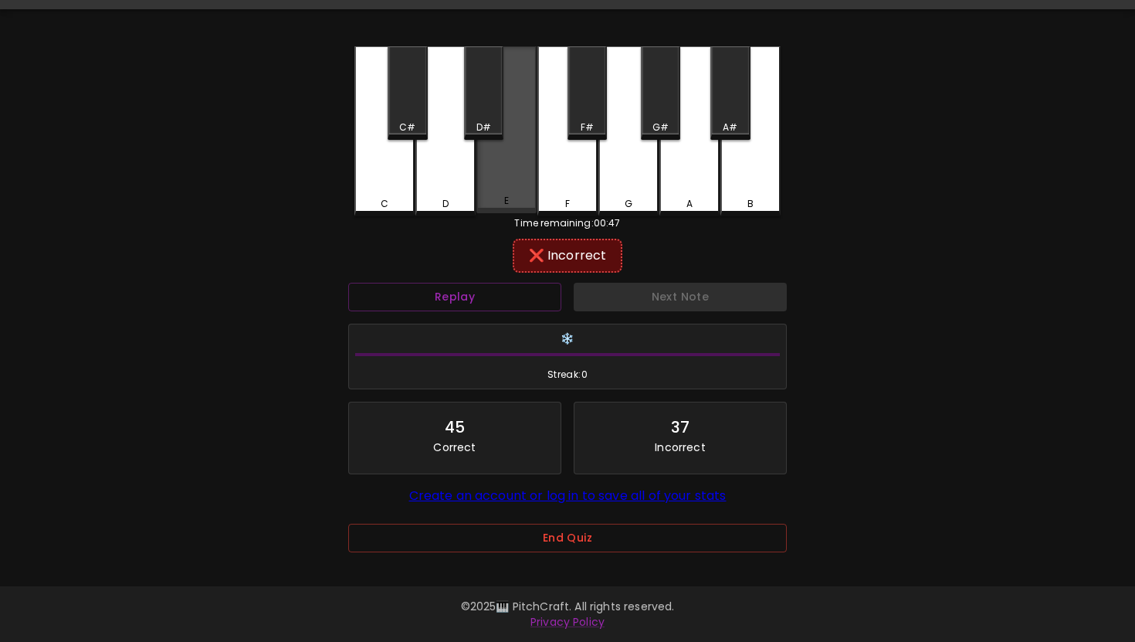
click at [535, 113] on div "E" at bounding box center [506, 129] width 60 height 167
click at [602, 95] on div "F#" at bounding box center [586, 92] width 39 height 93
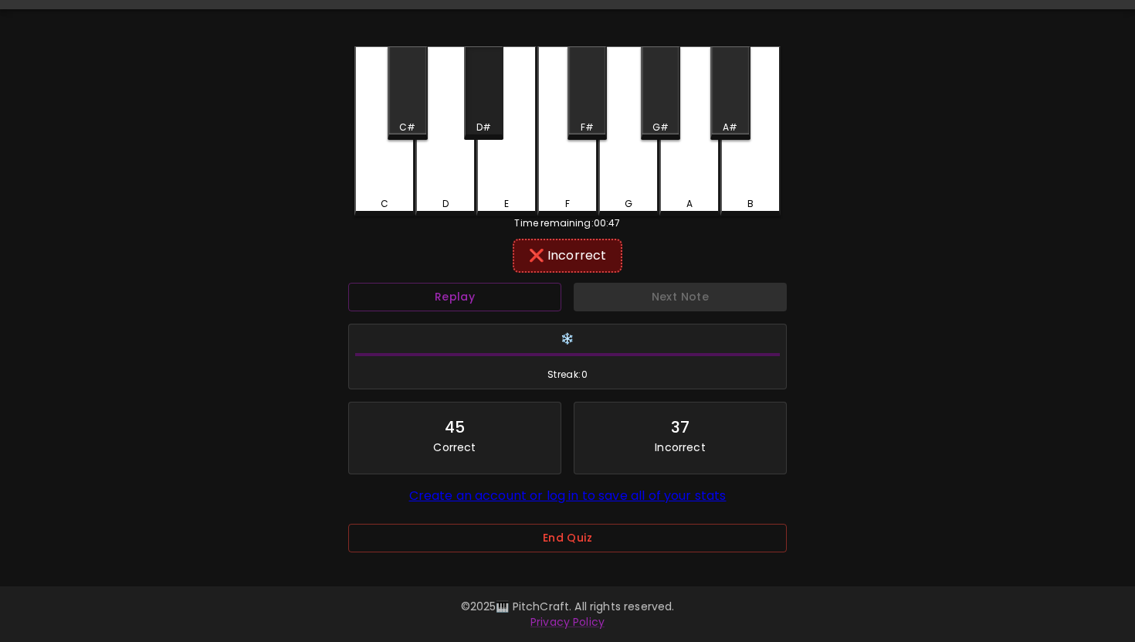
click at [480, 97] on div "D#" at bounding box center [483, 92] width 39 height 93
click at [628, 198] on div "G" at bounding box center [629, 204] width 8 height 14
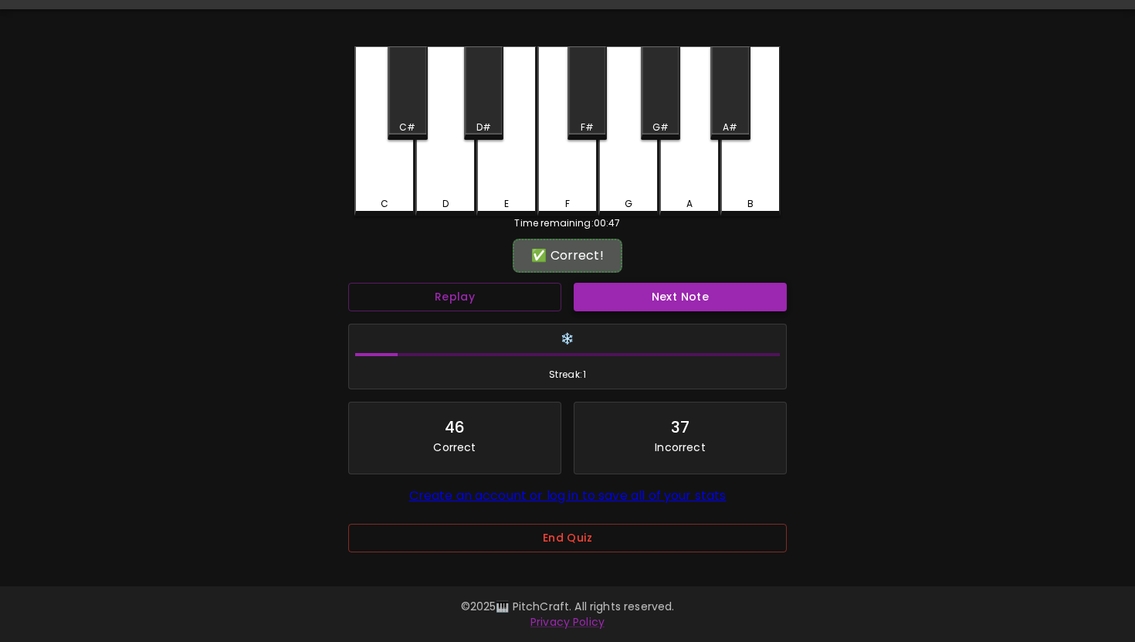
click at [641, 301] on button "Next Note" at bounding box center [680, 297] width 213 height 29
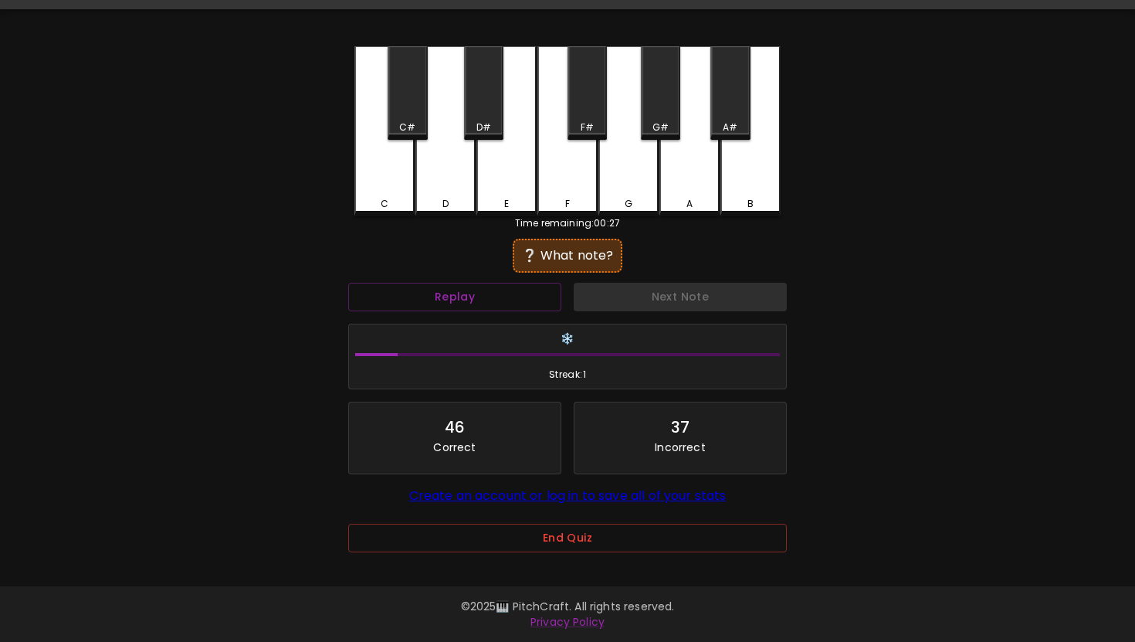
click at [564, 186] on div "F" at bounding box center [567, 131] width 60 height 170
click at [591, 103] on div "F#" at bounding box center [586, 92] width 39 height 93
click at [459, 157] on div "D" at bounding box center [445, 131] width 60 height 170
click at [477, 103] on div "D#" at bounding box center [483, 92] width 39 height 93
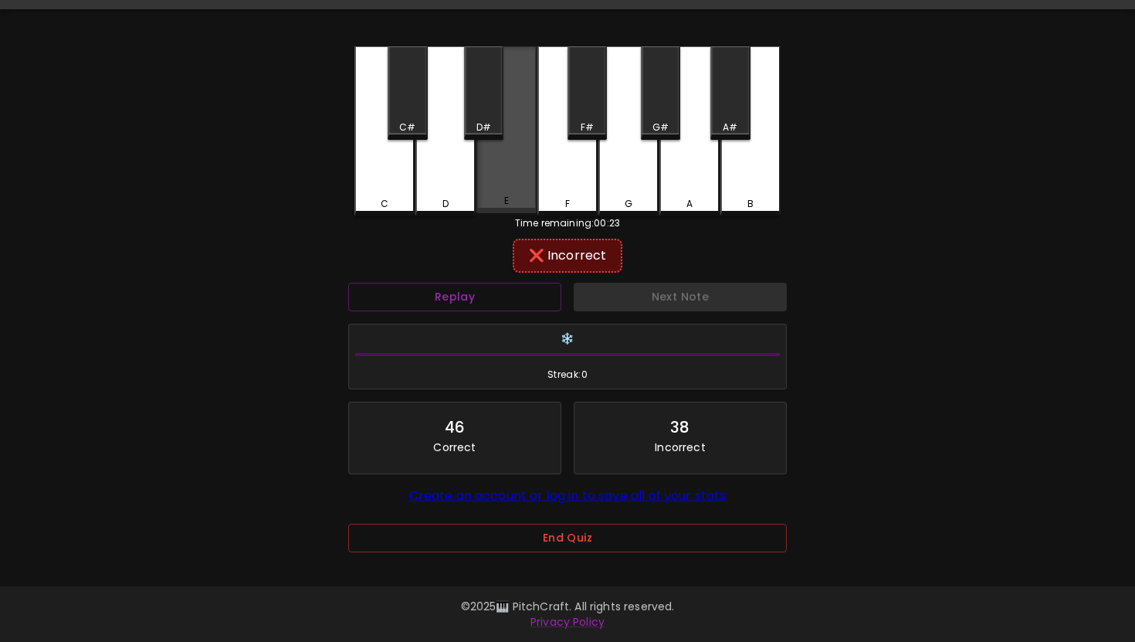
click at [479, 188] on div "E" at bounding box center [506, 129] width 60 height 167
click at [395, 97] on div "C#" at bounding box center [407, 92] width 39 height 93
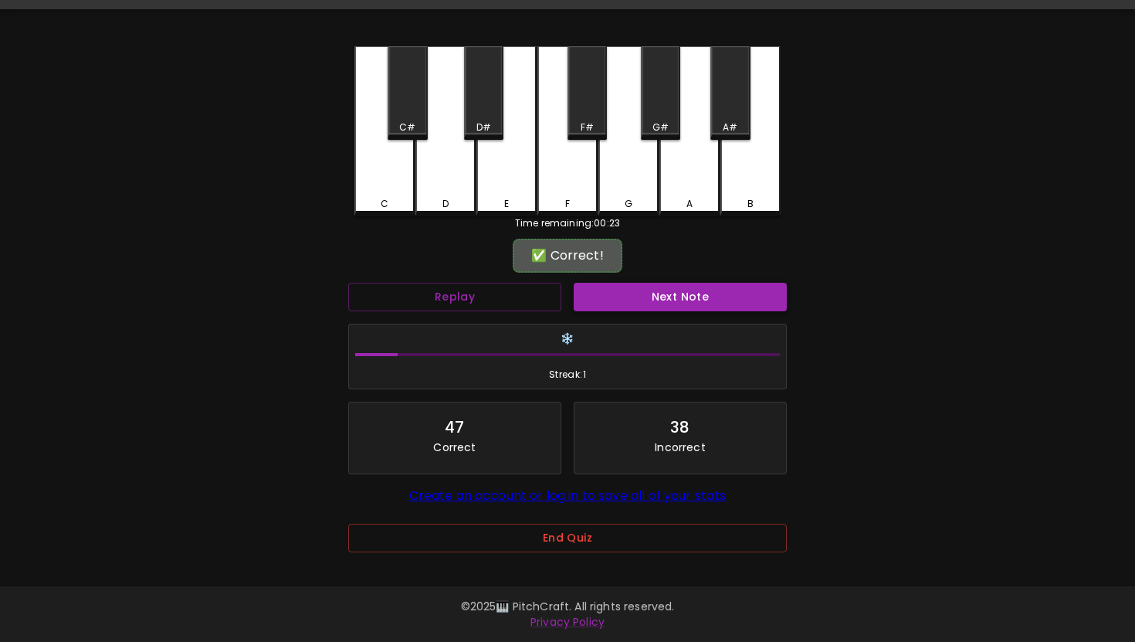
click at [646, 292] on button "Next Note" at bounding box center [680, 297] width 213 height 29
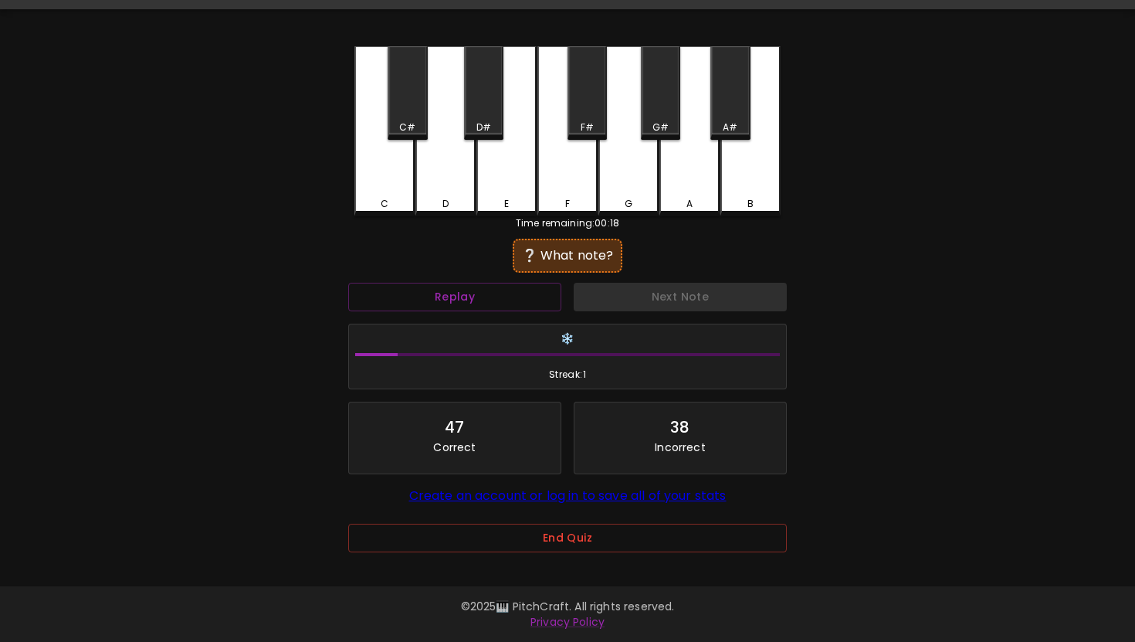
click at [749, 185] on div "B" at bounding box center [750, 131] width 60 height 170
click at [738, 98] on div "A#" at bounding box center [729, 92] width 39 height 93
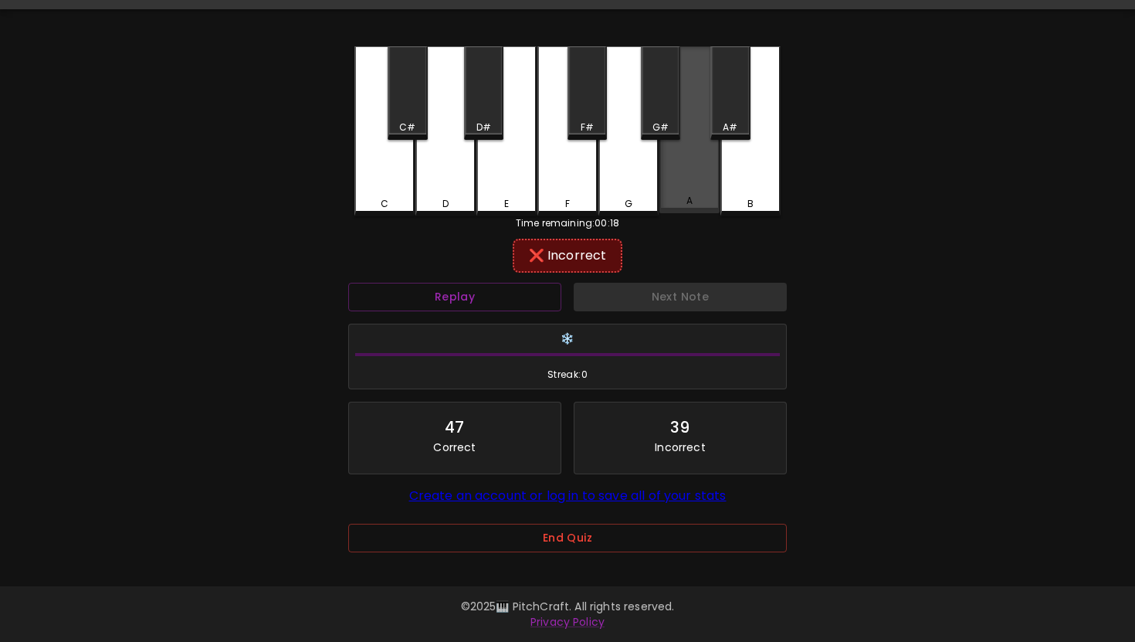
click at [710, 171] on div "A" at bounding box center [689, 129] width 60 height 167
click at [682, 111] on div "A" at bounding box center [689, 131] width 60 height 170
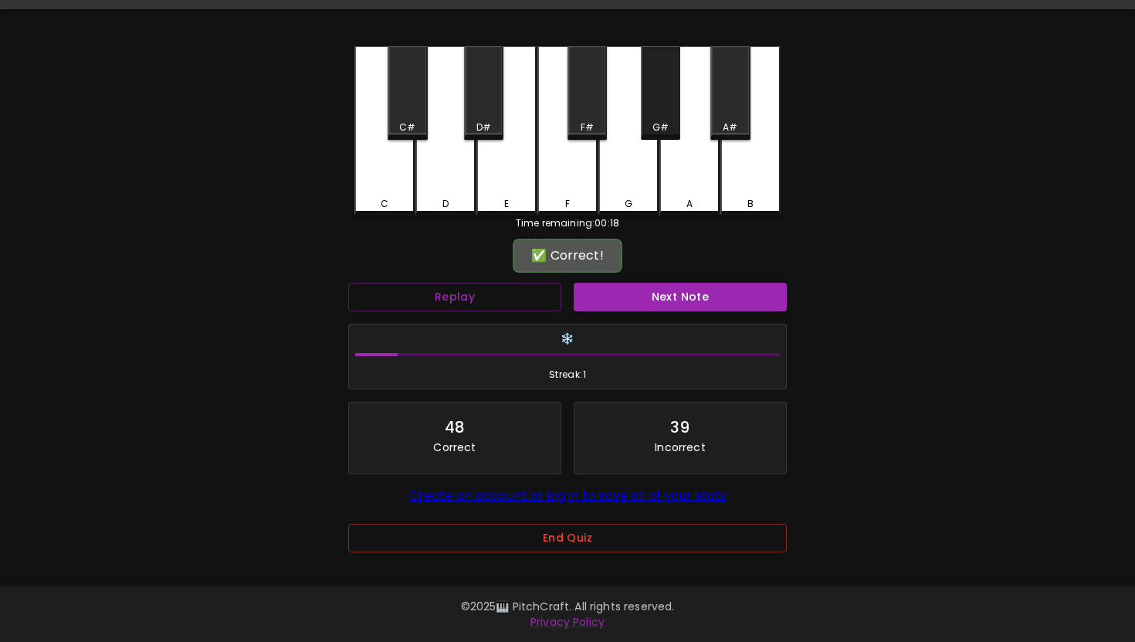
click at [672, 109] on div "G#" at bounding box center [660, 92] width 39 height 93
click at [675, 285] on button "Next Note" at bounding box center [680, 297] width 213 height 29
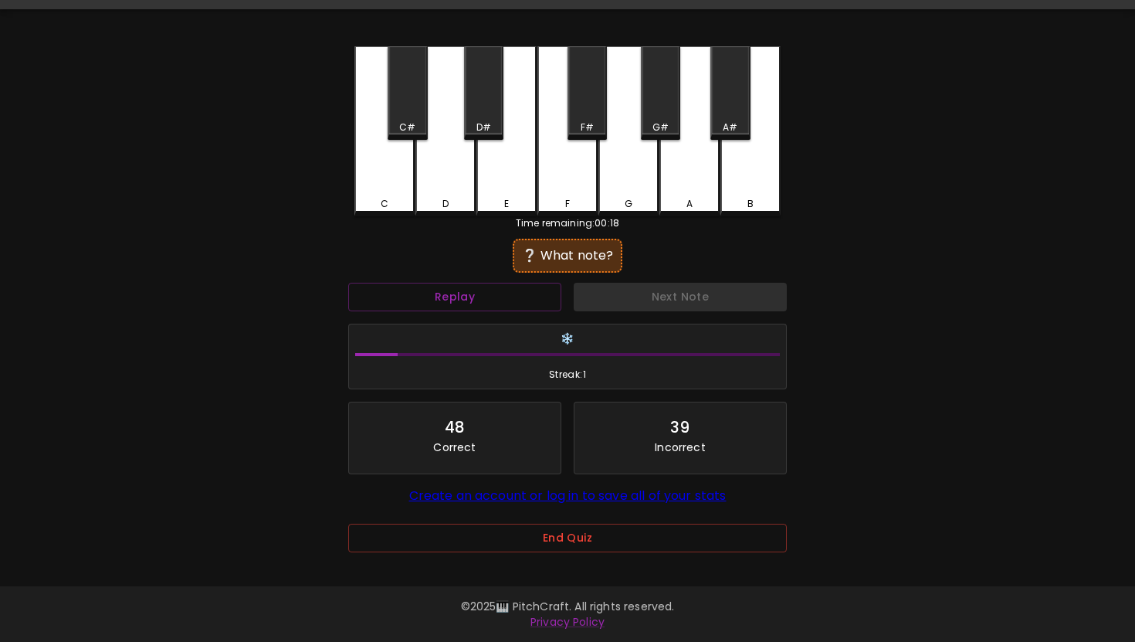
click at [642, 189] on div "G" at bounding box center [628, 131] width 60 height 170
click at [666, 93] on div "G#" at bounding box center [660, 92] width 39 height 93
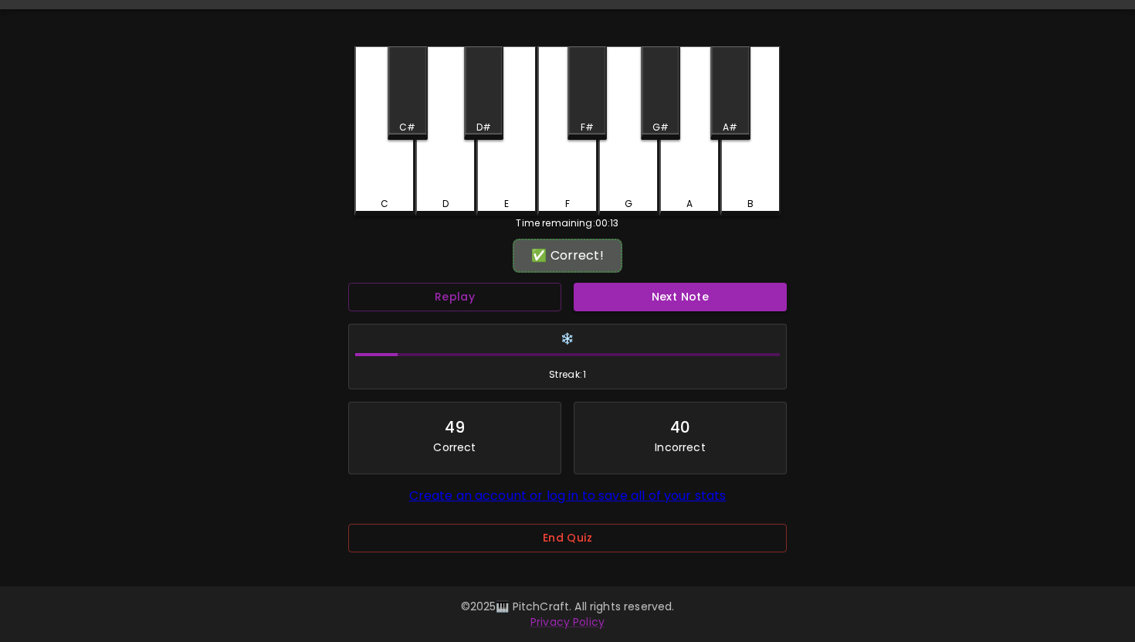
click at [672, 331] on h6 "❄️" at bounding box center [567, 338] width 425 height 17
click at [672, 301] on button "Next Note" at bounding box center [680, 297] width 213 height 29
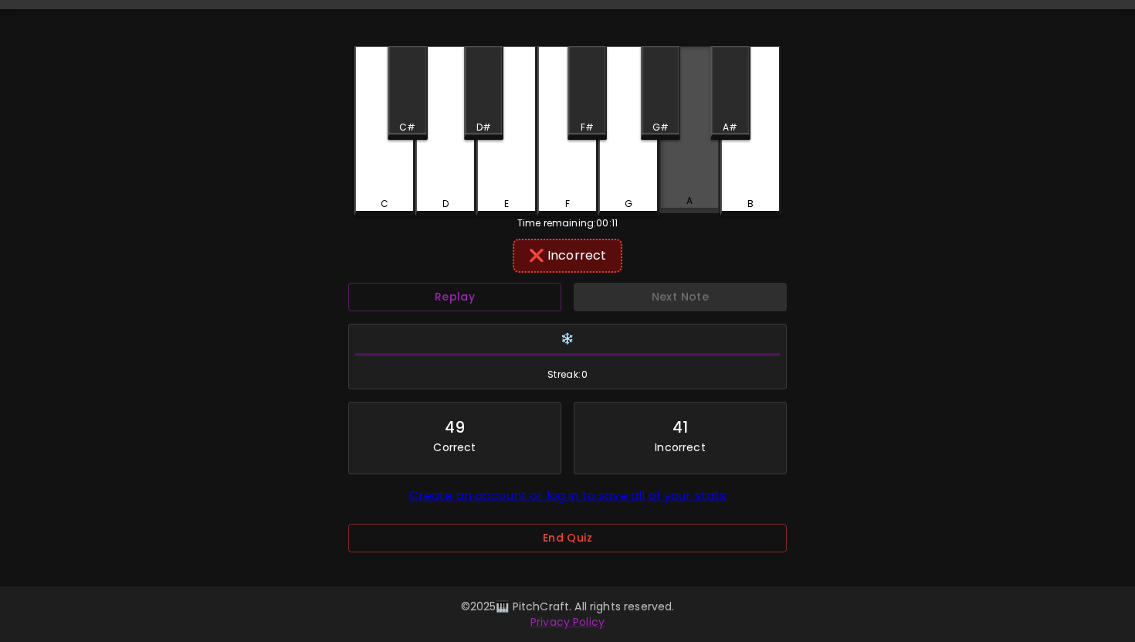
click at [713, 164] on div "A" at bounding box center [689, 129] width 60 height 167
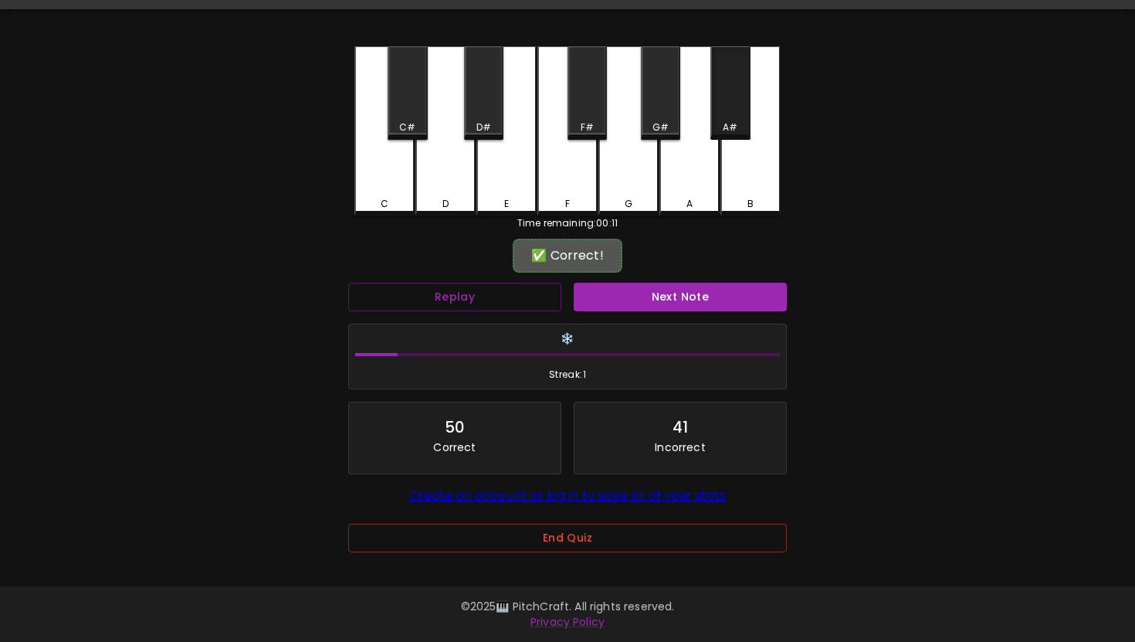
click at [748, 114] on div "A#" at bounding box center [729, 92] width 39 height 93
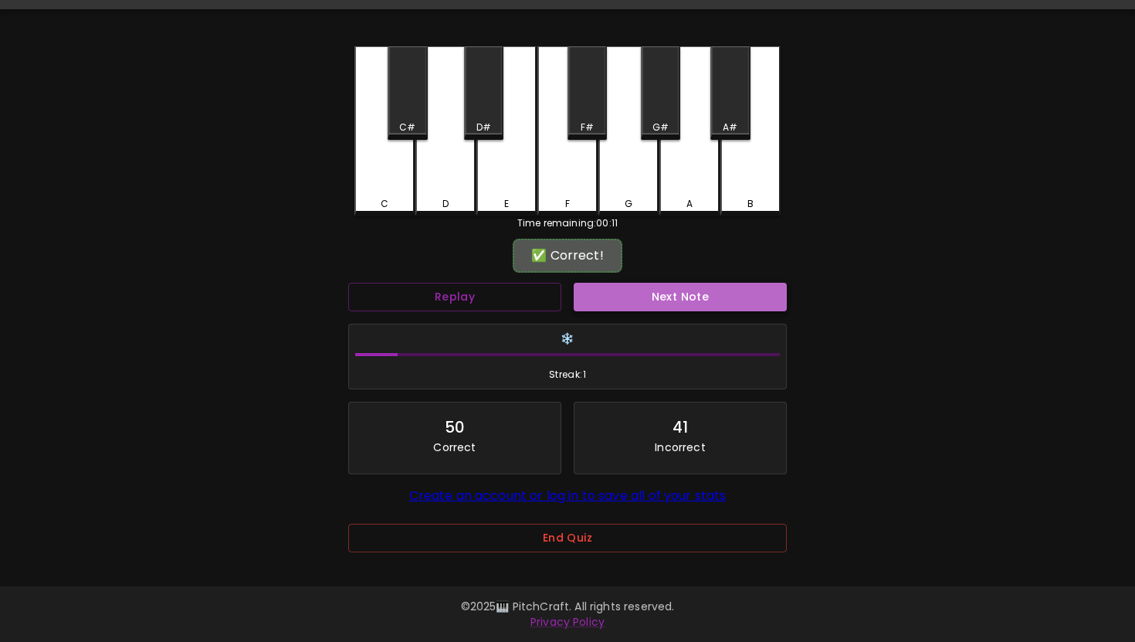
click at [676, 296] on button "Next Note" at bounding box center [680, 297] width 213 height 29
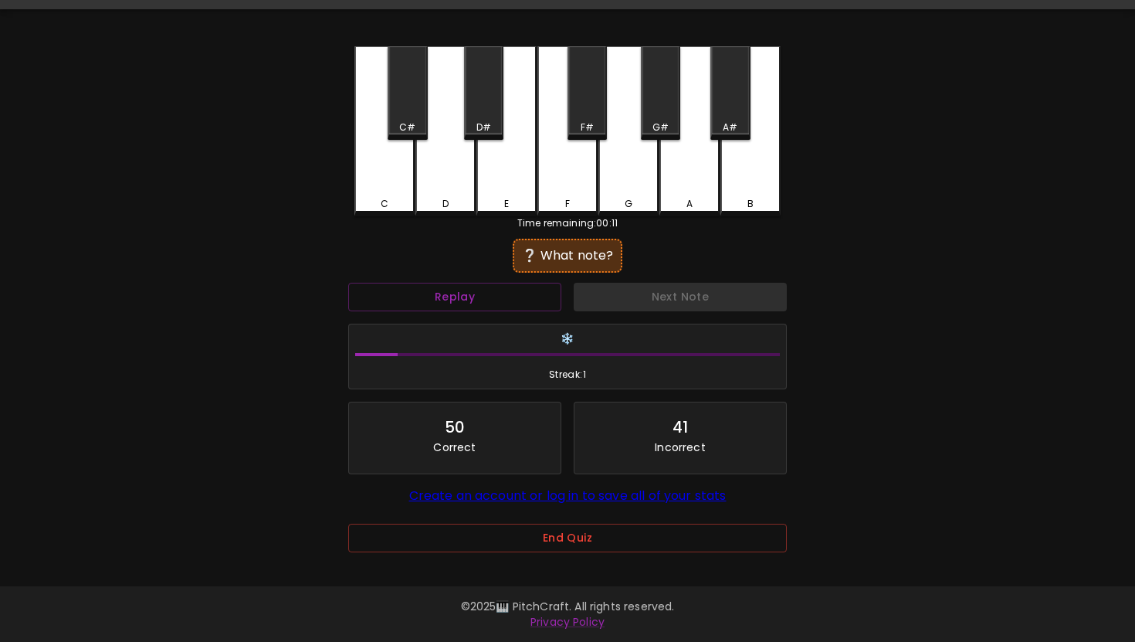
click at [722, 91] on div "A#" at bounding box center [729, 92] width 39 height 93
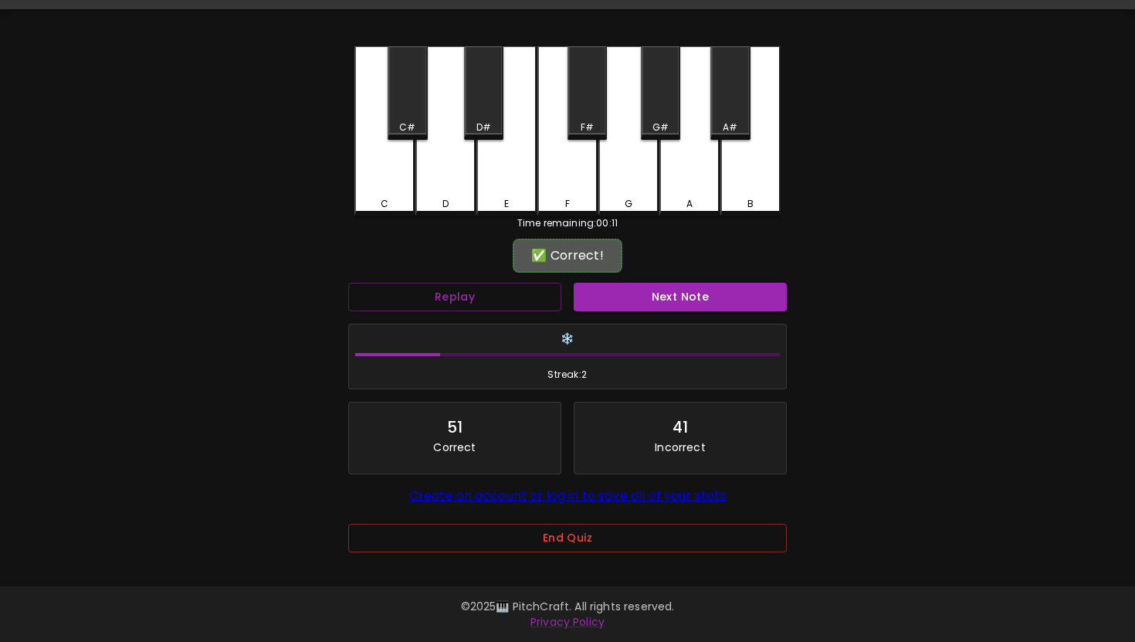
click at [652, 267] on div "✅ Correct!" at bounding box center [567, 255] width 439 height 39
click at [652, 276] on div "Next Note" at bounding box center [679, 296] width 225 height 41
click at [652, 287] on button "Next Note" at bounding box center [680, 297] width 213 height 29
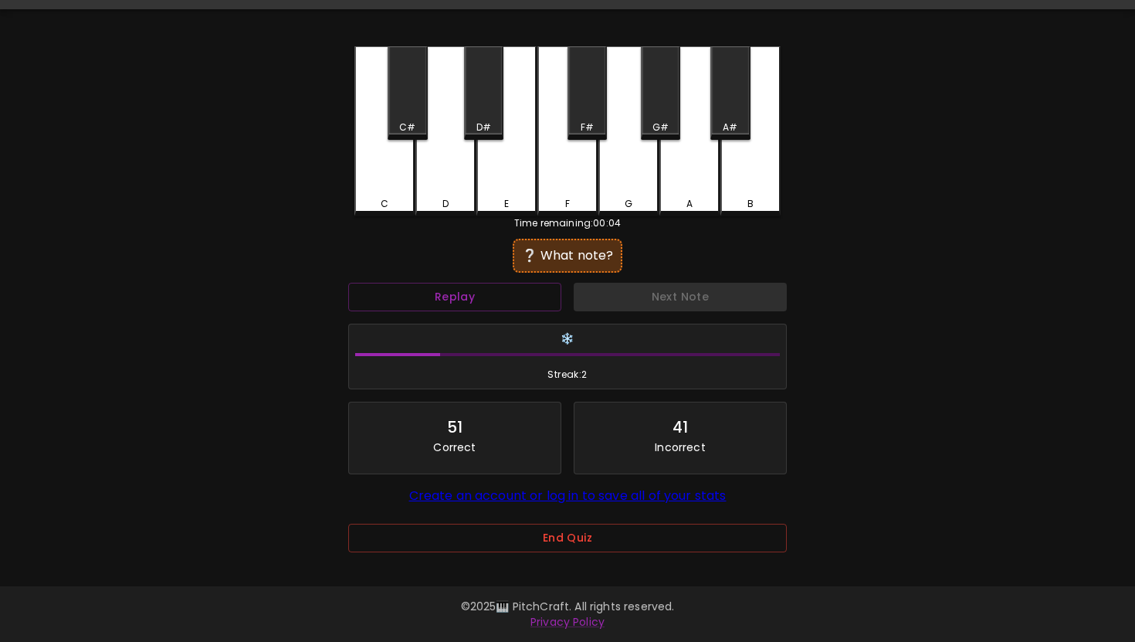
click at [532, 164] on div "E" at bounding box center [506, 131] width 60 height 170
click at [445, 161] on div "D" at bounding box center [445, 131] width 60 height 170
click at [479, 108] on div "D#" at bounding box center [483, 92] width 39 height 93
click at [418, 116] on div "C#" at bounding box center [407, 92] width 39 height 93
click at [368, 141] on div "C" at bounding box center [384, 131] width 60 height 170
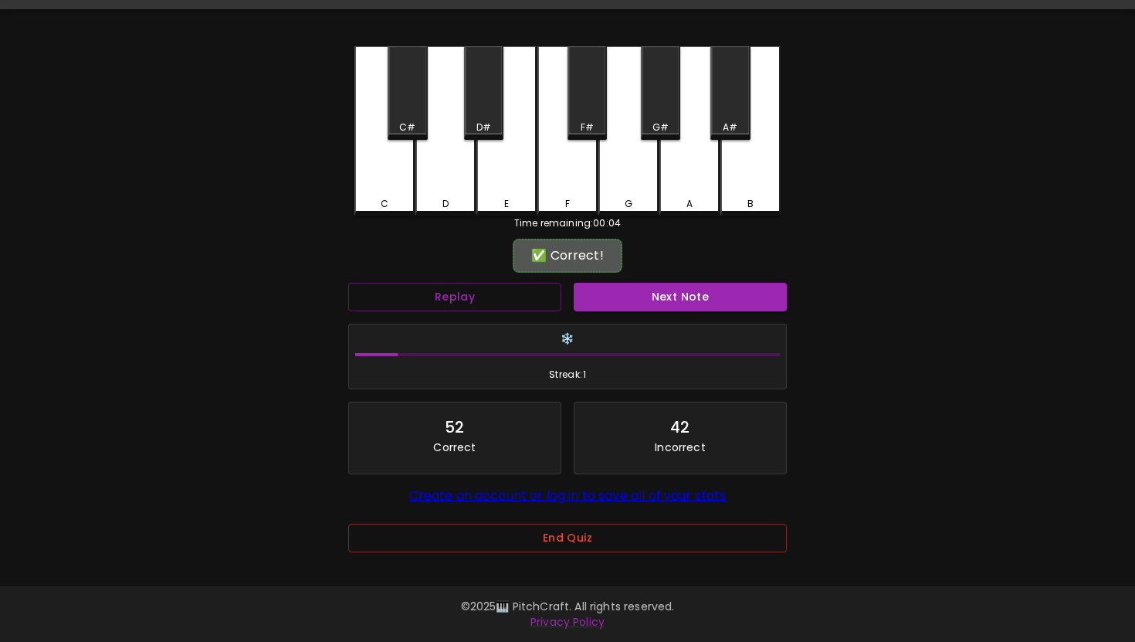
click at [666, 318] on div "❄️ Streak: 1" at bounding box center [567, 356] width 451 height 79
click at [666, 303] on button "Next Note" at bounding box center [680, 297] width 213 height 29
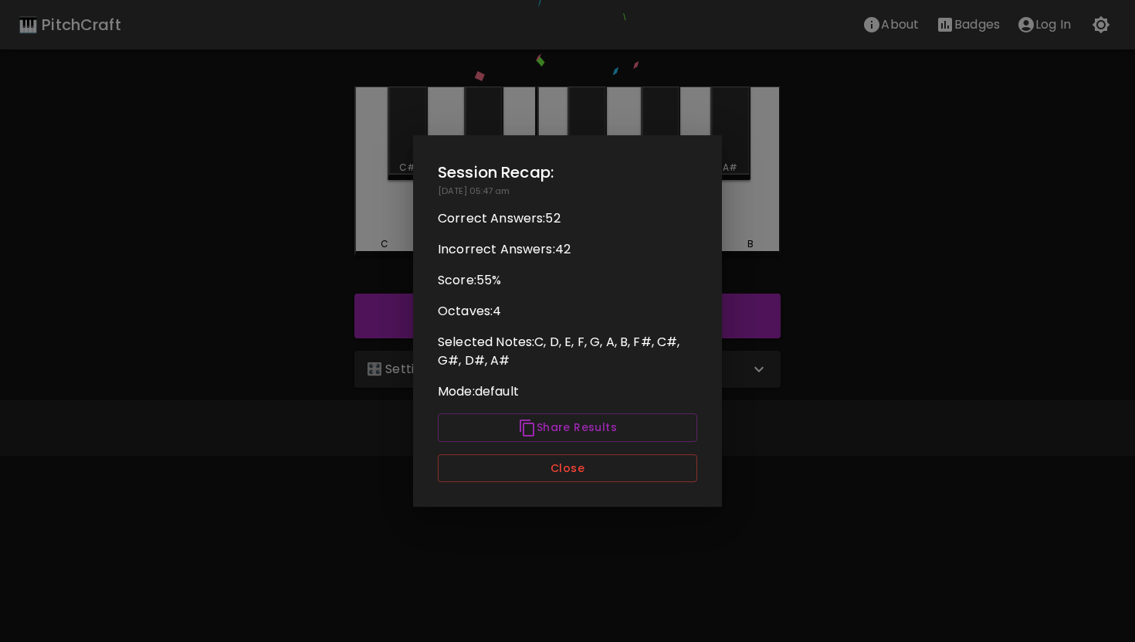
scroll to position [0, 0]
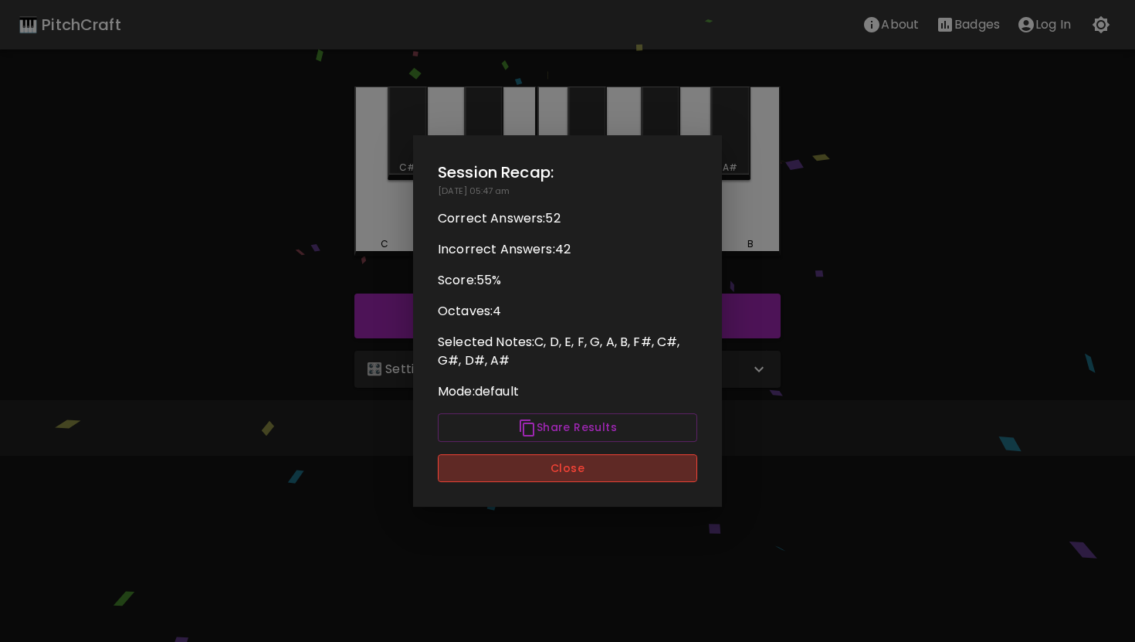
click at [537, 479] on button "Close" at bounding box center [567, 468] width 259 height 29
